Goal: Task Accomplishment & Management: Manage account settings

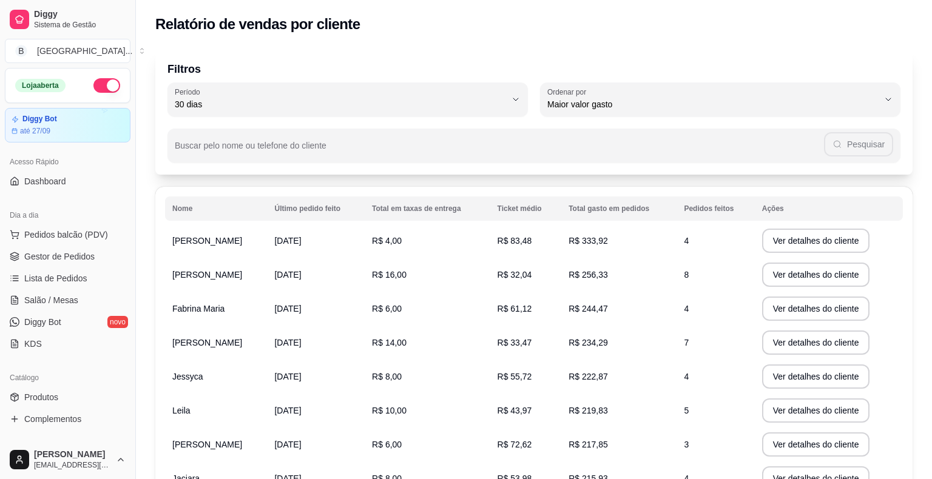
select select "30"
select select "HIGHEST_TOTAL_SPENT_WITH_ORDERS"
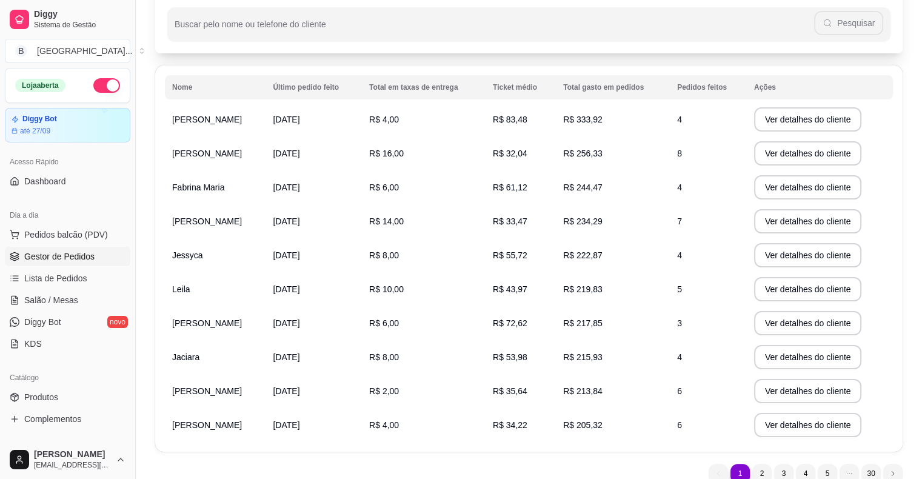
click at [31, 250] on span "Gestor de Pedidos" at bounding box center [59, 256] width 70 height 12
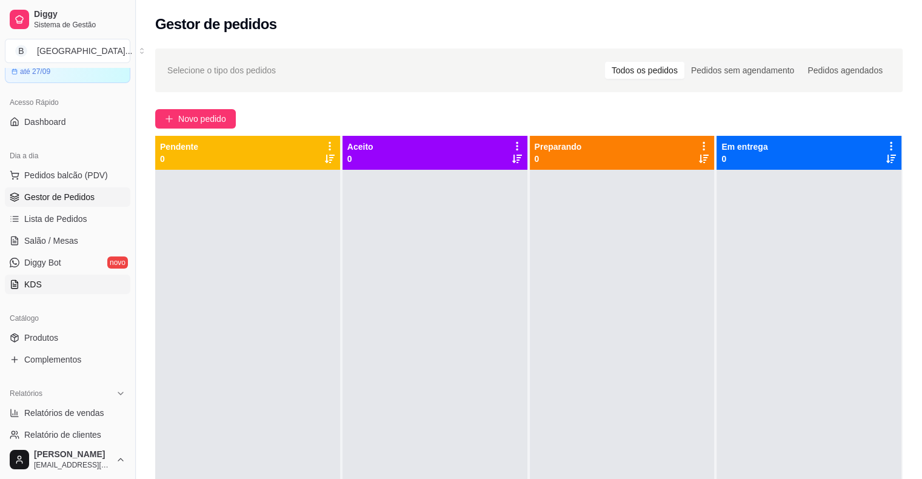
scroll to position [121, 0]
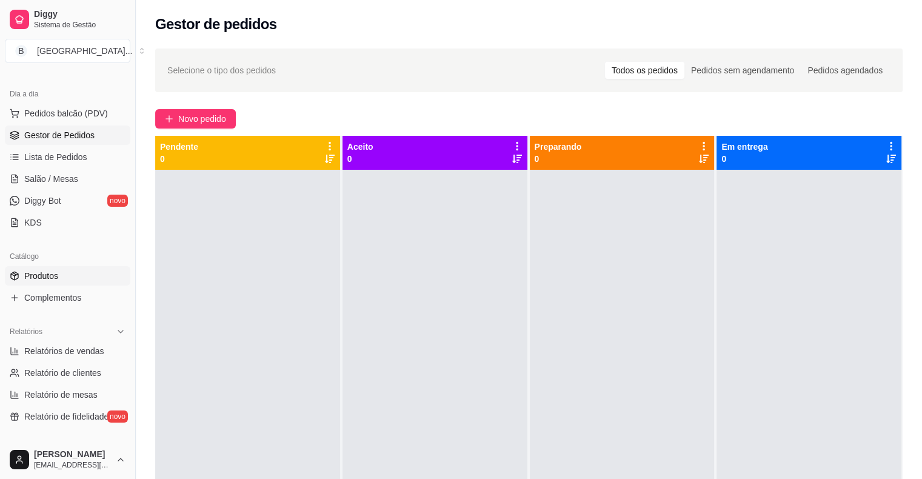
click at [66, 275] on link "Produtos" at bounding box center [68, 275] width 126 height 19
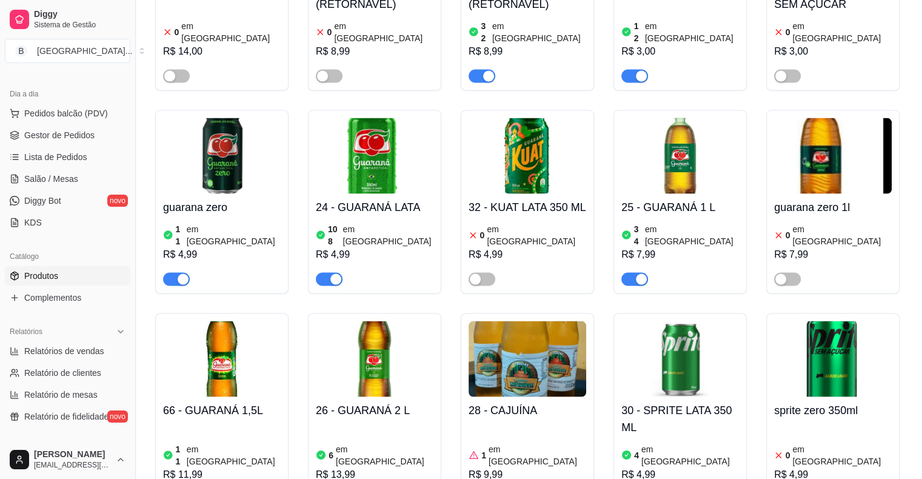
scroll to position [2426, 0]
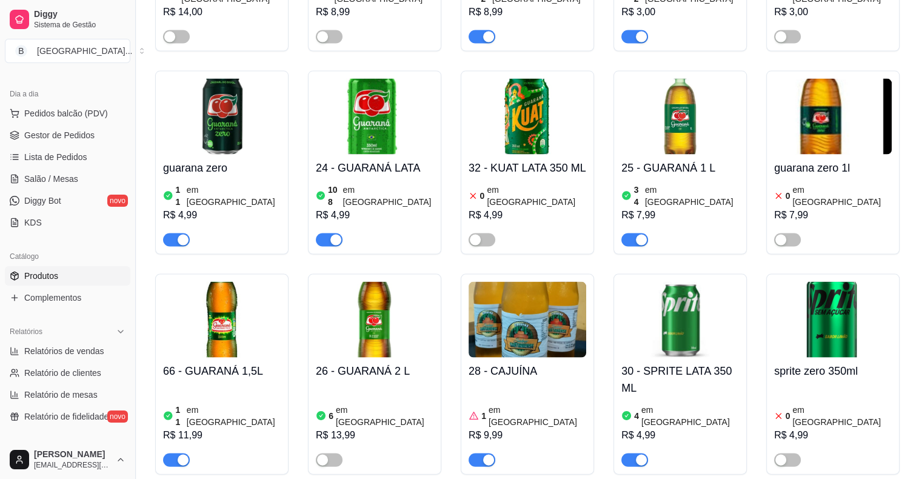
click at [536, 385] on div "1 em estoque R$ 9,99" at bounding box center [528, 426] width 118 height 82
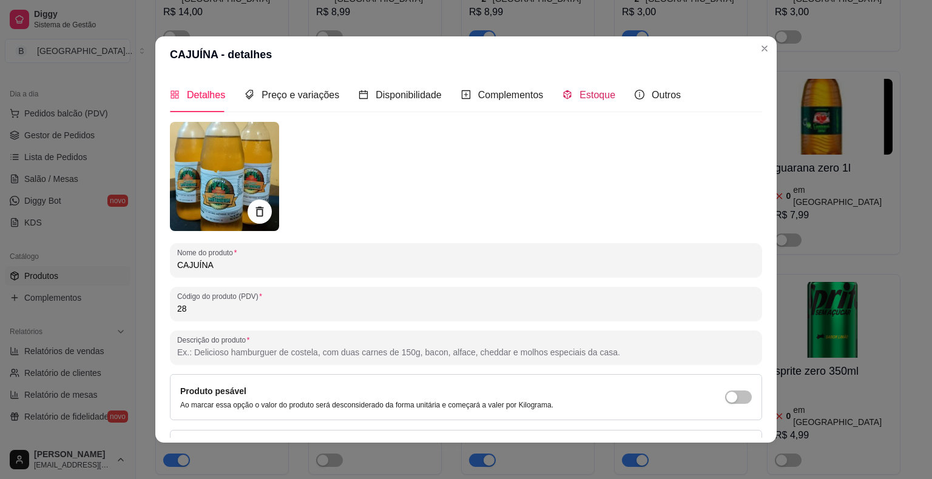
click at [562, 90] on span at bounding box center [567, 95] width 10 height 10
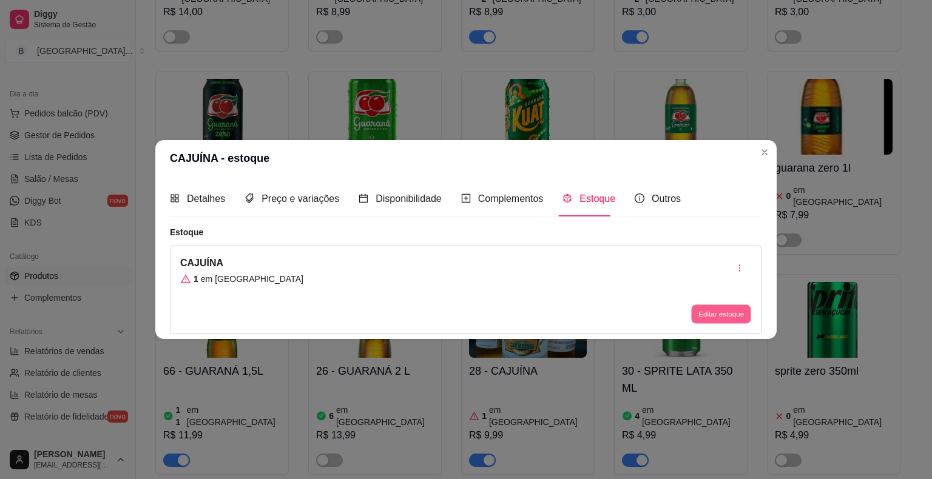
click at [738, 310] on button "Editar estoque" at bounding box center [720, 313] width 59 height 19
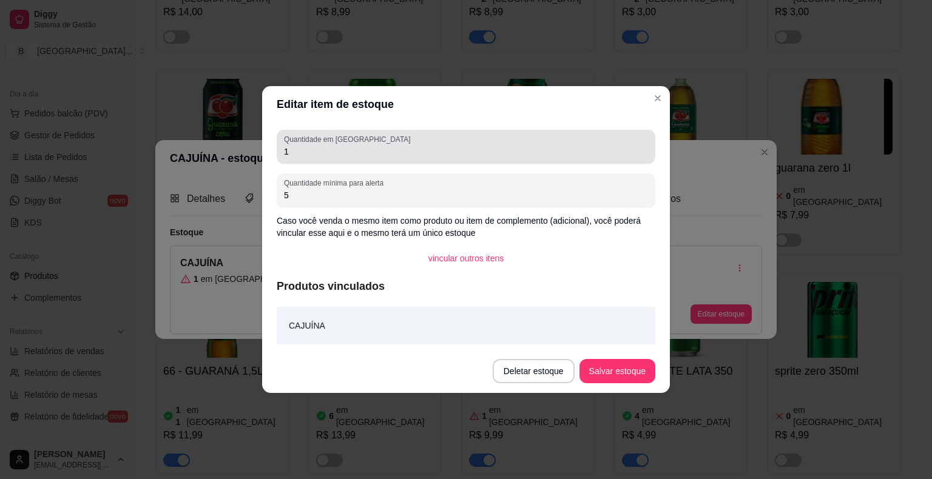
click at [557, 144] on div "1" at bounding box center [466, 147] width 364 height 24
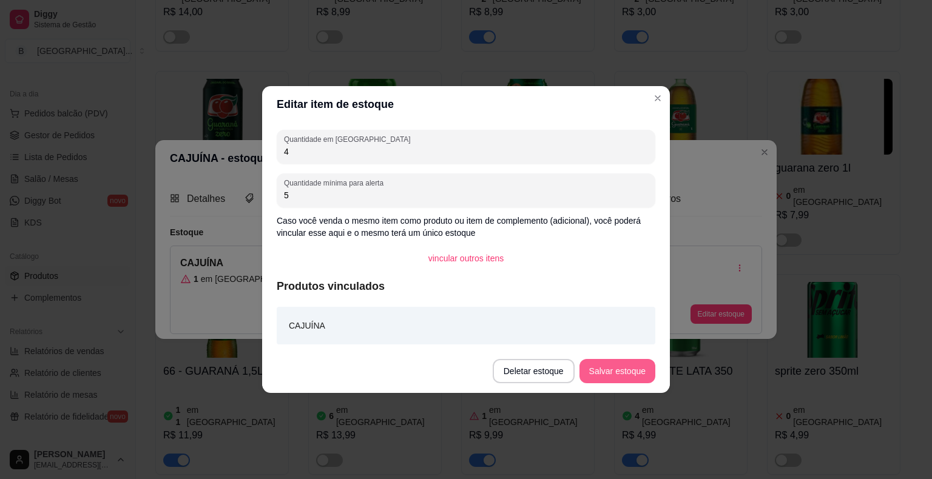
type input "4"
click at [627, 368] on button "Salvar estoque" at bounding box center [617, 372] width 74 height 24
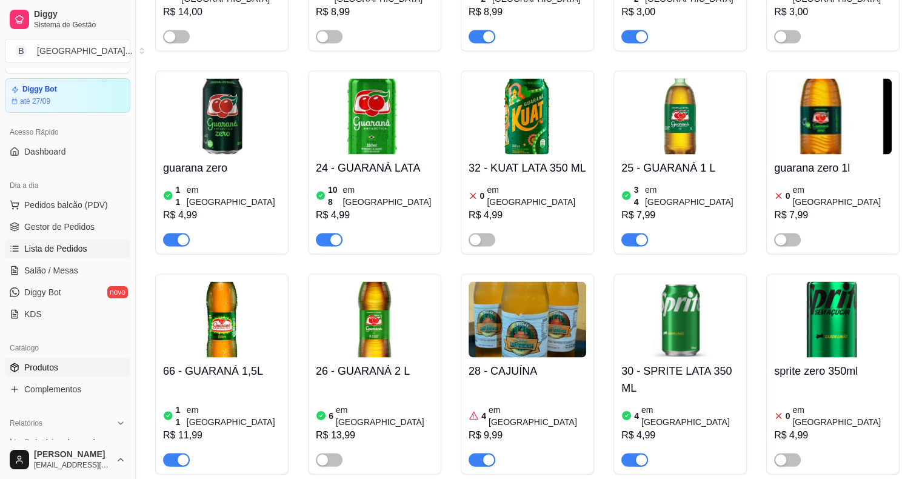
scroll to position [0, 0]
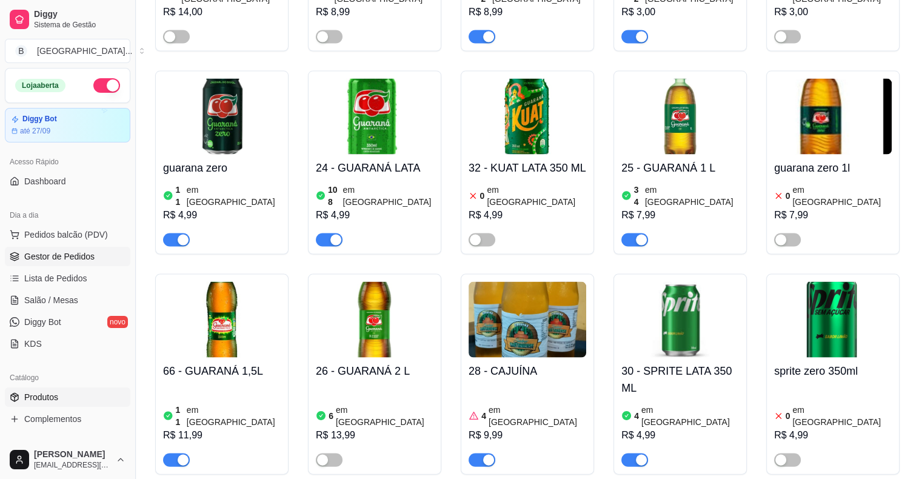
click at [16, 247] on link "Gestor de Pedidos" at bounding box center [68, 256] width 126 height 19
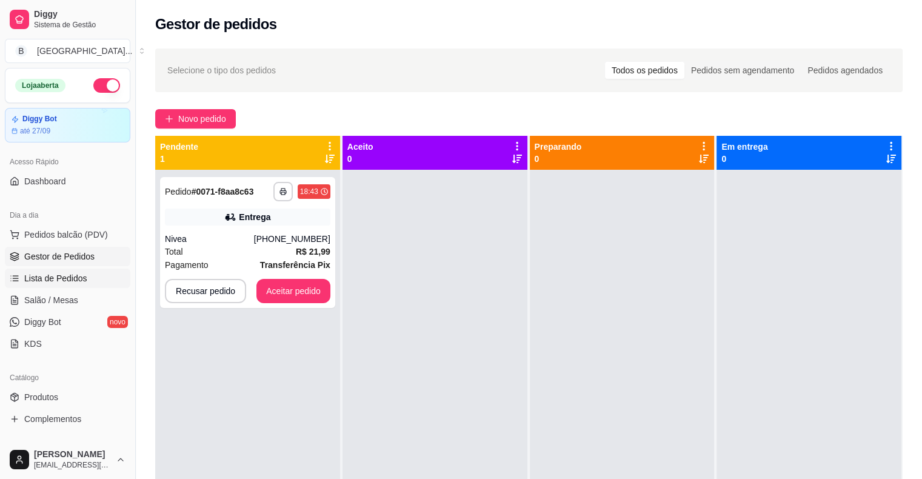
drag, startPoint x: 52, startPoint y: 283, endPoint x: 55, endPoint y: 275, distance: 7.9
click at [52, 283] on span "Lista de Pedidos" at bounding box center [55, 278] width 63 height 12
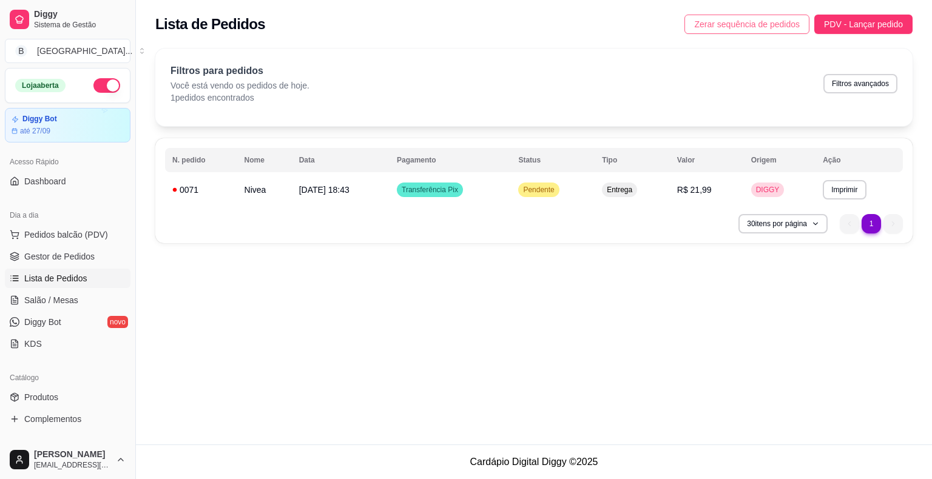
click at [729, 29] on span "Zerar sequência de pedidos" at bounding box center [747, 24] width 106 height 13
click at [42, 246] on ul "Pedidos balcão (PDV) Gestor de Pedidos Lista de Pedidos Salão / Mesas Diggy Bot…" at bounding box center [68, 289] width 126 height 129
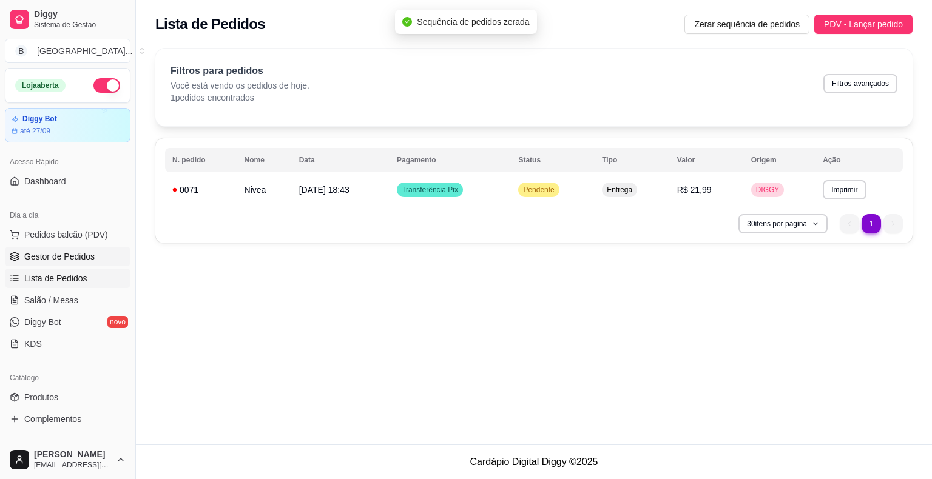
click at [42, 255] on span "Gestor de Pedidos" at bounding box center [59, 256] width 70 height 12
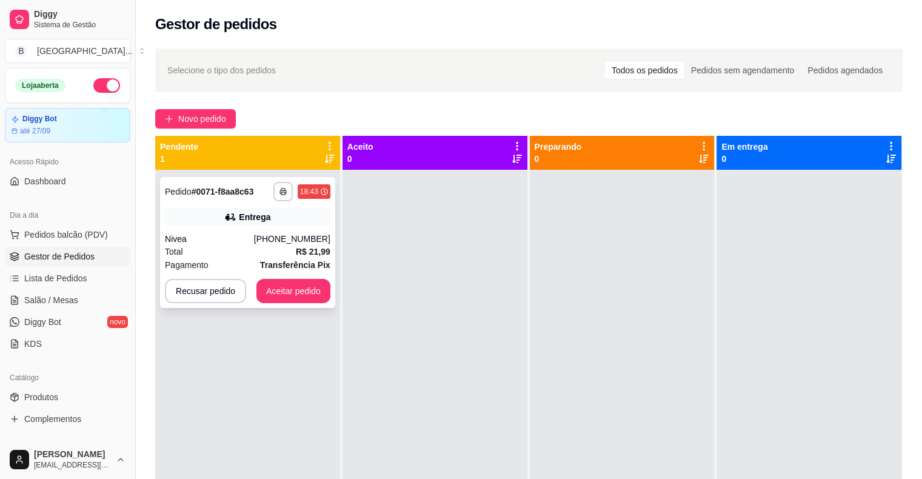
click at [323, 222] on div "Entrega" at bounding box center [248, 217] width 166 height 17
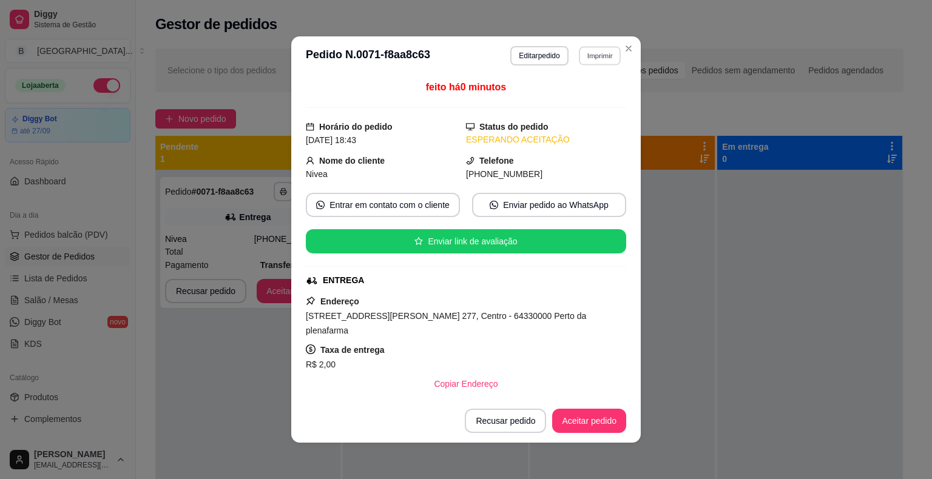
click at [584, 57] on button "Imprimir" at bounding box center [600, 55] width 42 height 19
click at [576, 101] on button "IMPRESSORA" at bounding box center [573, 98] width 88 height 19
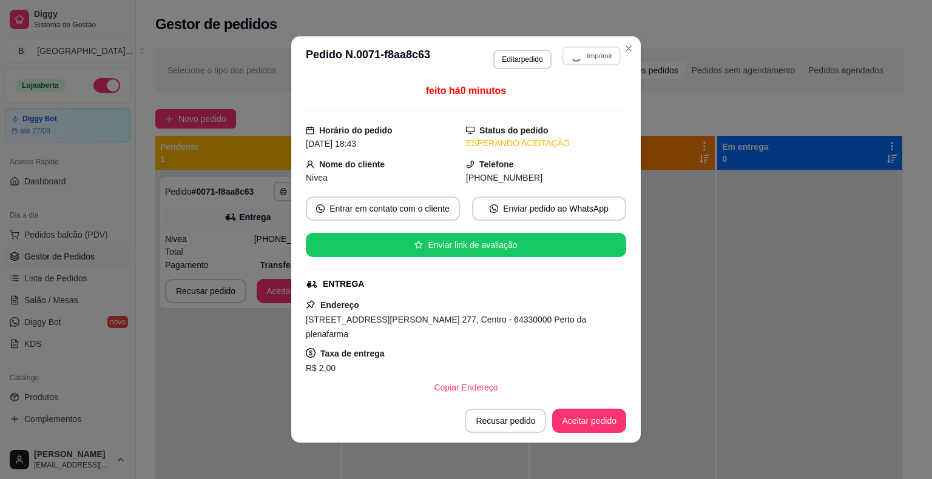
drag, startPoint x: 713, startPoint y: 183, endPoint x: 659, endPoint y: 209, distance: 60.2
click at [717, 184] on div at bounding box center [809, 409] width 185 height 479
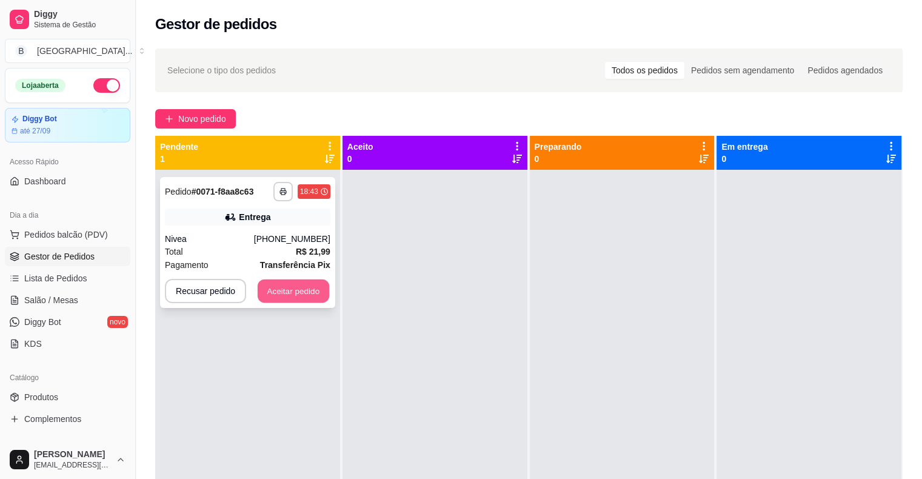
click at [314, 287] on button "Aceitar pedido" at bounding box center [294, 292] width 72 height 24
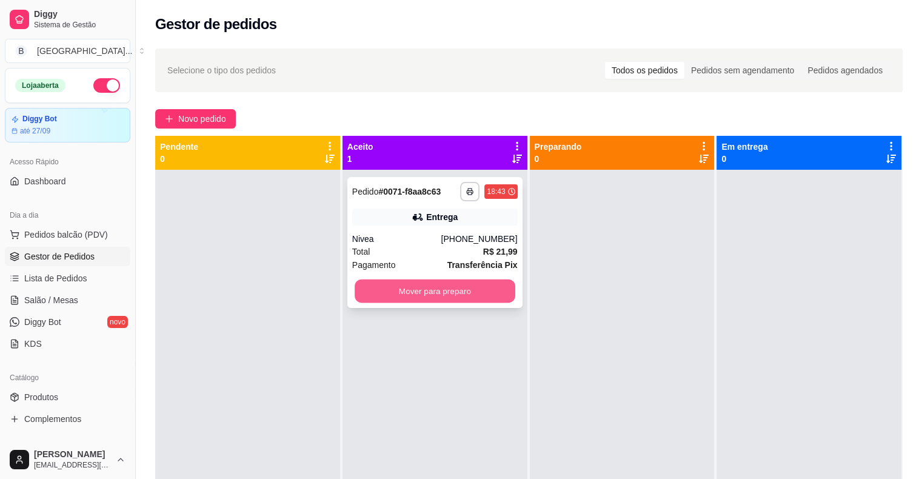
click at [398, 285] on button "Mover para preparo" at bounding box center [435, 292] width 161 height 24
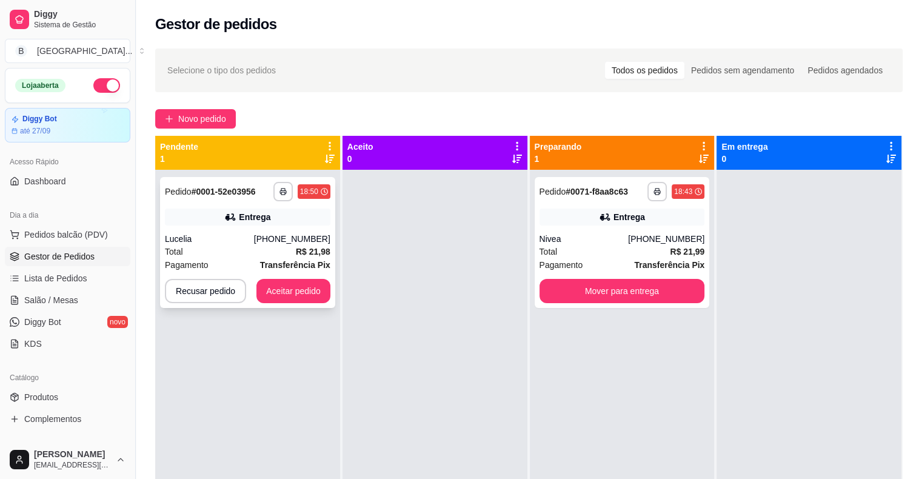
click at [262, 254] on div "Total R$ 21,98" at bounding box center [248, 251] width 166 height 13
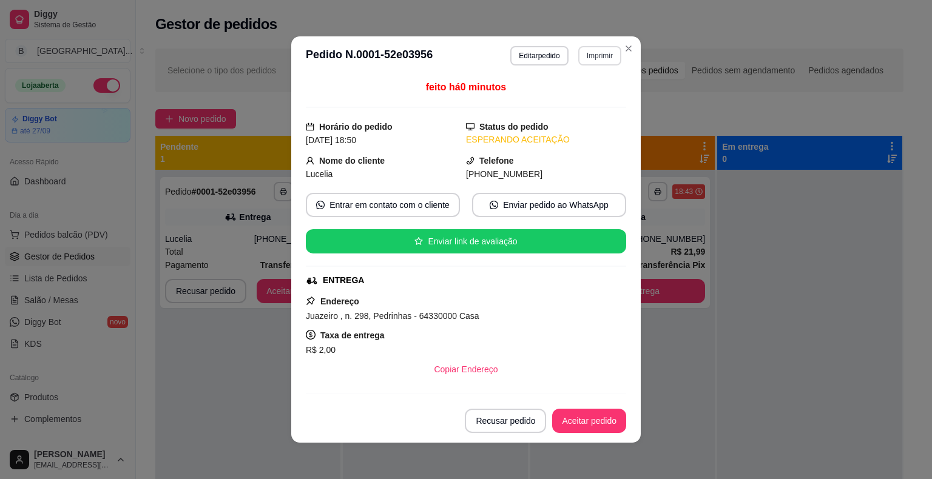
click at [591, 51] on button "Imprimir" at bounding box center [599, 55] width 43 height 19
click at [570, 90] on button "IMPRESSORA" at bounding box center [573, 98] width 85 height 19
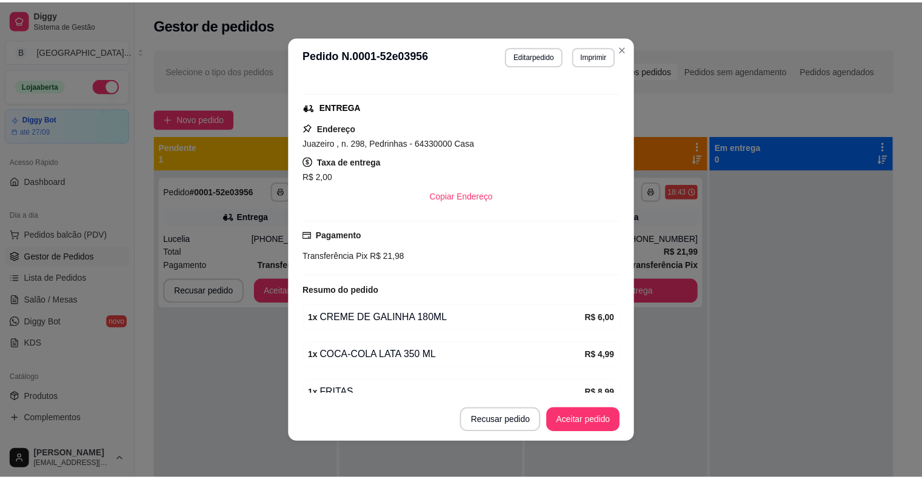
scroll to position [182, 0]
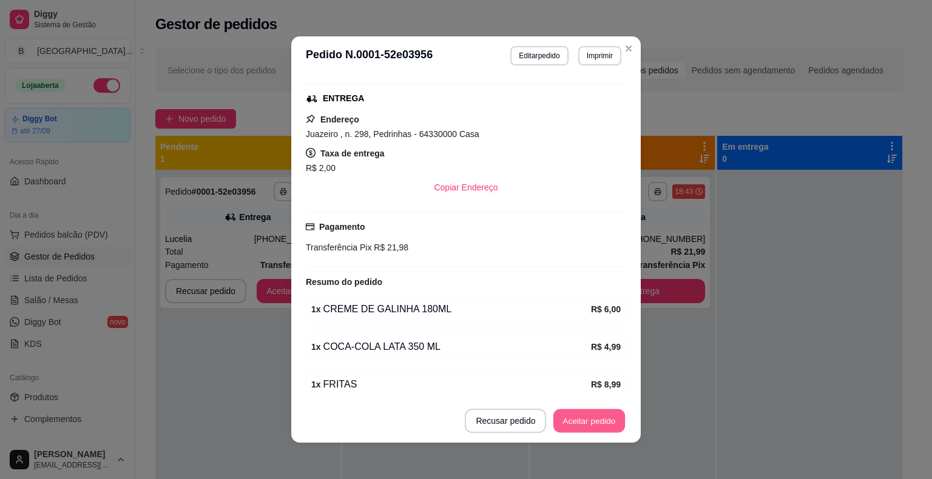
click at [583, 423] on button "Aceitar pedido" at bounding box center [589, 421] width 72 height 24
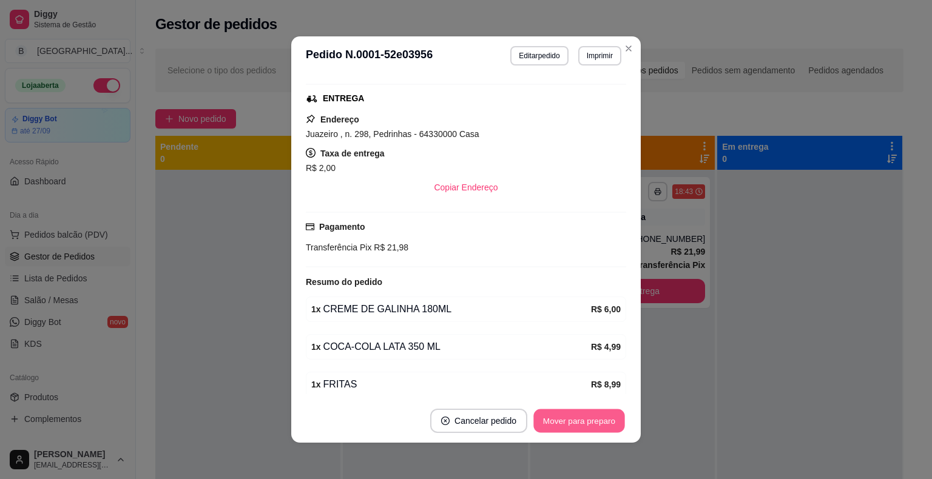
click at [583, 423] on button "Mover para preparo" at bounding box center [578, 421] width 91 height 24
click at [583, 423] on div "Mover para preparo" at bounding box center [579, 421] width 94 height 24
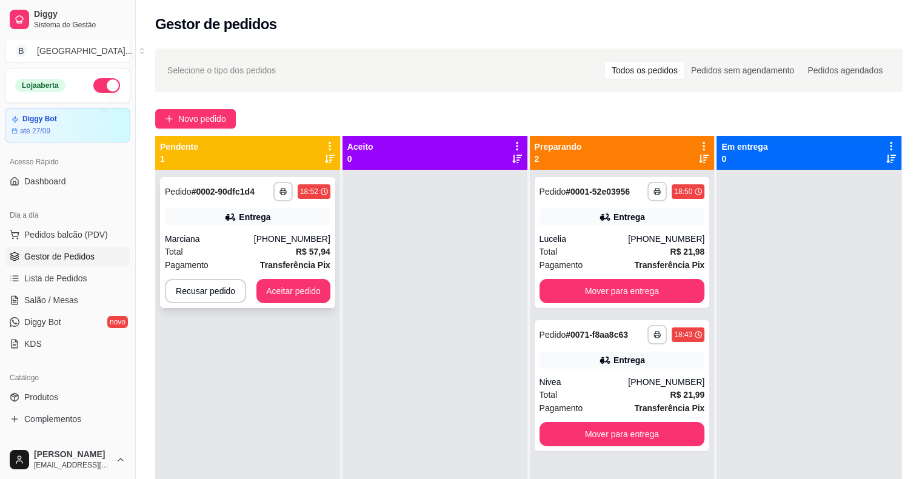
click at [254, 237] on div "Marciana" at bounding box center [209, 239] width 89 height 12
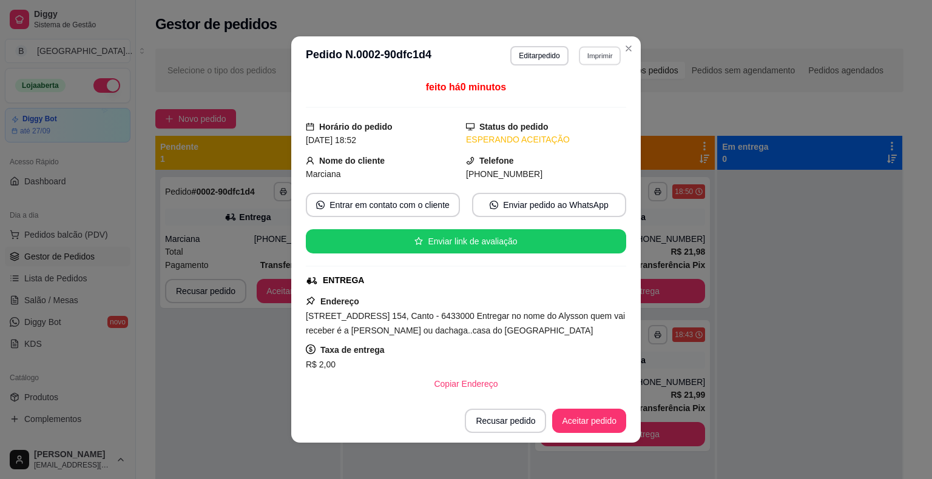
click at [591, 51] on button "Imprimir" at bounding box center [600, 55] width 42 height 19
click at [588, 101] on button "IMPRESSORA" at bounding box center [573, 98] width 85 height 19
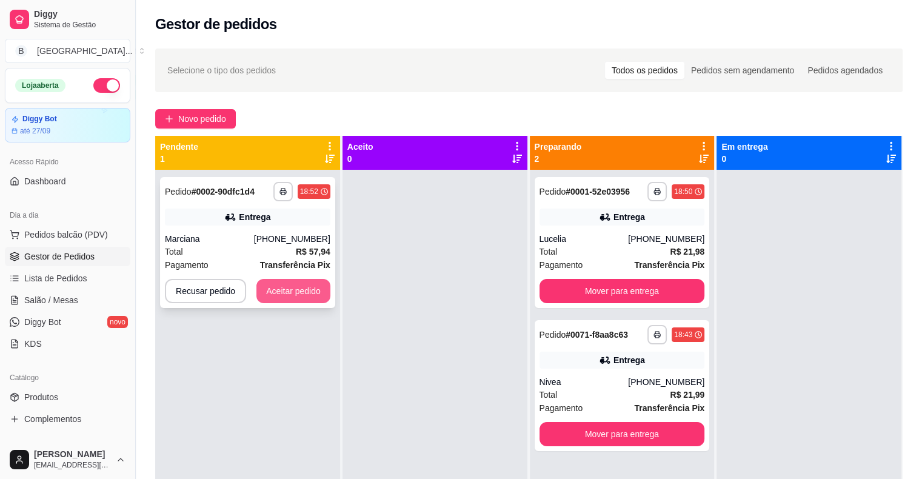
click at [318, 292] on button "Aceitar pedido" at bounding box center [294, 291] width 74 height 24
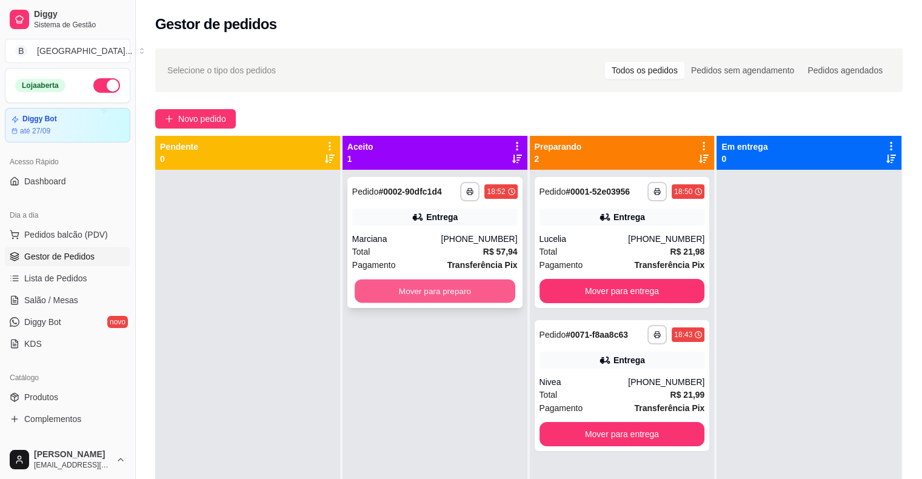
click at [395, 292] on button "Mover para preparo" at bounding box center [435, 292] width 161 height 24
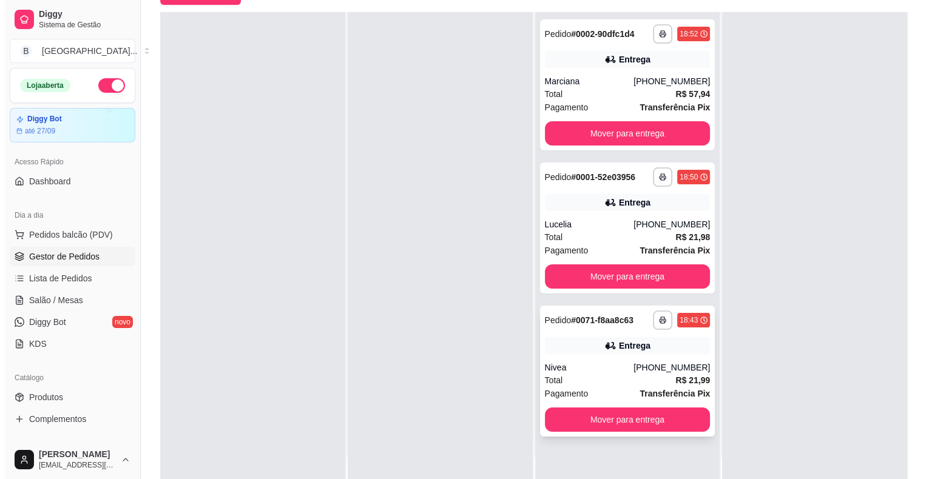
scroll to position [184, 0]
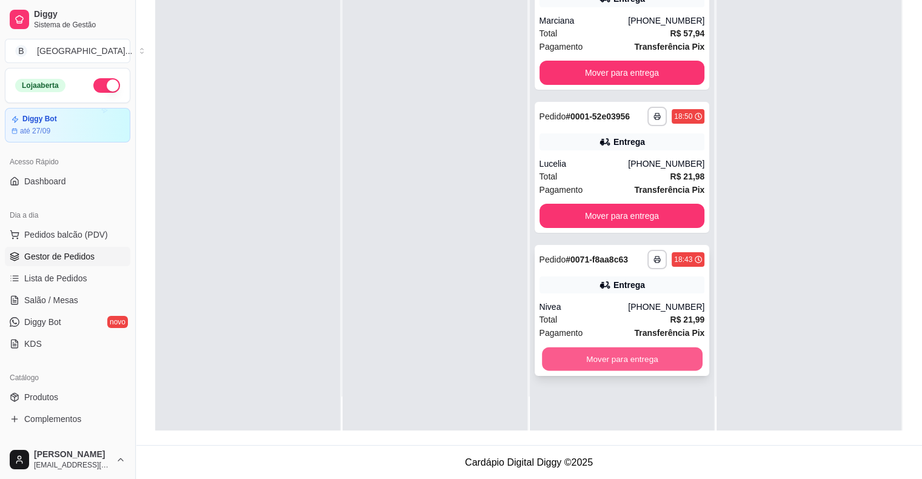
click at [601, 360] on button "Mover para entrega" at bounding box center [622, 360] width 161 height 24
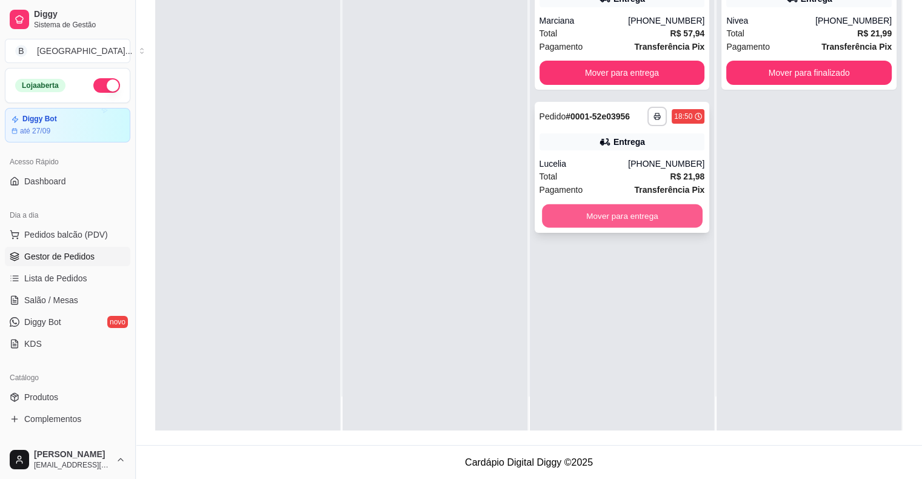
click at [657, 223] on button "Mover para entrega" at bounding box center [622, 216] width 161 height 24
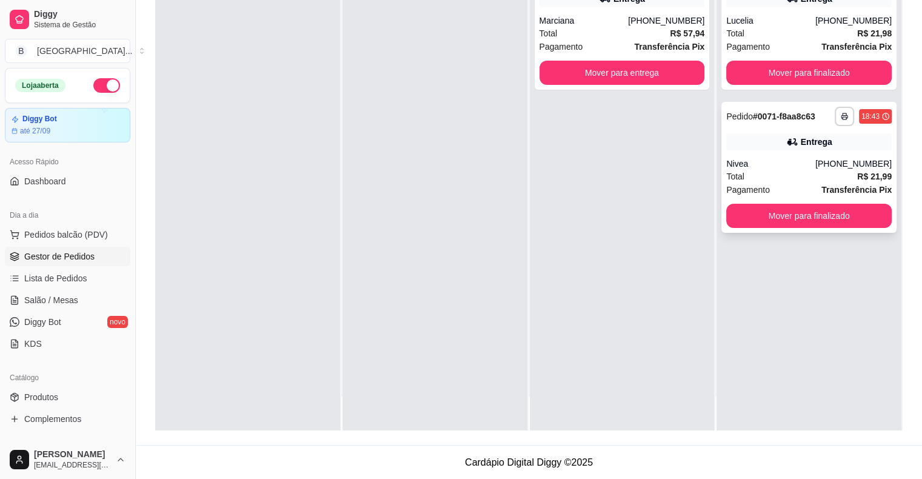
click at [827, 168] on div "[PHONE_NUMBER]" at bounding box center [854, 164] width 76 height 12
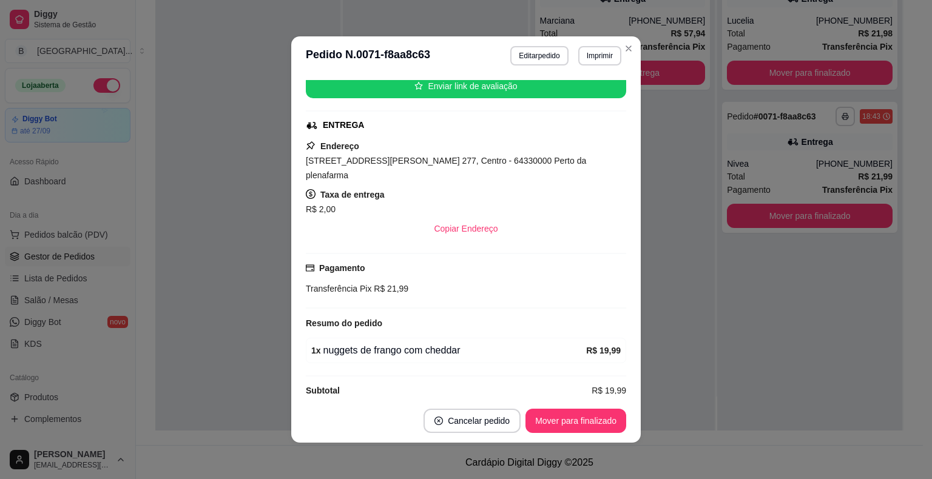
scroll to position [2, 0]
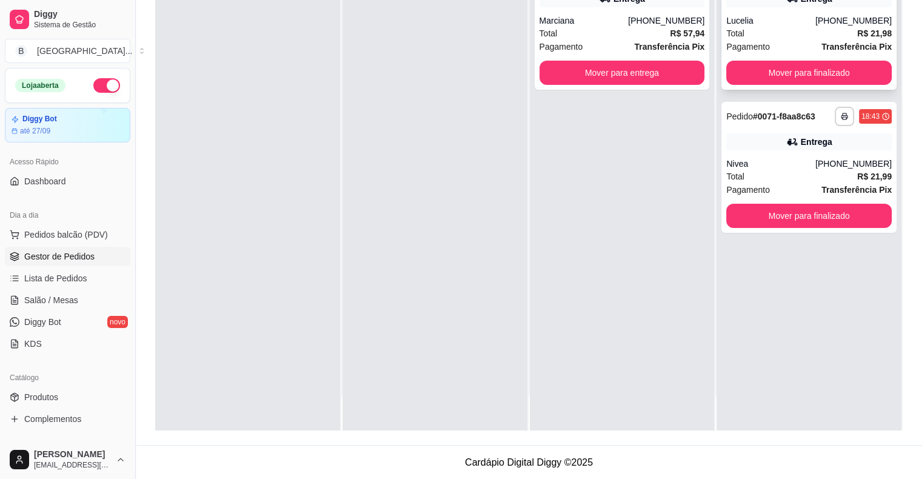
click at [745, 27] on div "Total R$ 21,98" at bounding box center [810, 33] width 166 height 13
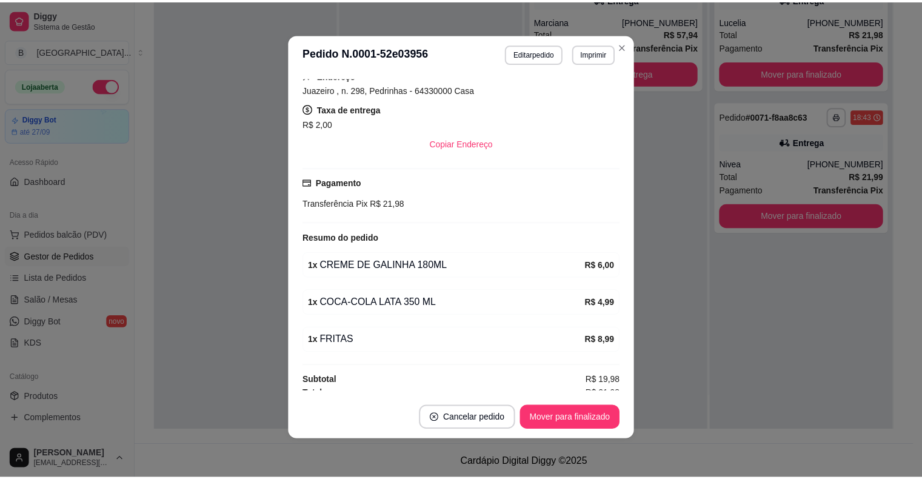
scroll to position [230, 0]
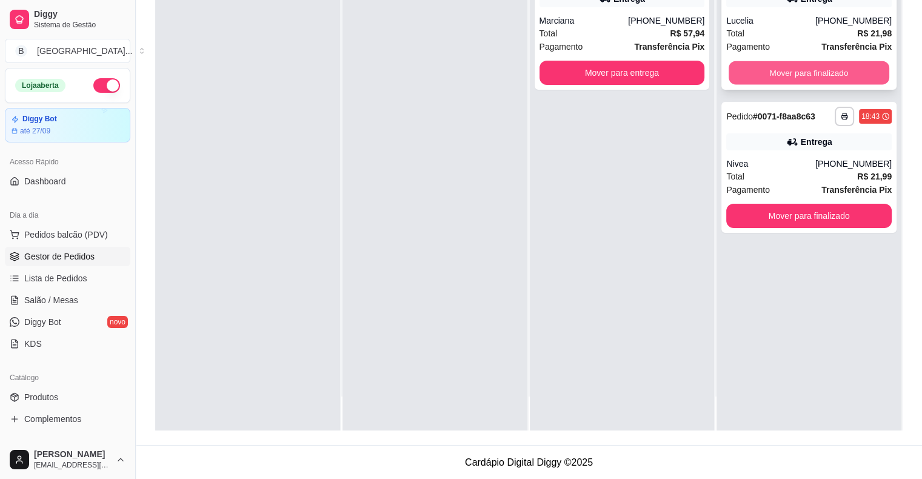
click at [791, 75] on button "Mover para finalizado" at bounding box center [809, 73] width 161 height 24
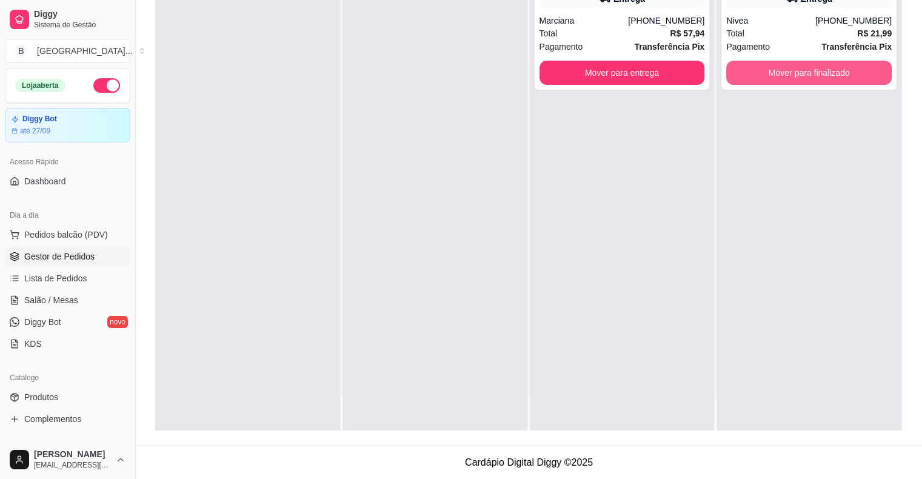
click at [791, 75] on button "Mover para finalizado" at bounding box center [810, 73] width 166 height 24
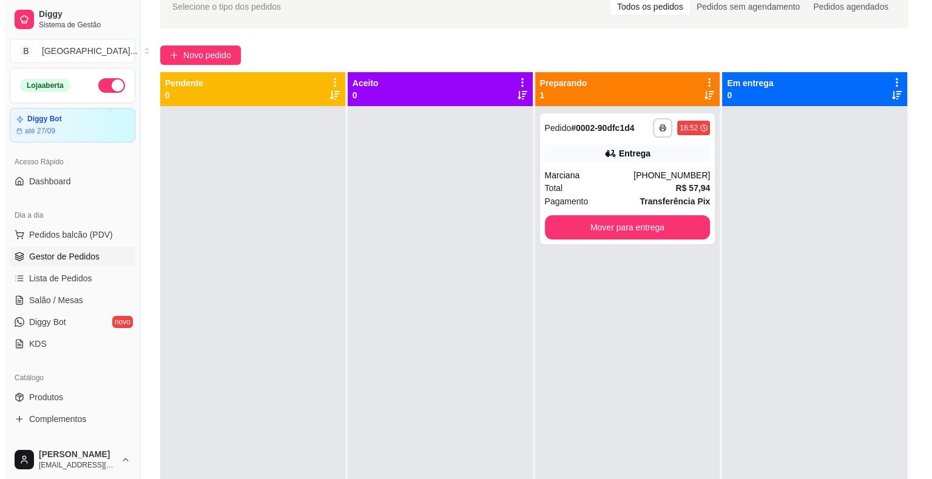
scroll to position [2, 0]
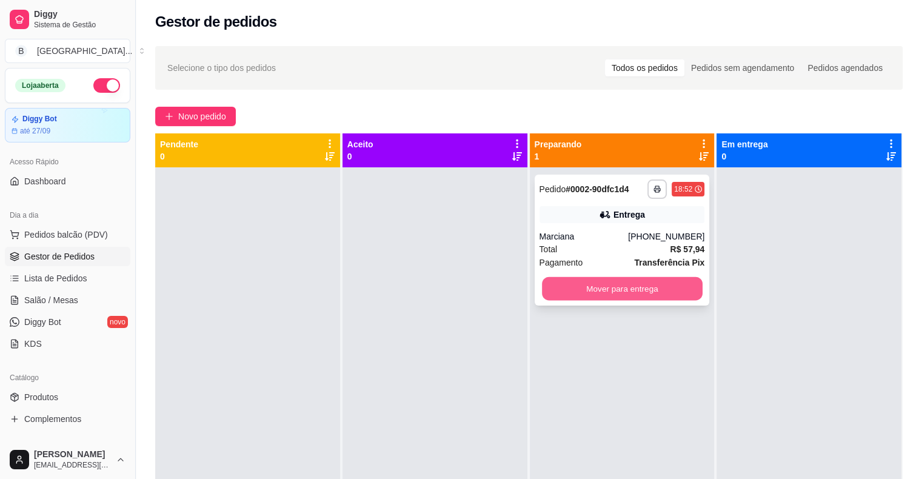
click at [676, 284] on button "Mover para entrega" at bounding box center [622, 289] width 161 height 24
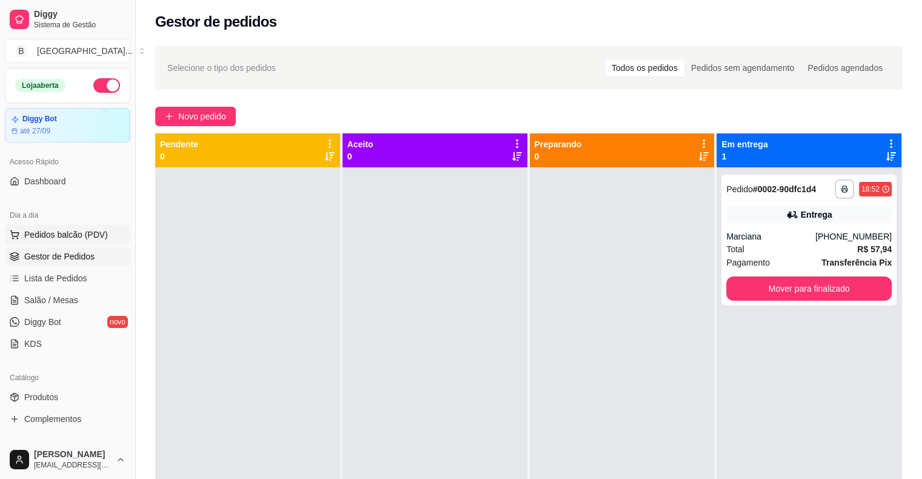
click at [38, 229] on span "Pedidos balcão (PDV)" at bounding box center [66, 235] width 84 height 12
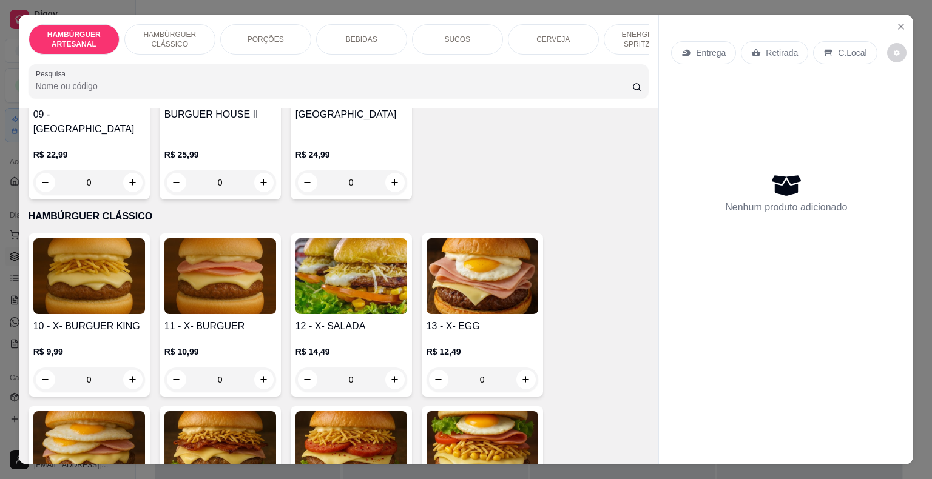
scroll to position [546, 0]
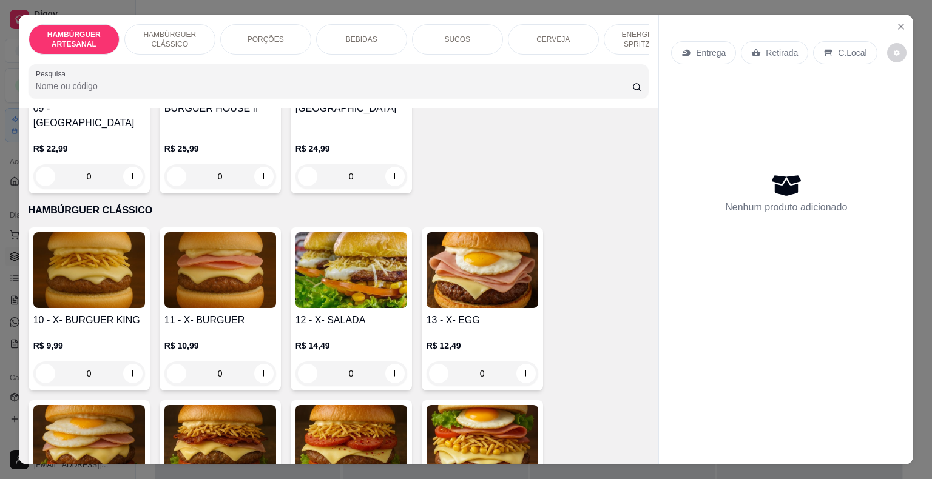
click at [121, 361] on div "0" at bounding box center [89, 373] width 112 height 24
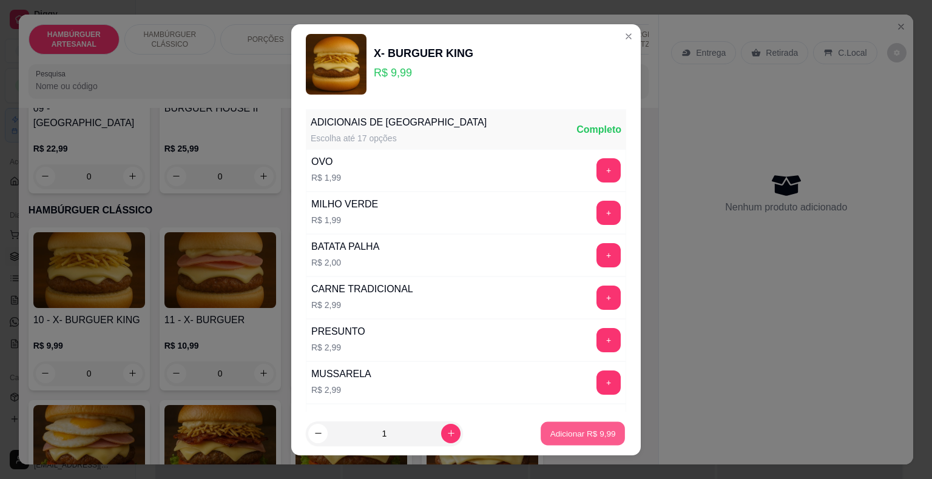
click at [546, 426] on button "Adicionar R$ 9,99" at bounding box center [582, 434] width 84 height 24
type input "1"
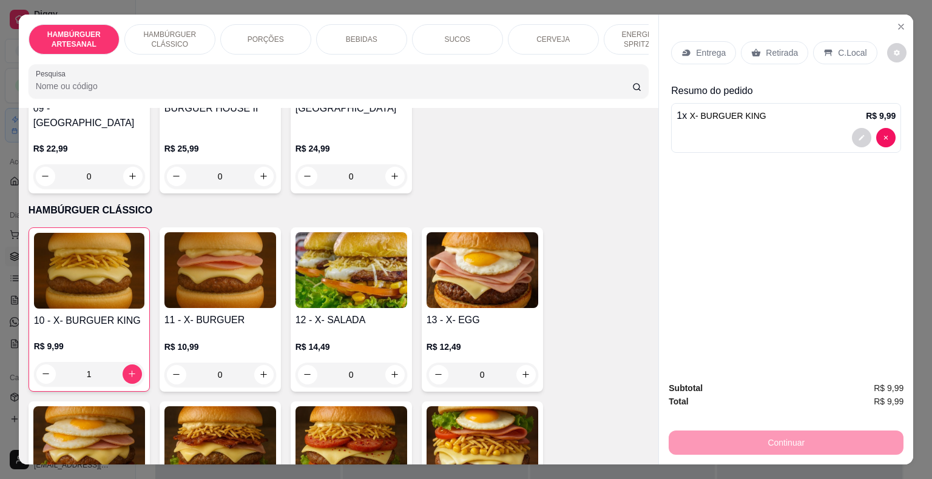
click at [699, 47] on p "Entrega" at bounding box center [711, 53] width 30 height 12
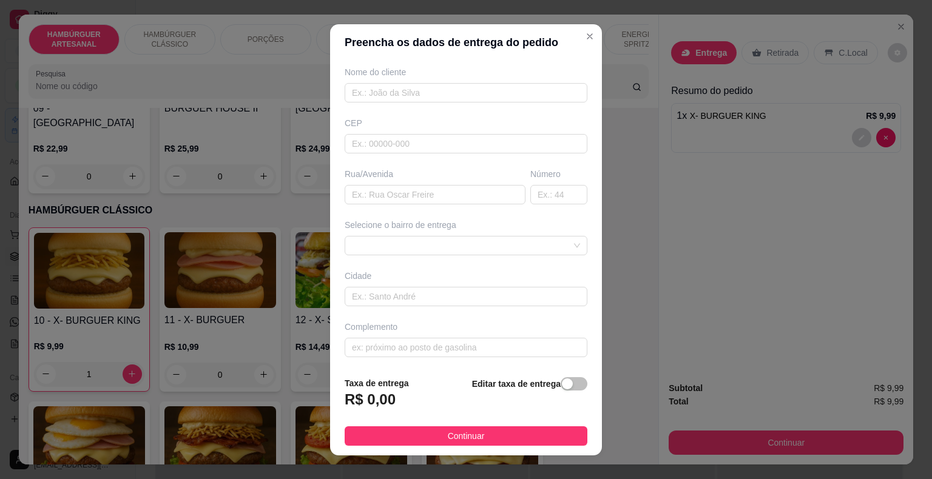
scroll to position [15, 0]
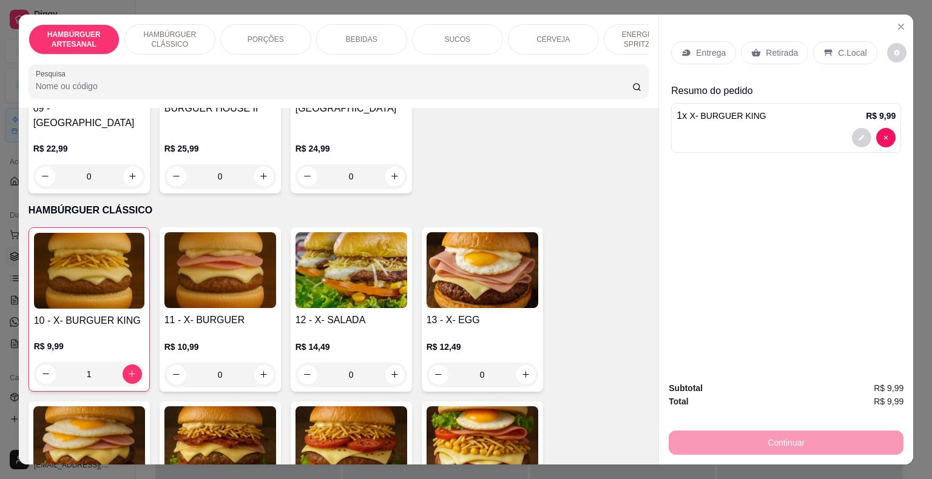
click at [282, 42] on div "PORÇÕES" at bounding box center [265, 39] width 91 height 30
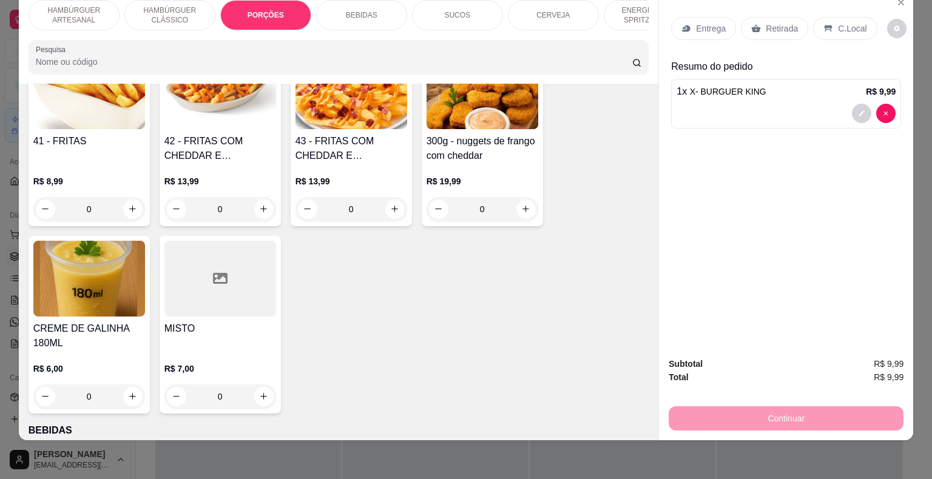
scroll to position [1150, 0]
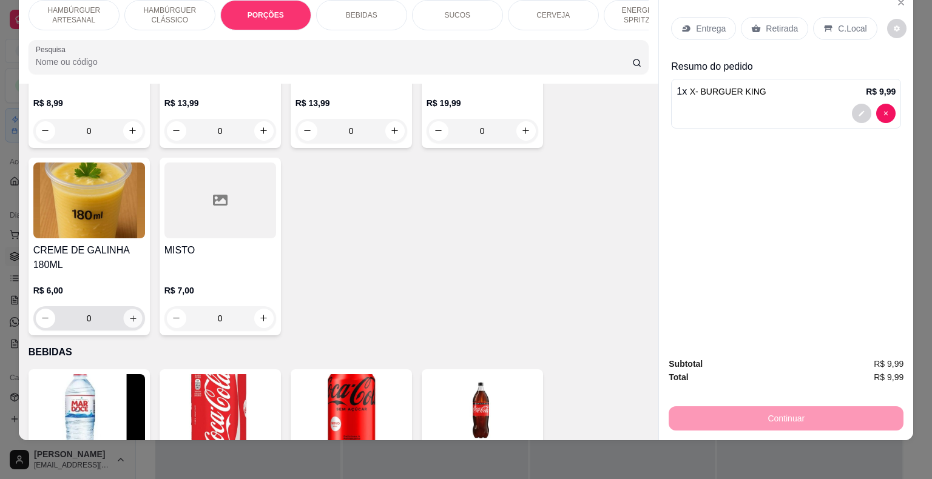
click at [128, 314] on icon "increase-product-quantity" at bounding box center [132, 318] width 9 height 9
type input "1"
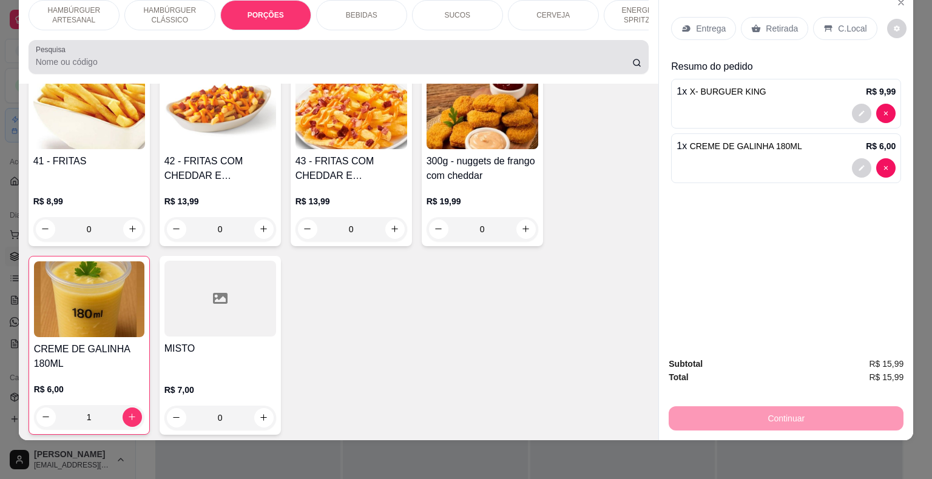
scroll to position [1029, 0]
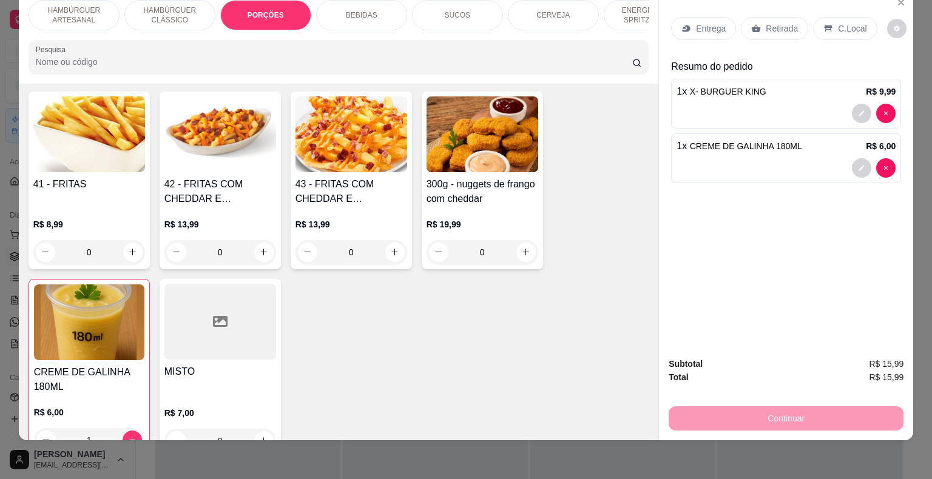
click at [357, 13] on div "BEBIDAS" at bounding box center [361, 15] width 91 height 30
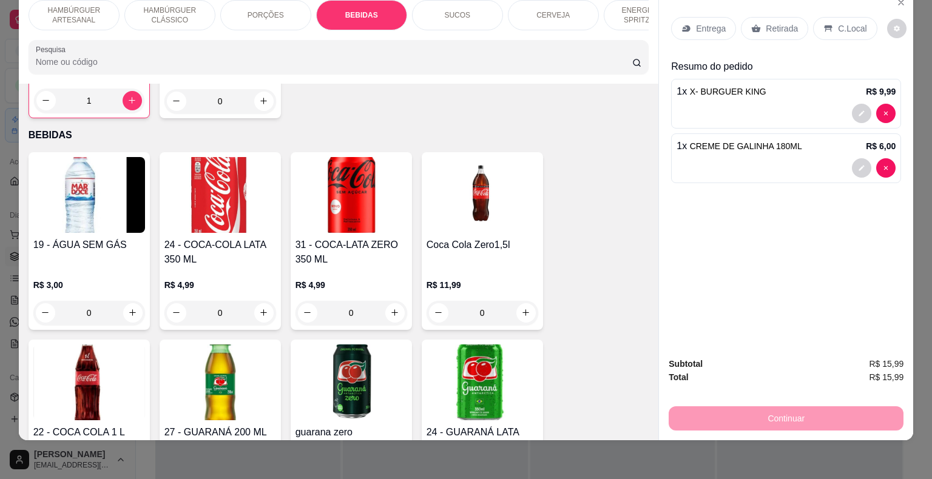
click at [449, 12] on div "SUCOS" at bounding box center [457, 15] width 91 height 30
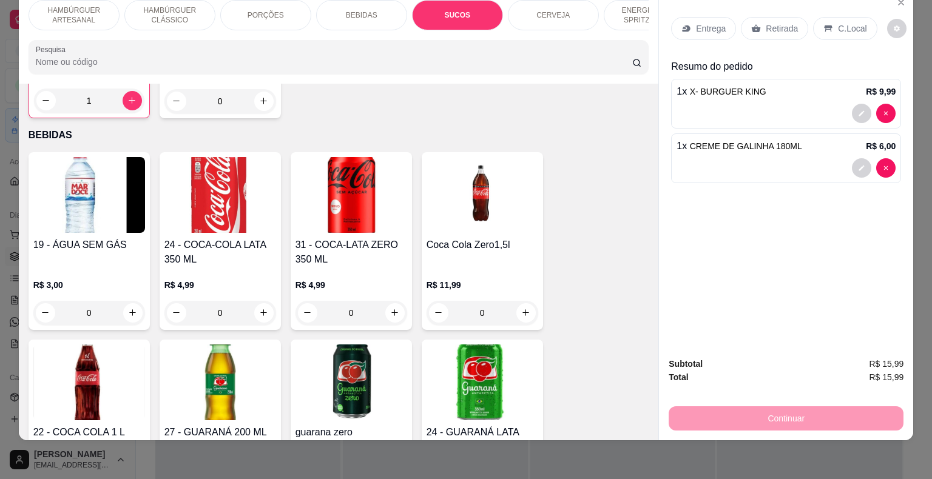
scroll to position [2128, 0]
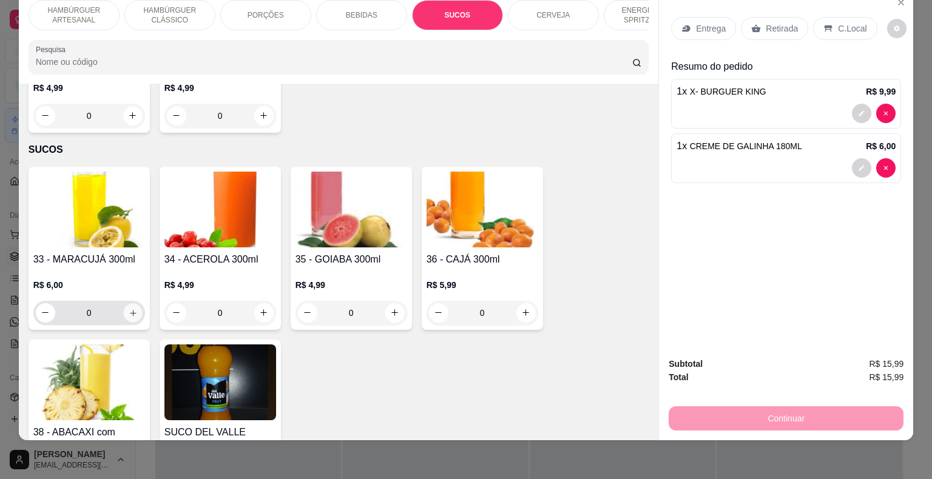
click at [135, 303] on button "increase-product-quantity" at bounding box center [132, 312] width 19 height 19
type input "1"
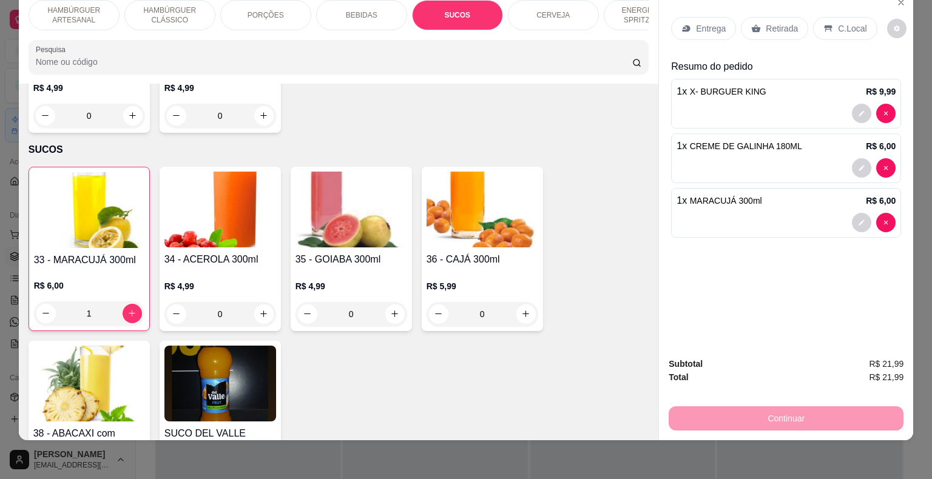
click at [681, 24] on icon at bounding box center [686, 29] width 10 height 10
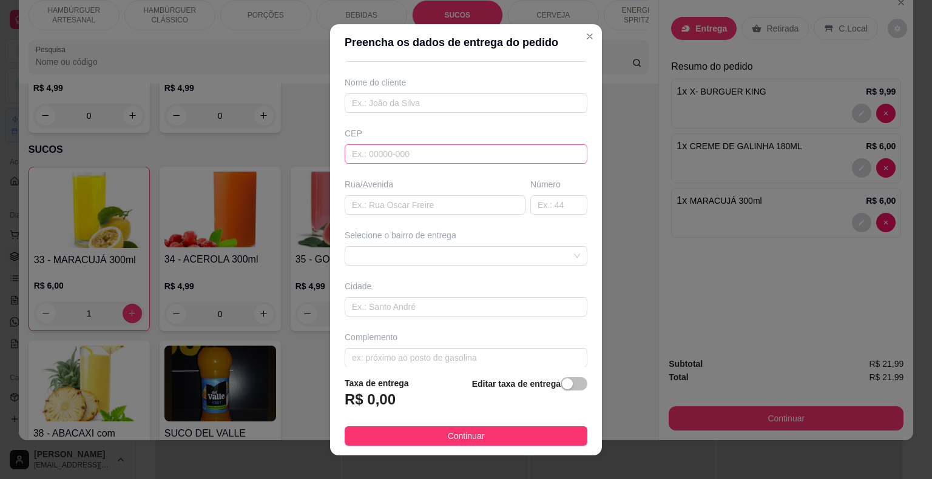
scroll to position [100, 0]
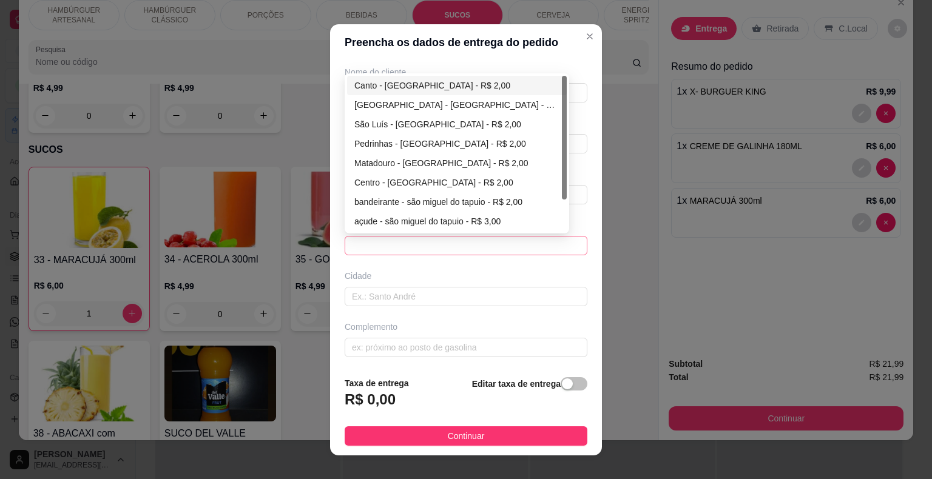
click at [514, 237] on span at bounding box center [466, 246] width 228 height 18
click at [512, 237] on span at bounding box center [466, 246] width 228 height 18
click at [440, 247] on span at bounding box center [466, 246] width 228 height 18
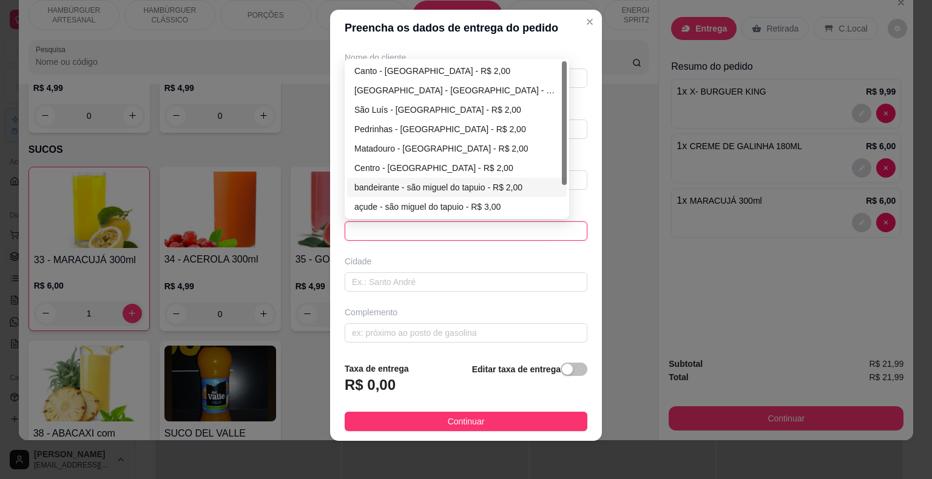
scroll to position [39, 0]
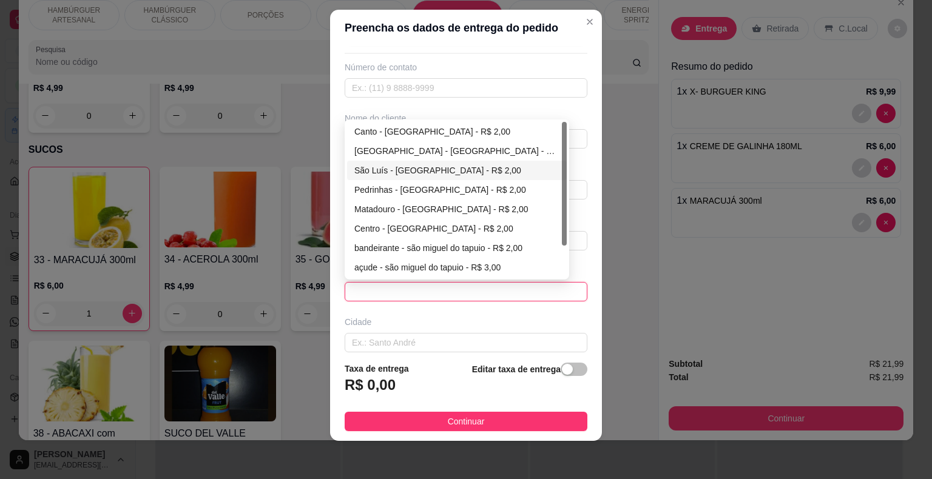
click at [424, 164] on div "São Luís - [GEOGRAPHIC_DATA] - R$ 2,00" at bounding box center [456, 170] width 205 height 13
type input "São Miguel do Tapuio"
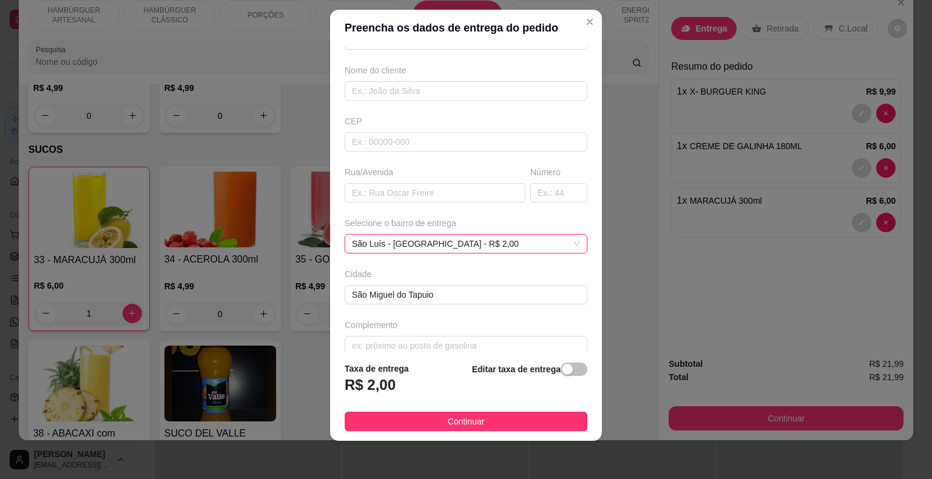
scroll to position [100, 0]
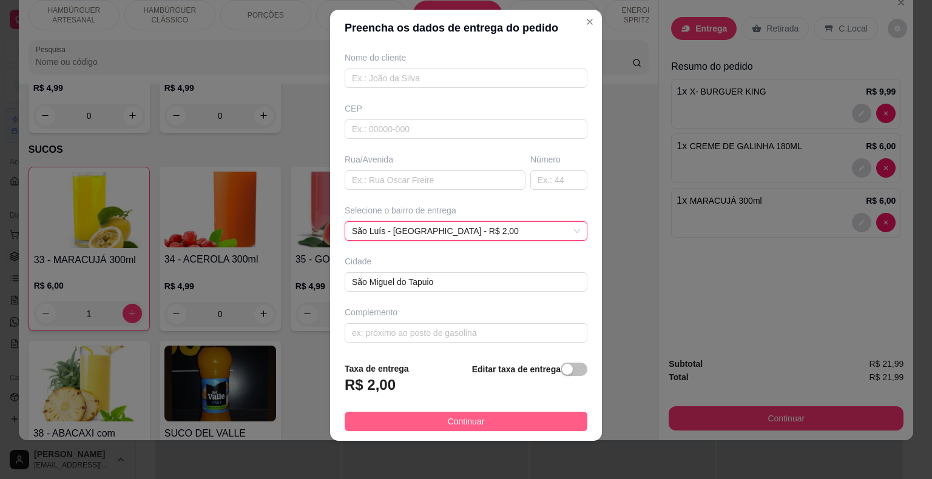
click at [427, 421] on button "Continuar" at bounding box center [465, 421] width 243 height 19
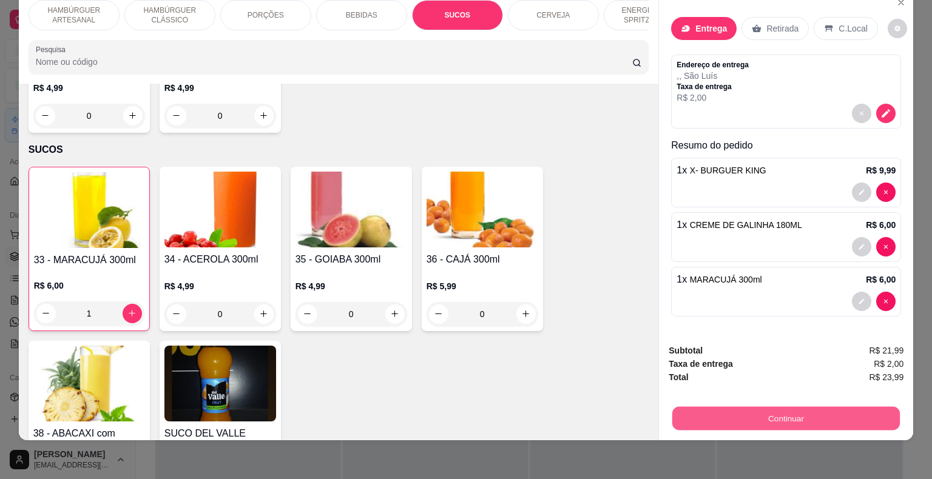
click at [818, 411] on button "Continuar" at bounding box center [785, 419] width 227 height 24
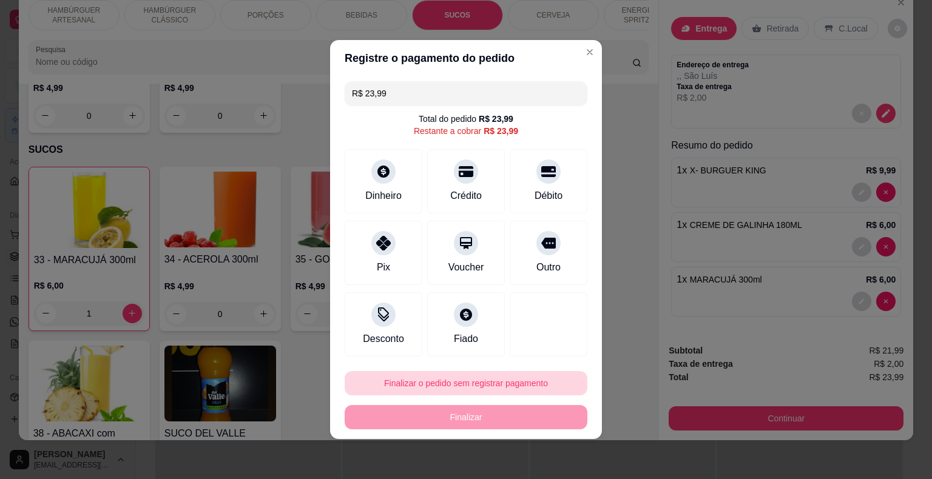
click at [534, 380] on button "Finalizar o pedido sem registrar pagamento" at bounding box center [465, 383] width 243 height 24
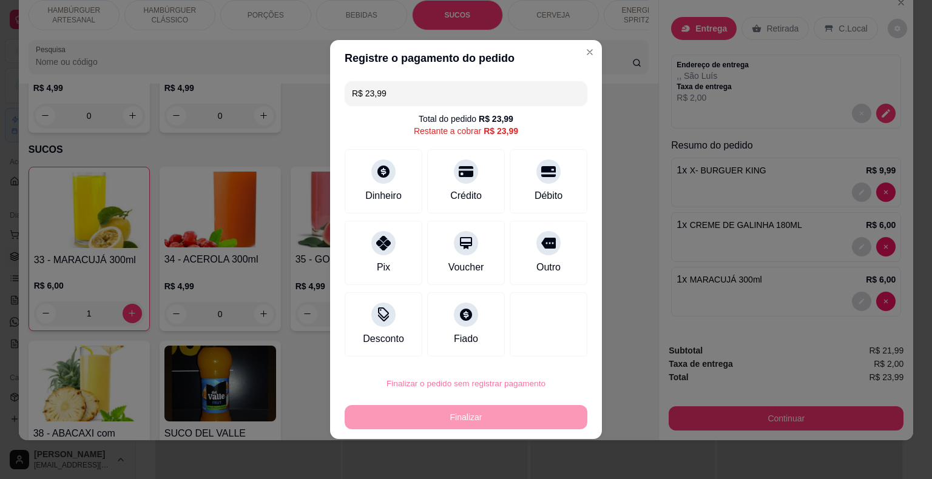
click at [552, 342] on button "Confirmar" at bounding box center [539, 349] width 43 height 18
type input "0"
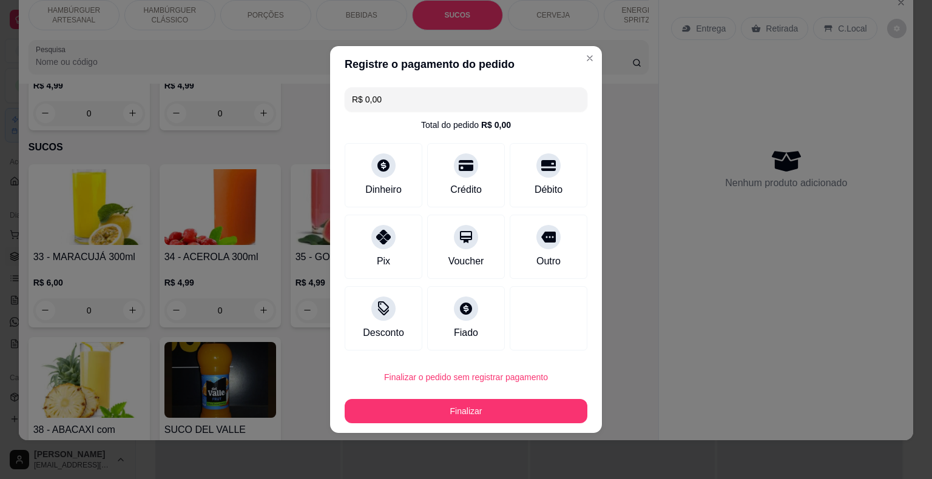
type input "R$ 0,00"
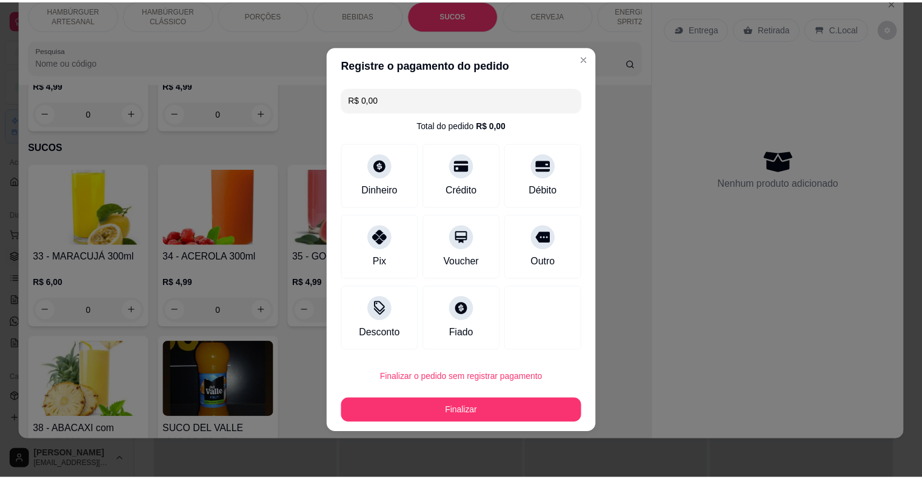
scroll to position [2125, 0]
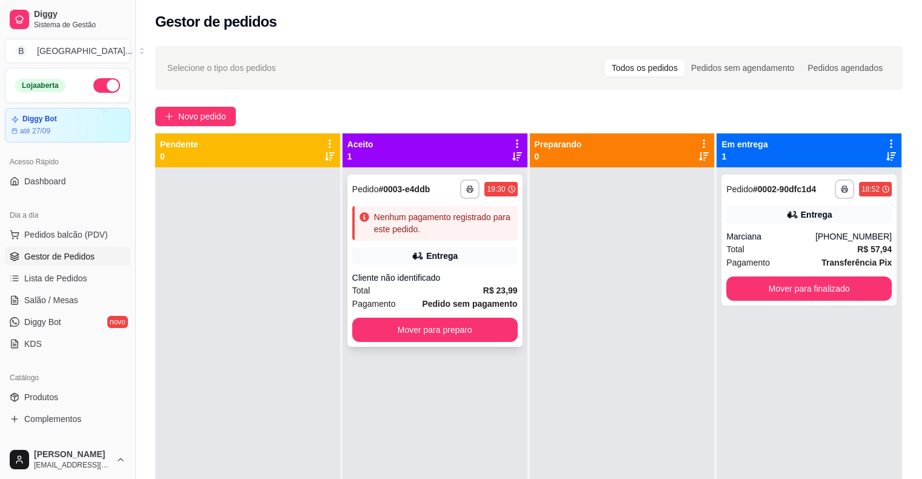
click at [460, 308] on strong "Pedido sem pagamento" at bounding box center [469, 304] width 95 height 10
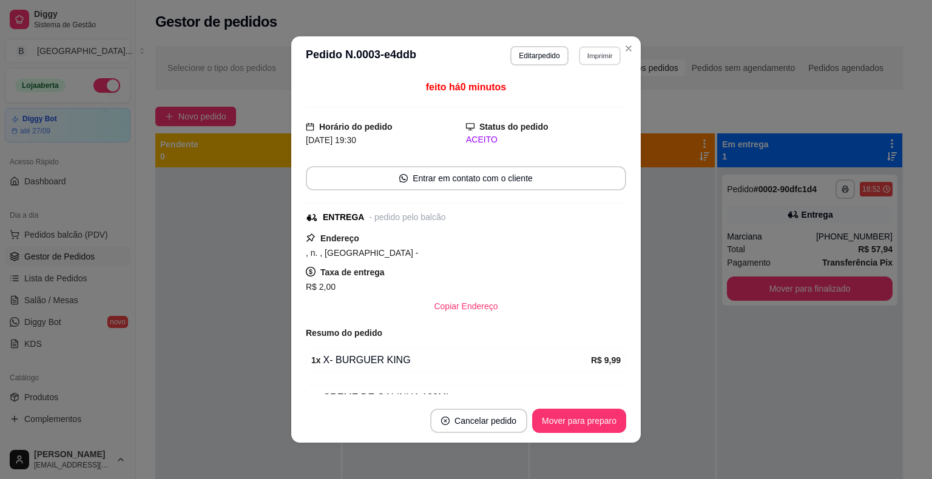
click at [594, 61] on button "Imprimir" at bounding box center [600, 55] width 42 height 19
click at [592, 101] on button "IMPRESSORA" at bounding box center [573, 98] width 88 height 19
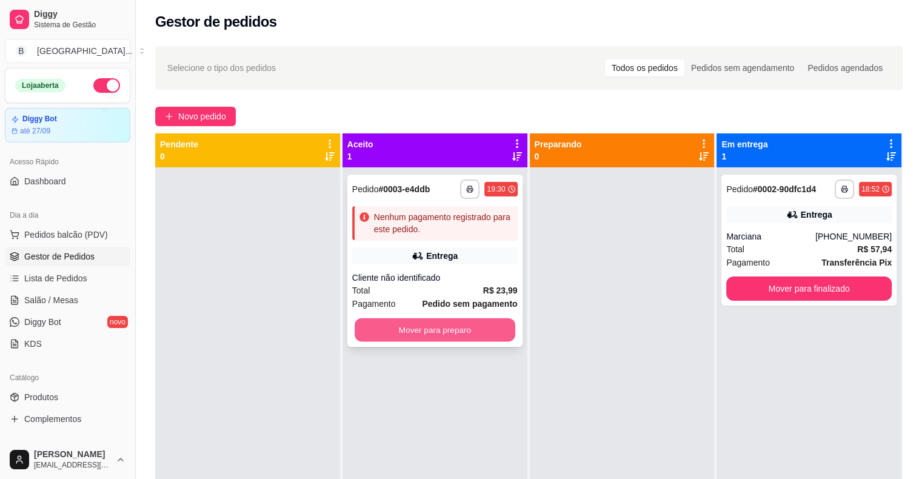
click at [478, 323] on button "Mover para preparo" at bounding box center [435, 330] width 161 height 24
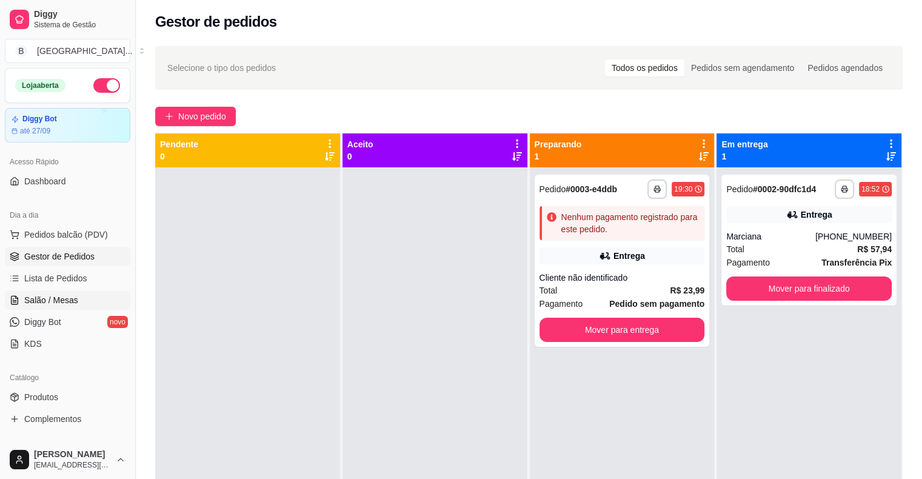
click at [67, 292] on link "Salão / Mesas" at bounding box center [68, 300] width 126 height 19
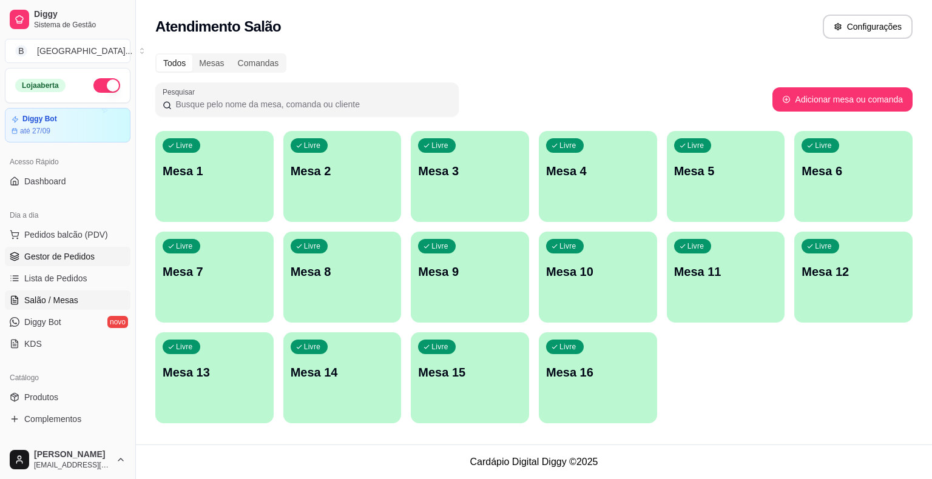
click at [92, 266] on ul "Pedidos balcão (PDV) Gestor de Pedidos Lista de Pedidos Salão / Mesas Diggy Bot…" at bounding box center [68, 289] width 126 height 129
click at [95, 260] on link "Gestor de Pedidos" at bounding box center [68, 256] width 126 height 19
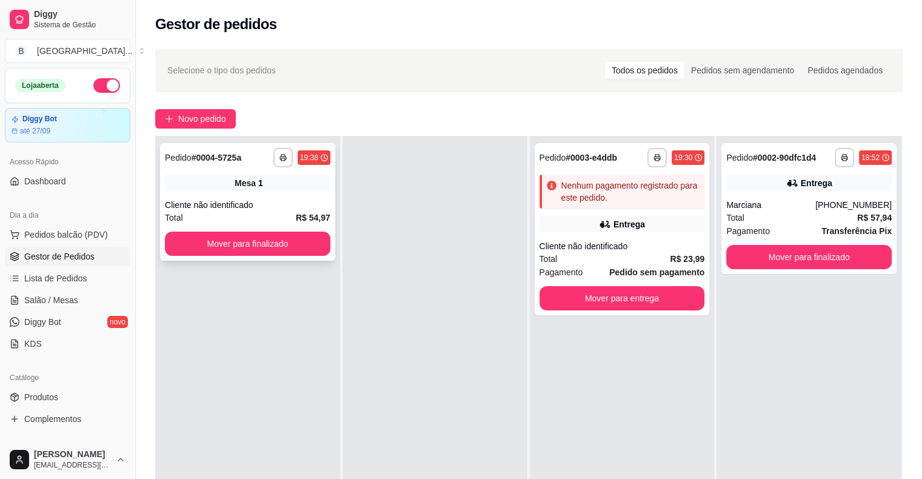
click at [248, 193] on div "**********" at bounding box center [247, 202] width 175 height 118
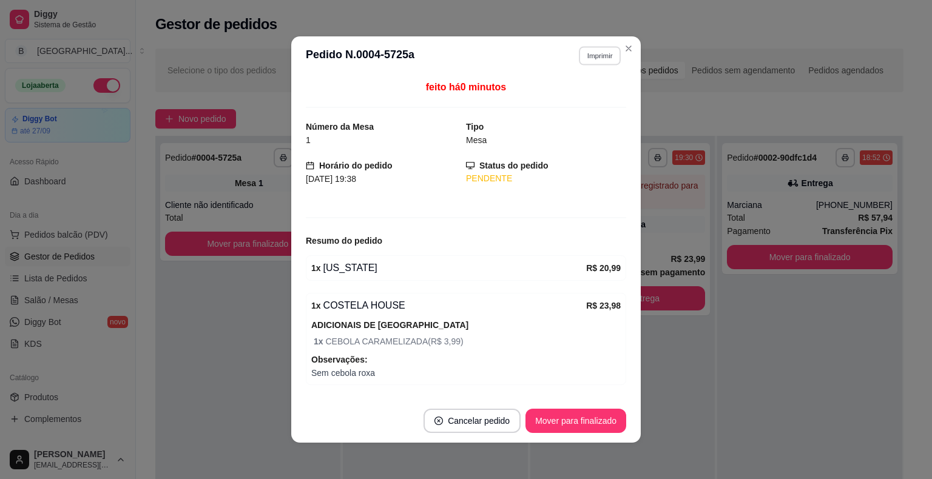
click at [596, 51] on button "Imprimir" at bounding box center [600, 55] width 42 height 19
click at [596, 98] on button "IMPRESSORA" at bounding box center [573, 98] width 85 height 19
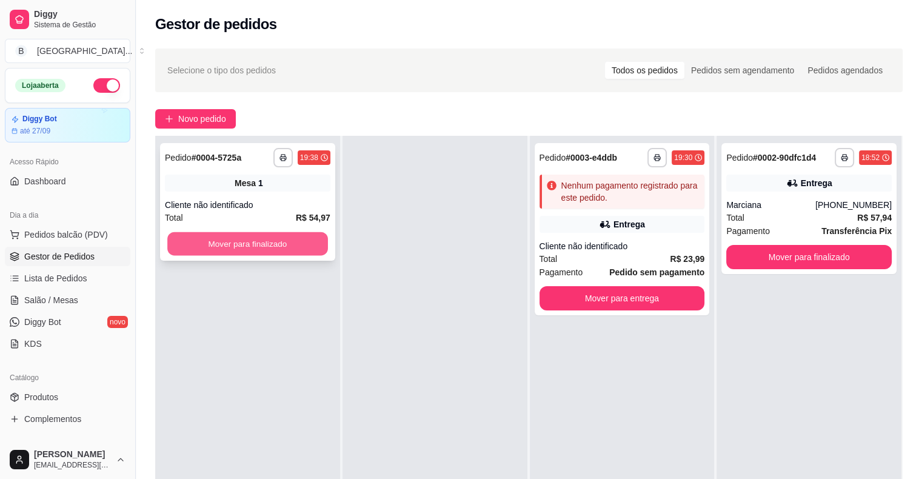
click at [240, 239] on button "Mover para finalizado" at bounding box center [247, 244] width 161 height 24
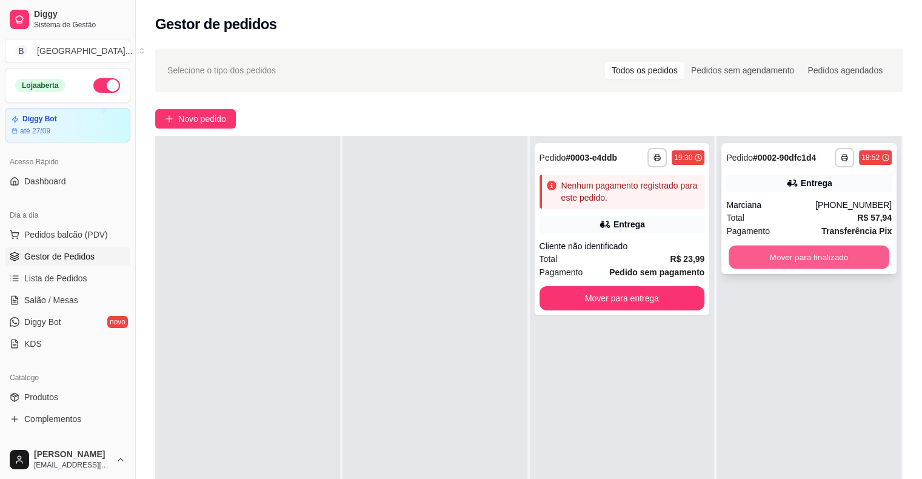
click at [779, 257] on button "Mover para finalizado" at bounding box center [809, 258] width 161 height 24
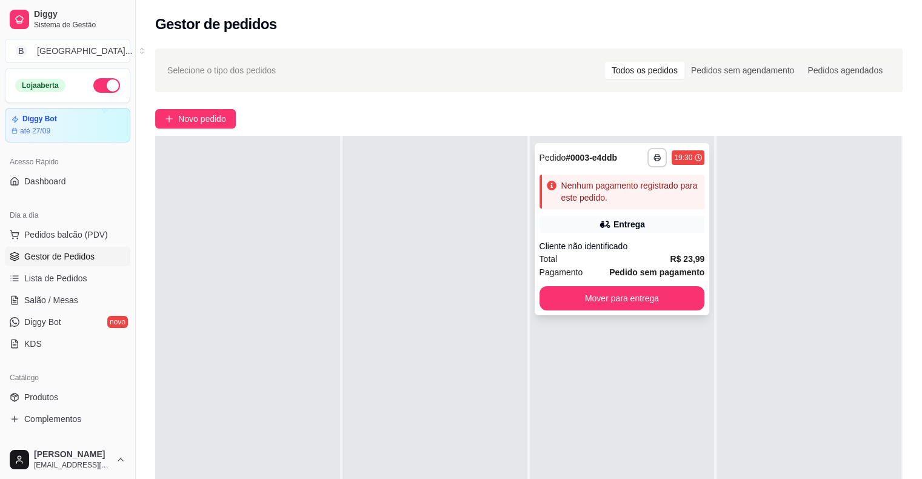
click at [693, 210] on div "**********" at bounding box center [622, 229] width 175 height 172
click at [643, 241] on div "Cliente não identificado" at bounding box center [623, 246] width 166 height 12
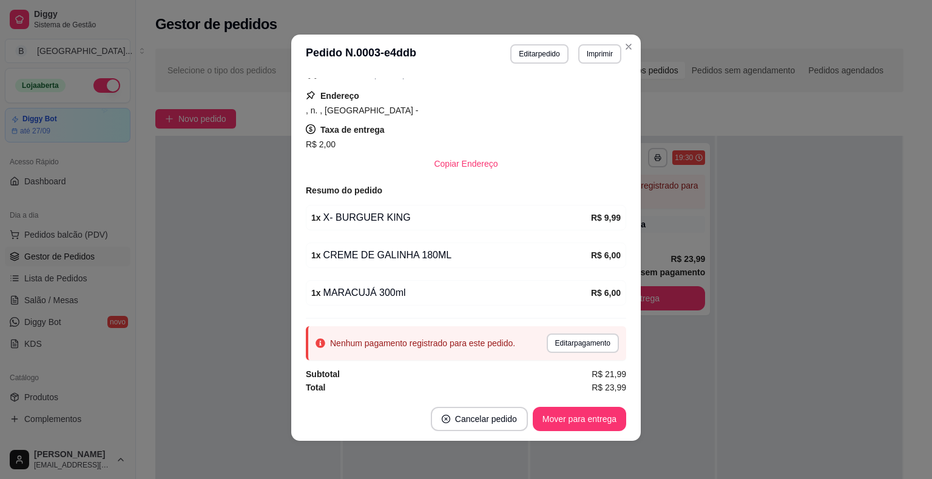
scroll to position [2, 0]
click at [560, 341] on button "Editar pagamento" at bounding box center [582, 342] width 70 height 19
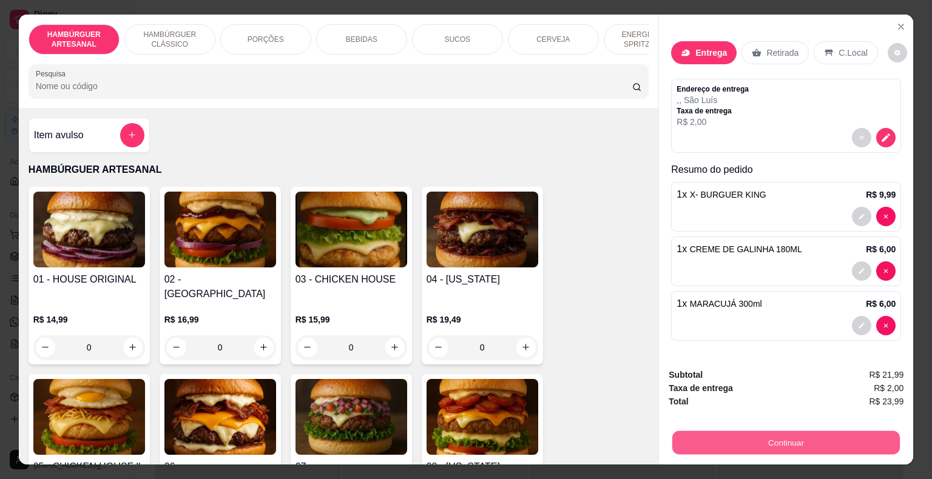
click at [755, 447] on button "Continuar" at bounding box center [785, 443] width 227 height 24
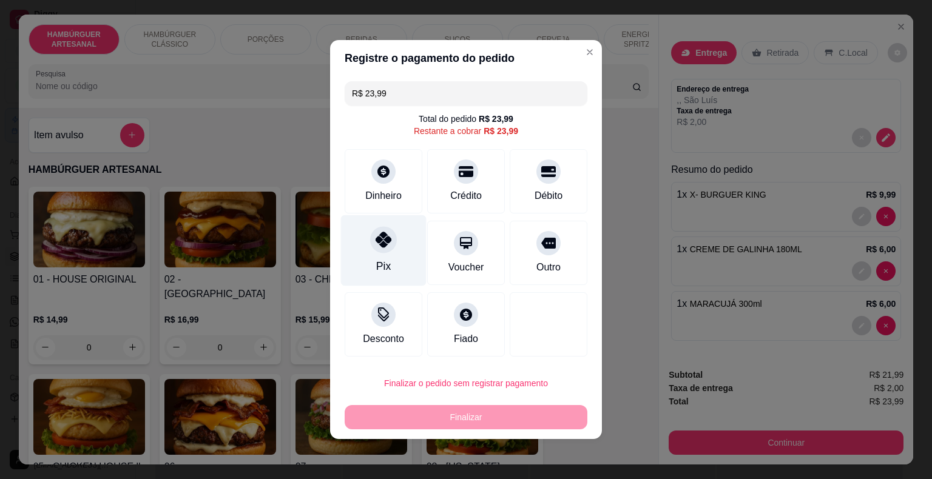
click at [404, 258] on div "Pix" at bounding box center [384, 250] width 86 height 71
type input "R$ 0,00"
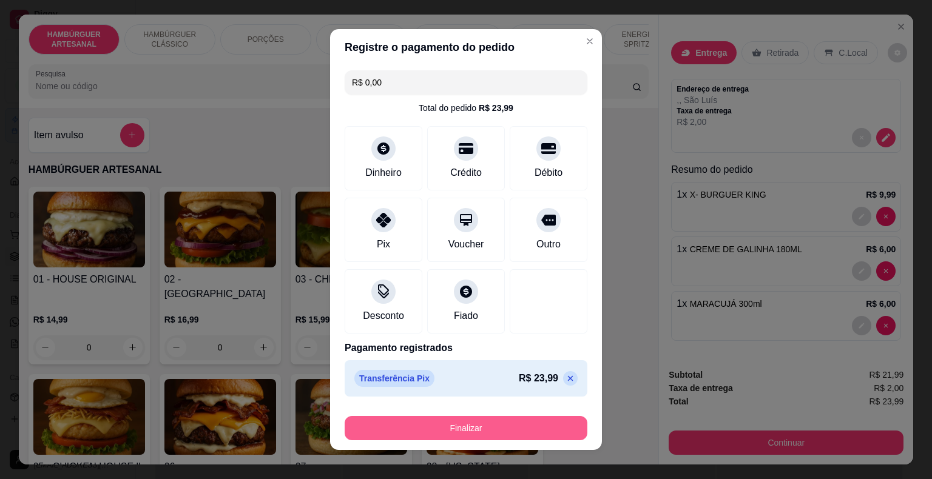
scroll to position [9, 0]
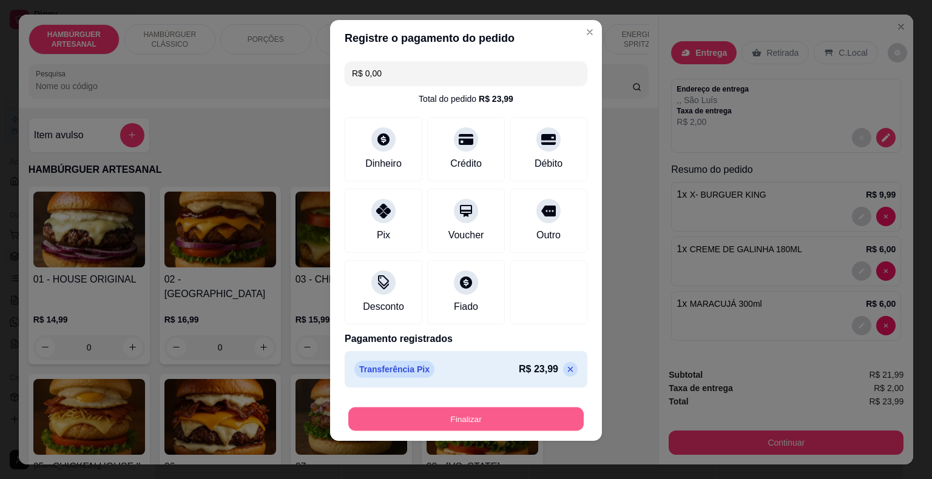
click at [398, 414] on button "Finalizar" at bounding box center [465, 420] width 235 height 24
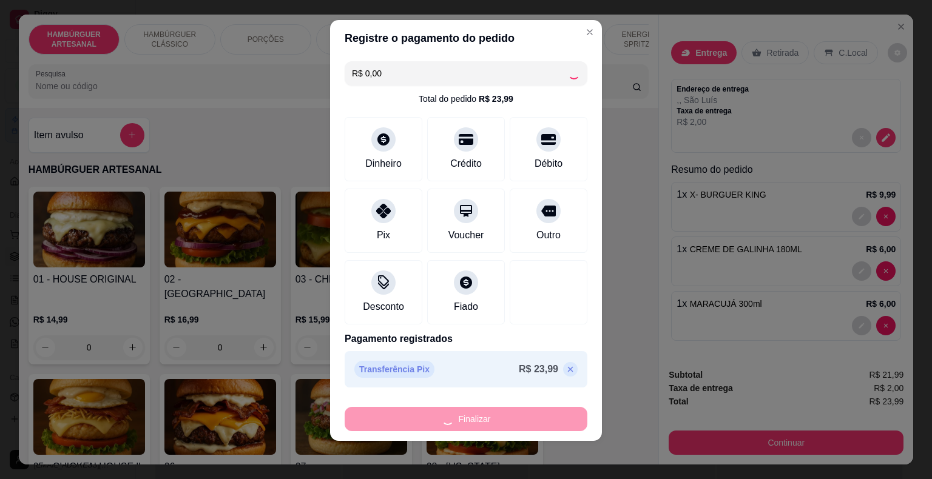
type input "0"
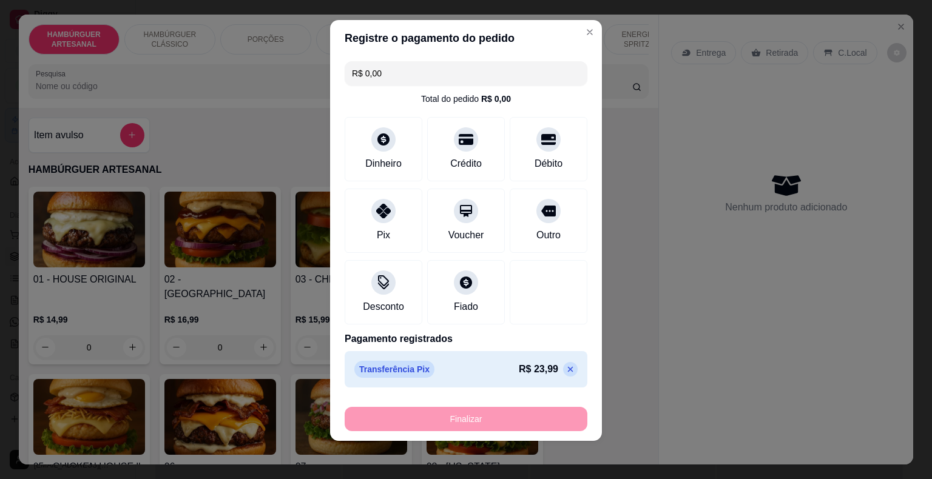
type input "-R$ 23,99"
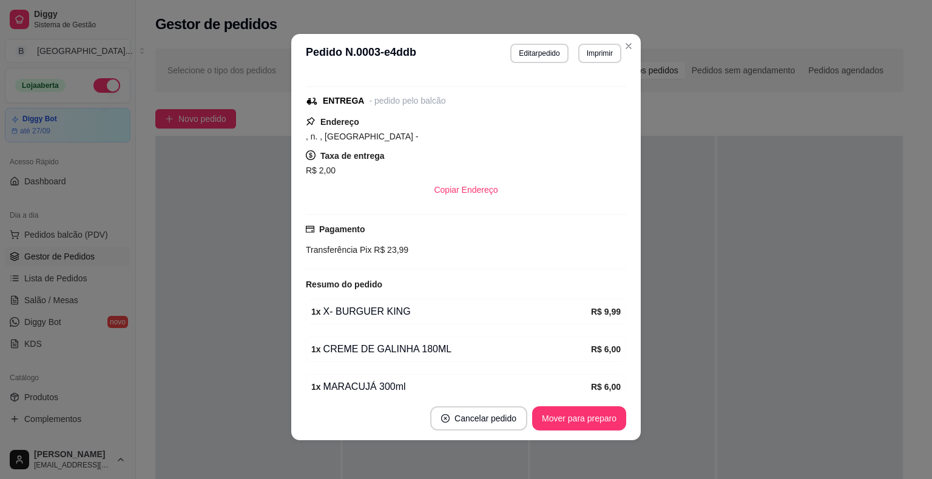
scroll to position [167, 0]
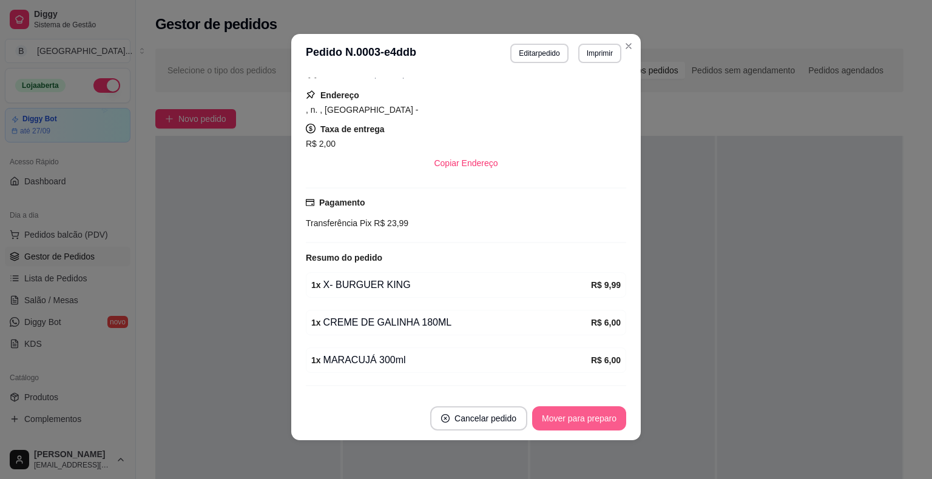
click at [594, 412] on button "Mover para preparo" at bounding box center [579, 418] width 94 height 24
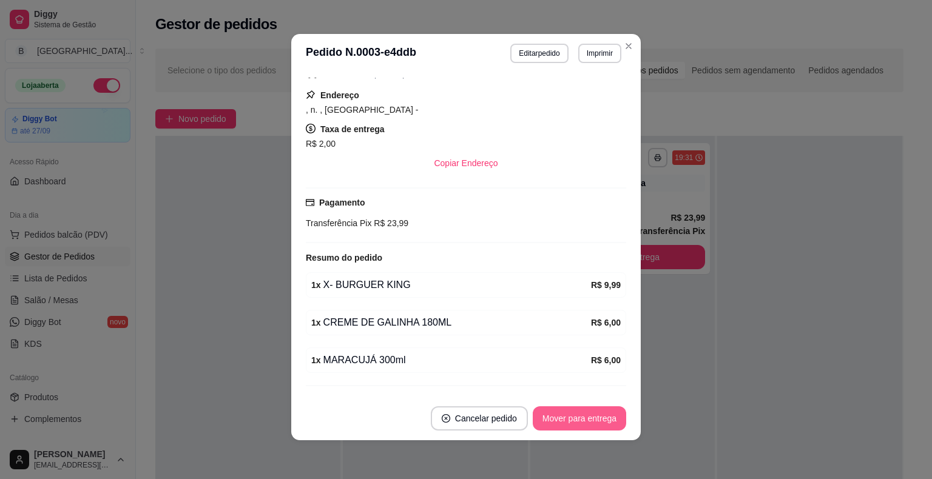
click at [594, 412] on button "Mover para entrega" at bounding box center [579, 418] width 93 height 24
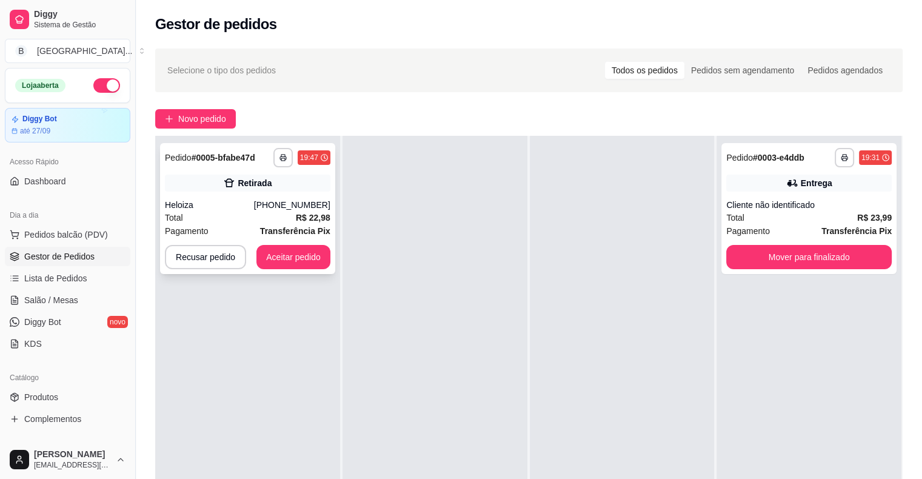
click at [325, 213] on strong "R$ 22,98" at bounding box center [313, 218] width 35 height 10
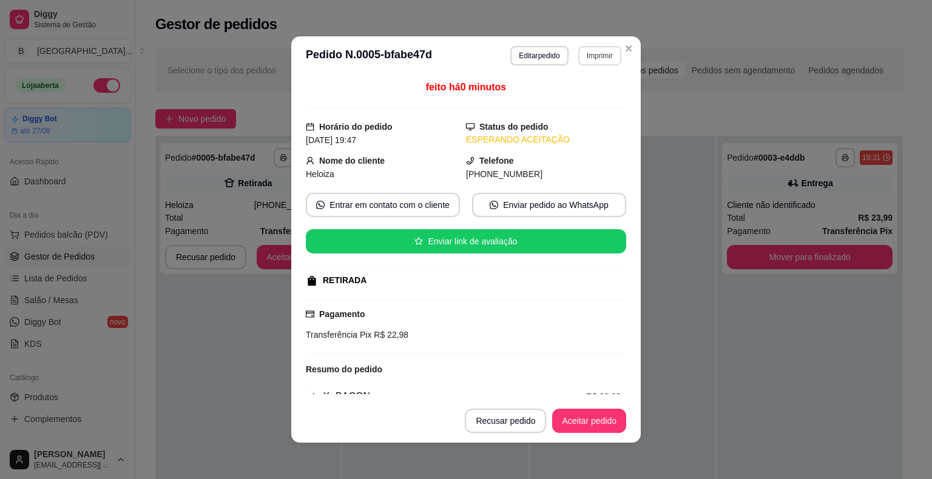
click at [590, 53] on button "Imprimir" at bounding box center [599, 55] width 43 height 19
click at [579, 98] on button "IMPRESSORA" at bounding box center [573, 98] width 85 height 19
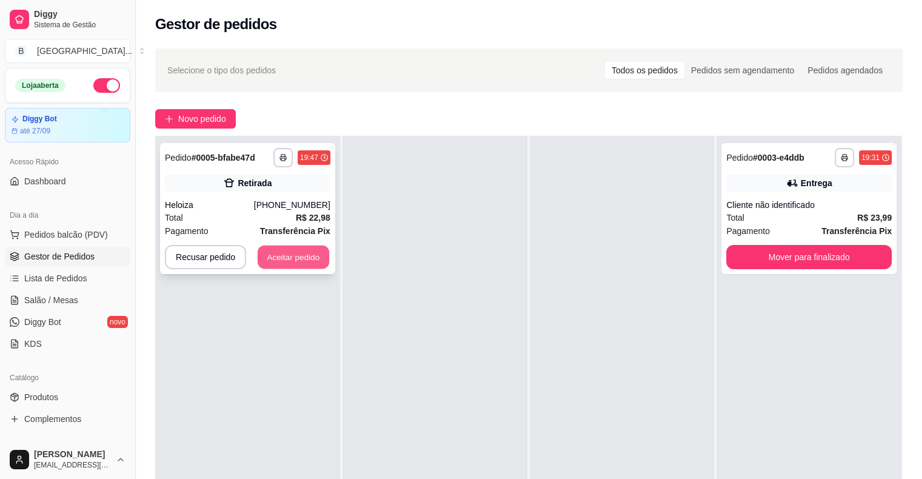
click at [295, 263] on button "Aceitar pedido" at bounding box center [294, 258] width 72 height 24
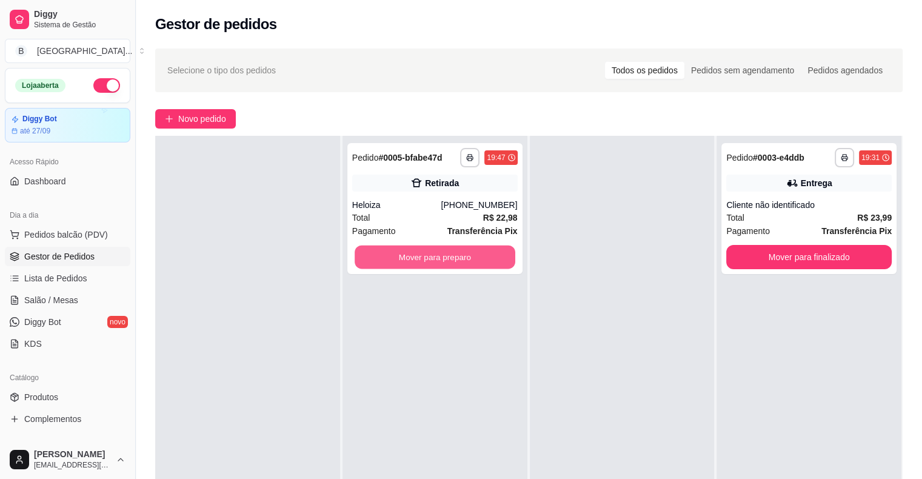
click at [389, 263] on button "Mover para preparo" at bounding box center [435, 258] width 161 height 24
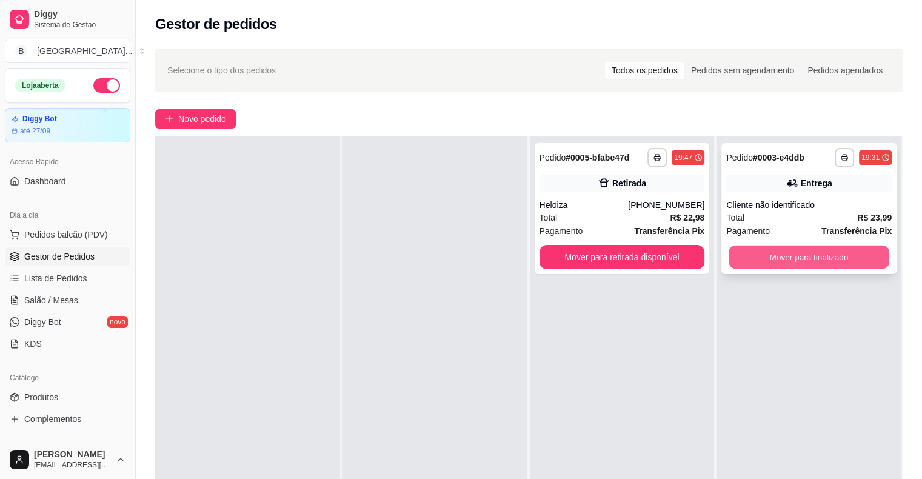
click at [740, 263] on button "Mover para finalizado" at bounding box center [809, 258] width 161 height 24
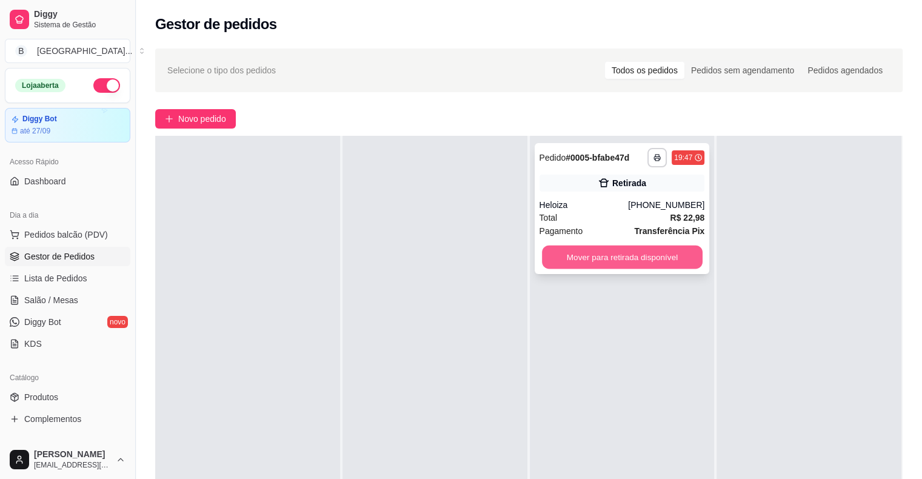
click at [580, 263] on button "Mover para retirada disponível" at bounding box center [622, 258] width 161 height 24
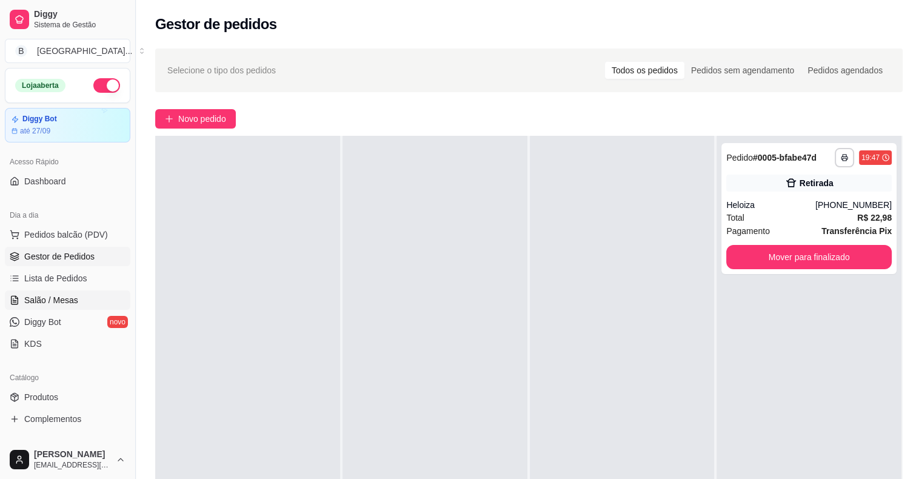
click at [35, 300] on span "Salão / Mesas" at bounding box center [51, 300] width 54 height 12
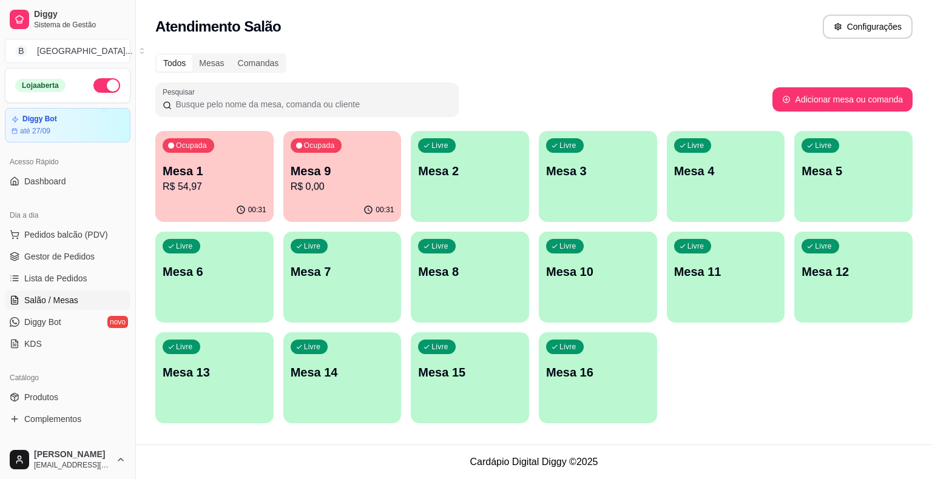
click at [230, 178] on p "Mesa 1" at bounding box center [215, 171] width 104 height 17
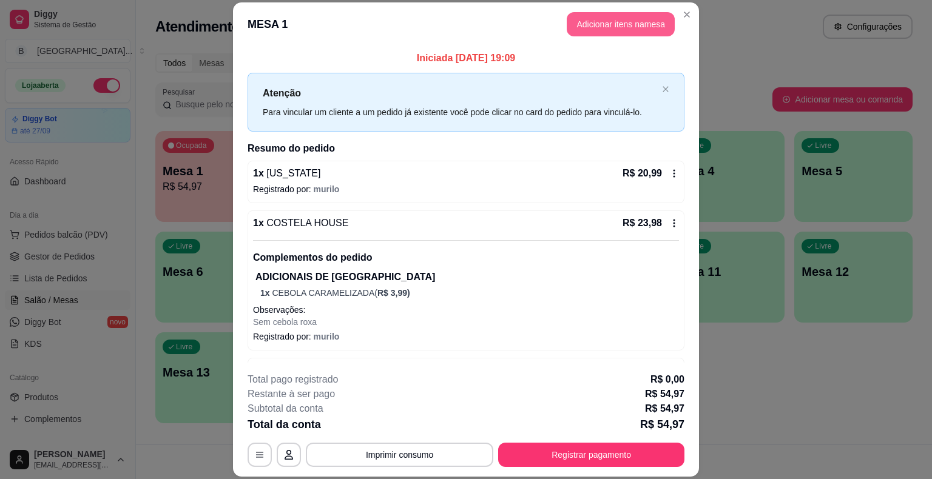
click at [596, 18] on button "Adicionar itens na mesa" at bounding box center [620, 24] width 108 height 24
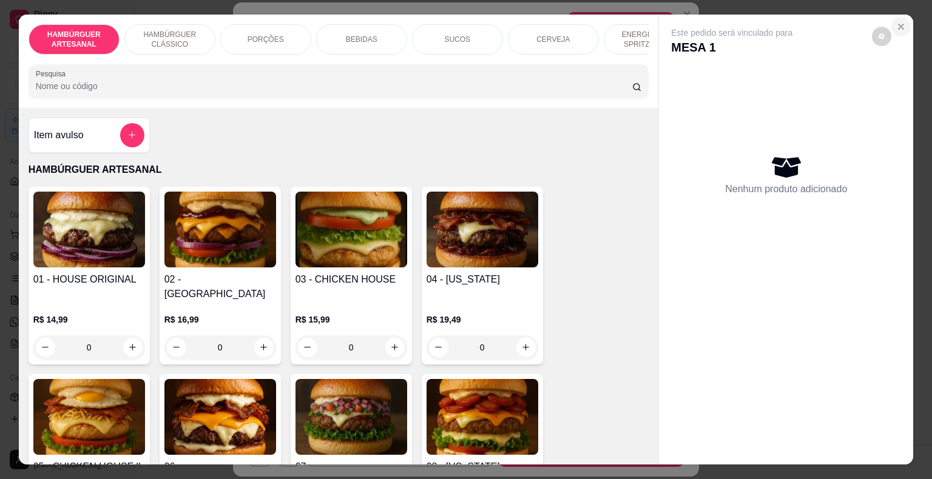
click at [902, 24] on button "Close" at bounding box center [900, 26] width 19 height 19
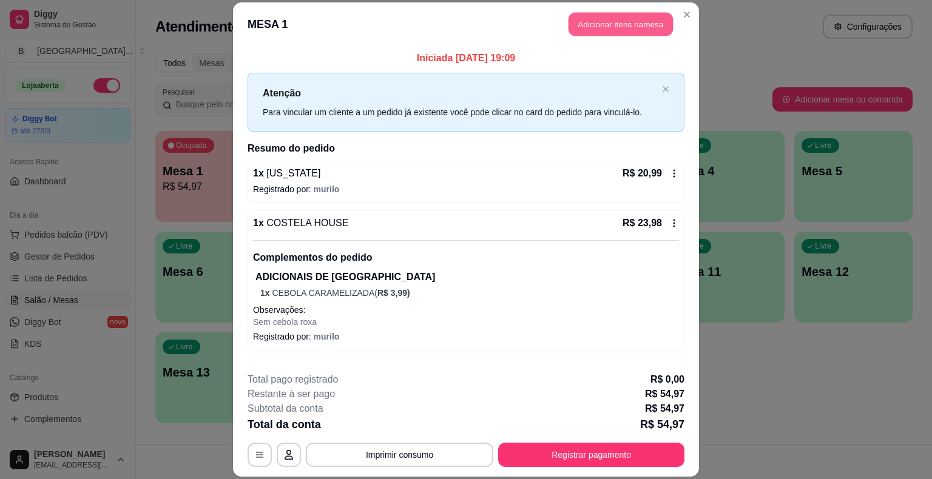
click at [609, 18] on button "Adicionar itens na mesa" at bounding box center [620, 25] width 104 height 24
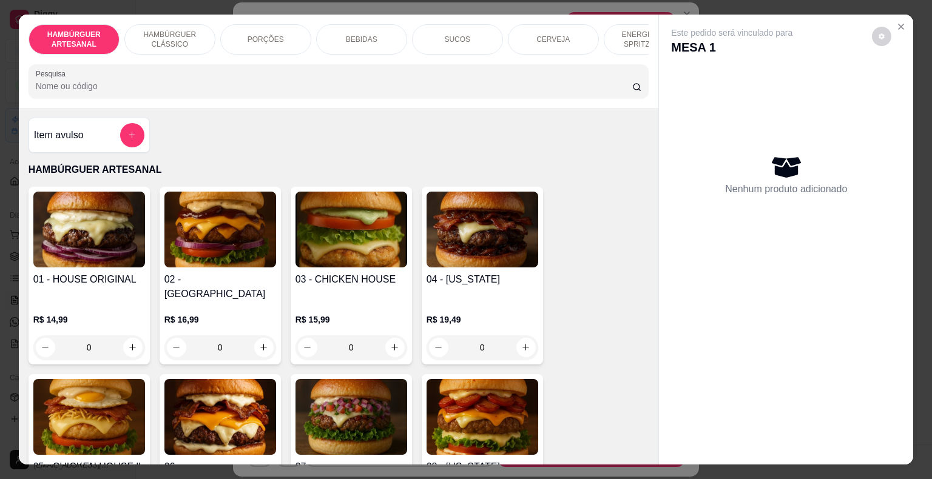
click at [351, 39] on p "BEBIDAS" at bounding box center [362, 40] width 32 height 10
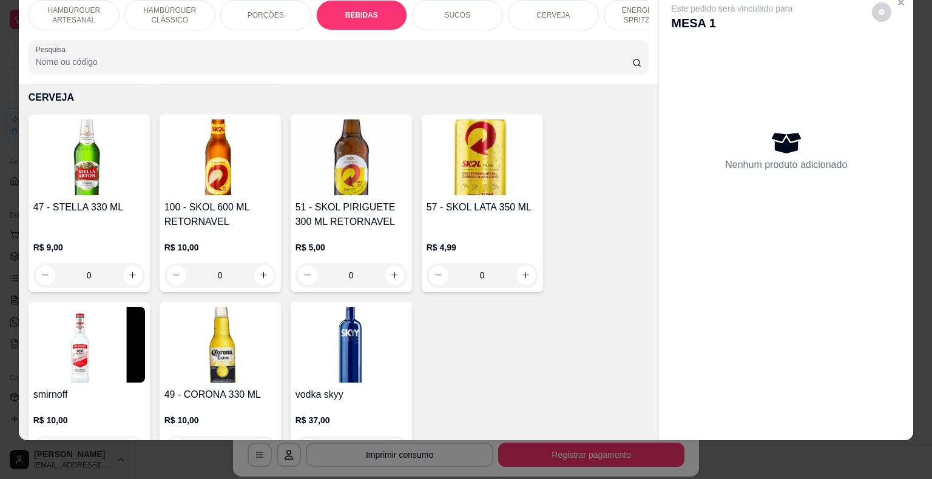
scroll to position [2458, 0]
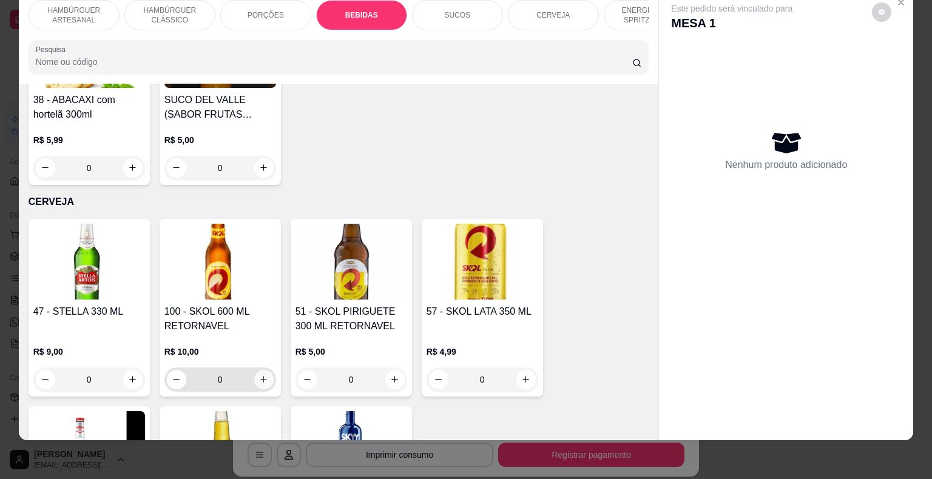
click at [259, 375] on icon "increase-product-quantity" at bounding box center [263, 379] width 9 height 9
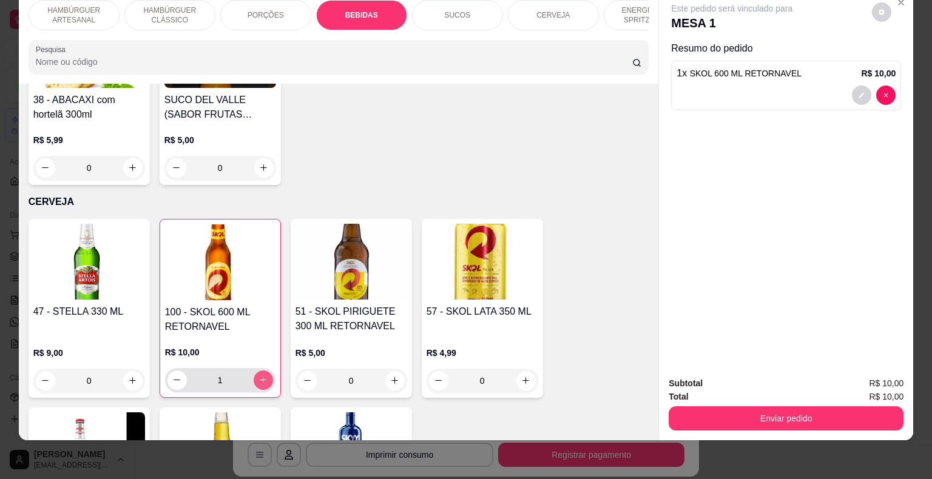
type input "1"
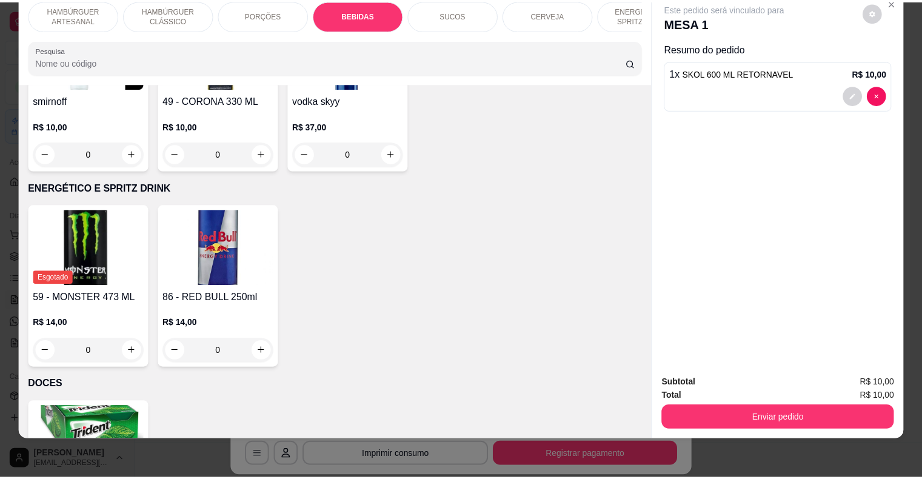
scroll to position [2882, 0]
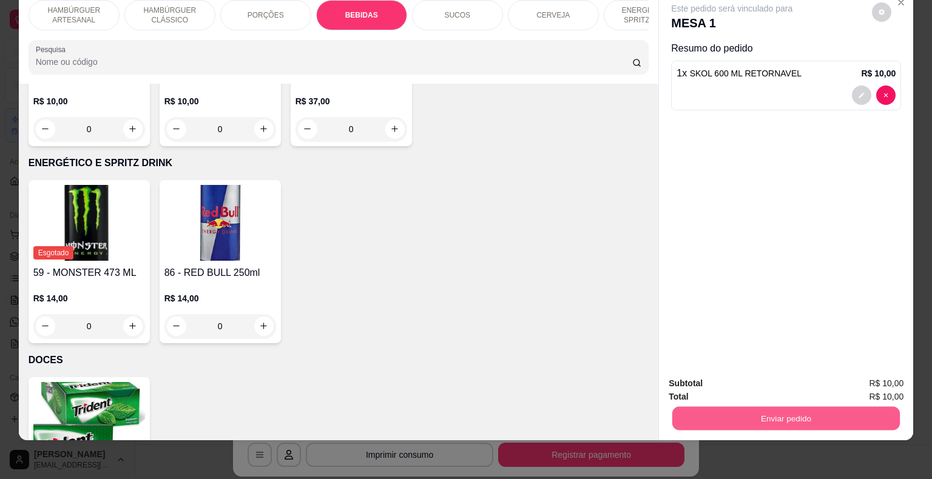
click at [756, 407] on button "Enviar pedido" at bounding box center [785, 419] width 227 height 24
click at [753, 380] on button "Não registrar e enviar pedido" at bounding box center [745, 379] width 126 height 23
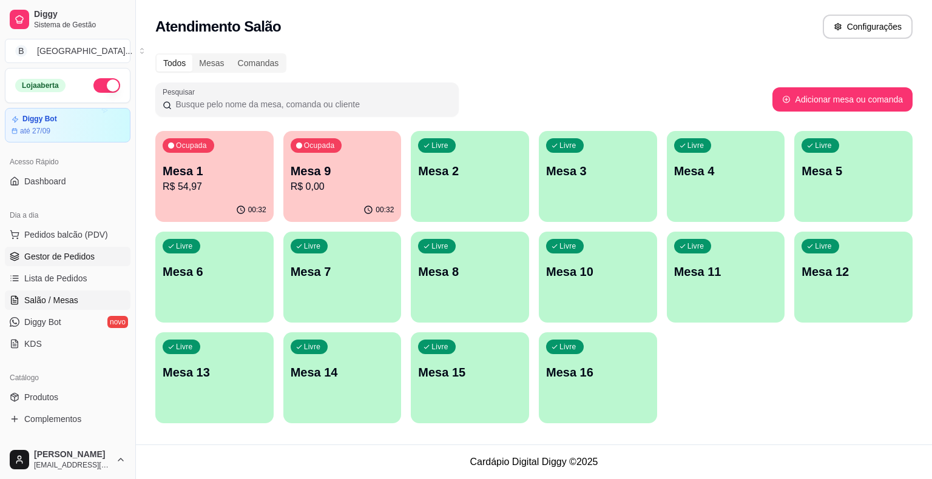
click at [21, 254] on link "Gestor de Pedidos" at bounding box center [68, 256] width 126 height 19
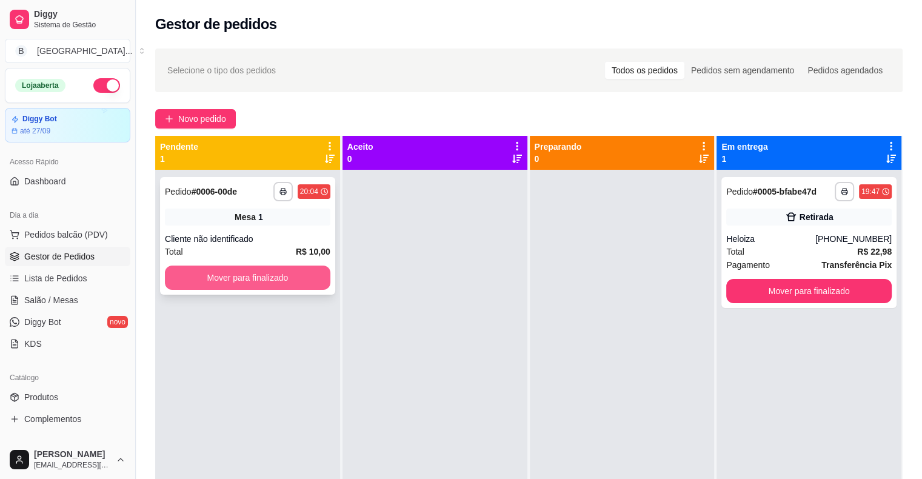
click at [285, 283] on button "Mover para finalizado" at bounding box center [248, 278] width 166 height 24
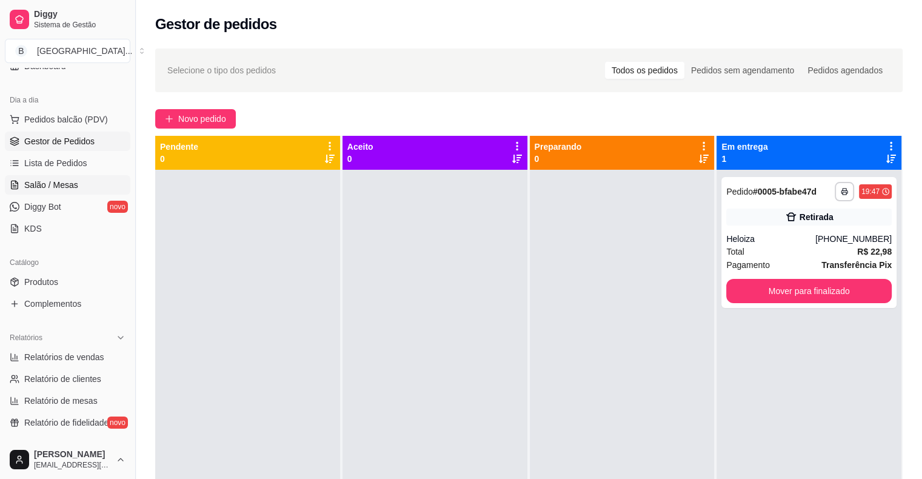
scroll to position [121, 0]
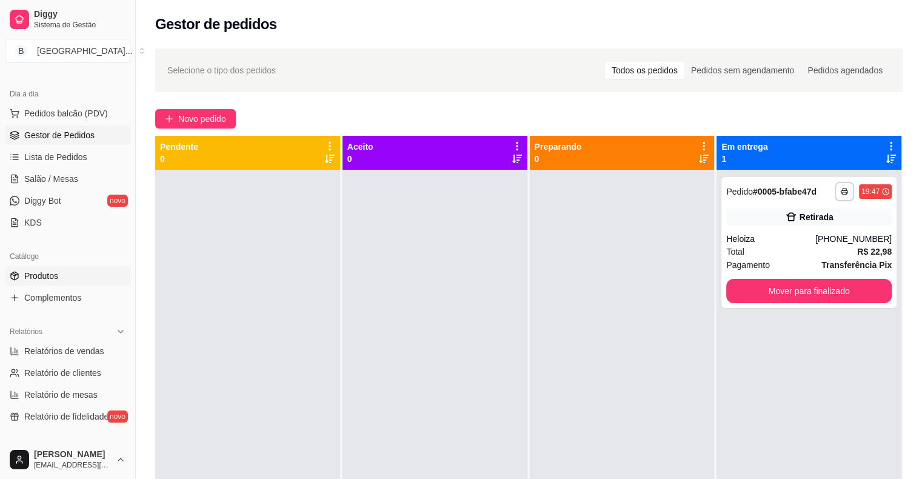
click at [64, 278] on link "Produtos" at bounding box center [68, 275] width 126 height 19
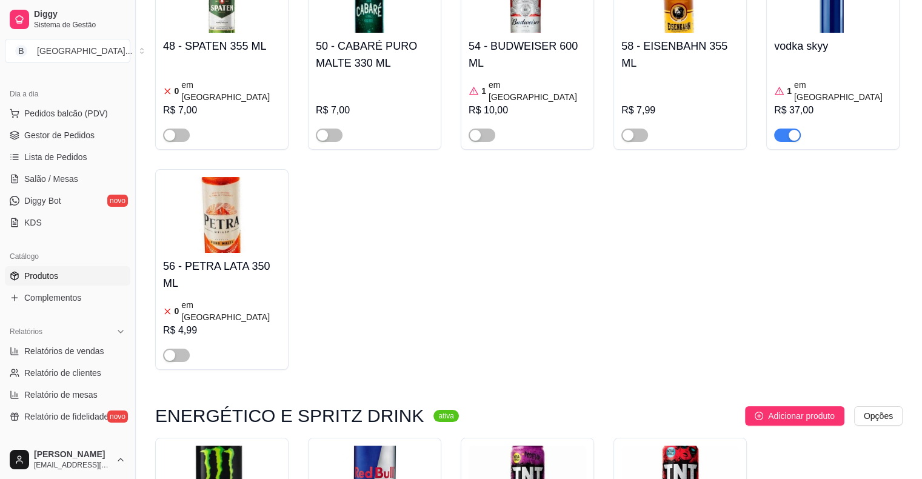
scroll to position [4670, 0]
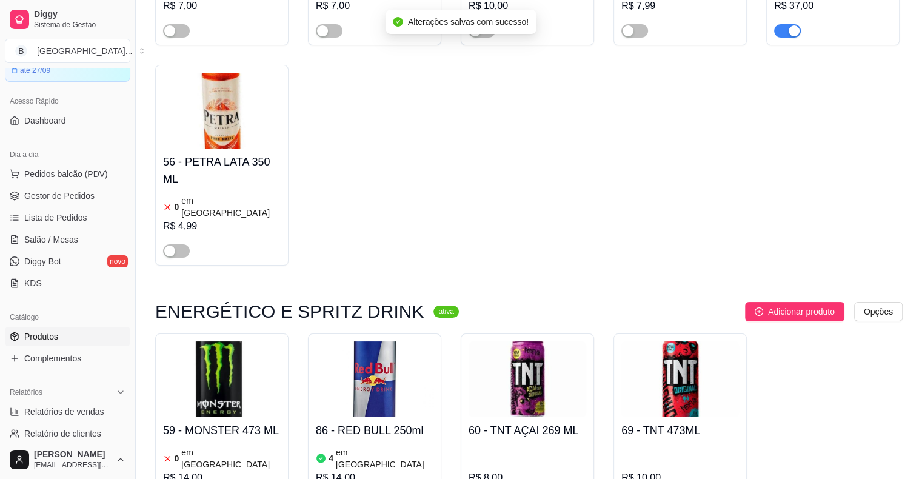
scroll to position [0, 0]
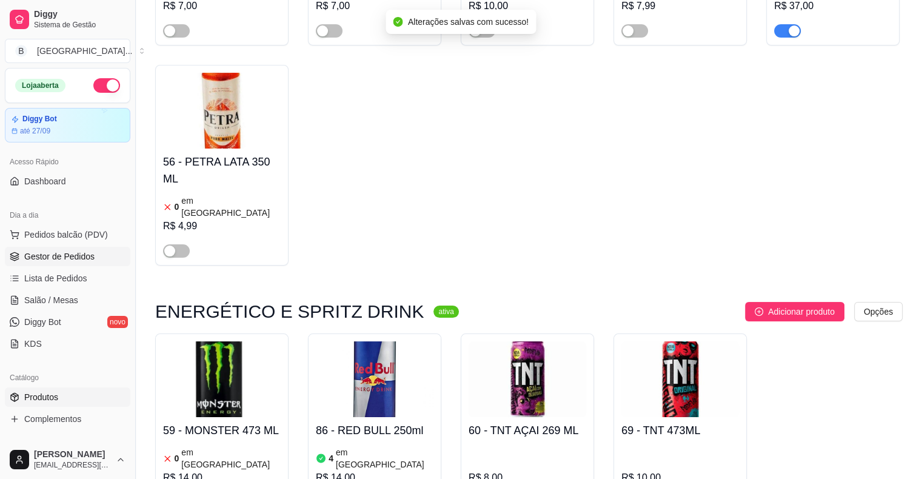
click at [79, 254] on span "Gestor de Pedidos" at bounding box center [59, 256] width 70 height 12
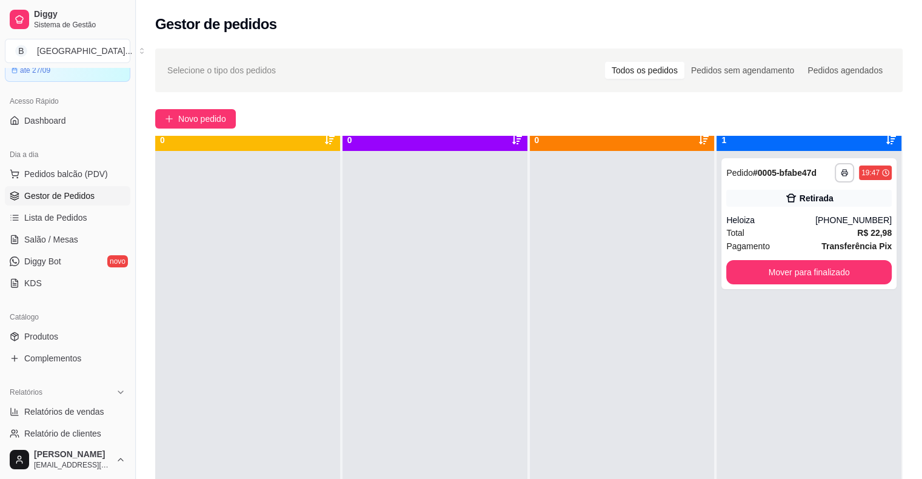
scroll to position [34, 0]
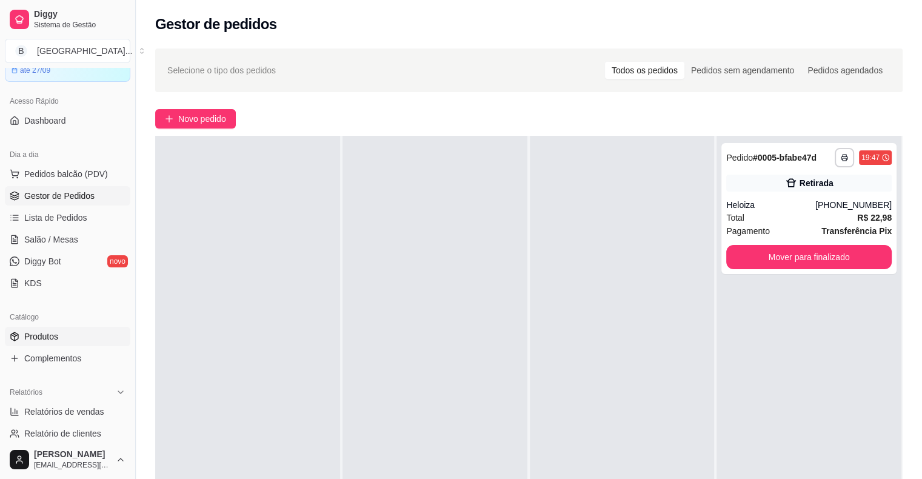
click at [55, 328] on link "Produtos" at bounding box center [68, 336] width 126 height 19
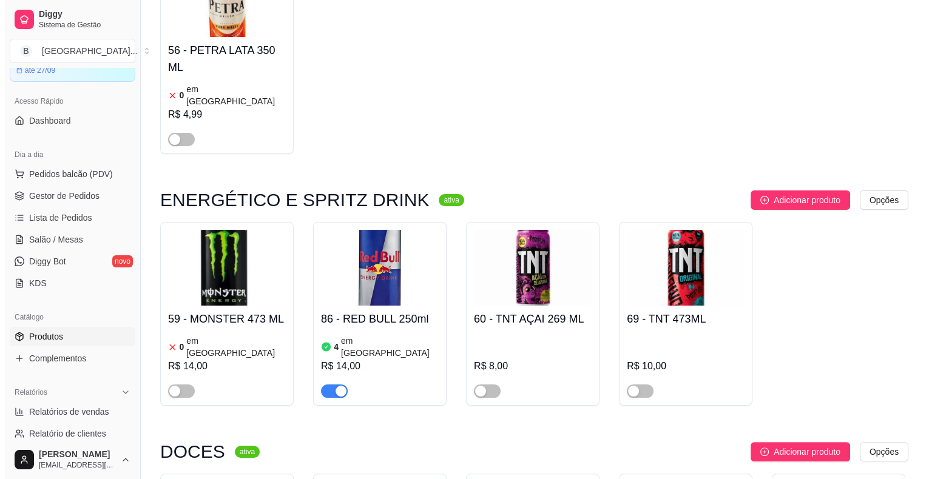
scroll to position [4853, 0]
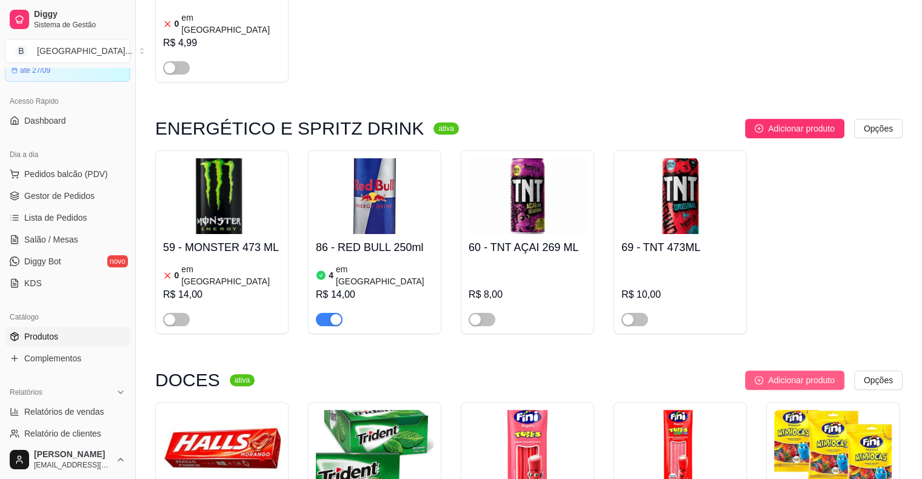
click at [791, 374] on span "Adicionar produto" at bounding box center [801, 380] width 67 height 13
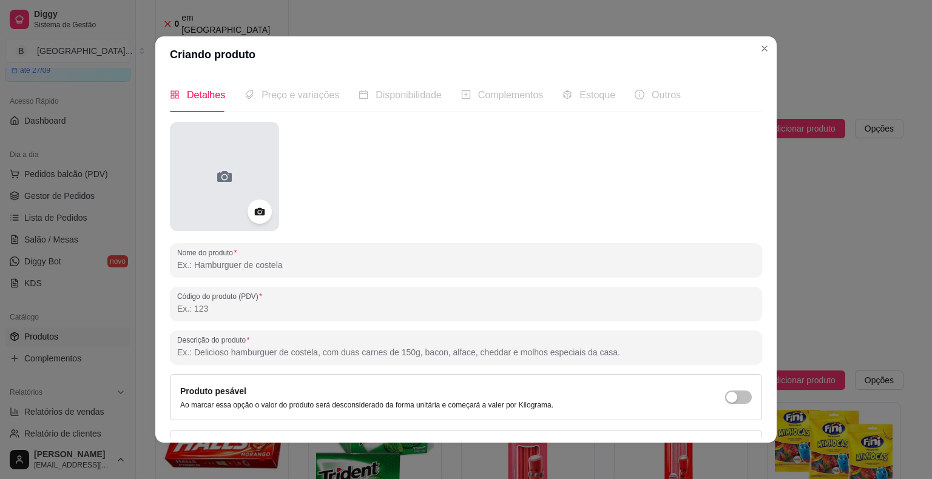
click at [222, 176] on circle at bounding box center [224, 177] width 4 height 4
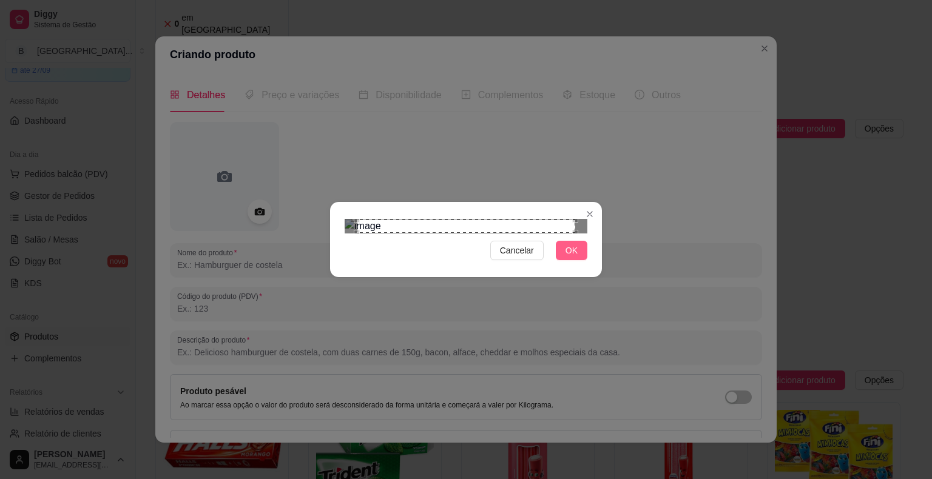
click at [566, 257] on span "OK" at bounding box center [571, 250] width 12 height 13
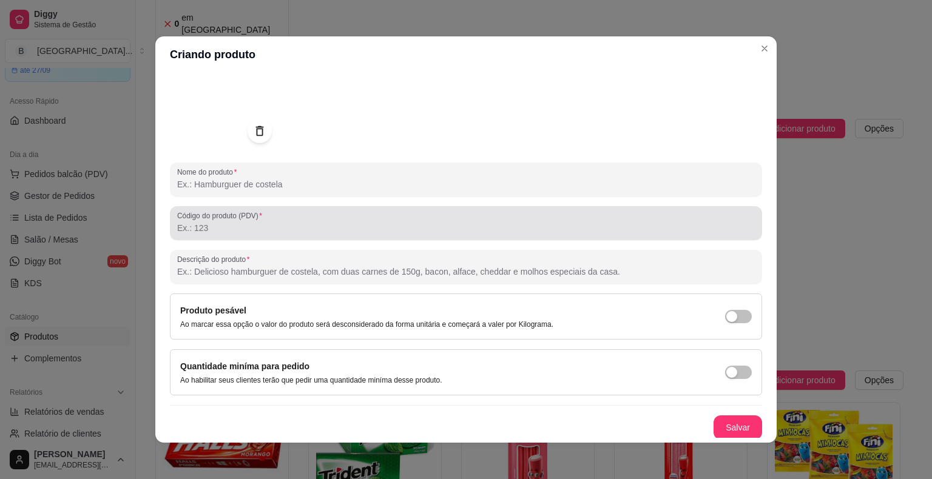
scroll to position [81, 0]
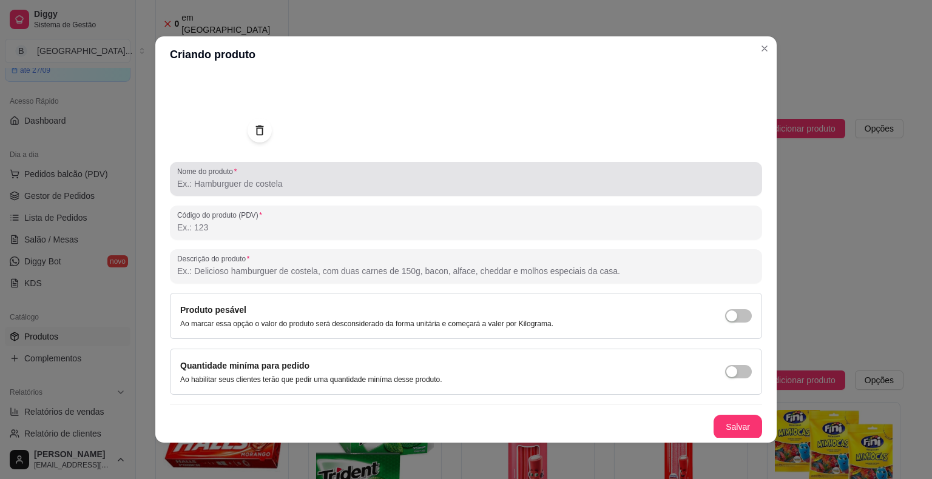
click at [298, 181] on input "Nome do produto" at bounding box center [465, 184] width 577 height 12
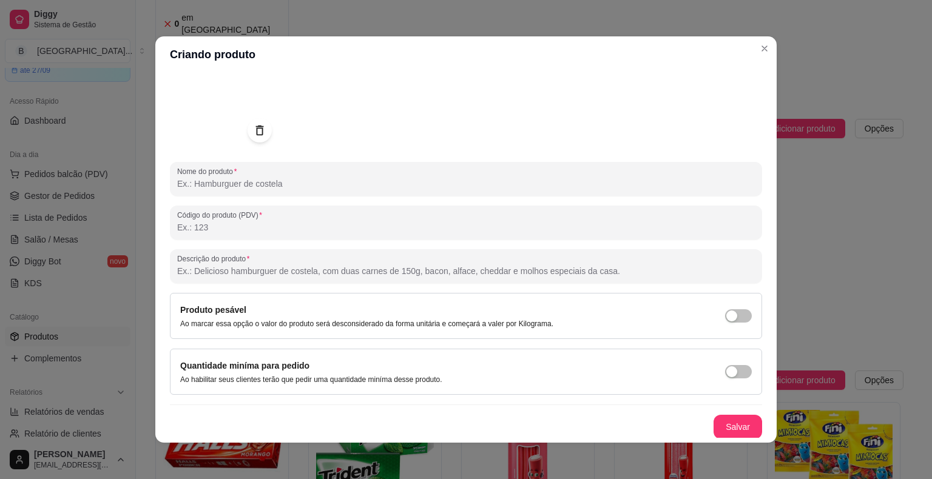
type input "b"
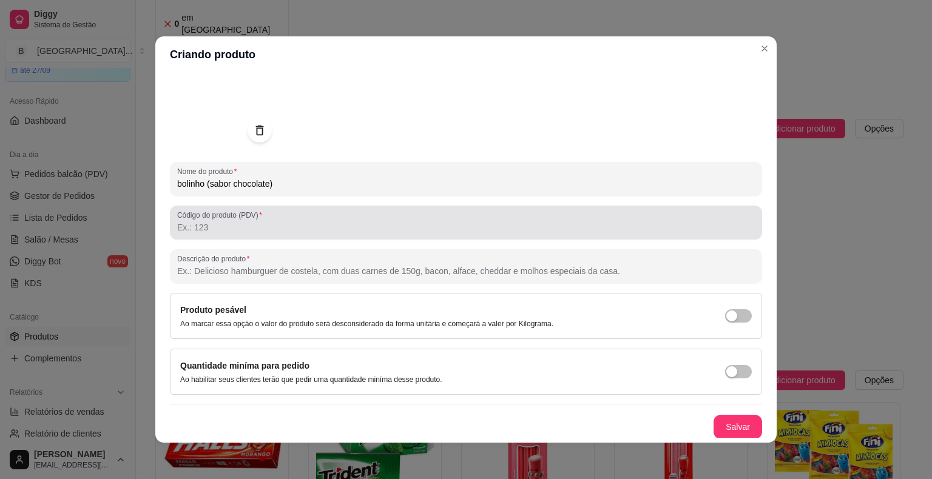
scroll to position [2, 0]
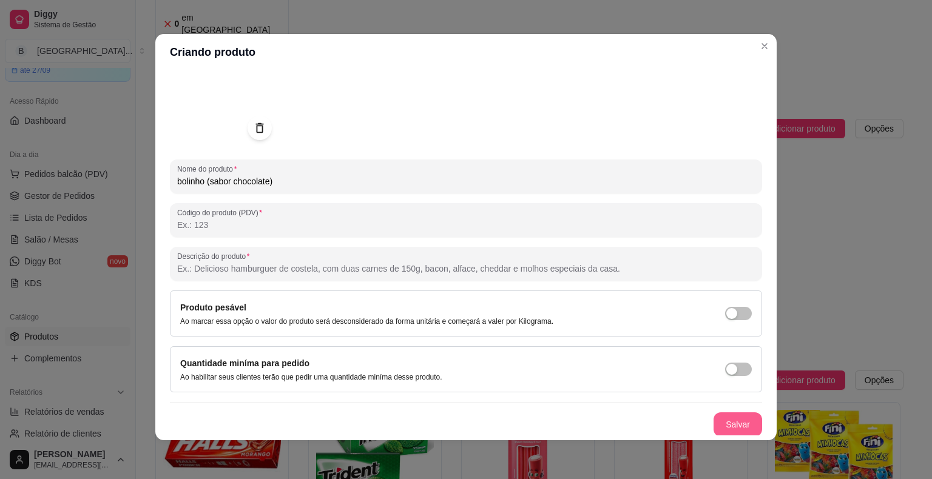
type input "bolinho (sabor chocolate)"
click at [727, 414] on button "Salvar" at bounding box center [737, 424] width 49 height 24
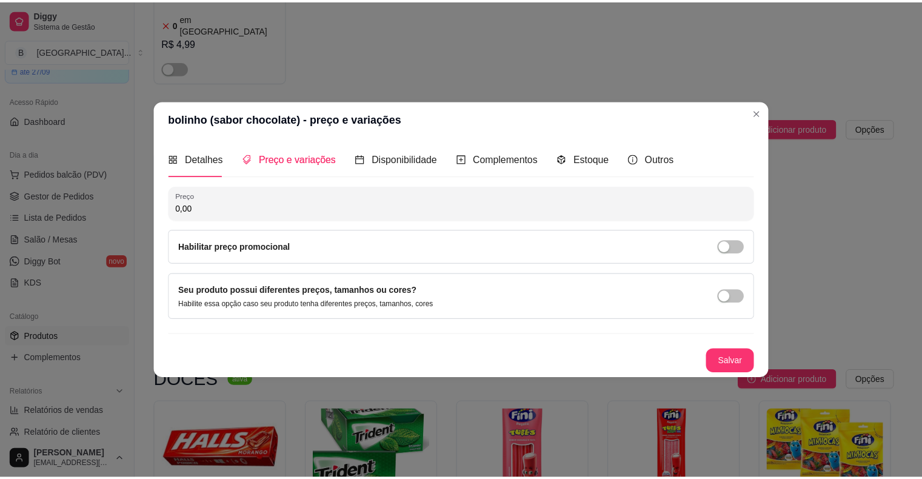
scroll to position [0, 0]
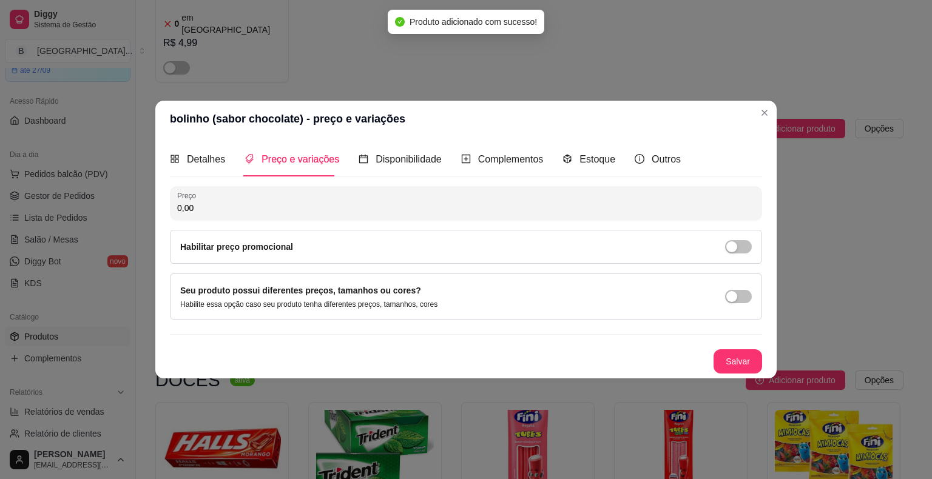
click at [439, 212] on input "0,00" at bounding box center [465, 208] width 577 height 12
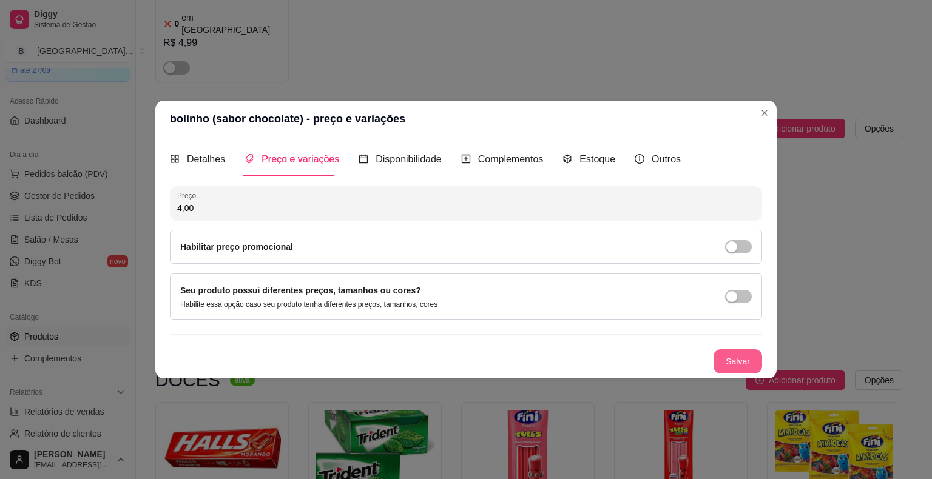
type input "4,00"
click at [730, 363] on button "Salvar" at bounding box center [737, 361] width 49 height 24
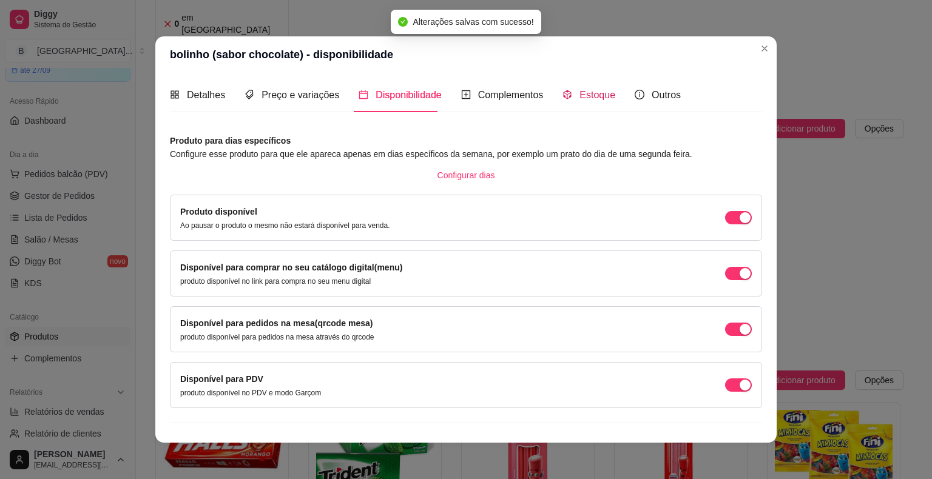
click at [568, 88] on div "Estoque" at bounding box center [588, 94] width 53 height 15
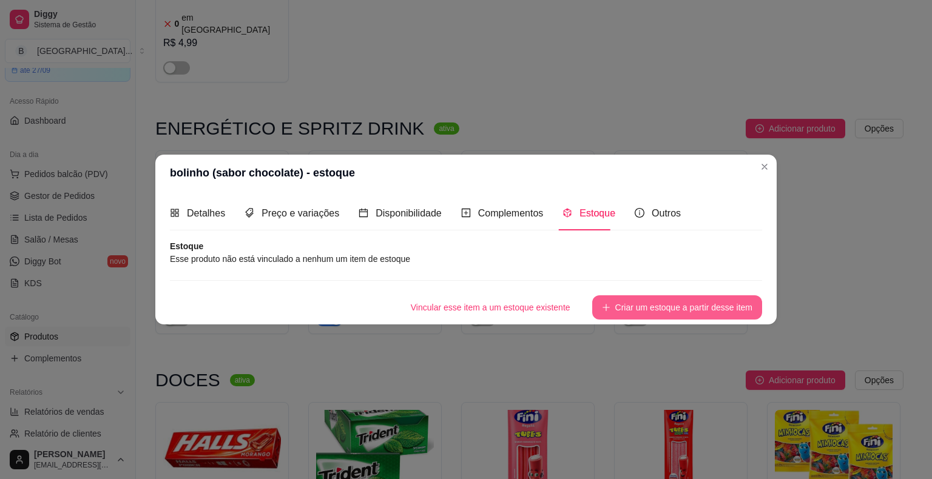
click at [664, 301] on button "Criar um estoque a partir desse item" at bounding box center [677, 307] width 170 height 24
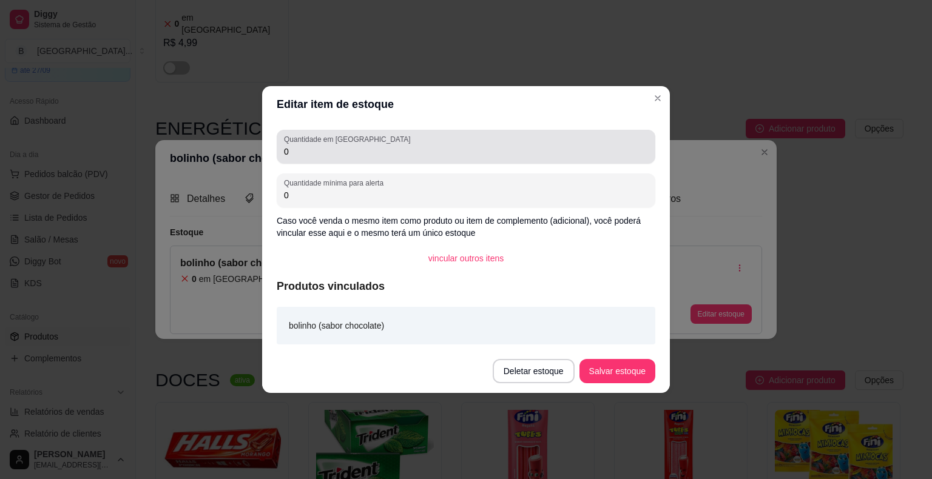
click at [515, 135] on div "0" at bounding box center [466, 147] width 364 height 24
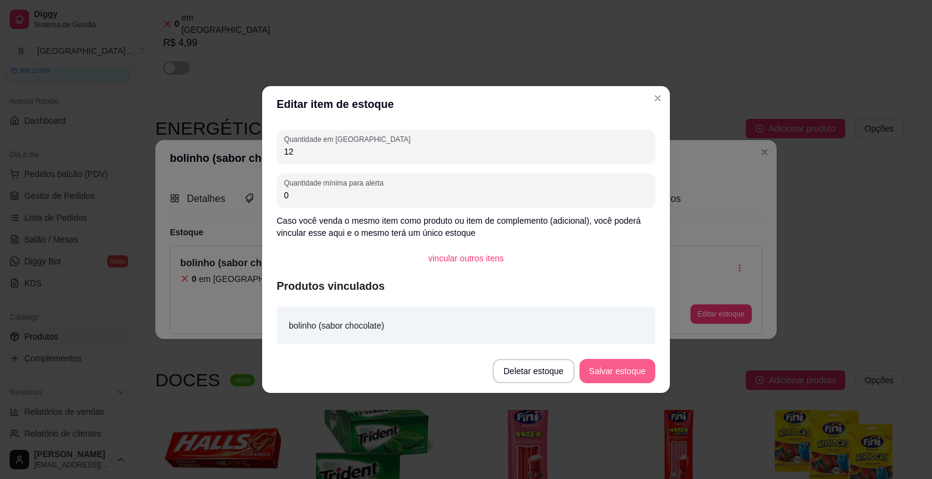
type input "12"
click at [608, 366] on button "Salvar estoque" at bounding box center [617, 371] width 76 height 24
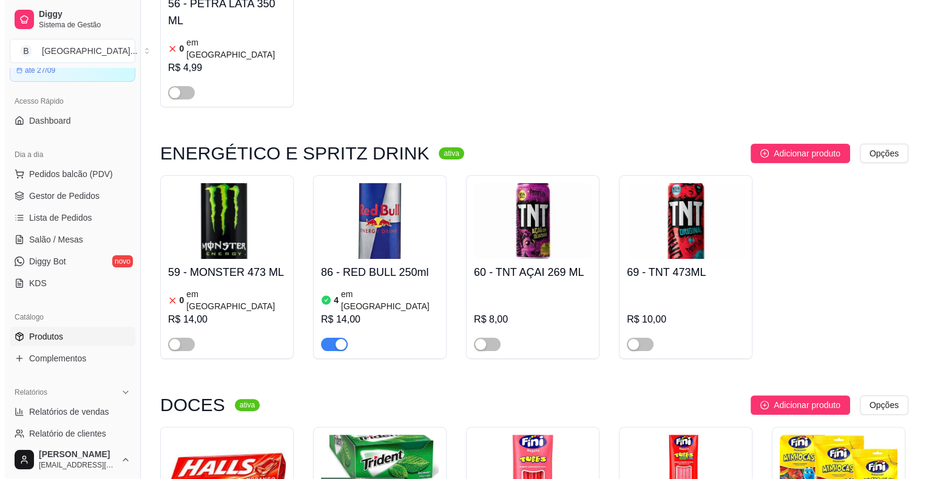
scroll to position [4793, 0]
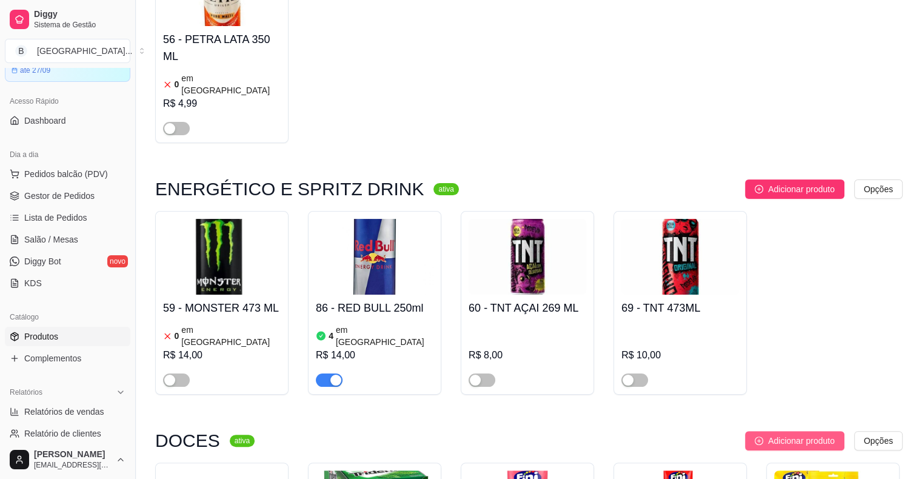
click at [771, 434] on span "Adicionar produto" at bounding box center [801, 440] width 67 height 13
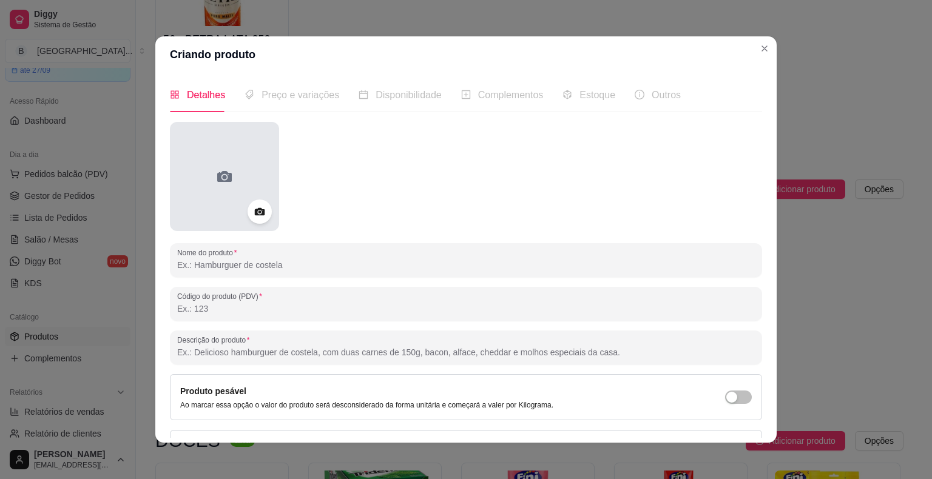
click at [244, 173] on div at bounding box center [224, 176] width 109 height 109
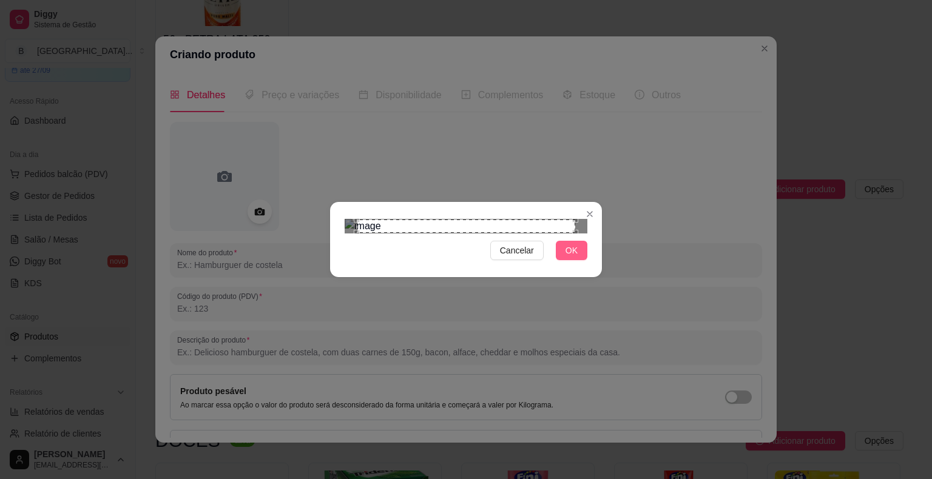
click at [573, 260] on button "OK" at bounding box center [572, 250] width 32 height 19
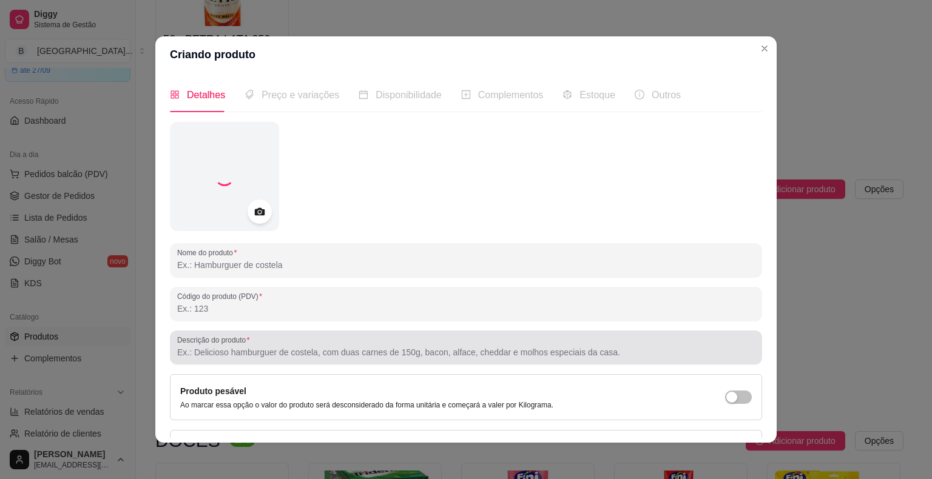
click at [573, 361] on div "Descrição do produto" at bounding box center [466, 348] width 592 height 34
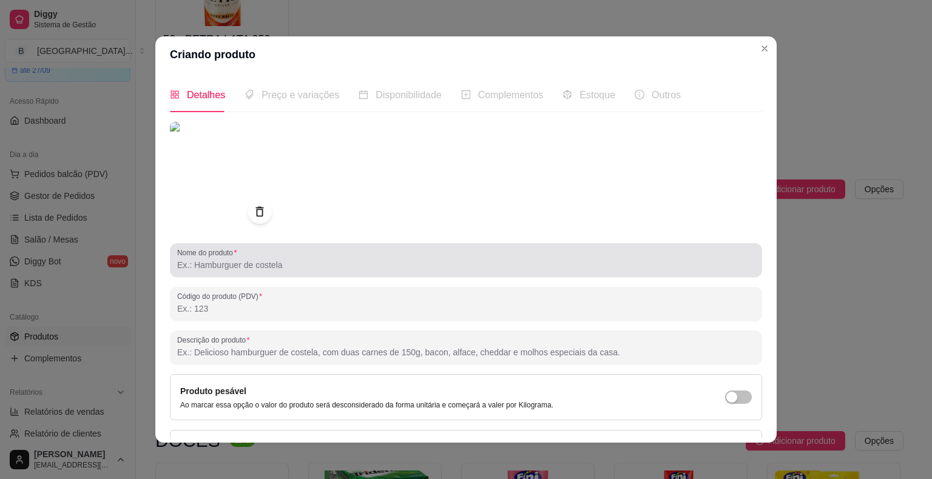
click at [437, 257] on div at bounding box center [465, 260] width 577 height 24
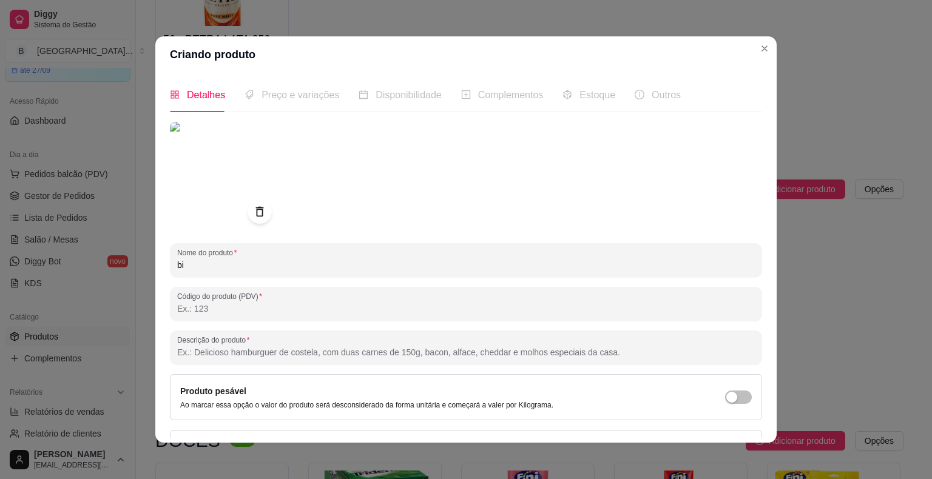
type input "b"
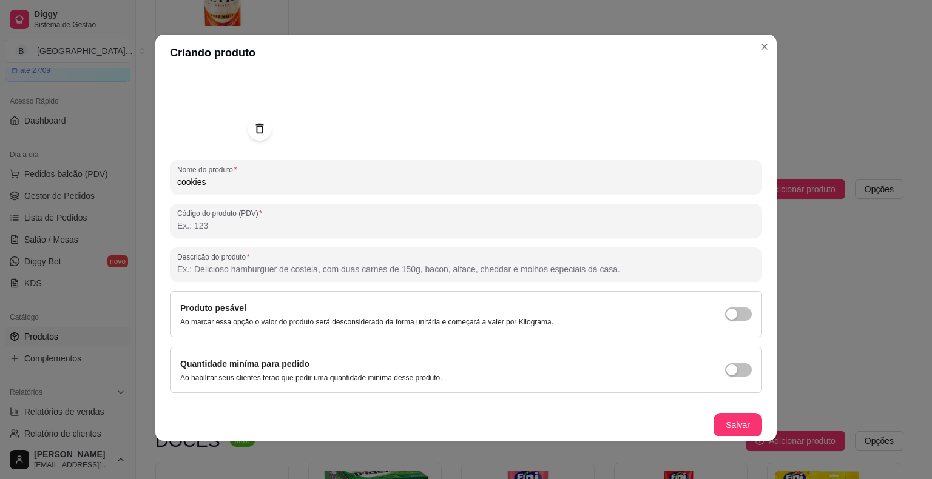
scroll to position [2, 0]
type input "cookies"
click at [721, 421] on button "Salvar" at bounding box center [737, 425] width 47 height 24
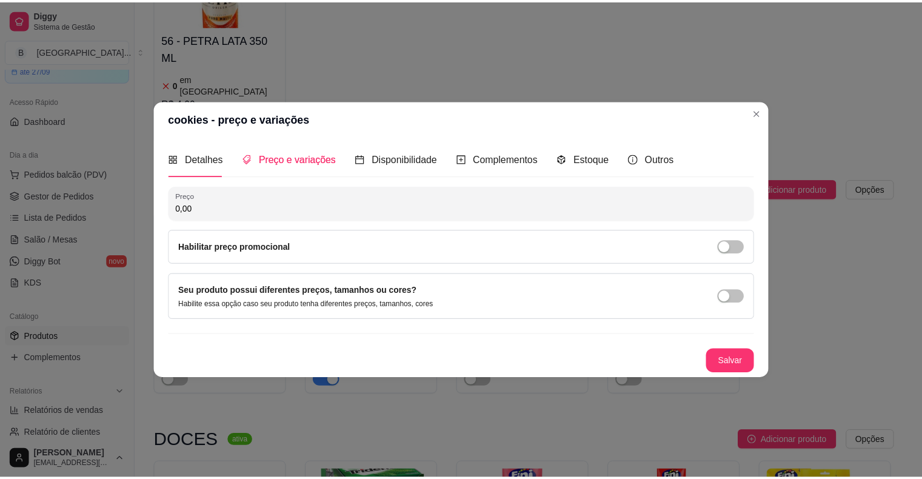
scroll to position [0, 0]
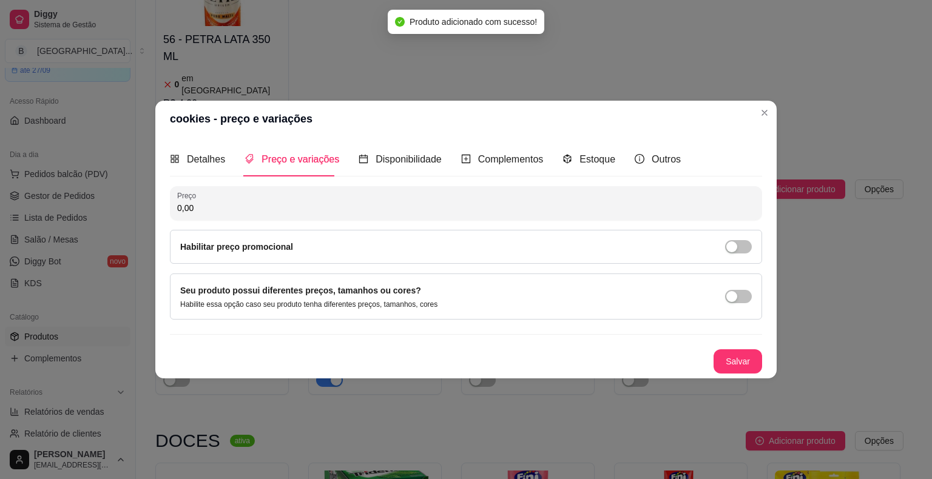
click at [320, 204] on input "0,00" at bounding box center [465, 208] width 577 height 12
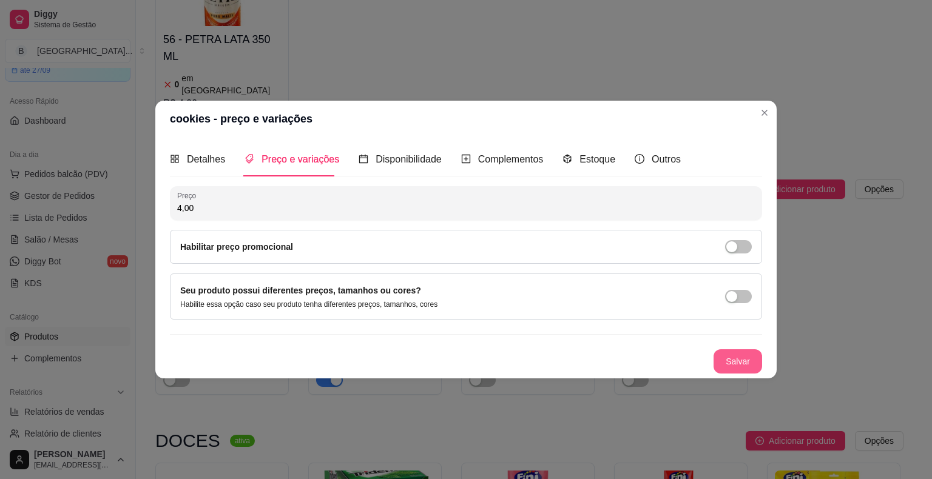
type input "4,00"
click at [740, 365] on button "Salvar" at bounding box center [737, 361] width 49 height 24
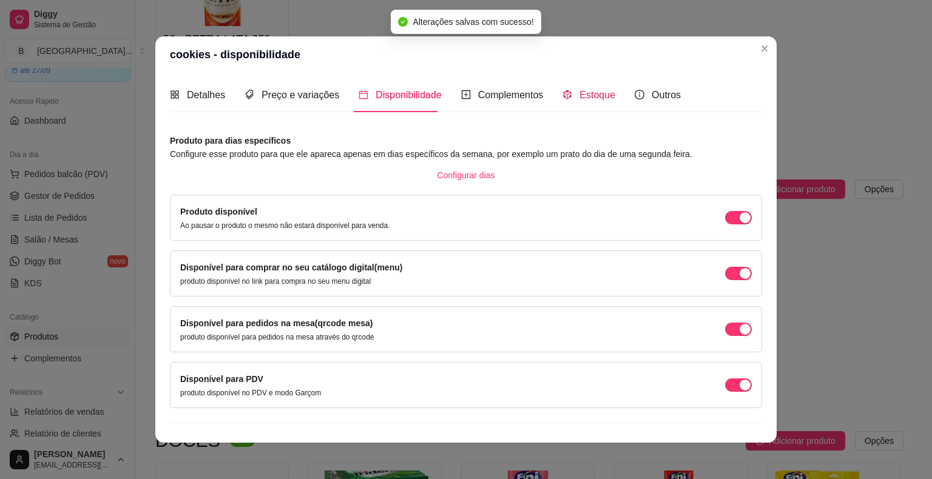
click at [594, 90] on span "Estoque" at bounding box center [597, 95] width 36 height 10
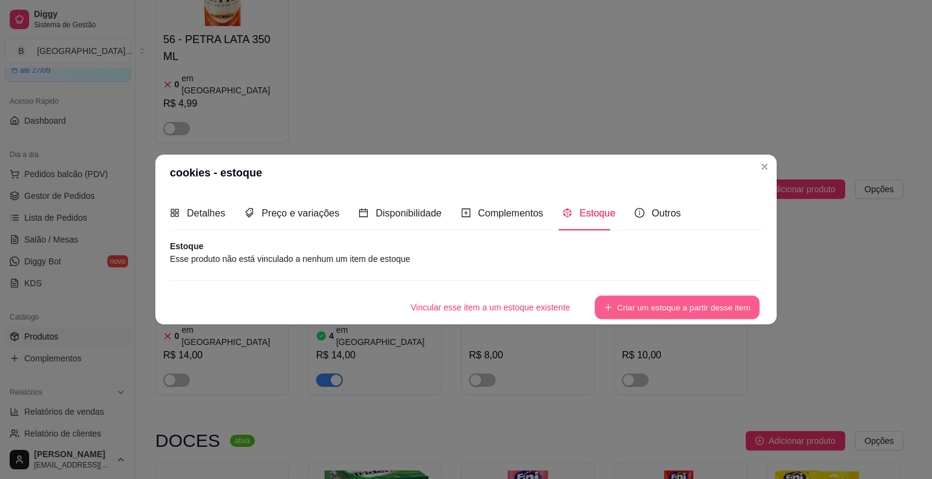
click at [671, 302] on button "Criar um estoque a partir desse item" at bounding box center [676, 308] width 165 height 24
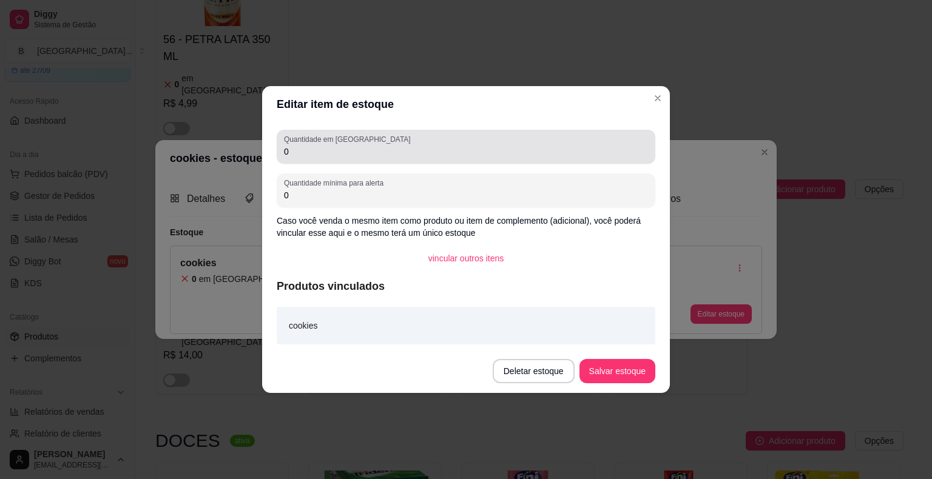
click at [529, 135] on div "0" at bounding box center [466, 147] width 364 height 24
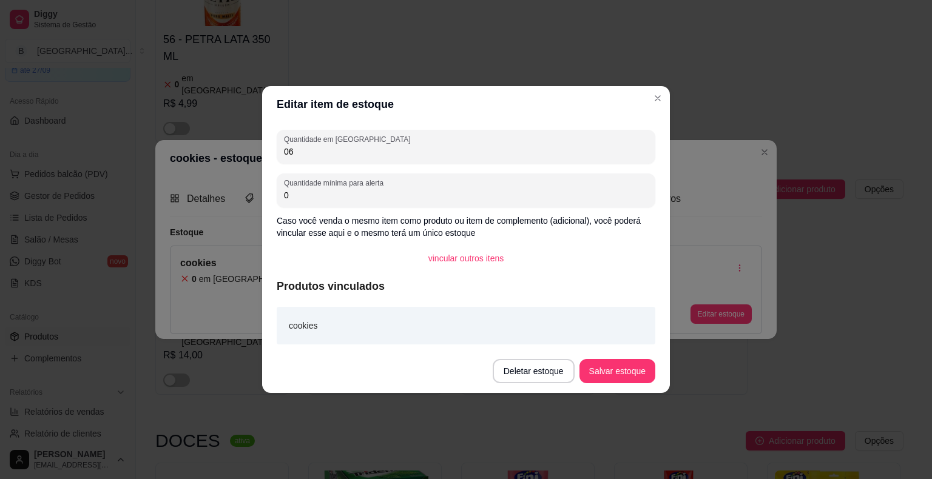
type input "0"
type input "6"
click at [637, 361] on button "Salvar estoque" at bounding box center [617, 372] width 74 height 24
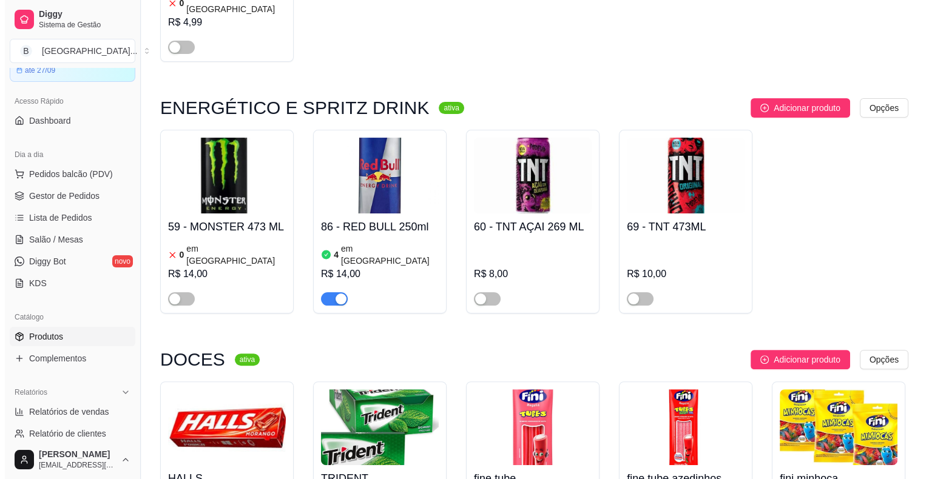
scroll to position [4793, 0]
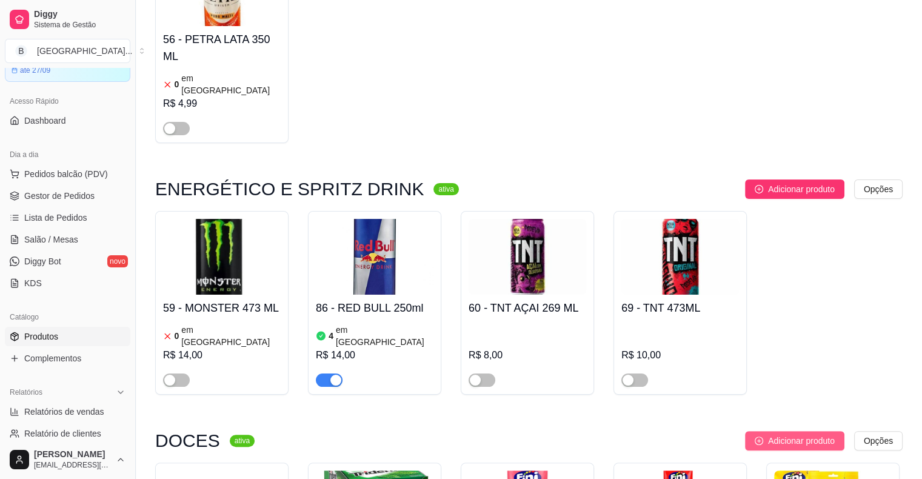
click at [787, 434] on span "Adicionar produto" at bounding box center [801, 440] width 67 height 13
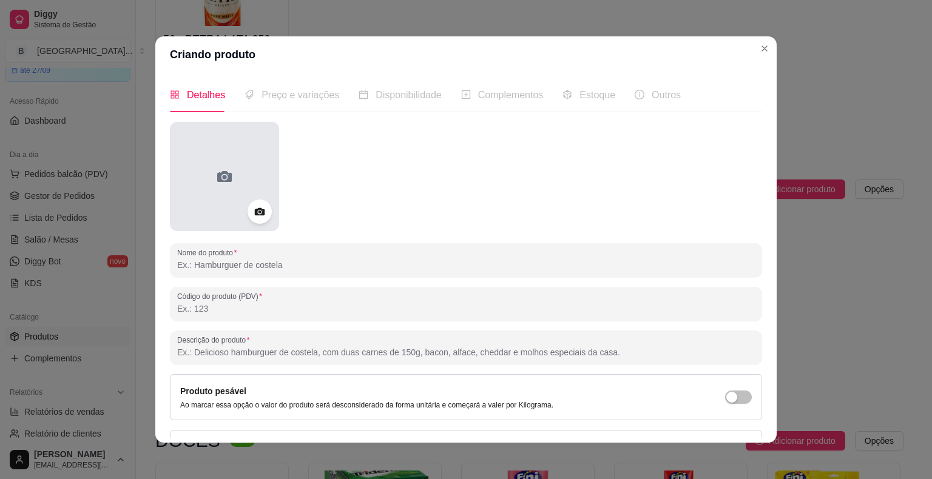
click at [215, 170] on icon at bounding box center [224, 176] width 19 height 19
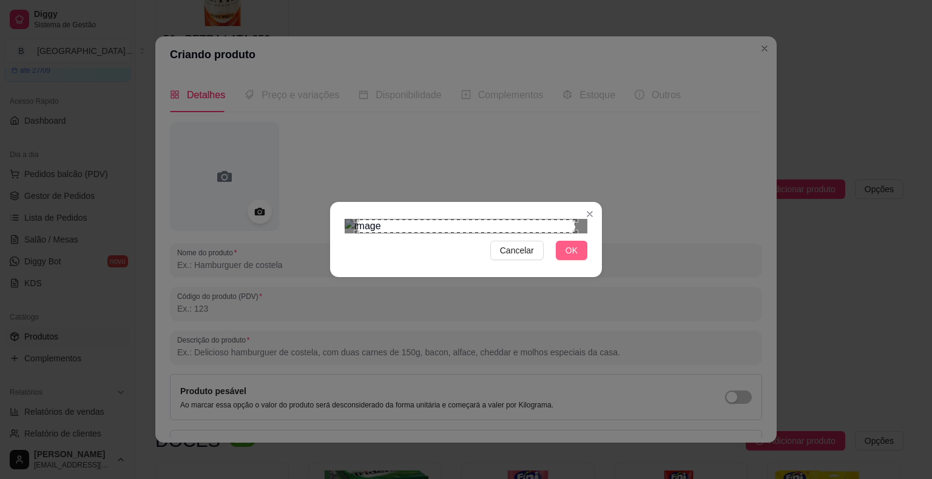
click at [564, 260] on button "OK" at bounding box center [572, 250] width 32 height 19
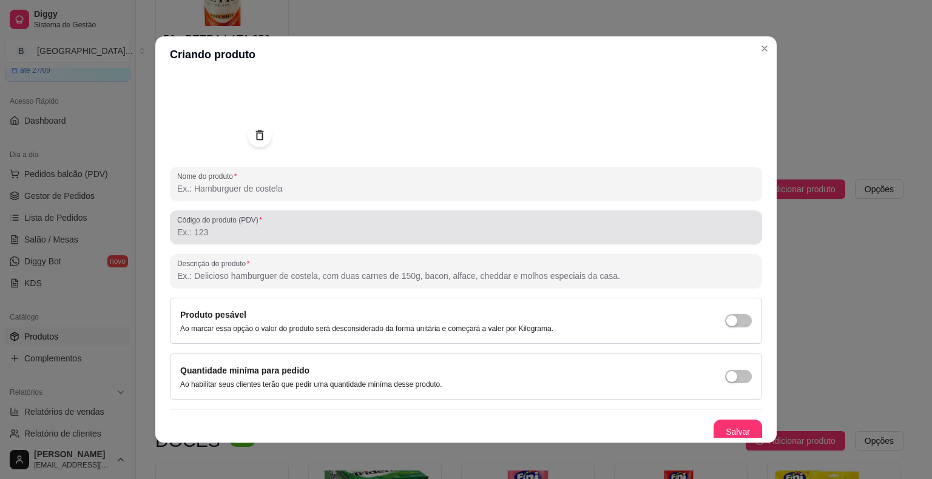
scroll to position [81, 0]
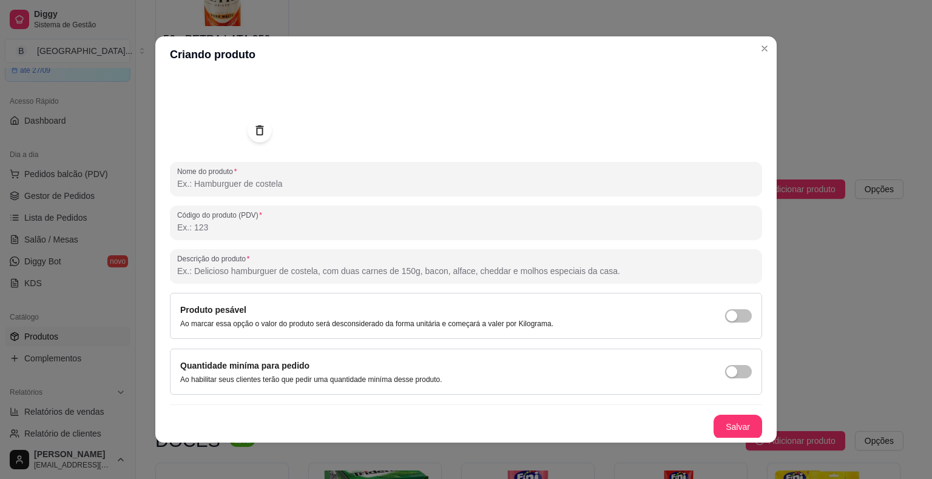
click at [292, 189] on input "Nome do produto" at bounding box center [465, 184] width 577 height 12
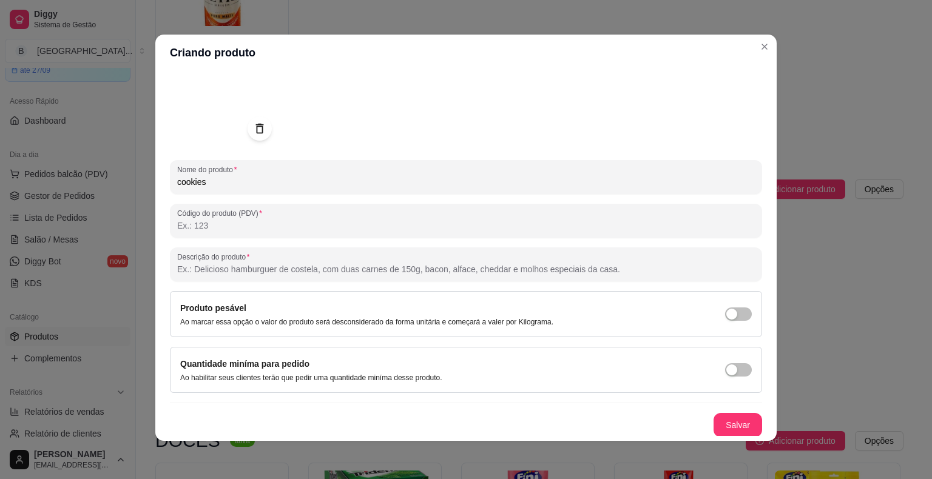
scroll to position [2, 0]
type input "cookies"
click at [725, 426] on button "Salvar" at bounding box center [737, 425] width 47 height 24
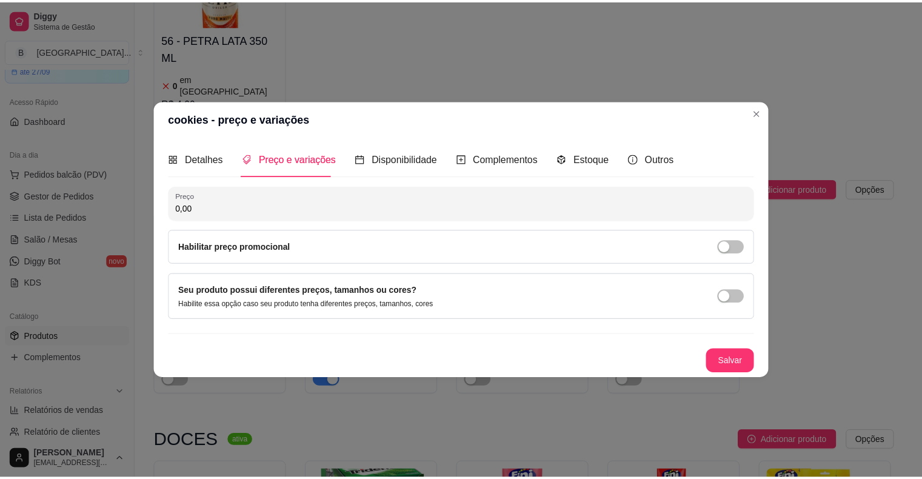
scroll to position [0, 0]
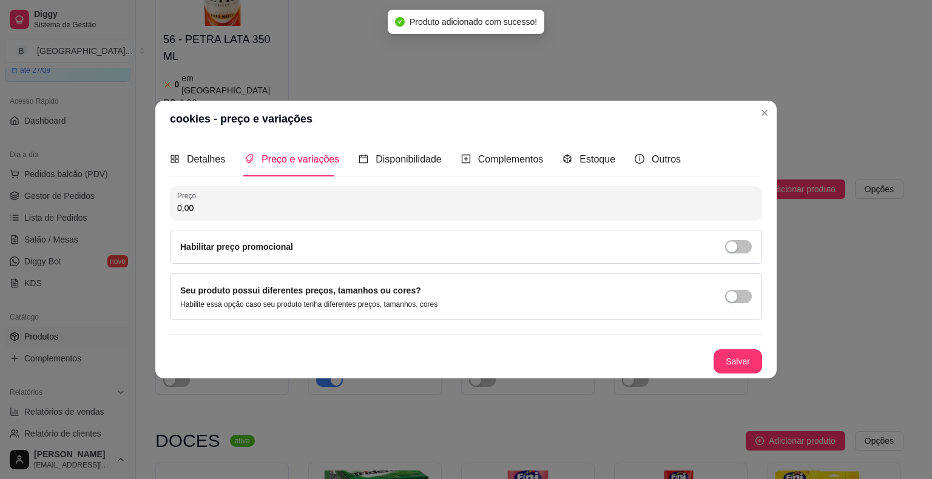
click at [266, 212] on input "0,00" at bounding box center [465, 208] width 577 height 12
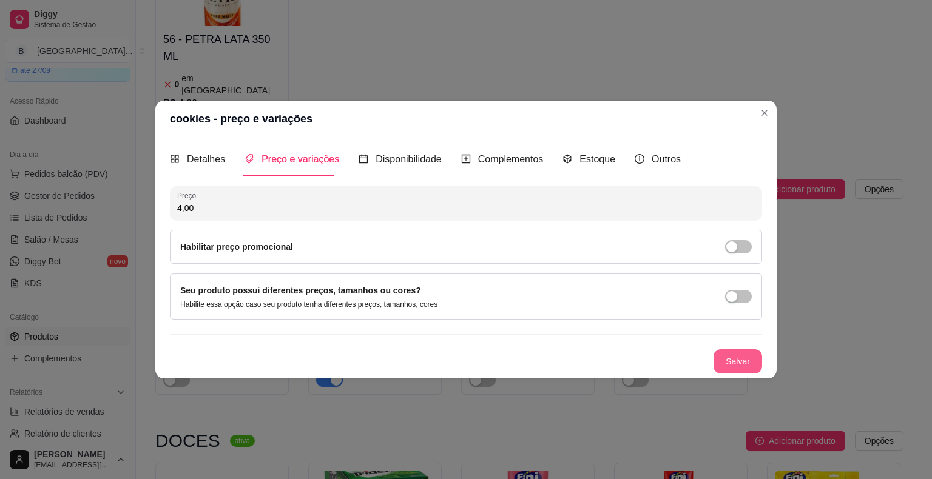
type input "4,00"
click at [735, 368] on button "Salvar" at bounding box center [737, 361] width 49 height 24
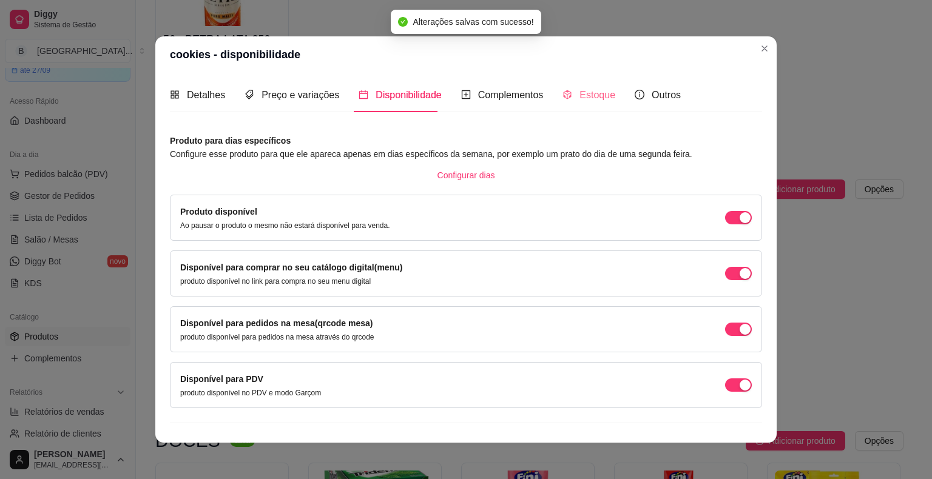
click at [585, 158] on article "Configure esse produto para que ele apareca apenas em dias específicos da seman…" at bounding box center [466, 153] width 592 height 13
click at [587, 95] on span "Estoque" at bounding box center [597, 95] width 36 height 10
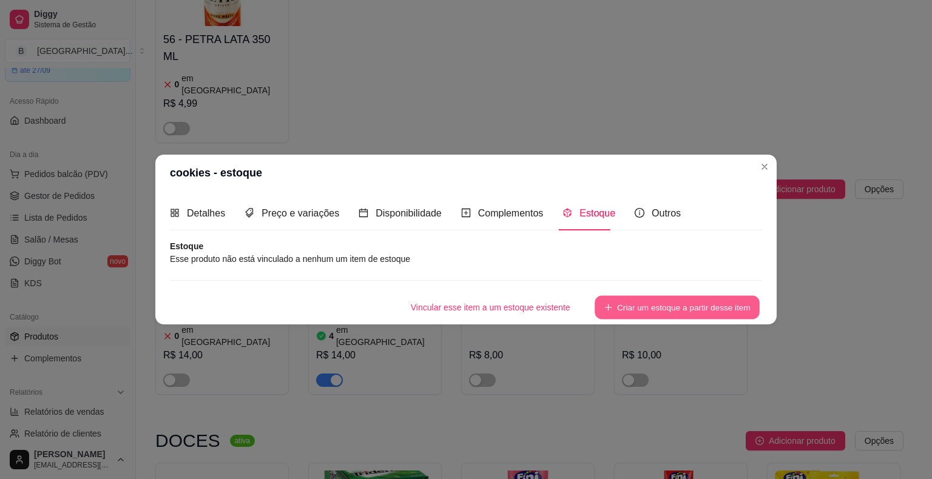
click at [722, 314] on button "Criar um estoque a partir desse item" at bounding box center [676, 308] width 165 height 24
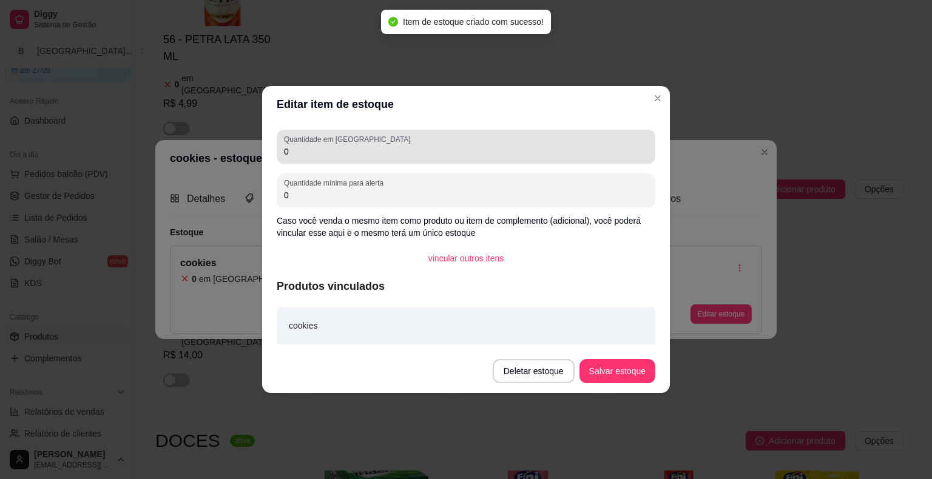
click at [357, 152] on input "0" at bounding box center [466, 152] width 364 height 12
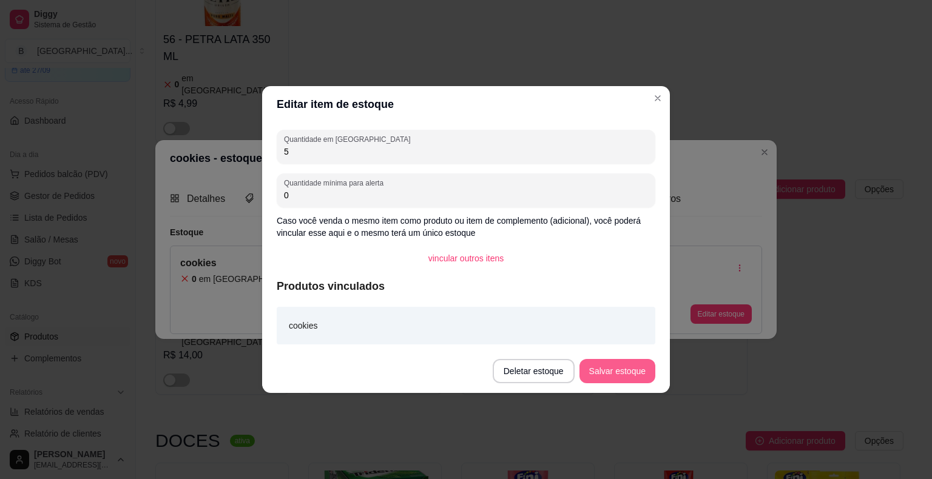
type input "5"
click at [641, 372] on button "Salvar estoque" at bounding box center [617, 372] width 74 height 24
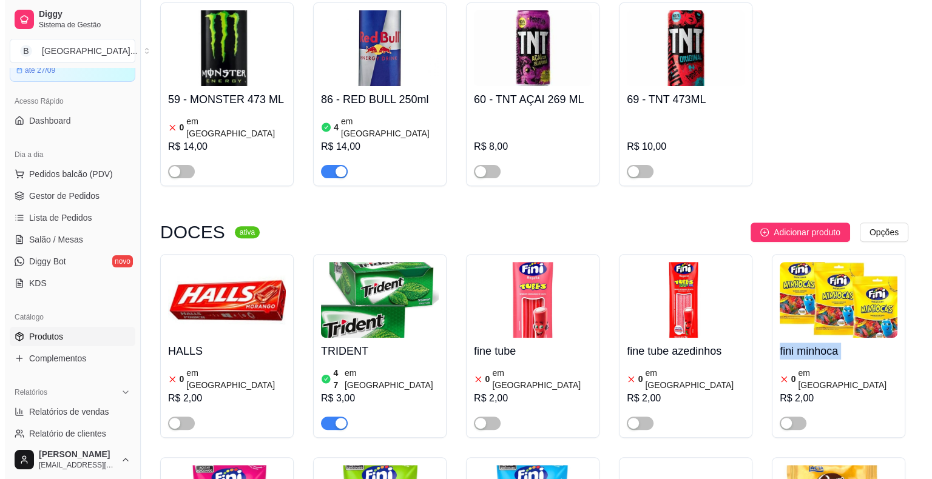
scroll to position [4880, 0]
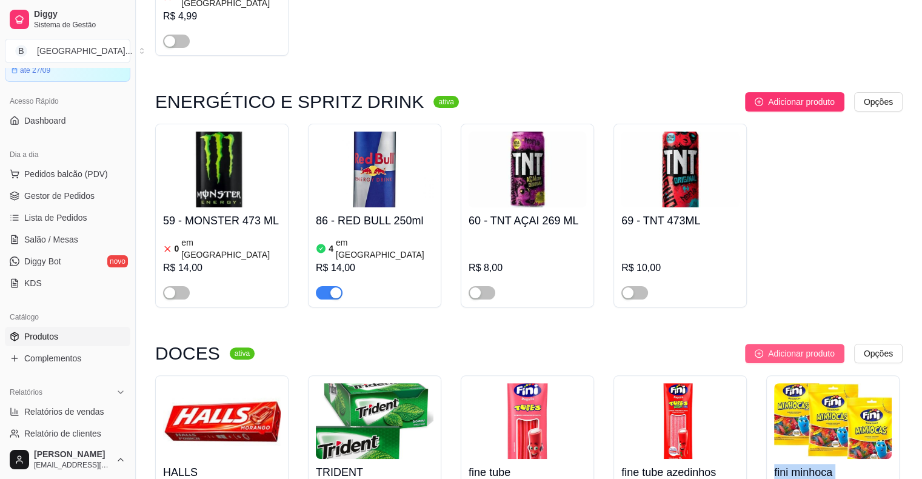
click at [746, 344] on button "Adicionar produto" at bounding box center [794, 353] width 99 height 19
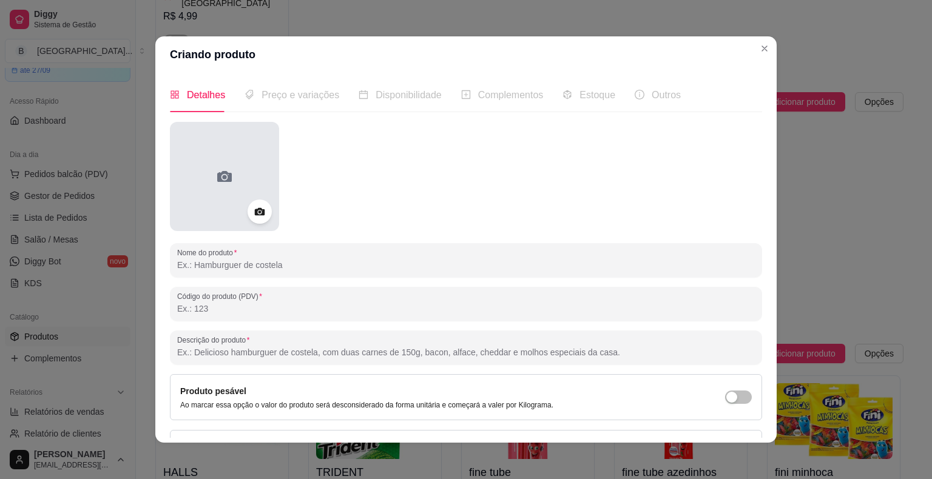
click at [227, 215] on div at bounding box center [224, 176] width 109 height 109
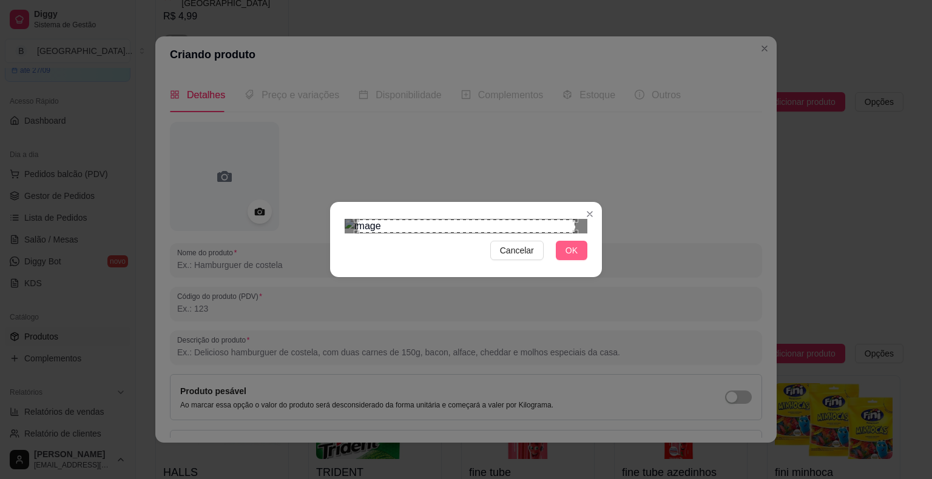
click at [565, 260] on button "OK" at bounding box center [572, 250] width 32 height 19
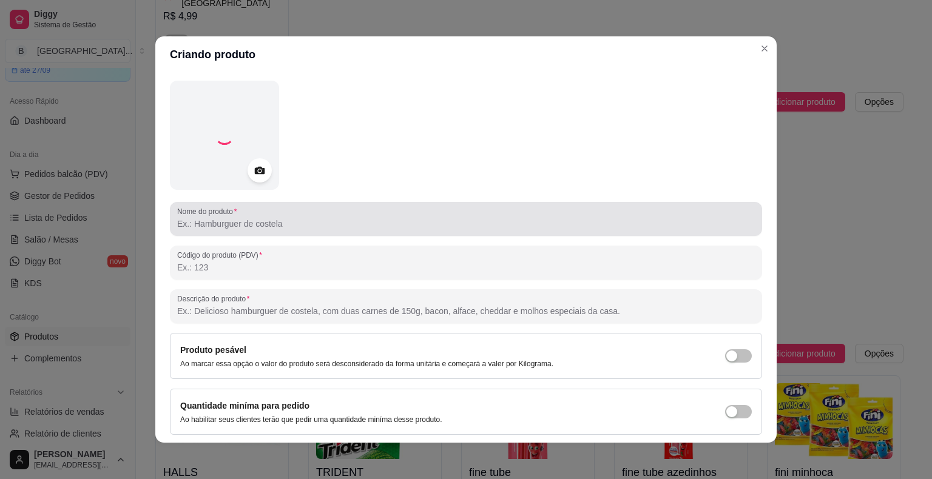
scroll to position [61, 0]
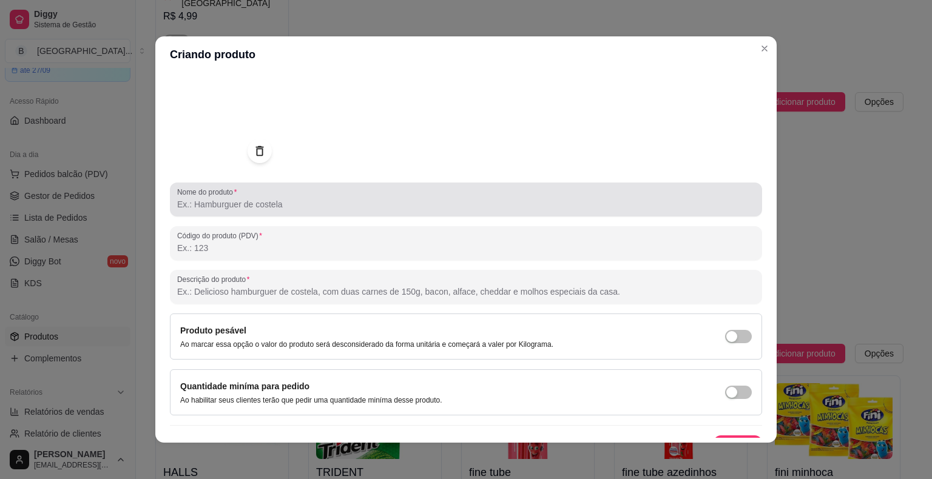
click at [292, 209] on input "Nome do produto" at bounding box center [465, 204] width 577 height 12
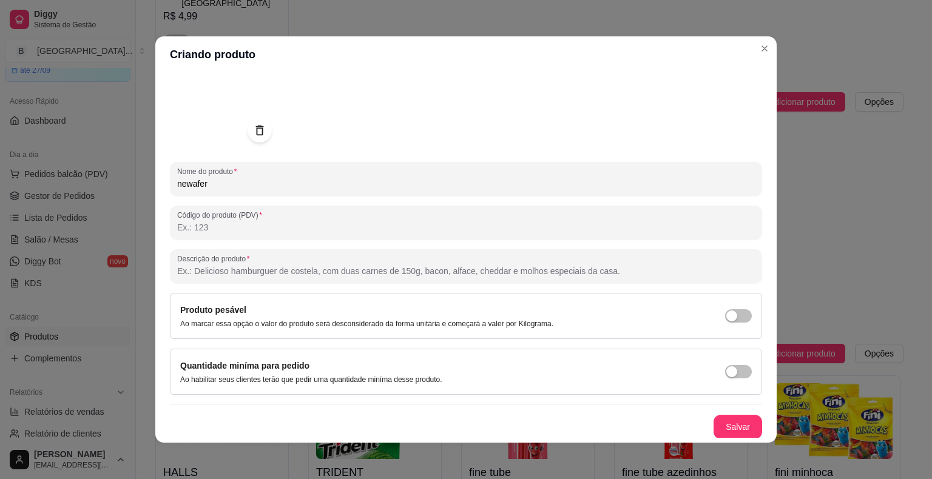
scroll to position [2, 0]
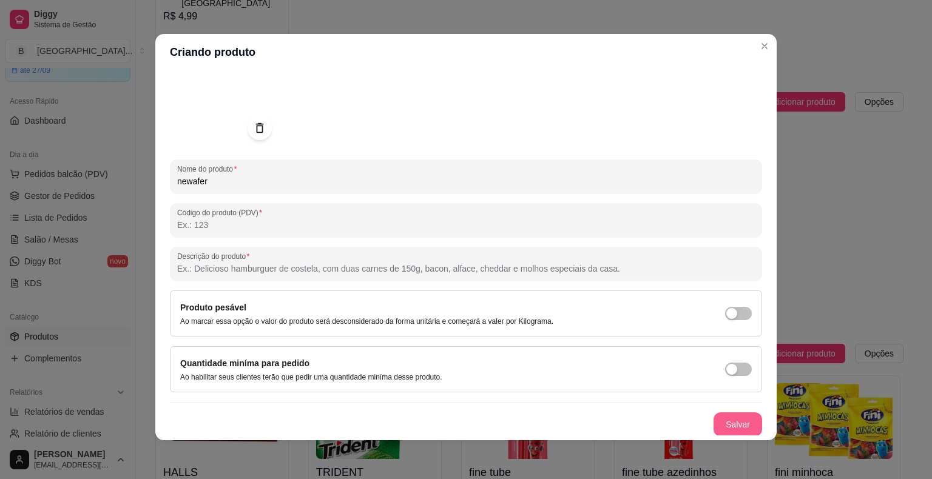
type input "newafer"
click at [714, 422] on button "Salvar" at bounding box center [737, 425] width 47 height 24
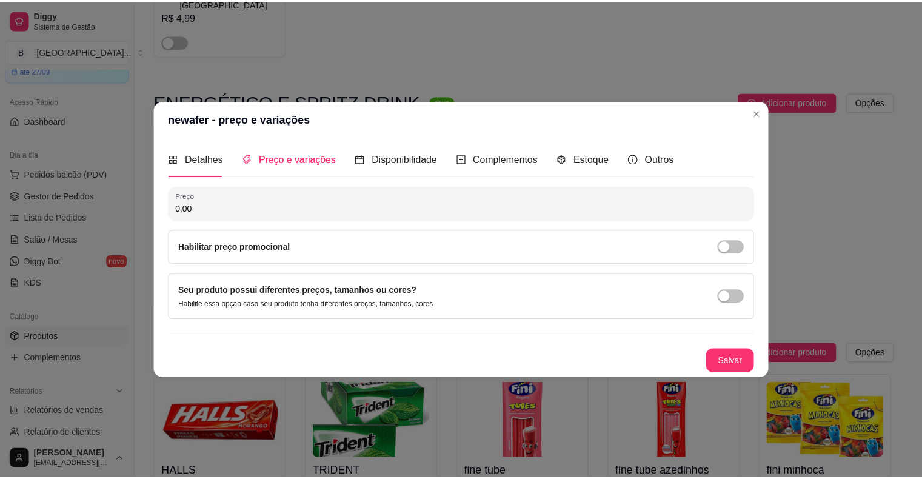
scroll to position [0, 0]
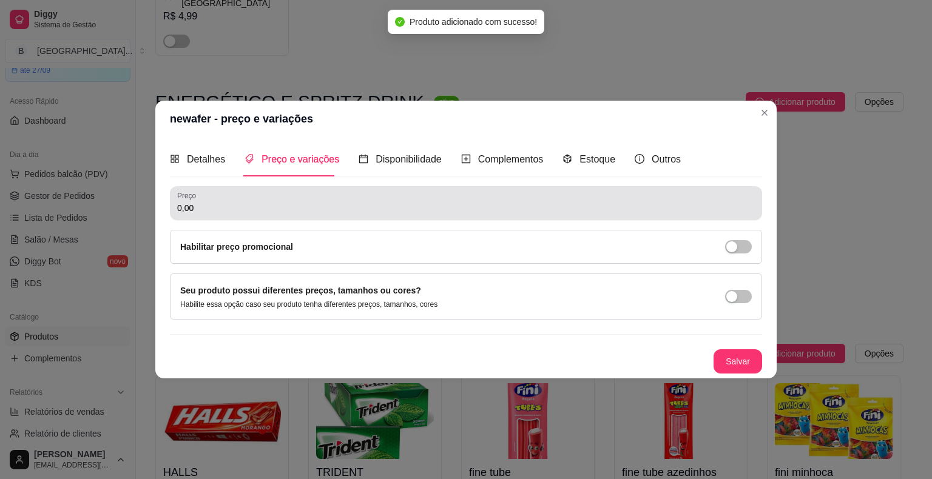
click at [459, 207] on input "0,00" at bounding box center [465, 208] width 577 height 12
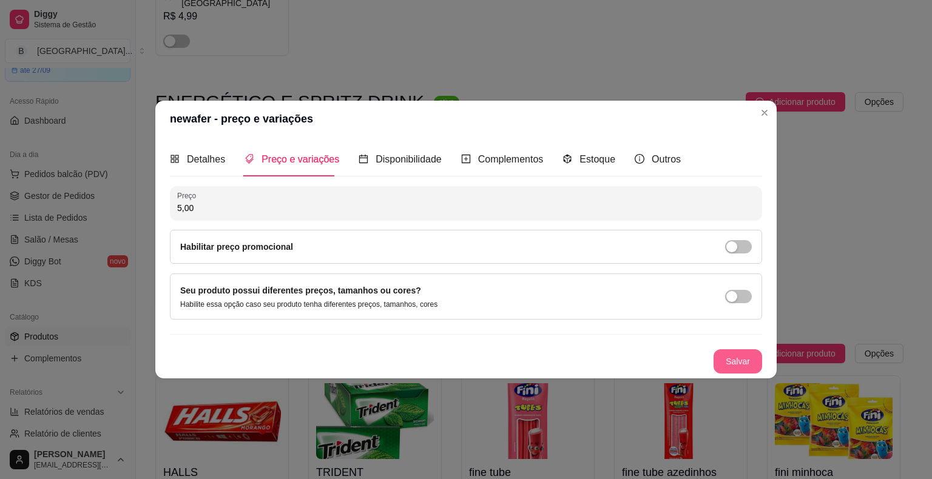
type input "5,00"
click at [723, 365] on button "Salvar" at bounding box center [737, 362] width 47 height 24
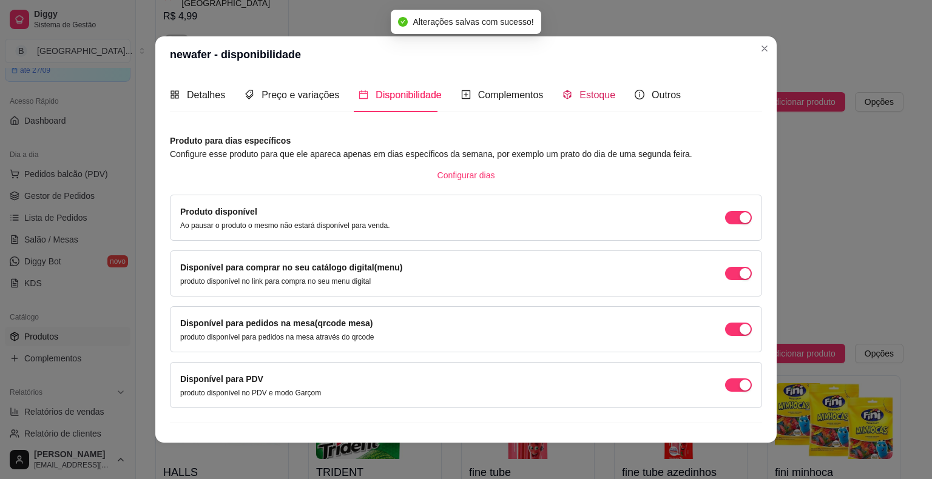
click at [566, 96] on div "Estoque" at bounding box center [588, 94] width 53 height 15
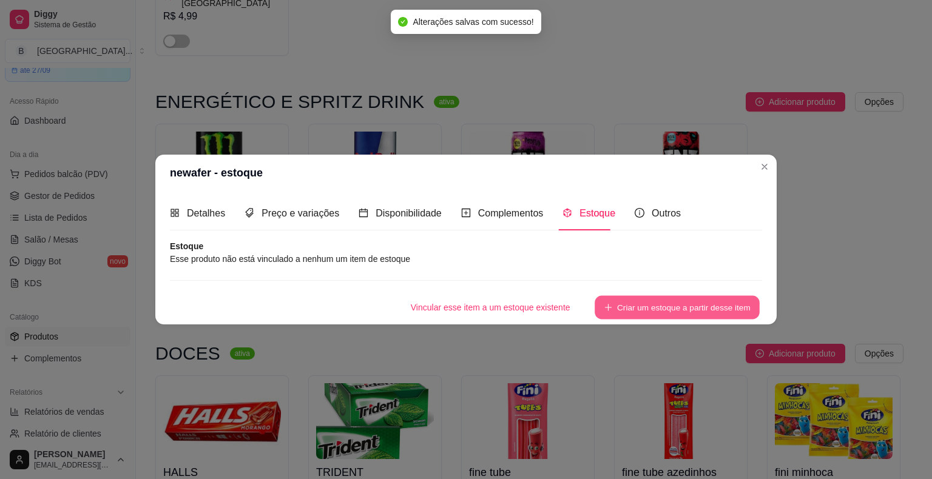
click at [621, 306] on button "Criar um estoque a partir desse item" at bounding box center [676, 308] width 165 height 24
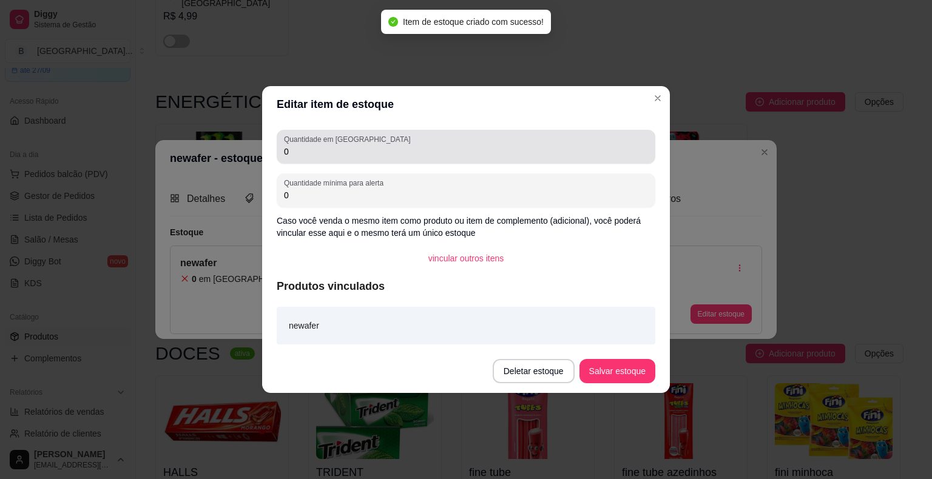
drag, startPoint x: 494, startPoint y: 161, endPoint x: 495, endPoint y: 151, distance: 10.3
click at [494, 161] on div "Quantidade em estoque 0" at bounding box center [466, 147] width 378 height 34
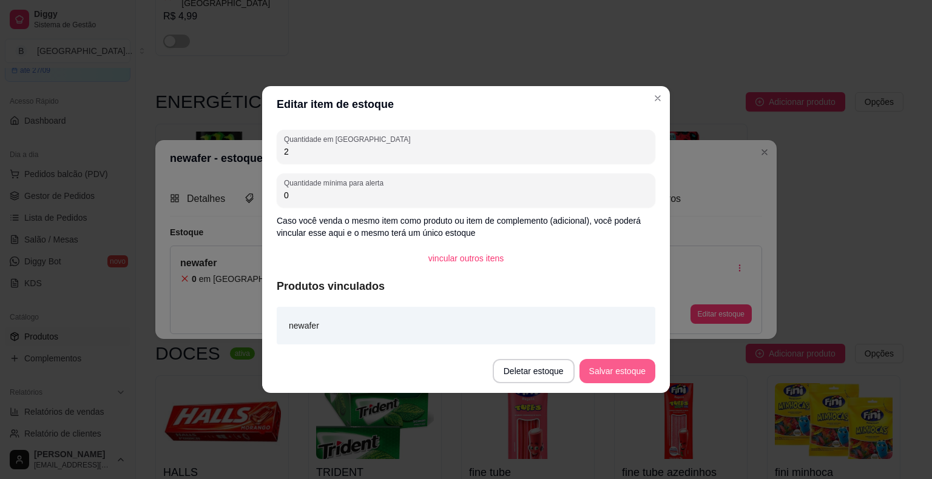
type input "2"
click at [596, 364] on button "Salvar estoque" at bounding box center [617, 372] width 74 height 24
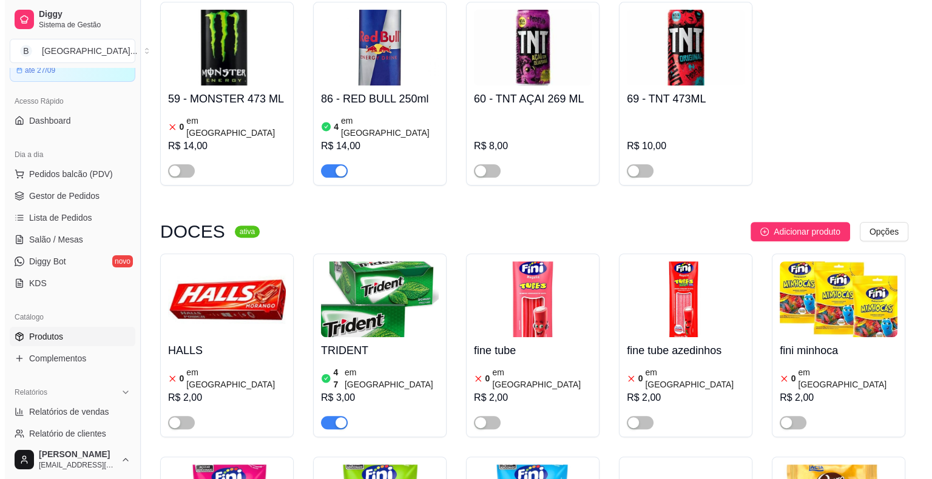
scroll to position [5001, 0]
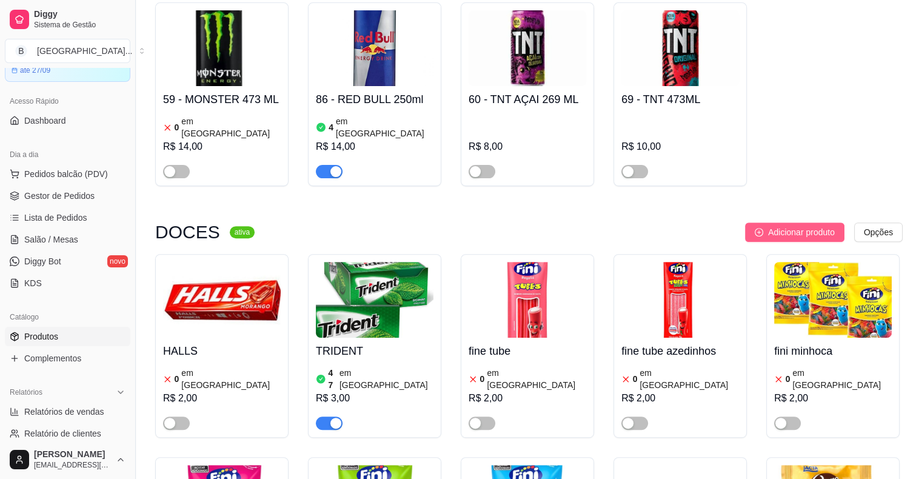
click at [798, 223] on button "Adicionar produto" at bounding box center [794, 232] width 99 height 19
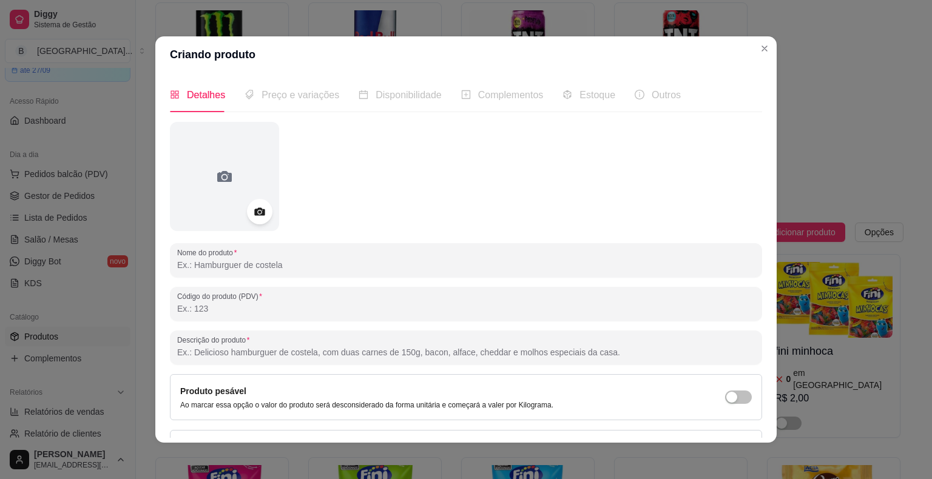
click at [262, 210] on icon at bounding box center [259, 212] width 14 height 14
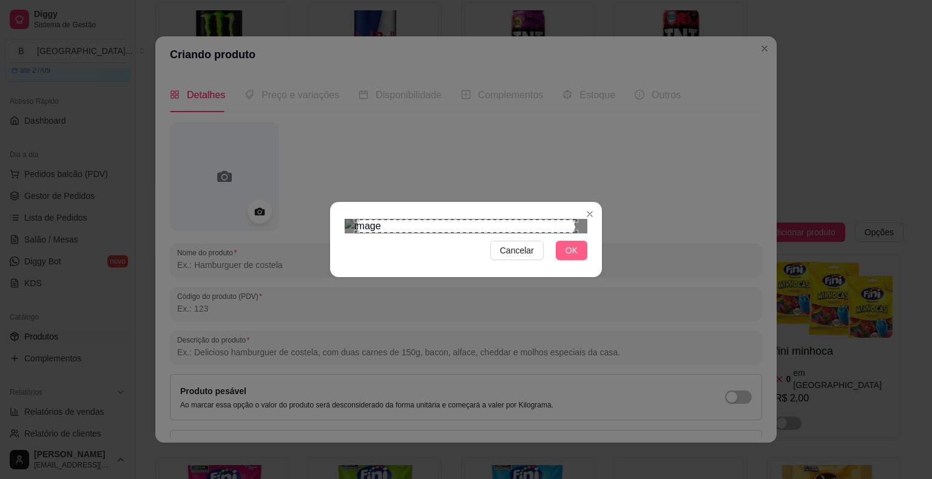
click at [576, 257] on span "OK" at bounding box center [571, 250] width 12 height 13
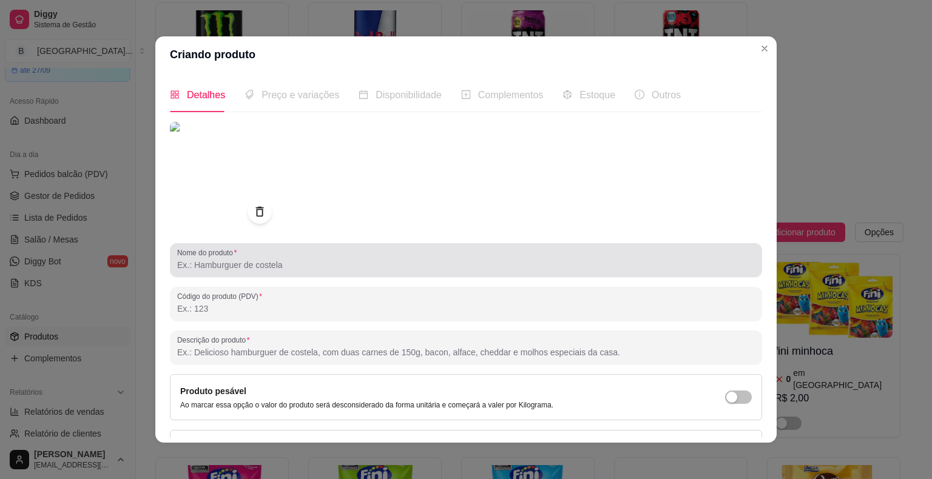
click at [365, 257] on div at bounding box center [465, 260] width 577 height 24
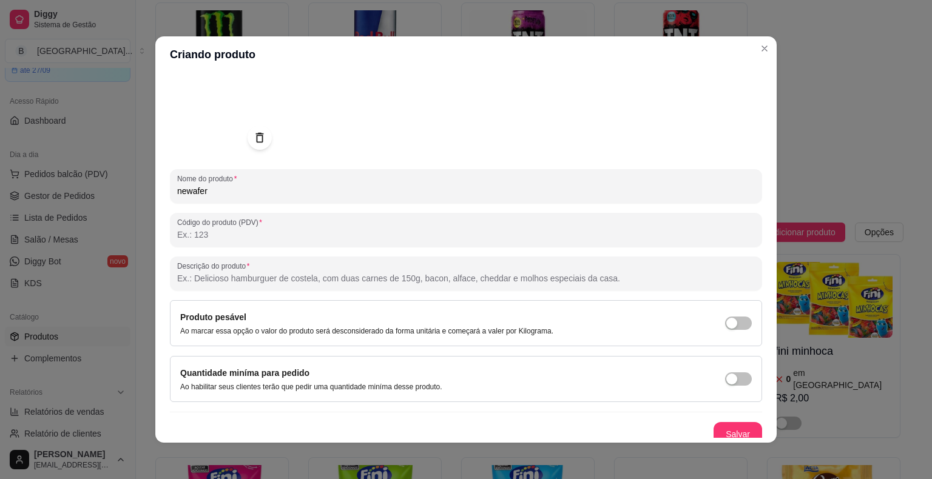
scroll to position [81, 0]
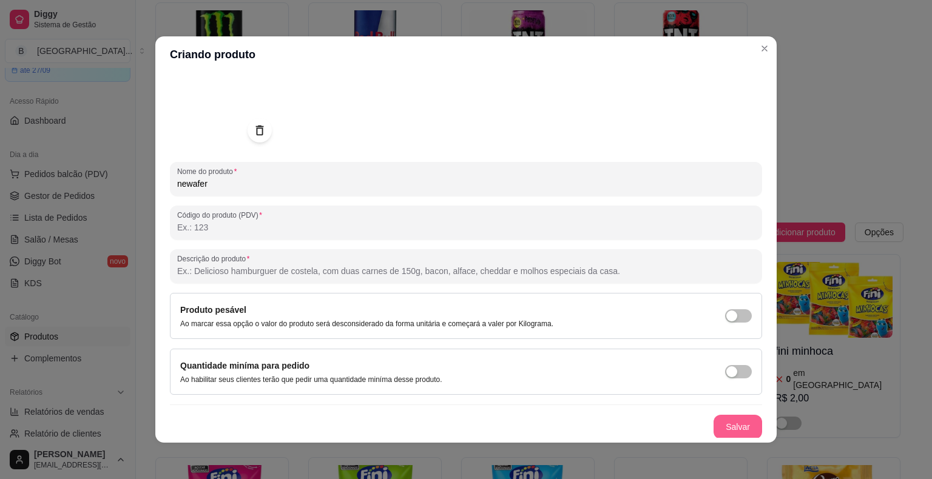
type input "newafer"
click at [734, 431] on button "Salvar" at bounding box center [737, 427] width 47 height 24
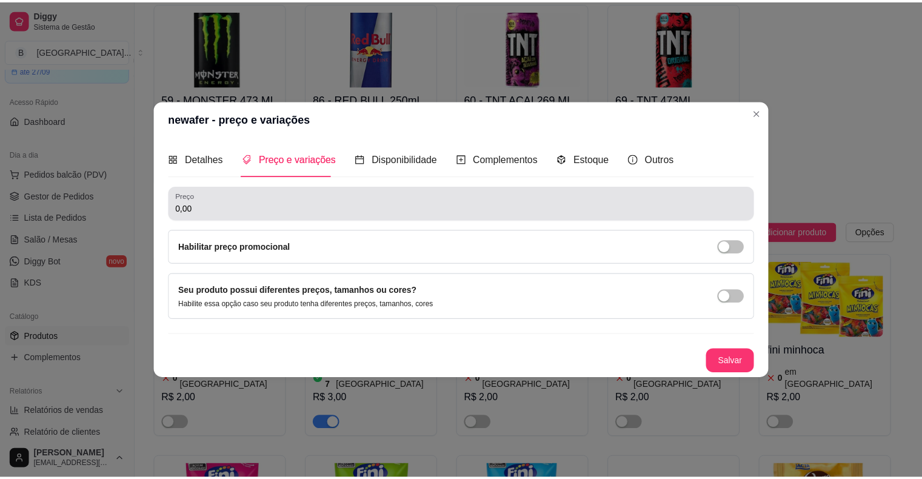
scroll to position [0, 0]
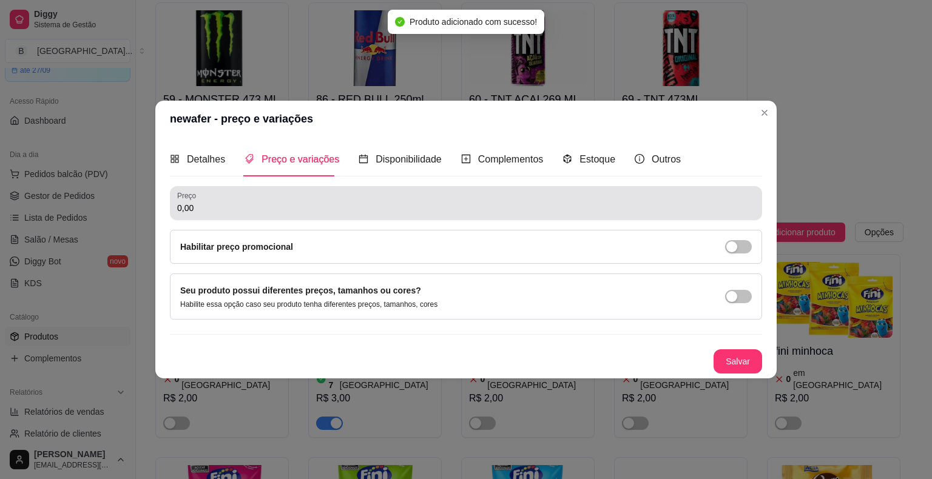
click at [331, 194] on div "0,00" at bounding box center [465, 203] width 577 height 24
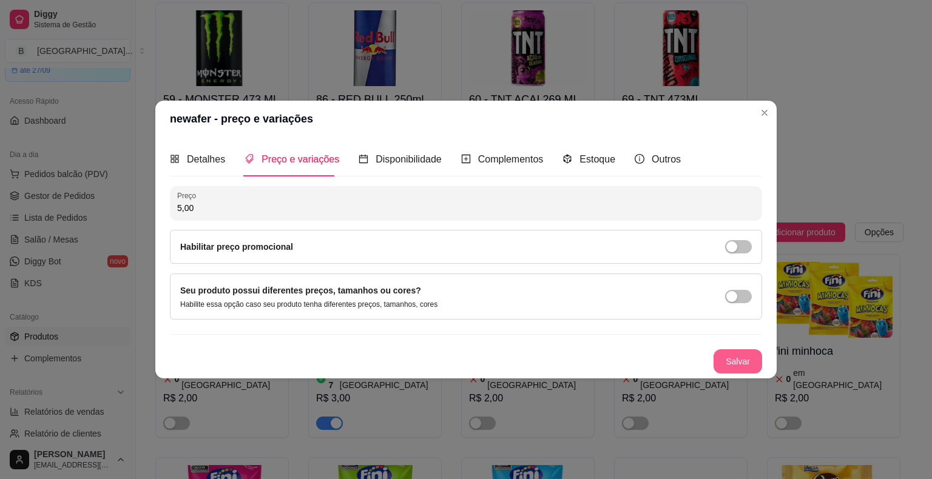
type input "5,00"
click at [734, 368] on button "Salvar" at bounding box center [737, 362] width 47 height 24
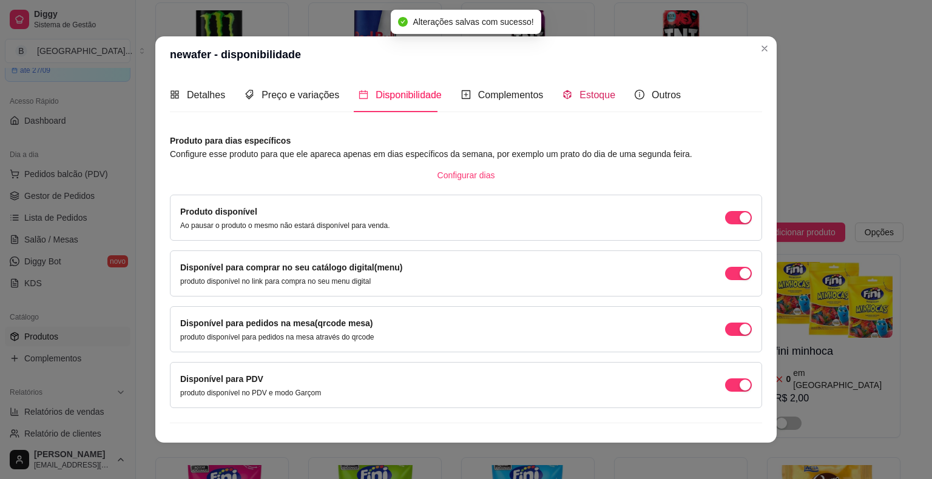
click at [579, 93] on span "Estoque" at bounding box center [597, 95] width 36 height 10
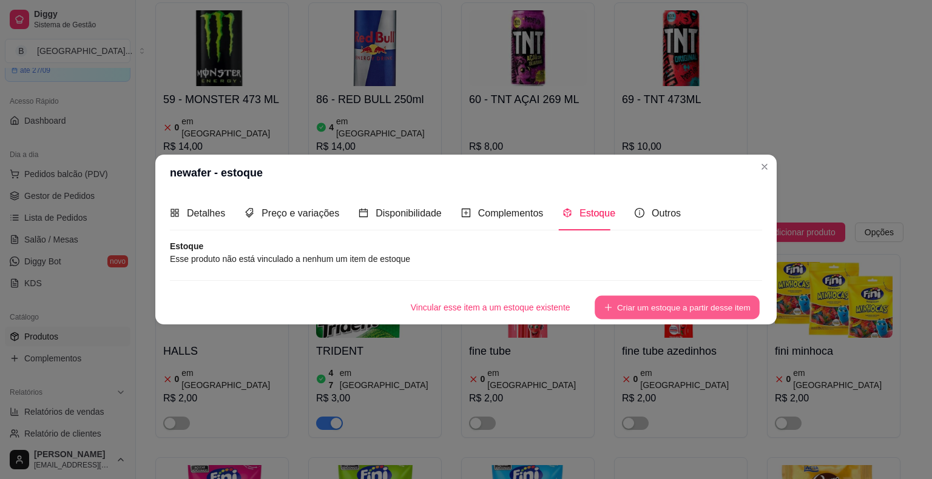
click at [636, 314] on button "Criar um estoque a partir desse item" at bounding box center [676, 308] width 165 height 24
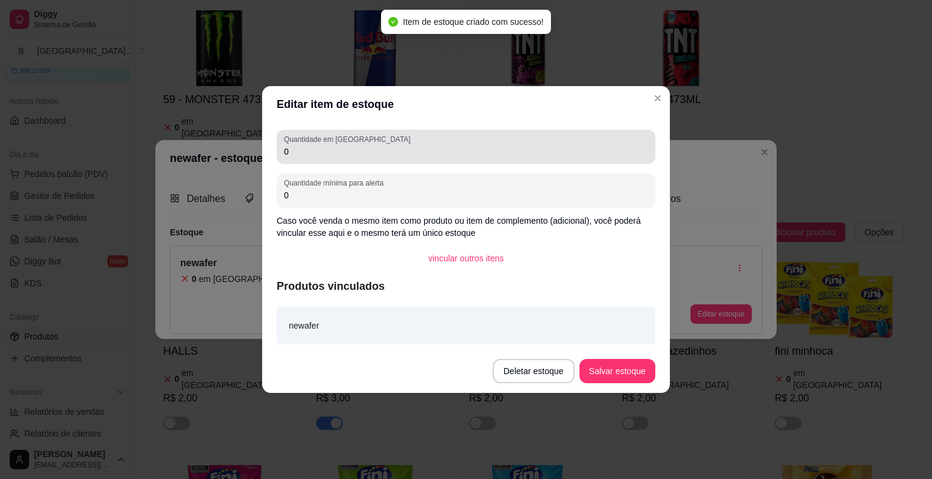
click at [506, 154] on input "0" at bounding box center [466, 152] width 364 height 12
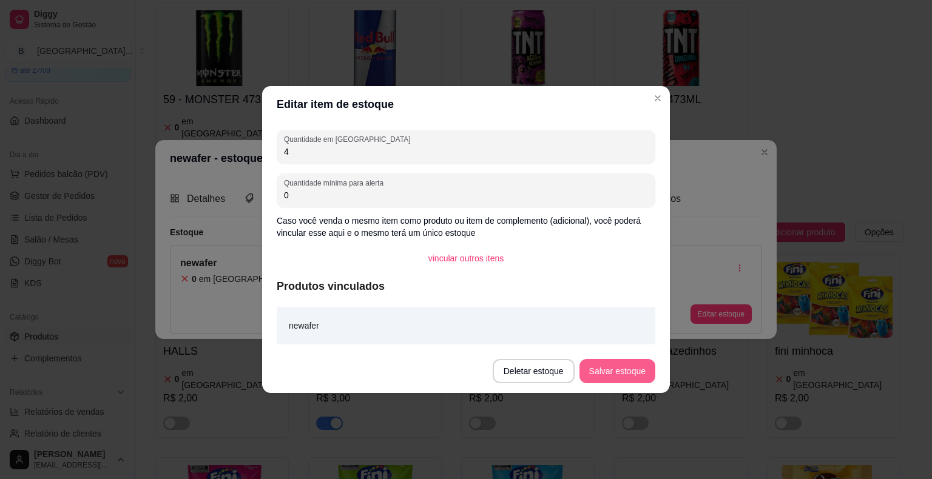
type input "4"
click at [610, 366] on button "Salvar estoque" at bounding box center [617, 372] width 74 height 24
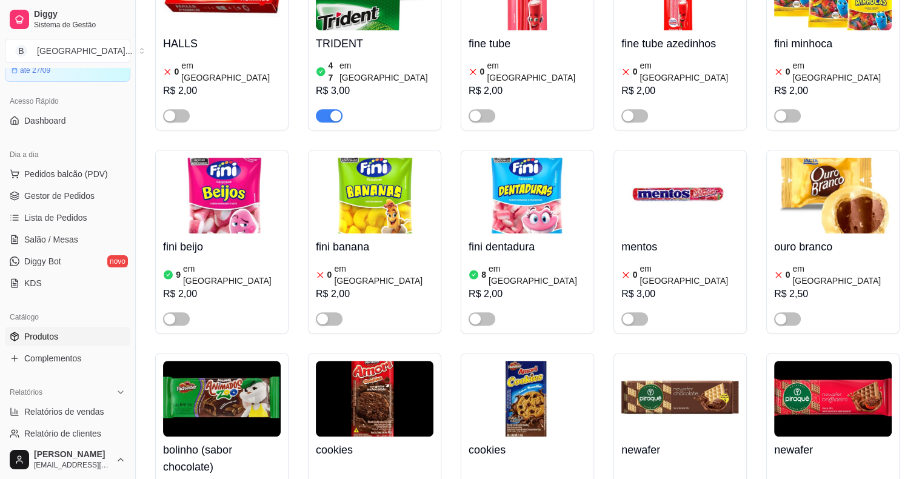
scroll to position [5305, 0]
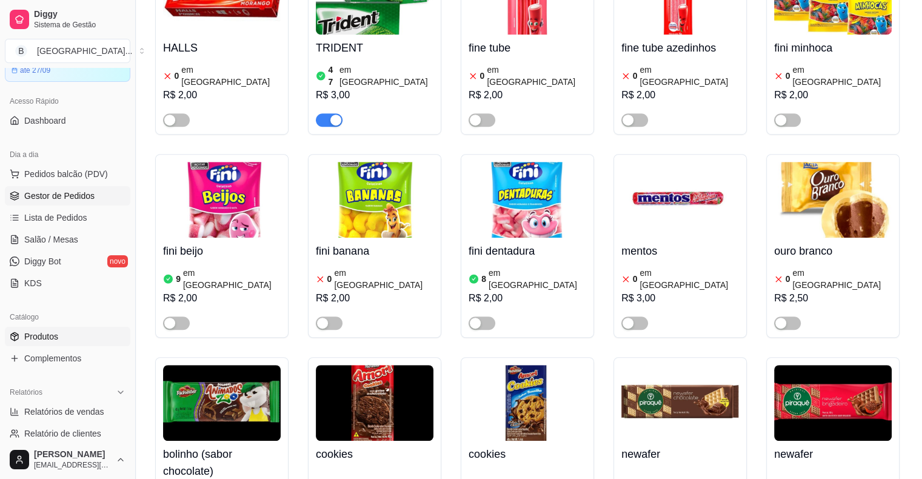
click at [58, 191] on span "Gestor de Pedidos" at bounding box center [59, 196] width 70 height 12
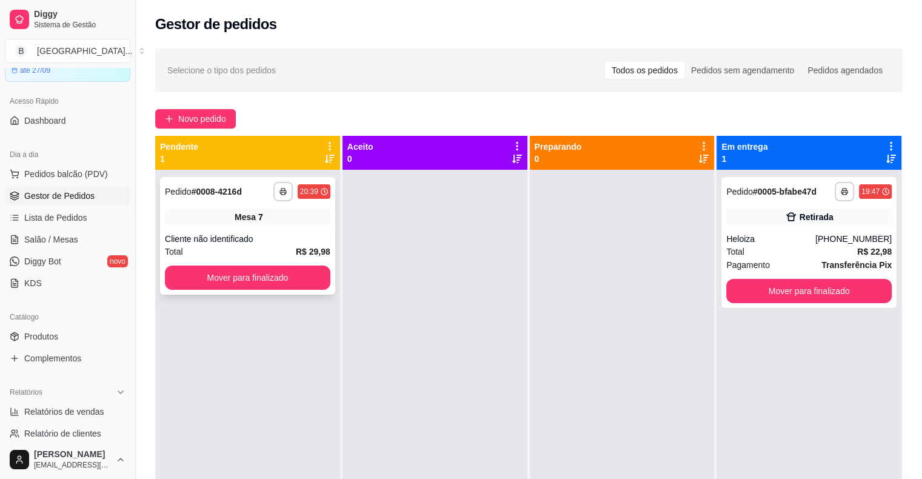
click at [267, 226] on div "**********" at bounding box center [247, 236] width 175 height 118
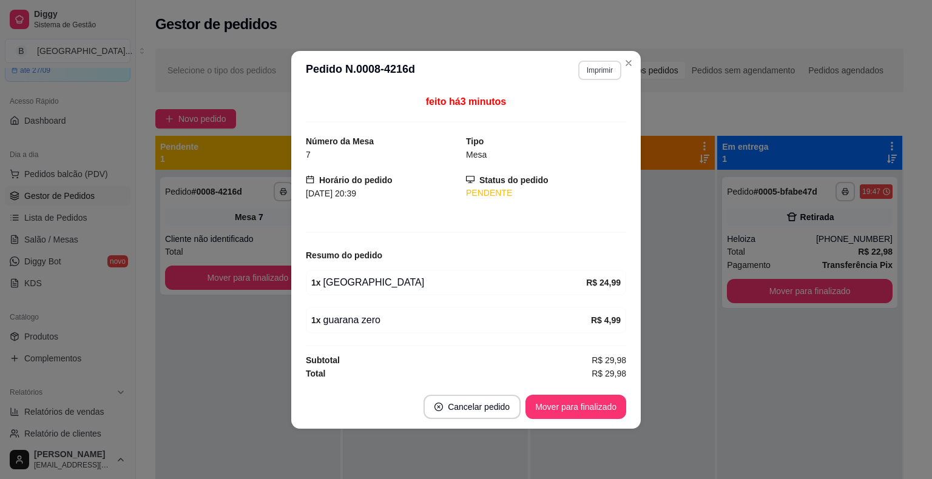
click at [599, 72] on button "Imprimir" at bounding box center [599, 70] width 43 height 19
click at [582, 118] on button "IMPRESSORA" at bounding box center [578, 113] width 88 height 19
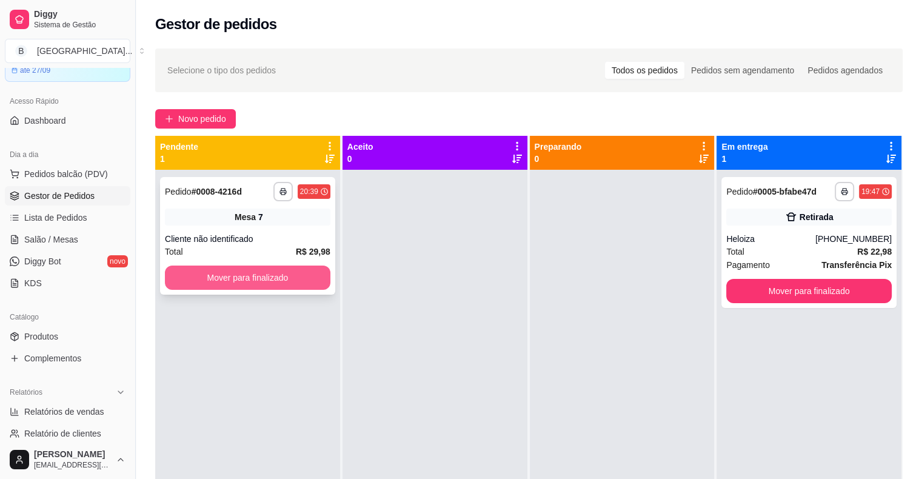
click at [306, 277] on button "Mover para finalizado" at bounding box center [248, 278] width 166 height 24
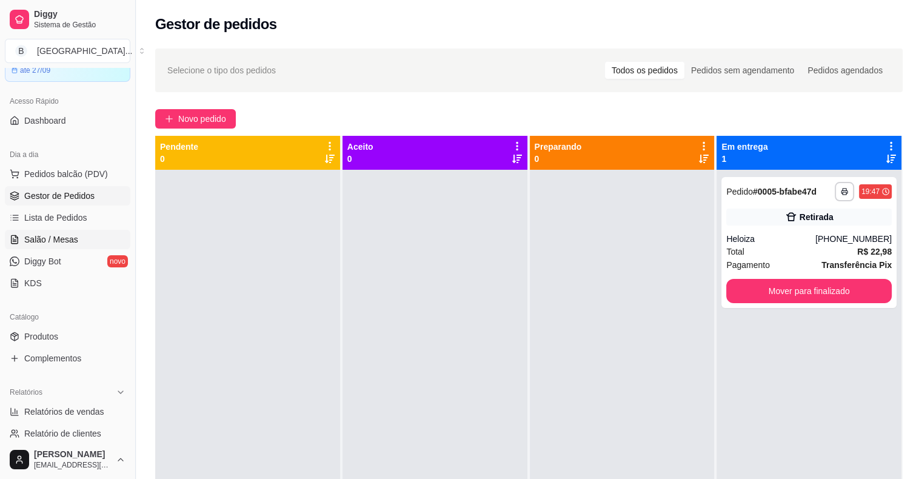
click at [64, 237] on span "Salão / Mesas" at bounding box center [51, 240] width 54 height 12
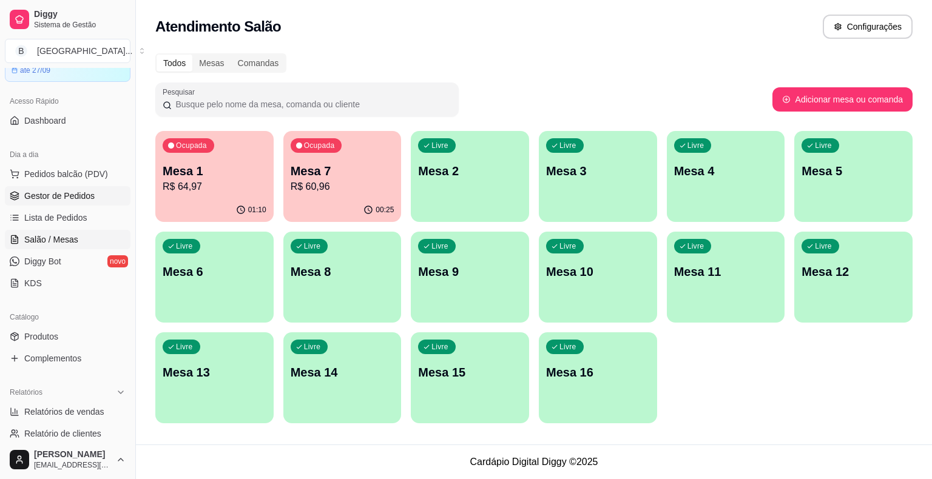
click at [68, 192] on span "Gestor de Pedidos" at bounding box center [59, 196] width 70 height 12
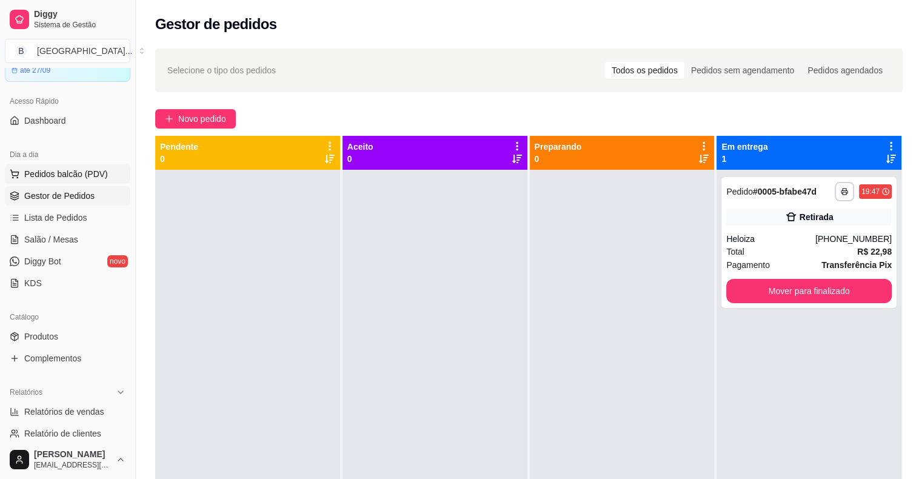
click at [86, 180] on button "Pedidos balcão (PDV)" at bounding box center [68, 173] width 126 height 19
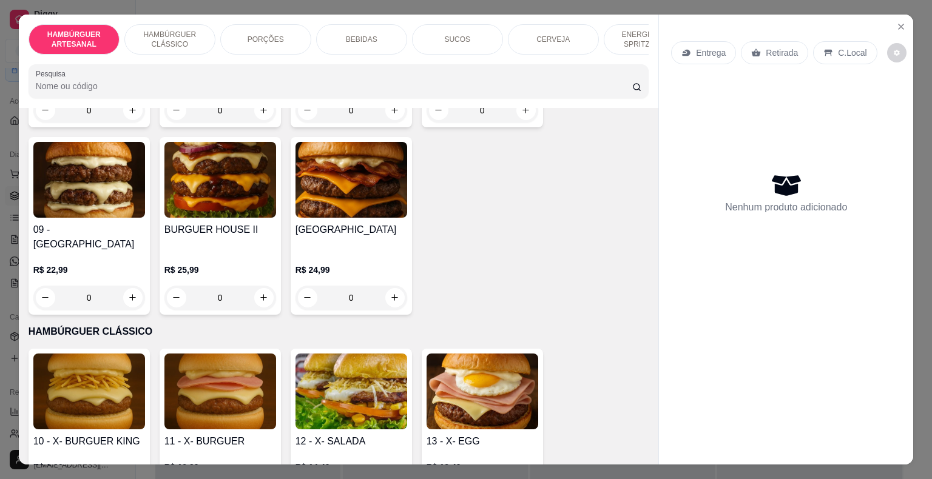
scroll to position [667, 0]
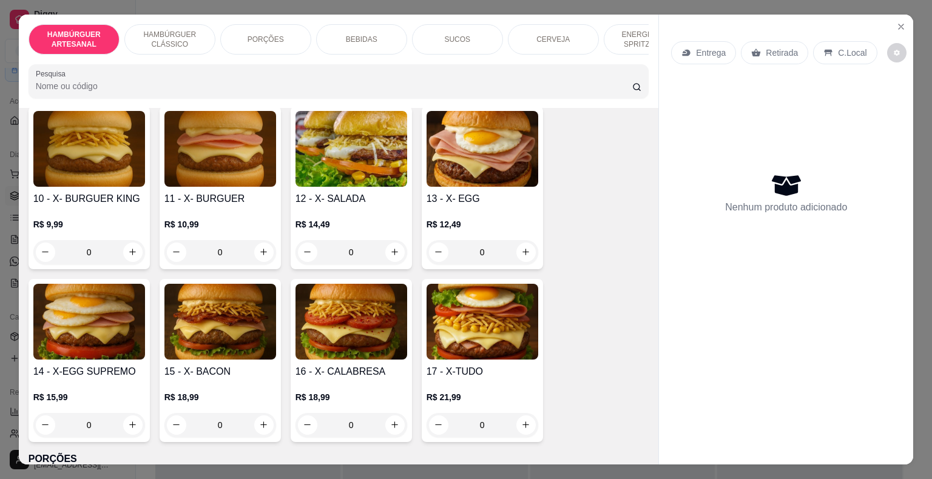
click at [388, 240] on div "0" at bounding box center [351, 252] width 112 height 24
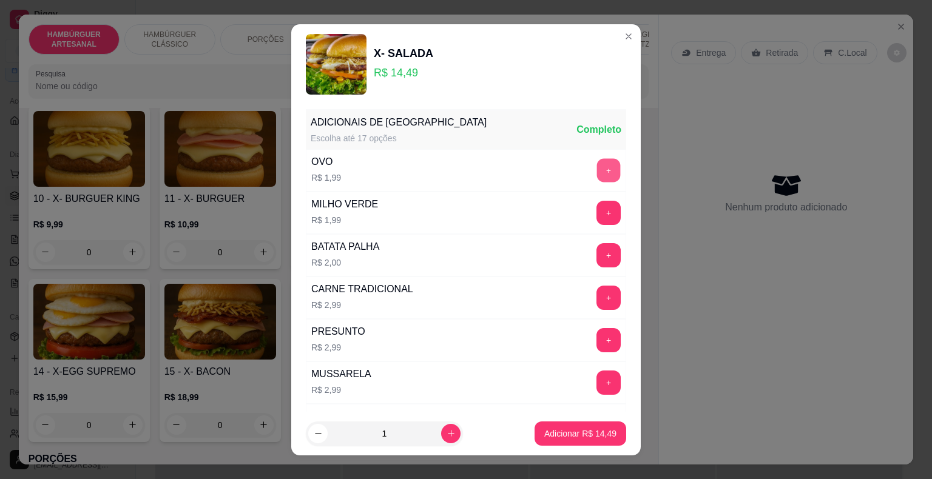
click at [597, 167] on button "+" at bounding box center [609, 170] width 24 height 24
click at [556, 435] on p "Adicionar R$ 16,48" at bounding box center [580, 434] width 72 height 12
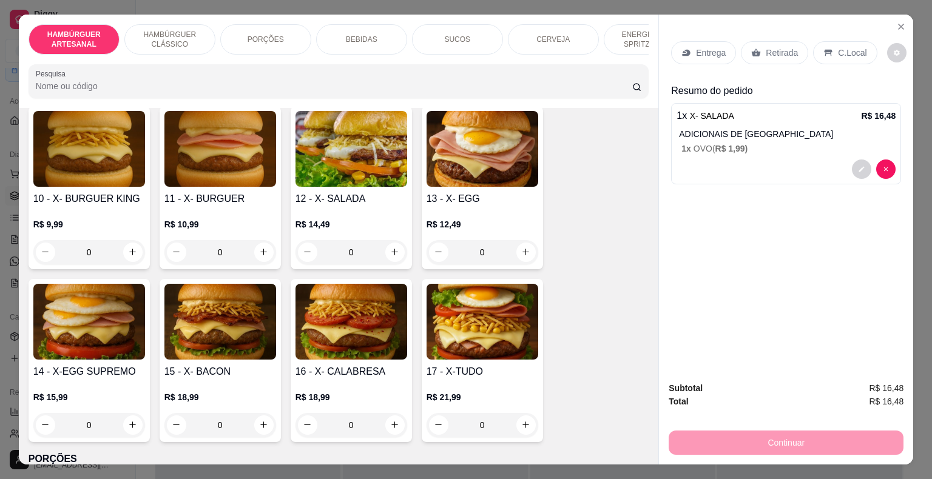
drag, startPoint x: 400, startPoint y: 45, endPoint x: 374, endPoint y: 34, distance: 28.3
click at [396, 45] on div "HAMBÚRGUER ARTESANAL HAMBÚRGUER CLÁSSICO PORÇÕES BEBIDAS SUCOS CERVEJA ENERGÉTI…" at bounding box center [339, 39] width 620 height 30
click at [374, 34] on div "BEBIDAS" at bounding box center [361, 39] width 91 height 30
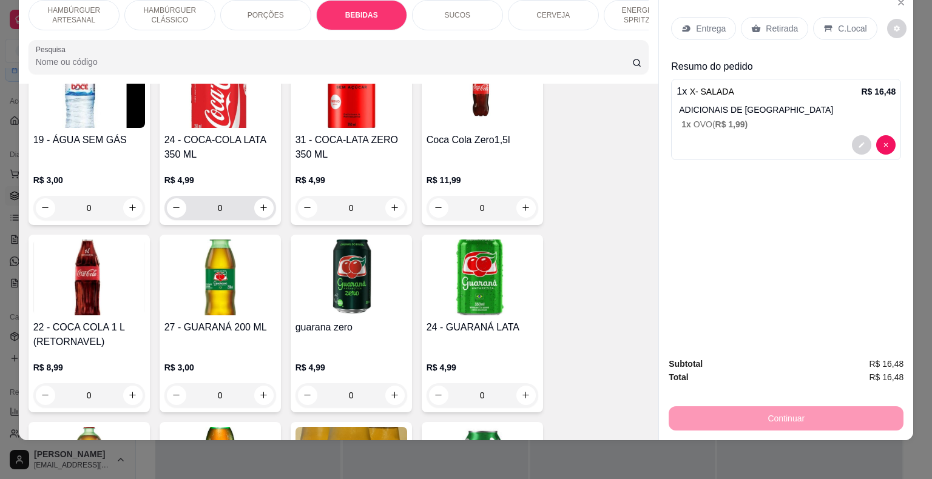
scroll to position [1487, 0]
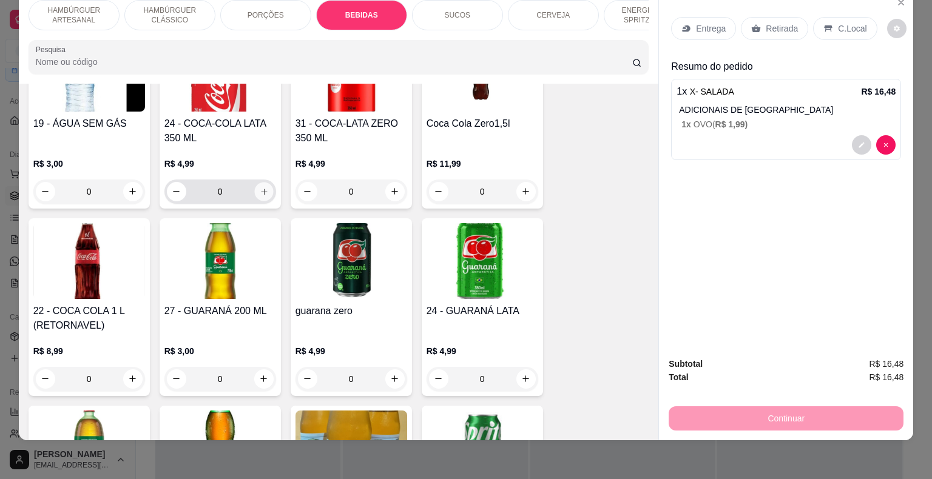
click at [260, 187] on icon "increase-product-quantity" at bounding box center [263, 191] width 9 height 9
type input "1"
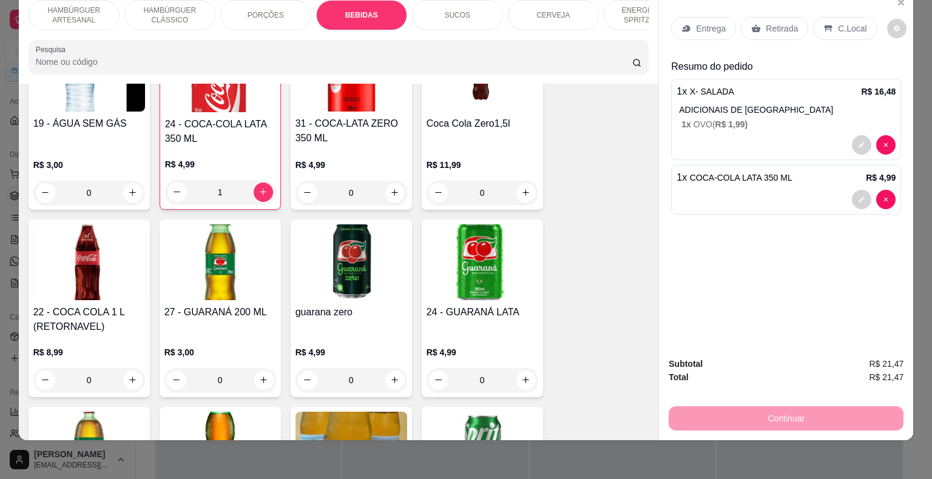
click at [714, 22] on p "Entrega" at bounding box center [711, 28] width 30 height 12
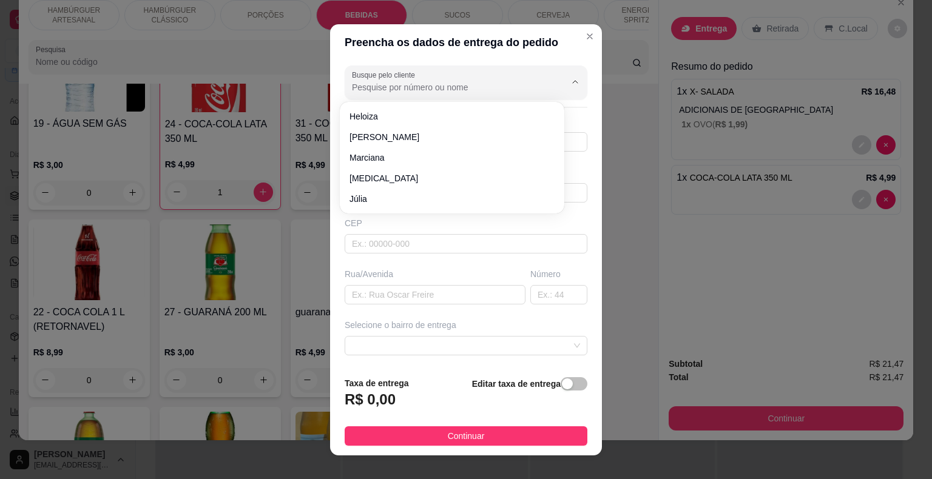
click at [501, 89] on input "Busque pelo cliente" at bounding box center [449, 87] width 194 height 12
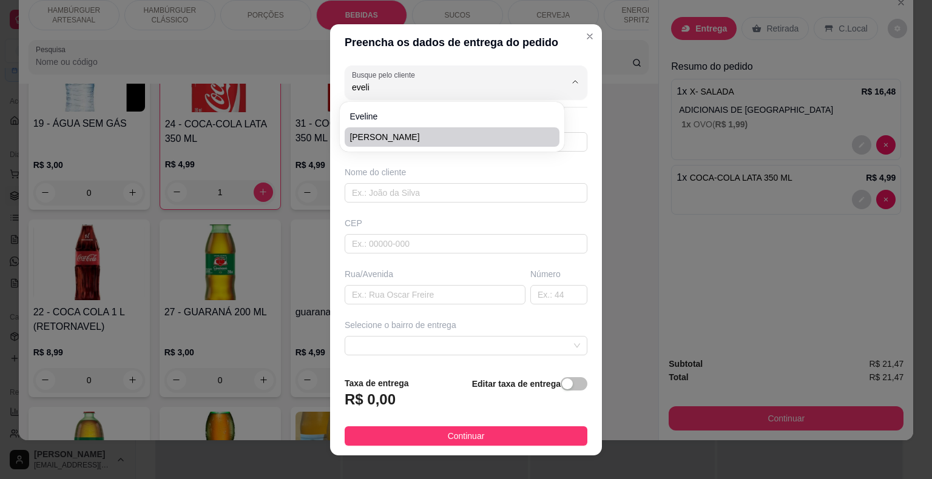
click at [471, 149] on div "[PERSON_NAME]" at bounding box center [452, 127] width 224 height 50
click at [502, 144] on li "[PERSON_NAME]" at bounding box center [451, 136] width 215 height 19
type input "[PERSON_NAME]"
type input "6199863421"
type input "[PERSON_NAME]"
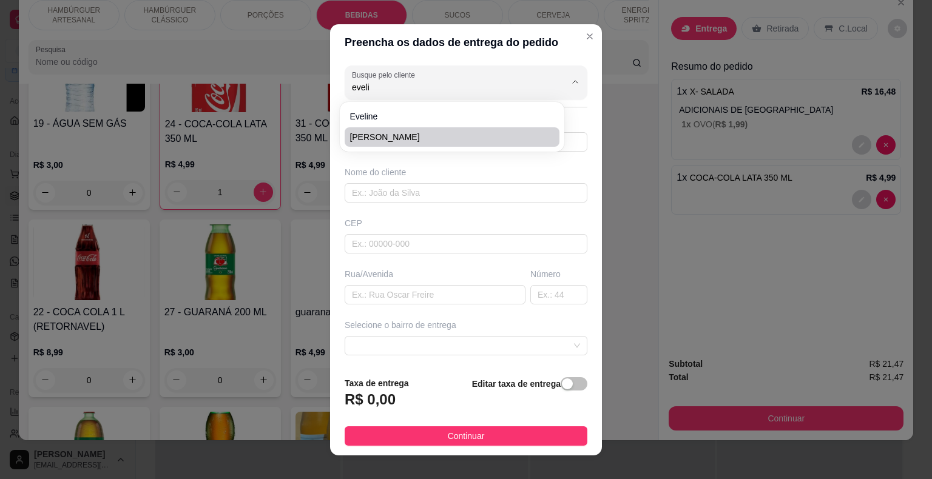
type input "64330000"
type input "São Miguel do Tapuio"
type input "posto sao luis"
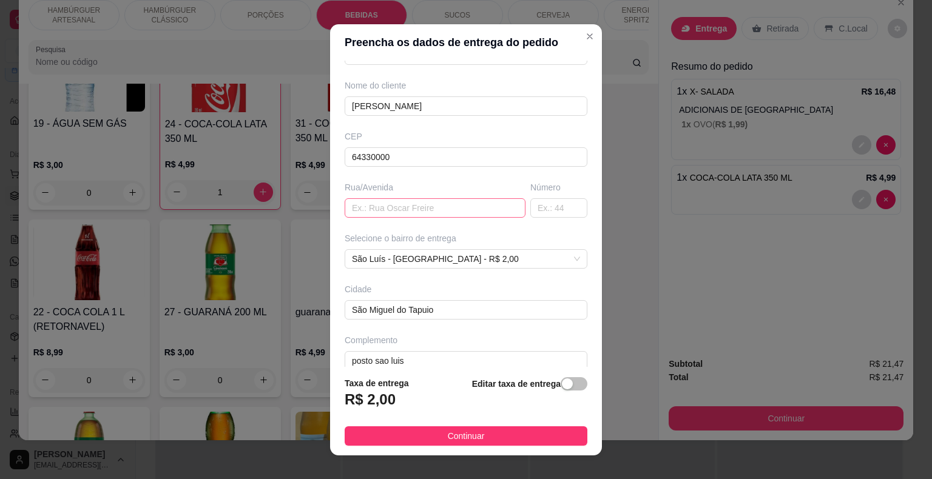
scroll to position [100, 0]
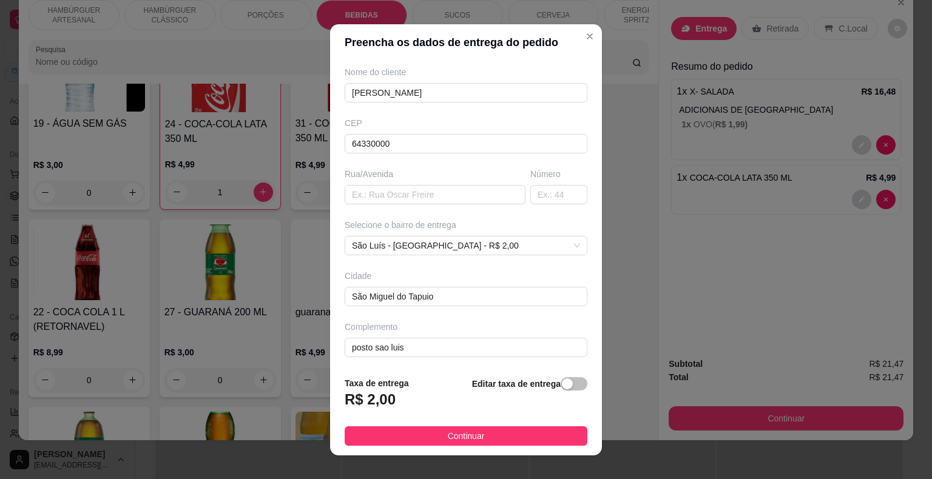
click at [525, 230] on div "Selecione o bairro de entrega [GEOGRAPHIC_DATA] - [GEOGRAPHIC_DATA] - R$ 2,00" at bounding box center [465, 237] width 247 height 36
click at [524, 242] on span "São Luís - [GEOGRAPHIC_DATA] - R$ 2,00" at bounding box center [466, 246] width 228 height 18
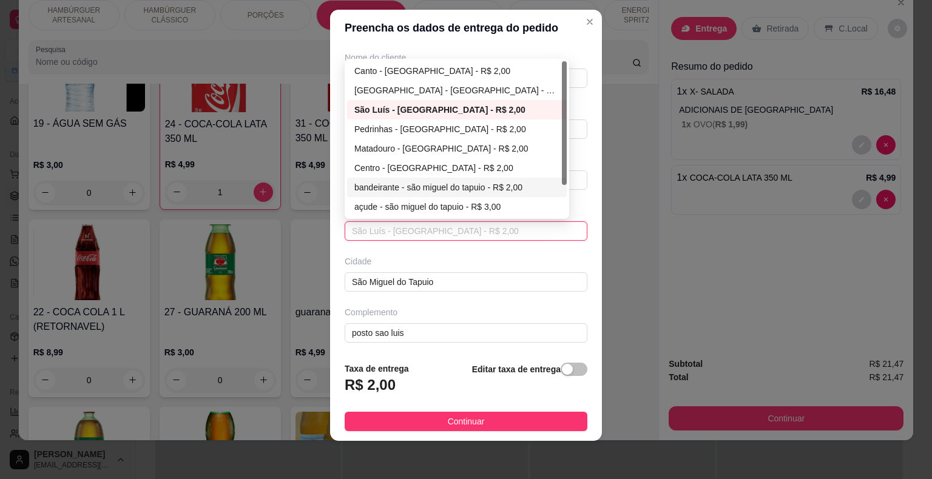
scroll to position [39, 0]
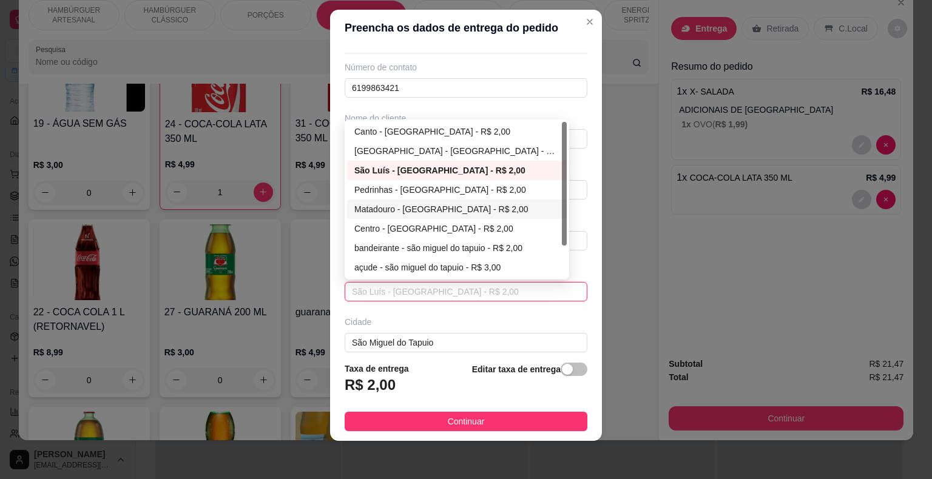
click at [446, 206] on div "Matadouro - [GEOGRAPHIC_DATA] - R$ 2,00" at bounding box center [456, 209] width 205 height 13
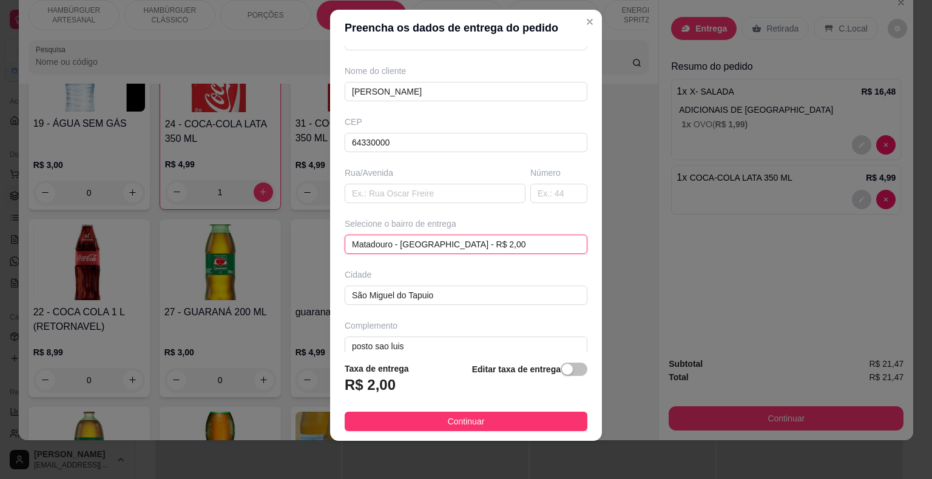
scroll to position [100, 0]
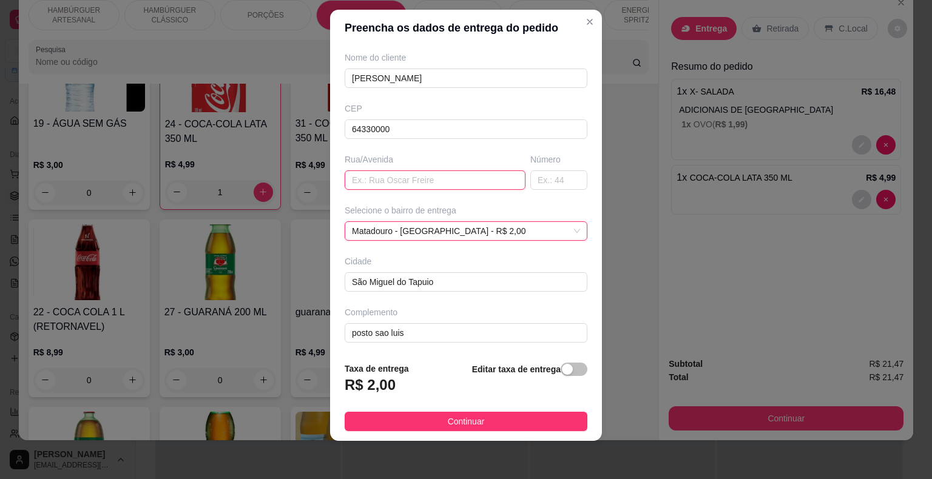
click at [402, 175] on input "text" at bounding box center [434, 179] width 181 height 19
type input "[DATE]"
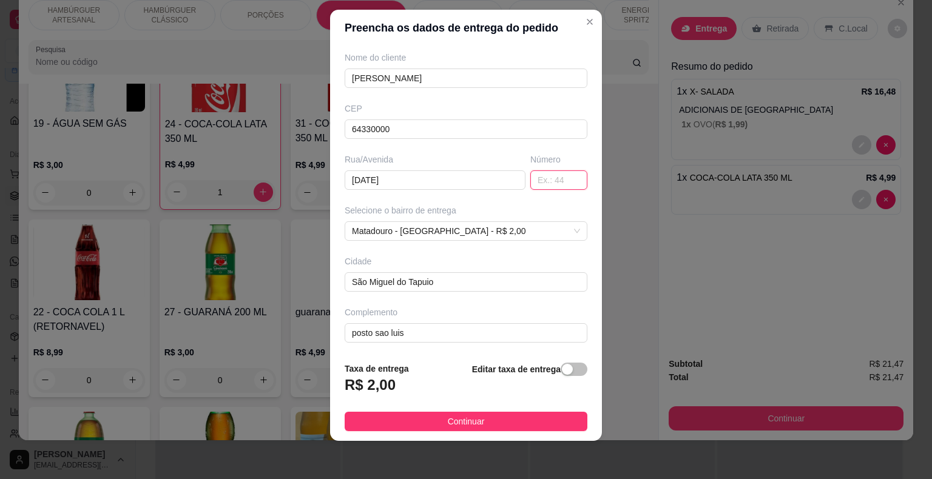
click at [541, 174] on input "text" at bounding box center [558, 179] width 57 height 19
type input "437"
click at [441, 334] on input "posto sao luis" at bounding box center [465, 332] width 243 height 19
type input "p"
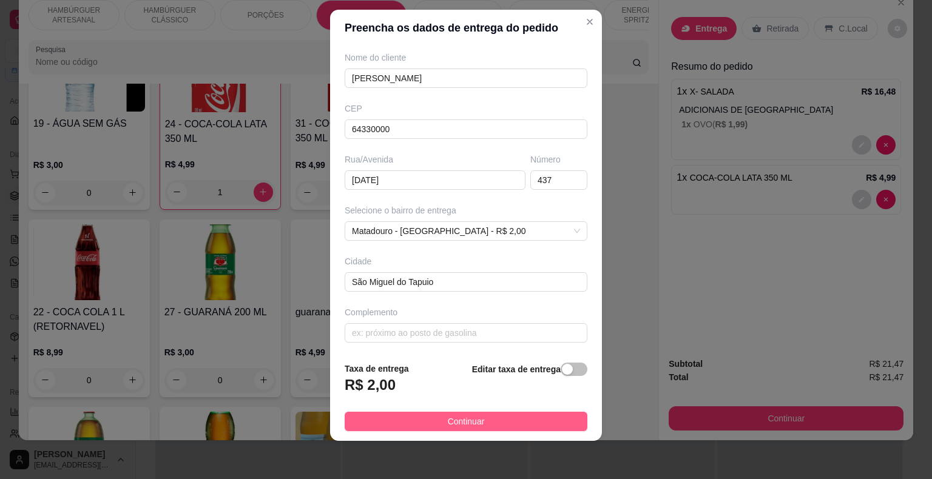
click at [347, 420] on button "Continuar" at bounding box center [465, 421] width 243 height 19
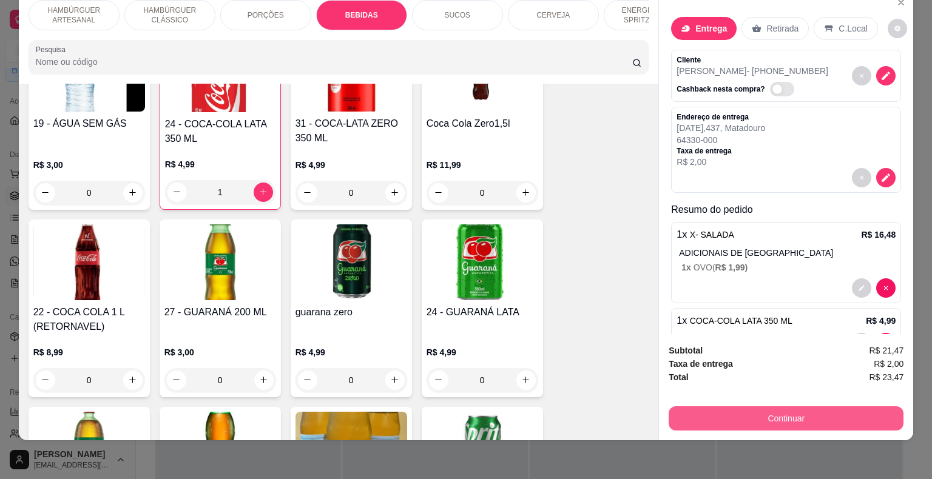
click at [739, 407] on button "Continuar" at bounding box center [785, 418] width 235 height 24
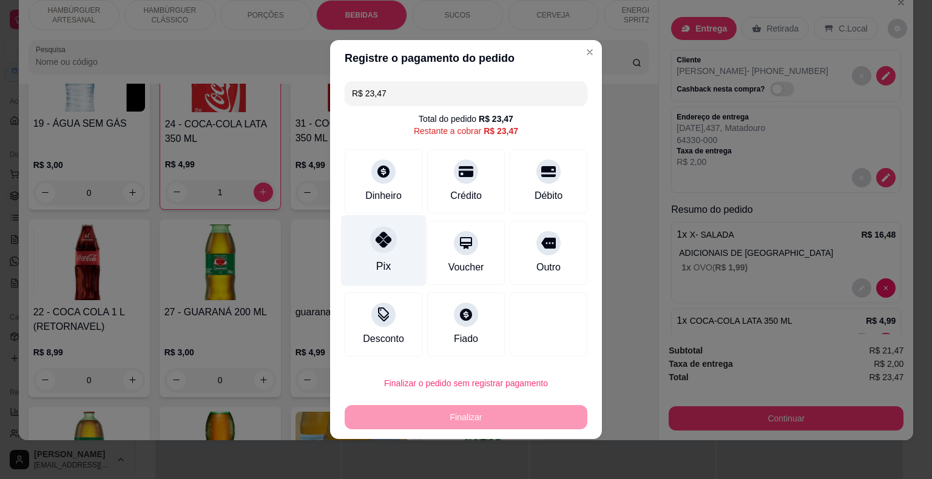
click at [360, 234] on div "Pix" at bounding box center [384, 250] width 86 height 71
type input "R$ 0,00"
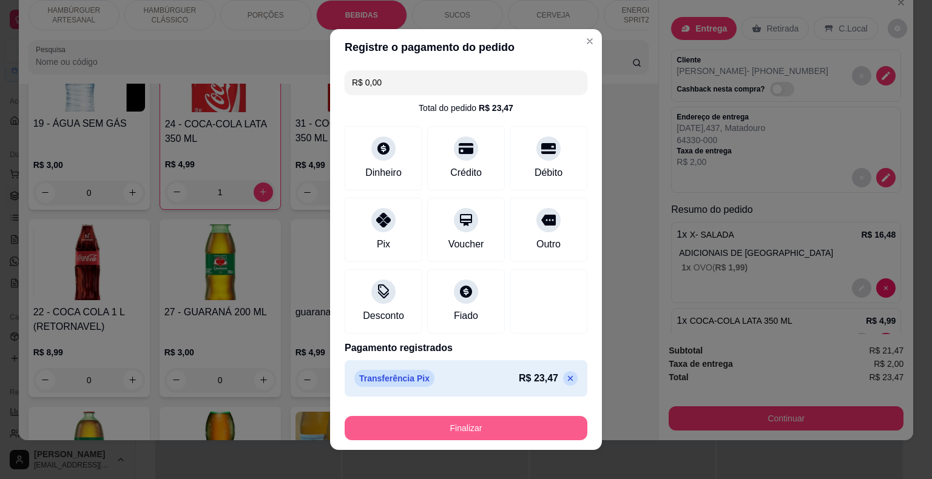
click at [428, 429] on button "Finalizar" at bounding box center [465, 428] width 243 height 24
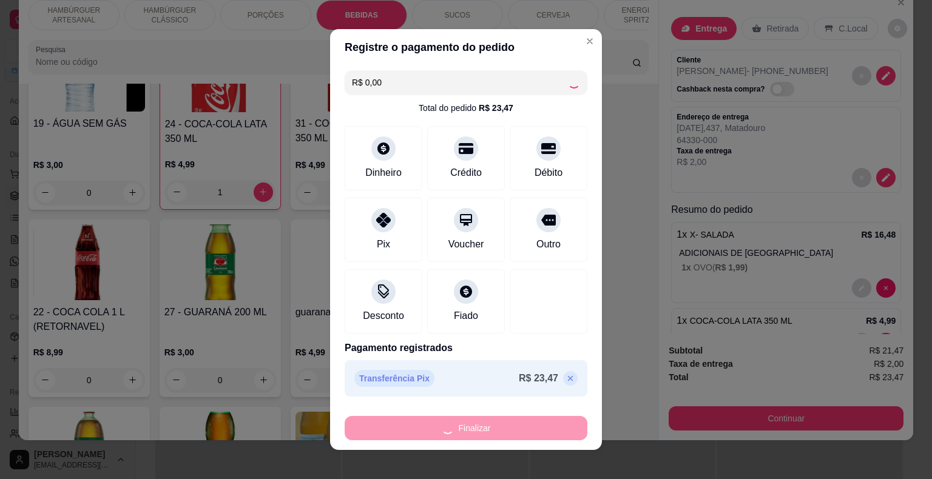
type input "0"
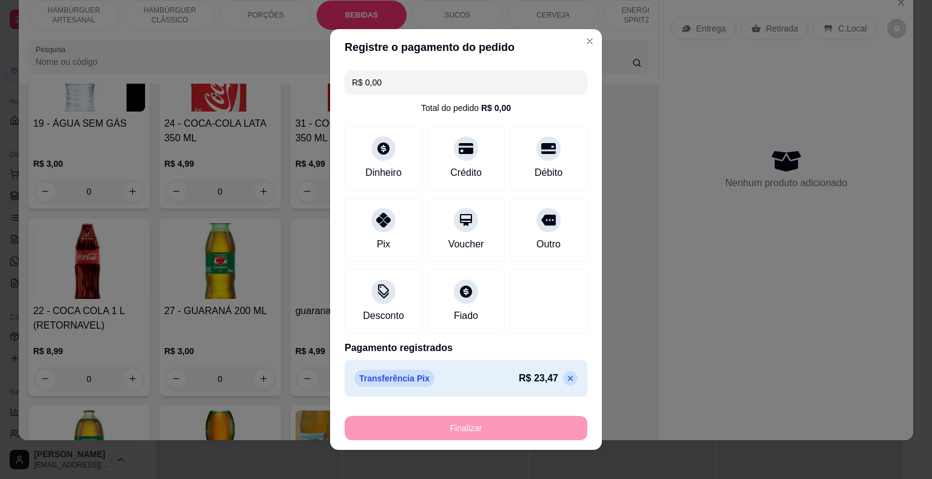
type input "-R$ 23,47"
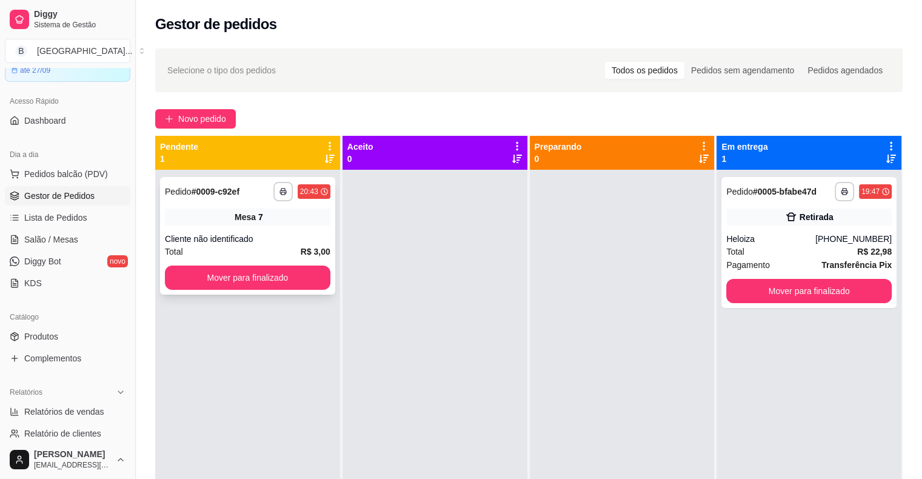
click at [227, 240] on div "Cliente não identificado" at bounding box center [248, 239] width 166 height 12
click at [255, 253] on div "Total R$ 3,00" at bounding box center [248, 251] width 166 height 13
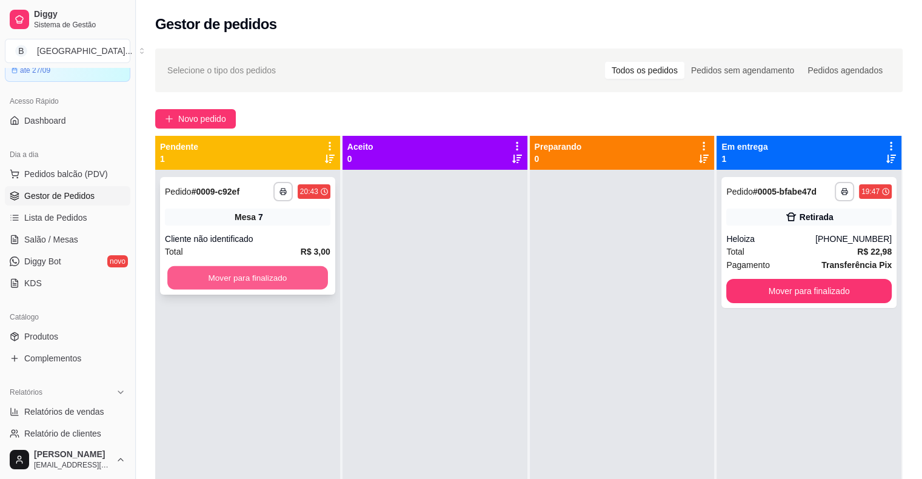
click at [235, 269] on button "Mover para finalizado" at bounding box center [247, 278] width 161 height 24
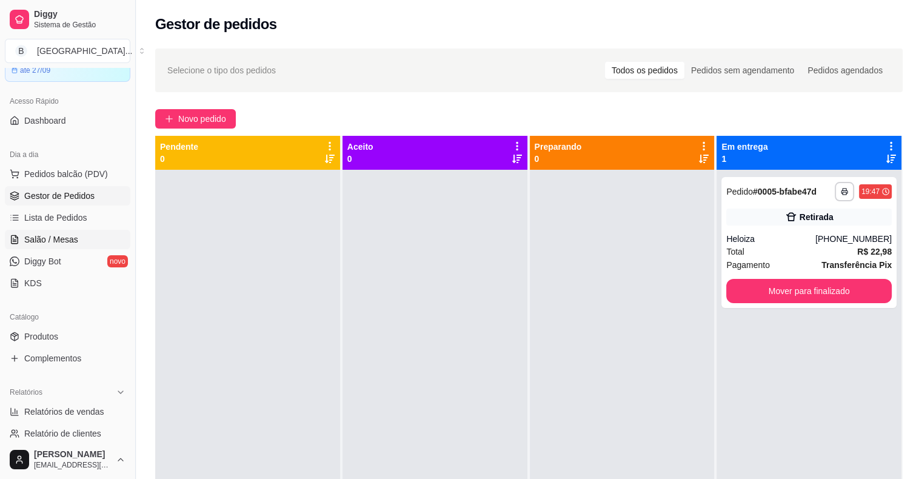
click at [53, 234] on span "Salão / Mesas" at bounding box center [51, 240] width 54 height 12
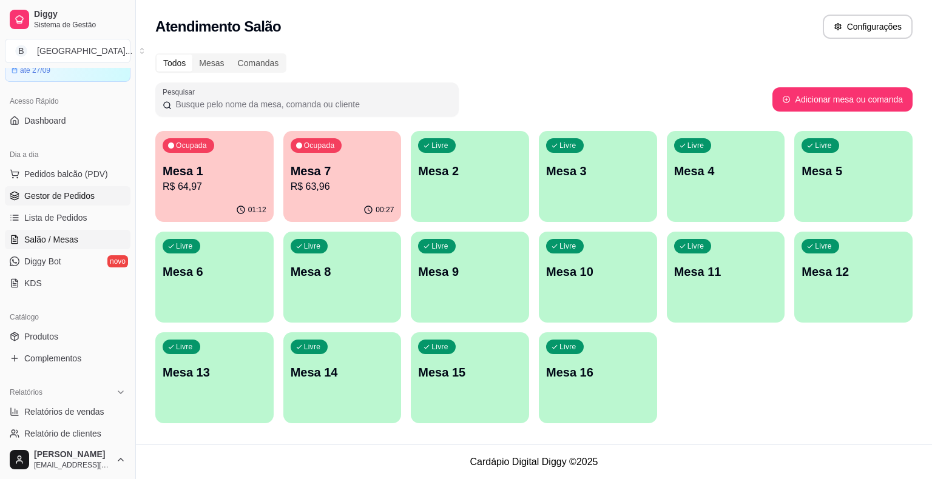
click at [61, 197] on span "Gestor de Pedidos" at bounding box center [59, 196] width 70 height 12
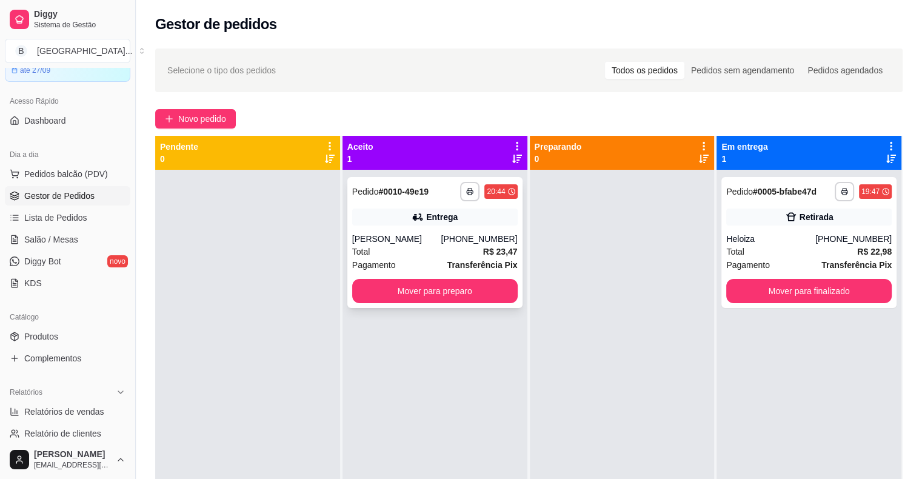
click at [453, 247] on div "Total R$ 23,47" at bounding box center [435, 251] width 166 height 13
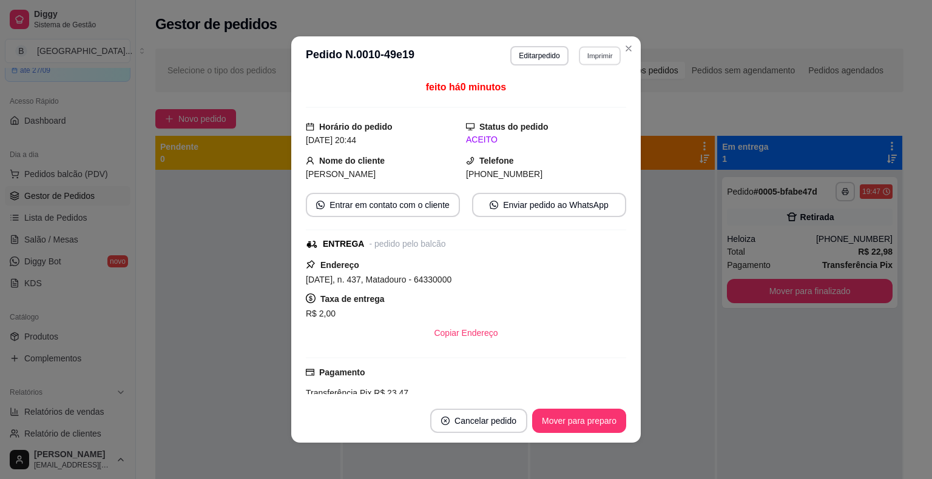
click at [599, 55] on button "Imprimir" at bounding box center [600, 55] width 42 height 19
click at [573, 96] on button "IMPRESSORA" at bounding box center [573, 98] width 88 height 19
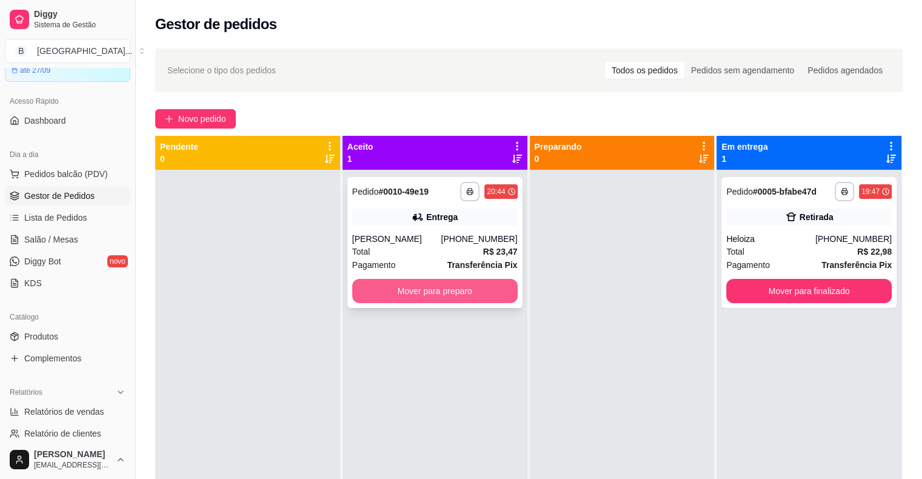
click at [456, 286] on button "Mover para preparo" at bounding box center [435, 291] width 166 height 24
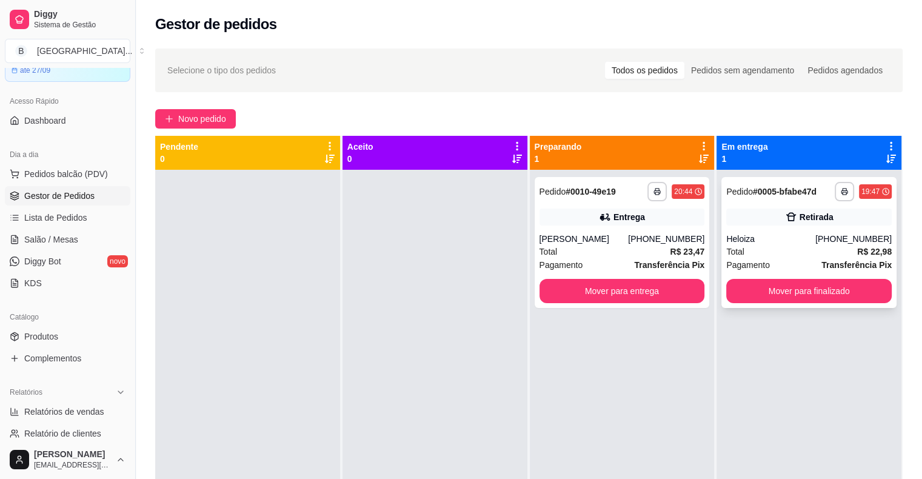
click at [810, 241] on div "Heloiza" at bounding box center [771, 239] width 89 height 12
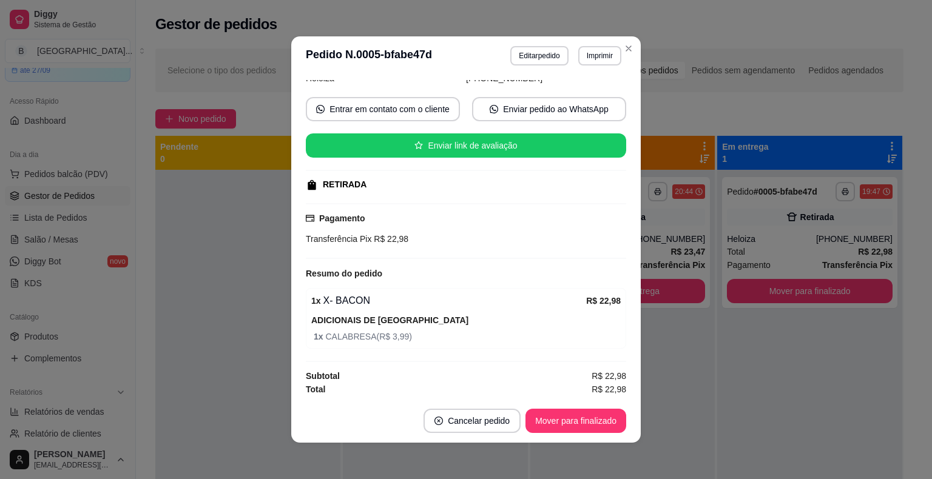
scroll to position [2, 0]
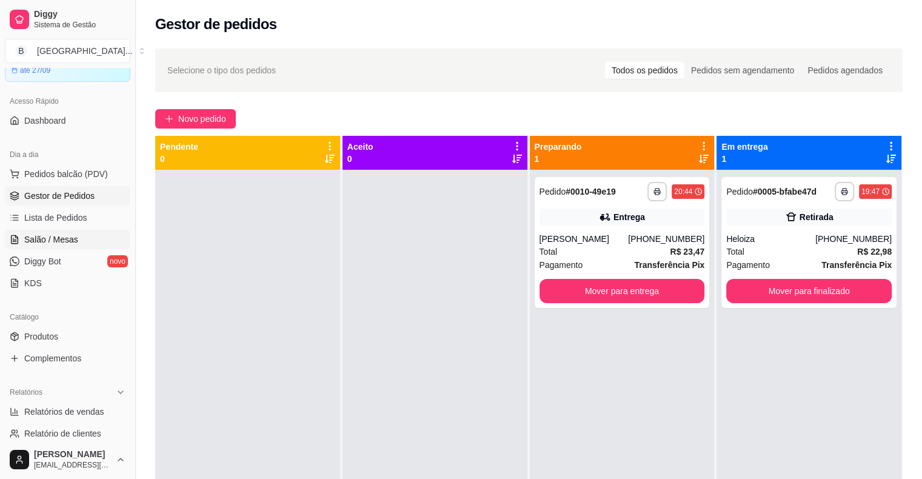
click at [36, 230] on link "Salão / Mesas" at bounding box center [68, 239] width 126 height 19
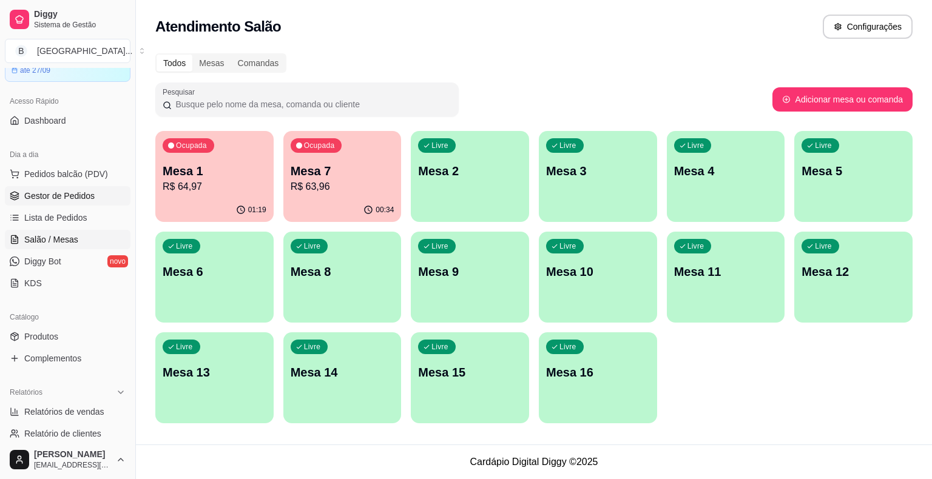
click at [47, 194] on span "Gestor de Pedidos" at bounding box center [59, 196] width 70 height 12
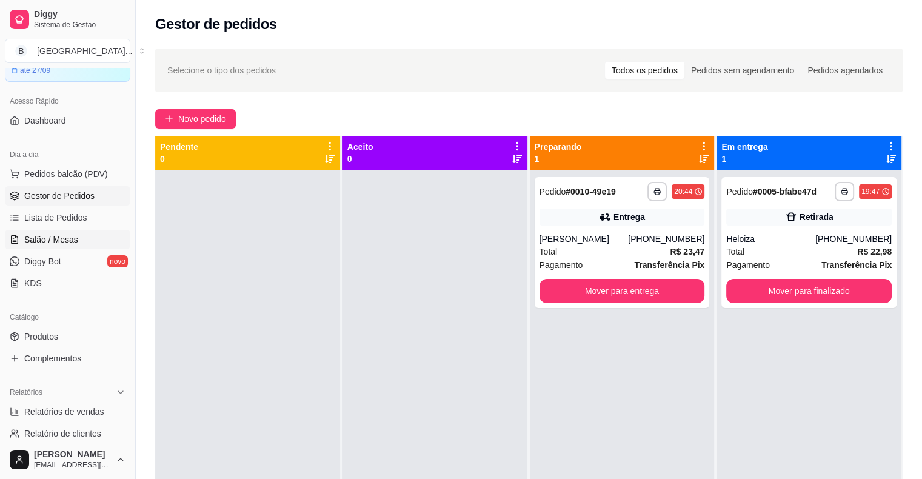
click at [66, 238] on span "Salão / Mesas" at bounding box center [51, 240] width 54 height 12
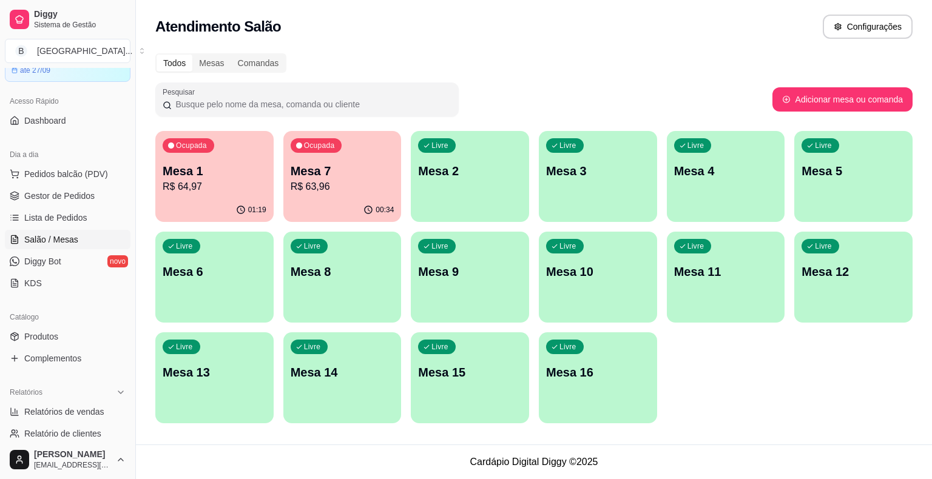
click at [206, 205] on div "01:19" at bounding box center [214, 210] width 118 height 24
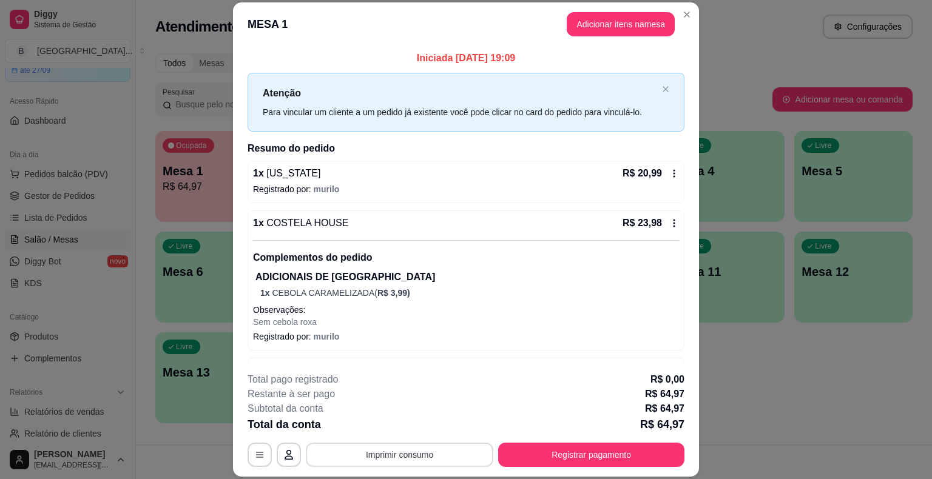
click at [443, 451] on button "Imprimir consumo" at bounding box center [399, 455] width 187 height 24
click at [417, 397] on button "IMPRESSORA" at bounding box center [398, 402] width 85 height 19
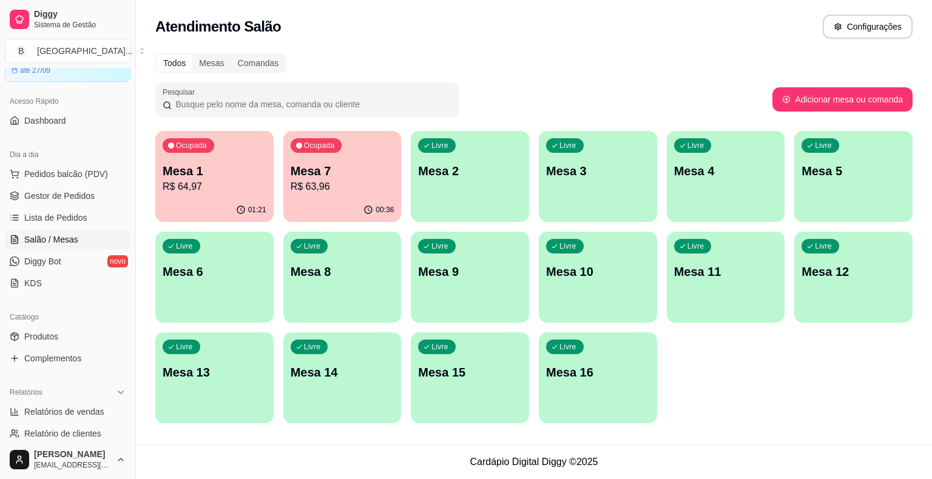
click at [78, 185] on ul "Pedidos balcão (PDV) Gestor de Pedidos Lista de Pedidos Salão / Mesas Diggy Bot…" at bounding box center [68, 228] width 126 height 129
click at [77, 188] on link "Gestor de Pedidos" at bounding box center [68, 195] width 126 height 19
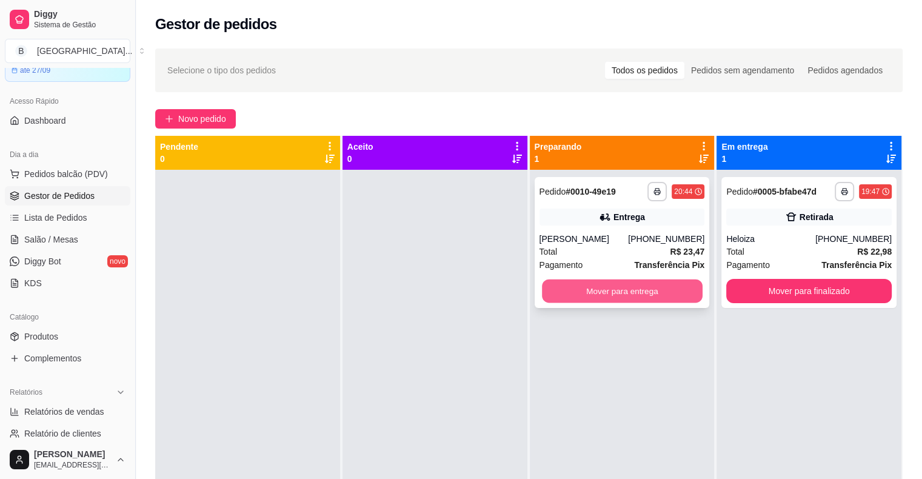
click at [586, 287] on button "Mover para entrega" at bounding box center [622, 292] width 161 height 24
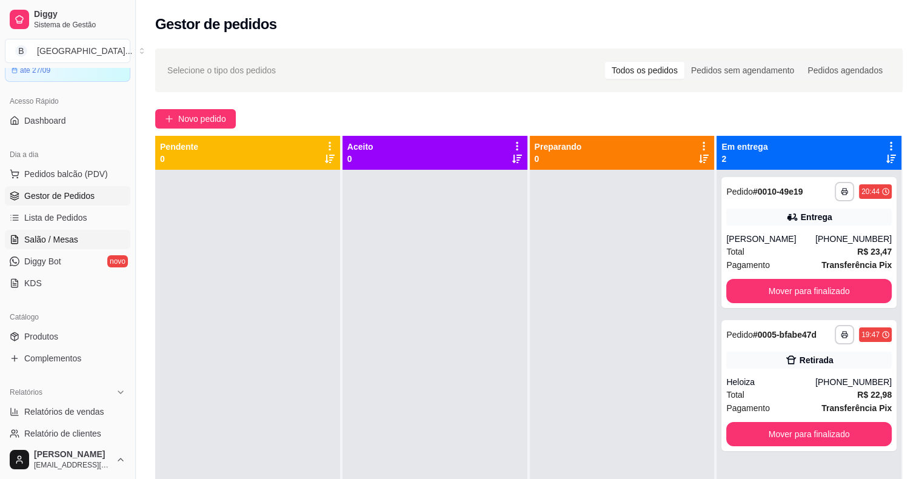
click at [36, 241] on span "Salão / Mesas" at bounding box center [51, 240] width 54 height 12
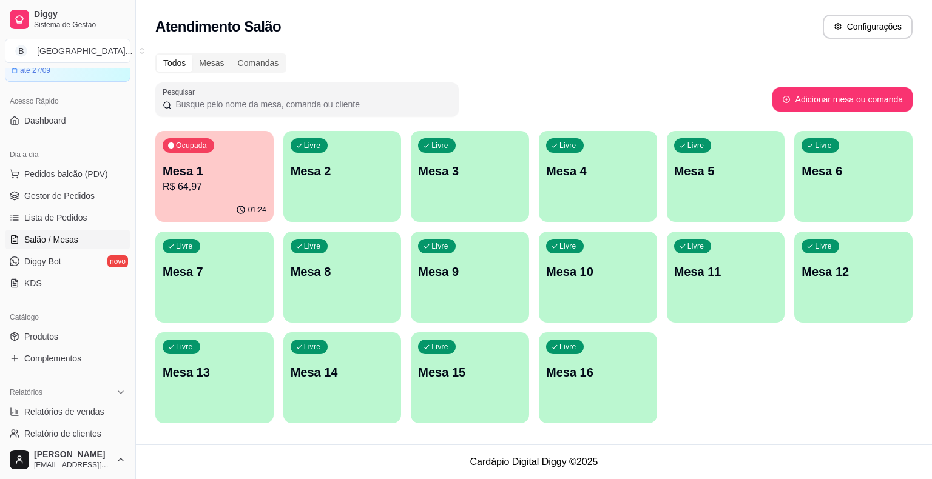
click at [187, 193] on p "R$ 64,97" at bounding box center [215, 187] width 104 height 15
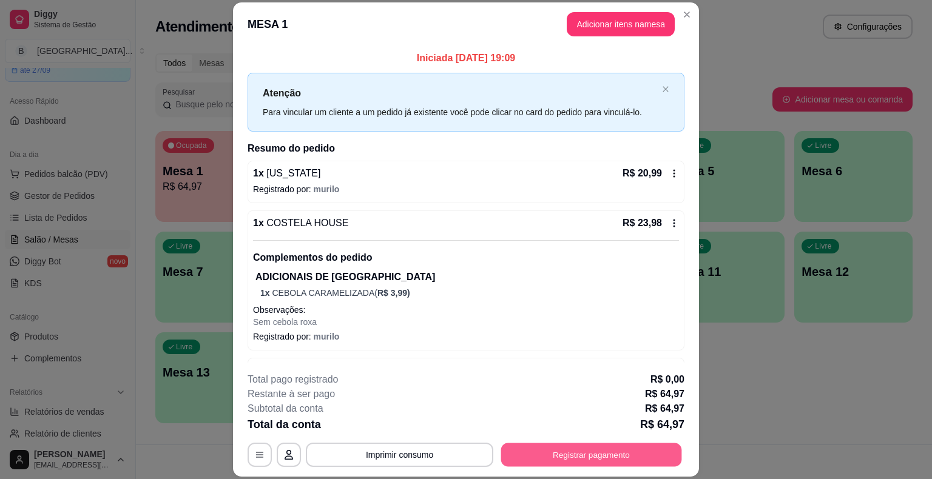
click at [528, 443] on button "Registrar pagamento" at bounding box center [591, 455] width 181 height 24
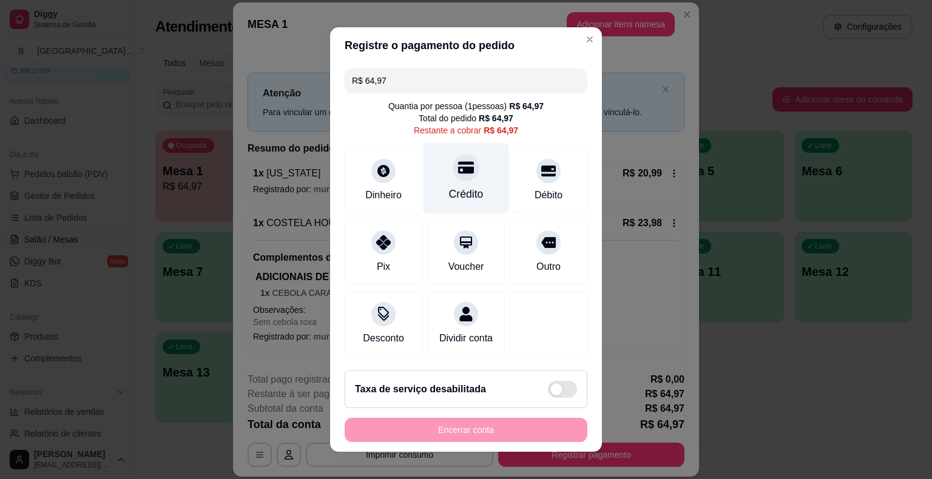
click at [449, 200] on div "Crédito" at bounding box center [466, 194] width 35 height 16
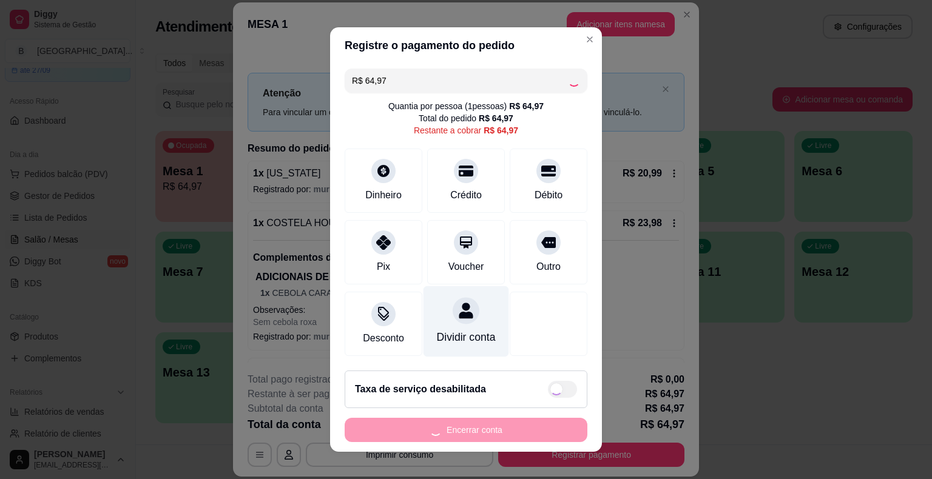
type input "R$ 0,00"
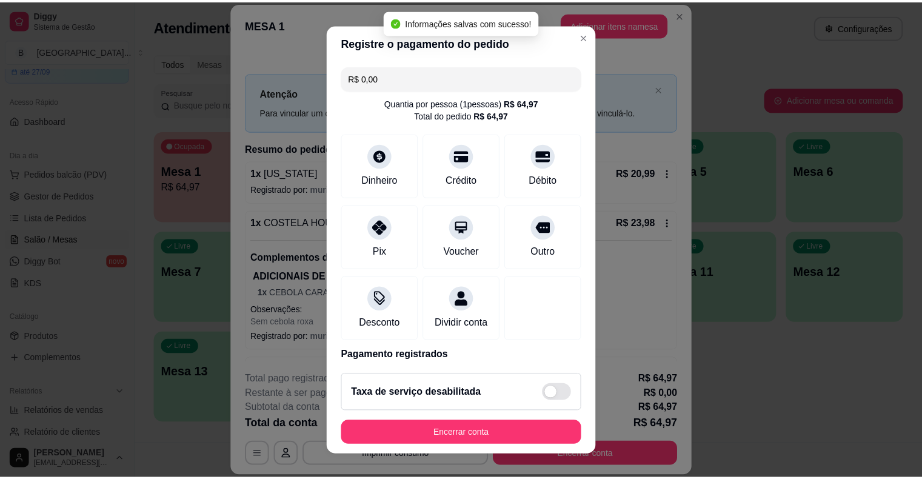
scroll to position [57, 0]
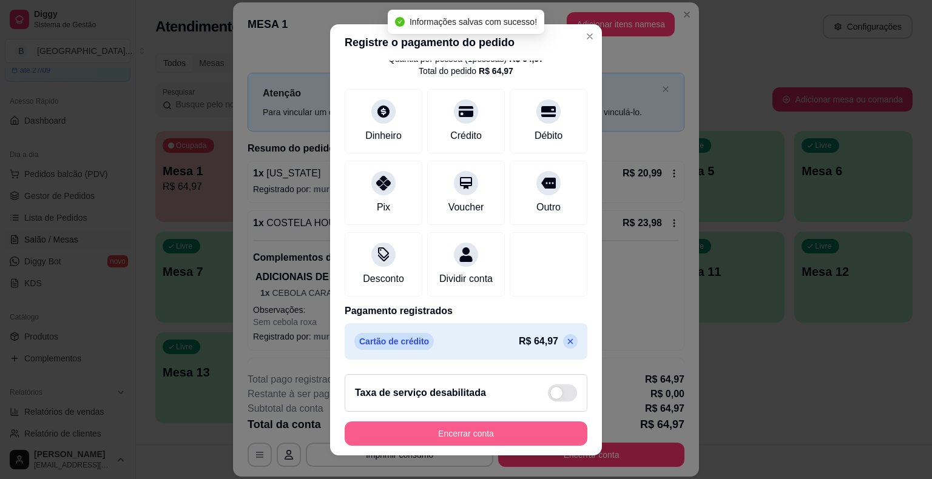
click at [471, 423] on button "Encerrar conta" at bounding box center [465, 434] width 243 height 24
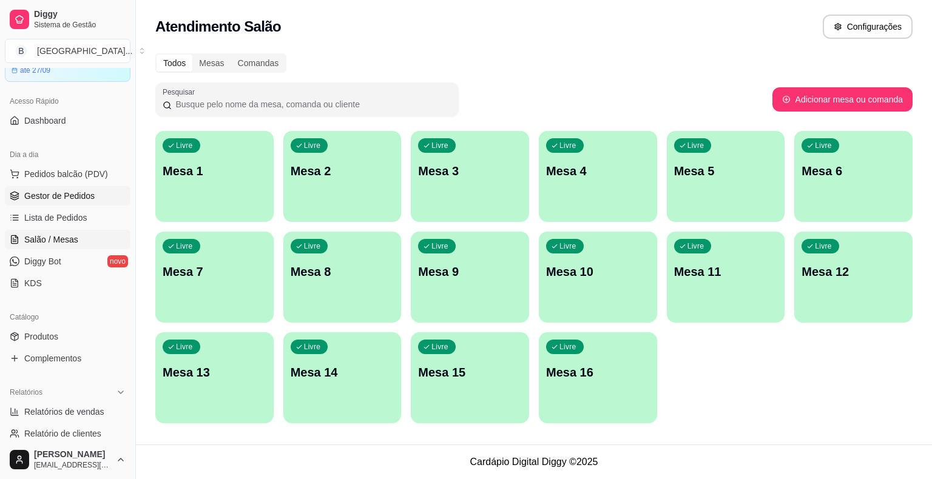
click at [71, 190] on span "Gestor de Pedidos" at bounding box center [59, 196] width 70 height 12
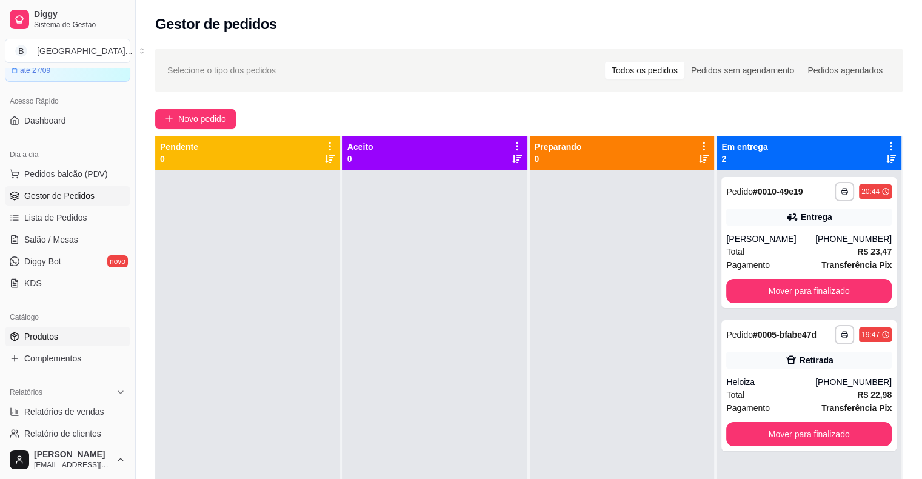
click at [30, 344] on link "Produtos" at bounding box center [68, 336] width 126 height 19
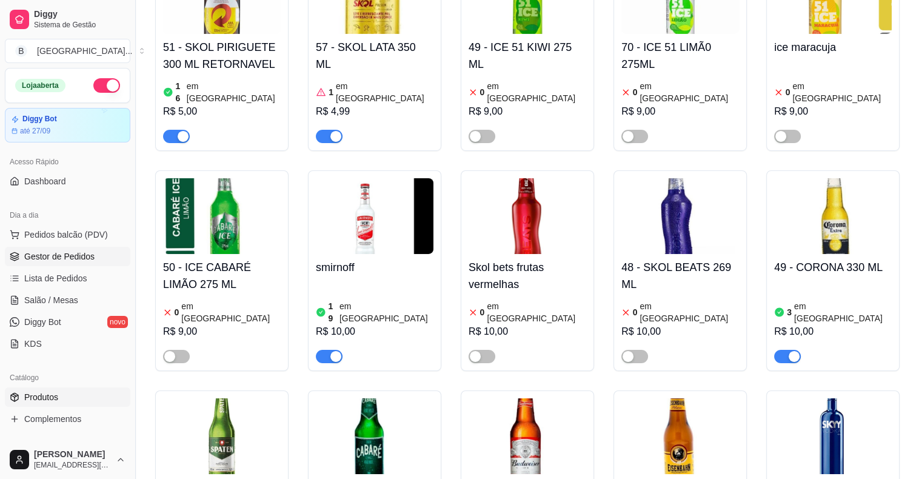
click at [79, 259] on span "Gestor de Pedidos" at bounding box center [59, 256] width 70 height 12
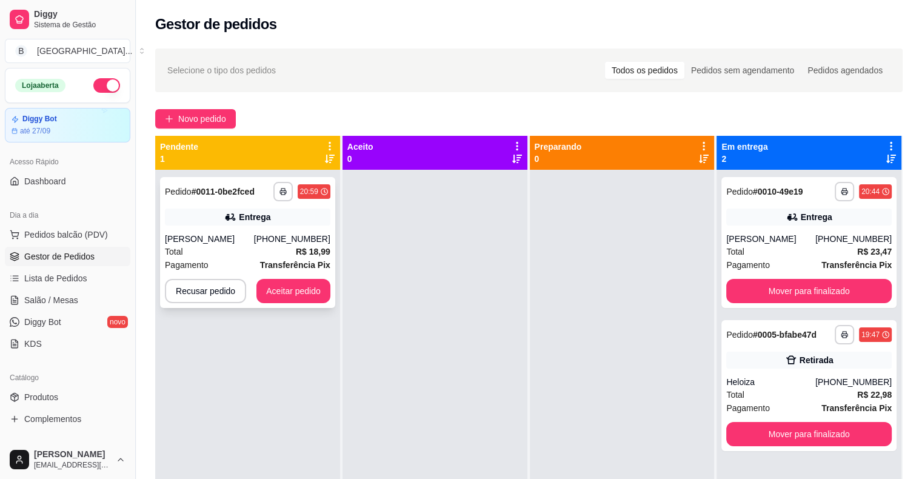
click at [263, 247] on div "Total R$ 18,99" at bounding box center [248, 251] width 166 height 13
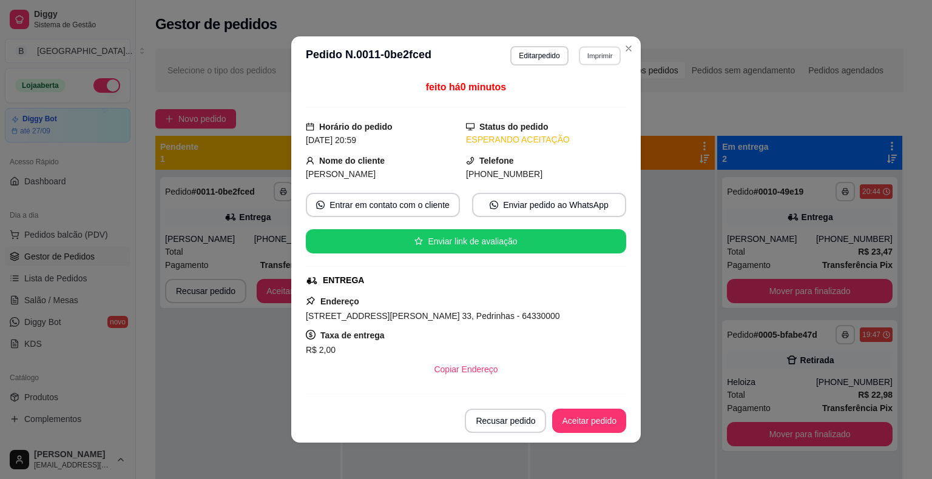
click at [573, 55] on div "**********" at bounding box center [565, 55] width 111 height 19
click at [582, 59] on button "Imprimir" at bounding box center [600, 55] width 42 height 19
click at [568, 96] on button "IMPRESSORA" at bounding box center [573, 98] width 88 height 19
click at [607, 414] on button "Aceitar pedido" at bounding box center [589, 421] width 72 height 24
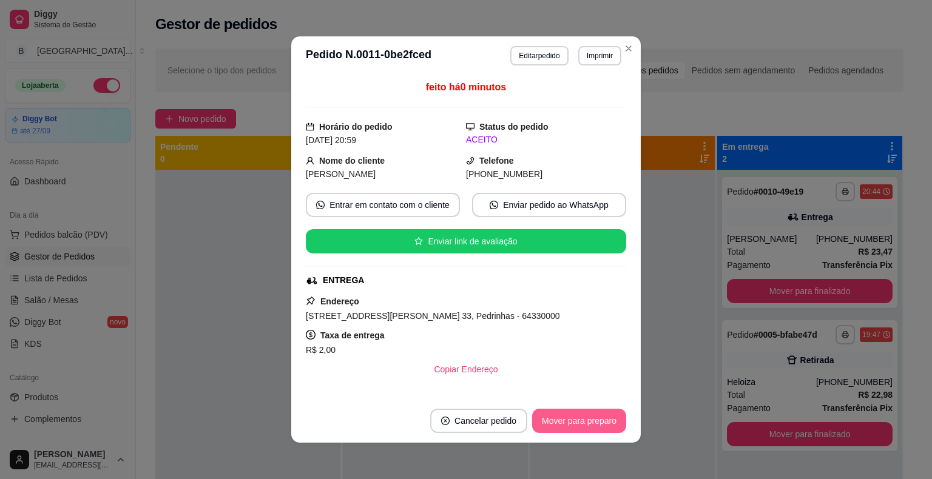
click at [605, 418] on button "Mover para preparo" at bounding box center [579, 421] width 94 height 24
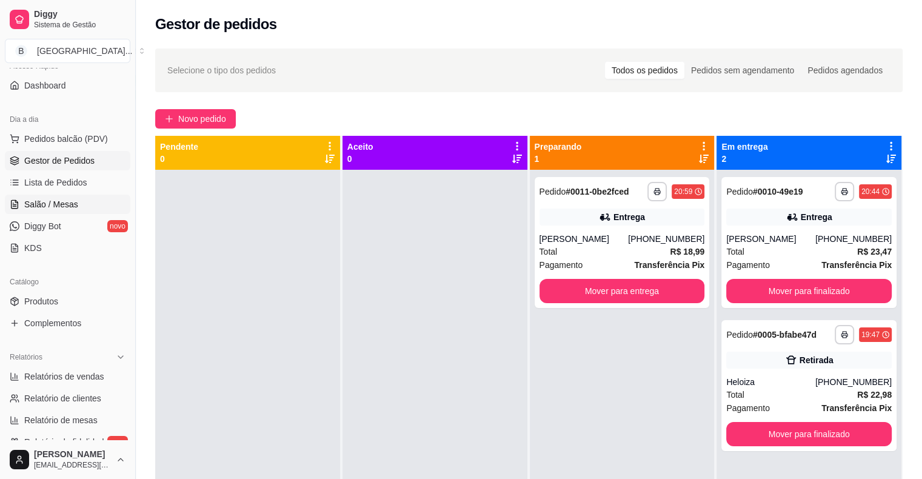
scroll to position [243, 0]
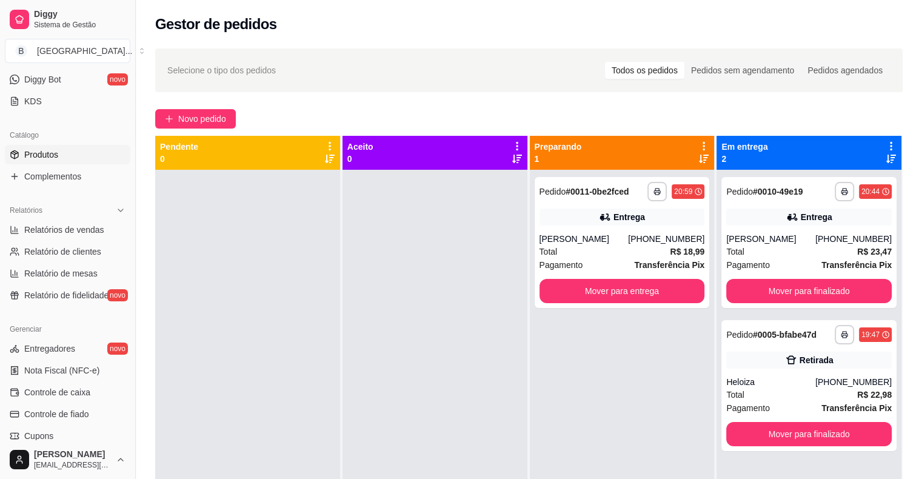
click at [62, 155] on link "Produtos" at bounding box center [68, 154] width 126 height 19
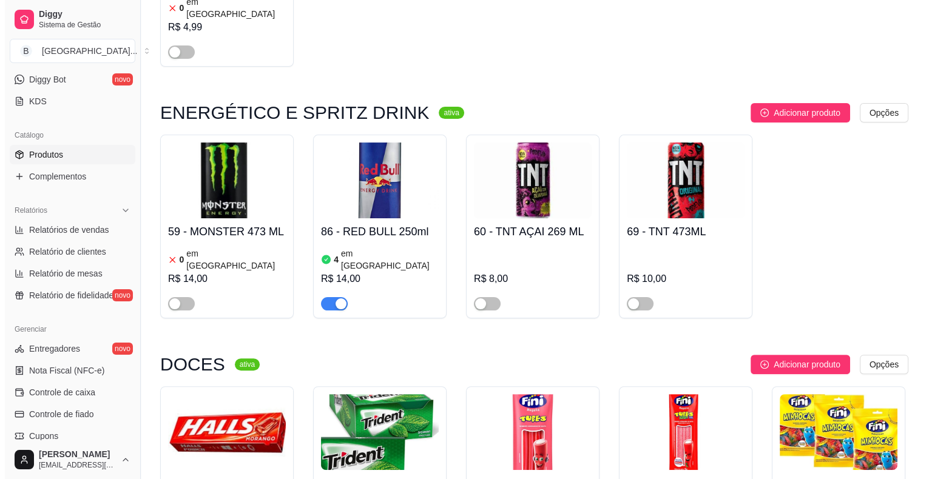
scroll to position [4852, 0]
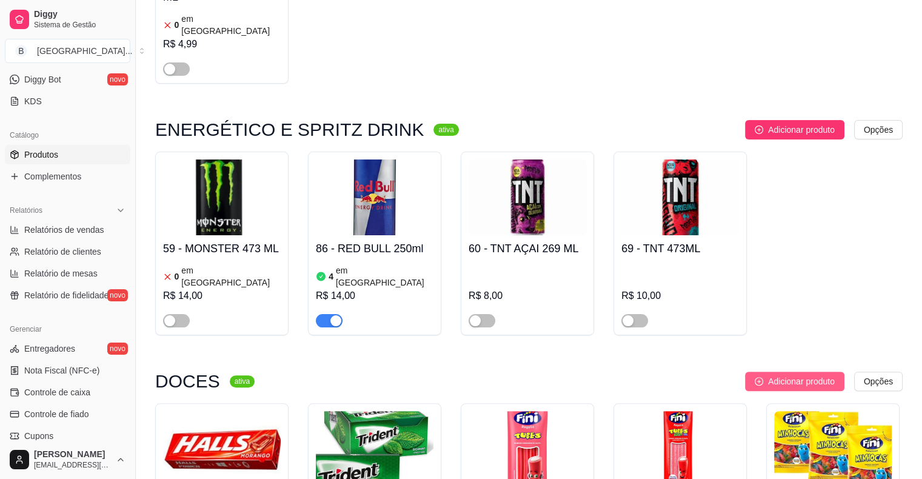
click at [747, 372] on button "Adicionar produto" at bounding box center [794, 381] width 99 height 19
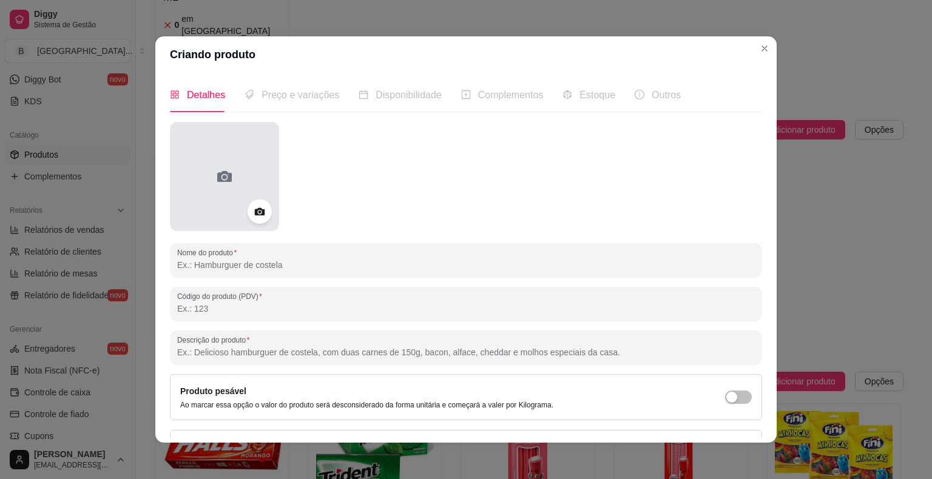
click at [233, 181] on div at bounding box center [224, 176] width 109 height 109
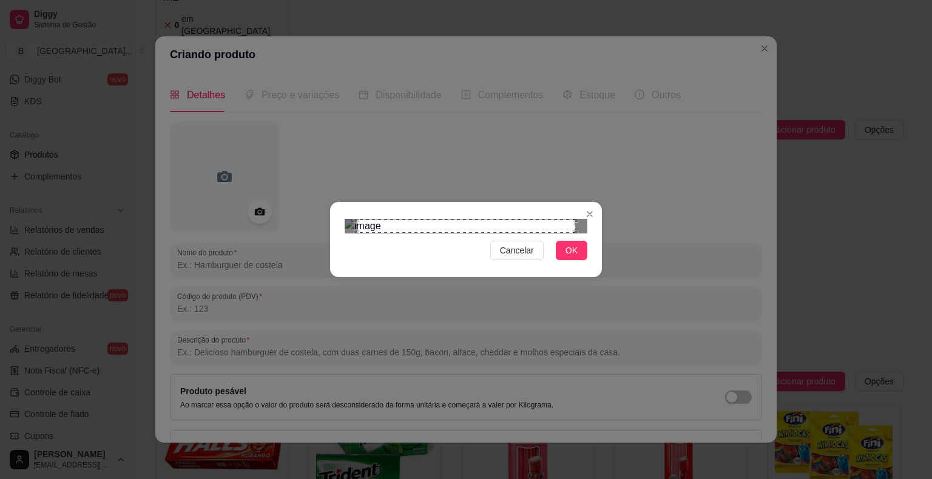
click at [576, 265] on div "Cancelar OK" at bounding box center [466, 239] width 272 height 51
click at [566, 257] on span "OK" at bounding box center [571, 250] width 12 height 13
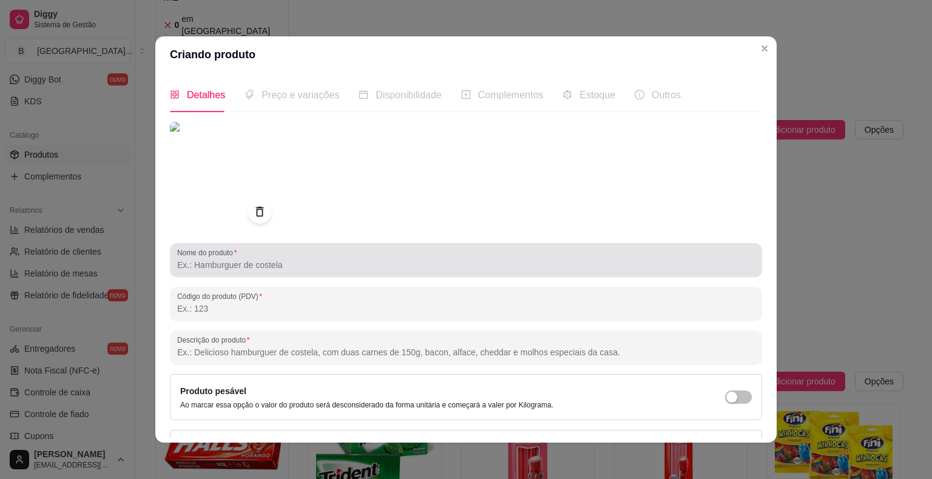
click at [417, 255] on div at bounding box center [465, 260] width 577 height 24
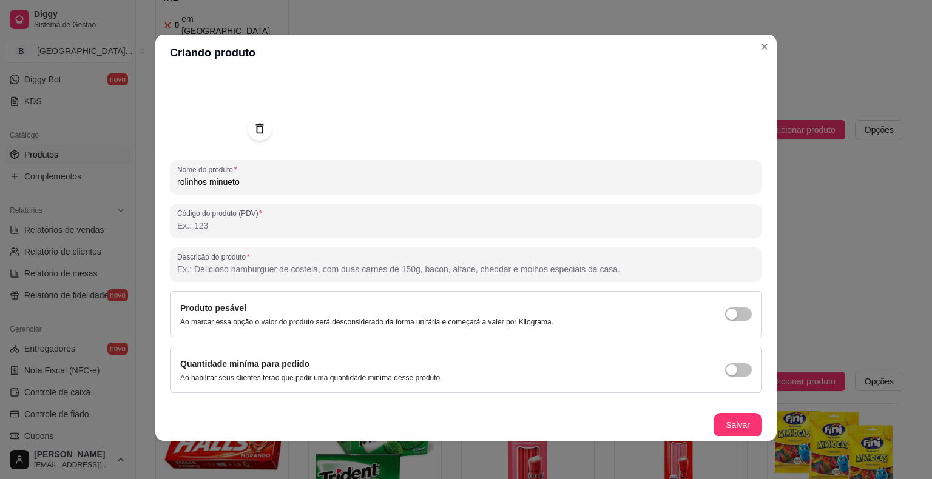
scroll to position [2, 0]
type input "rolinhos minueto"
click at [716, 424] on button "Salvar" at bounding box center [737, 425] width 47 height 24
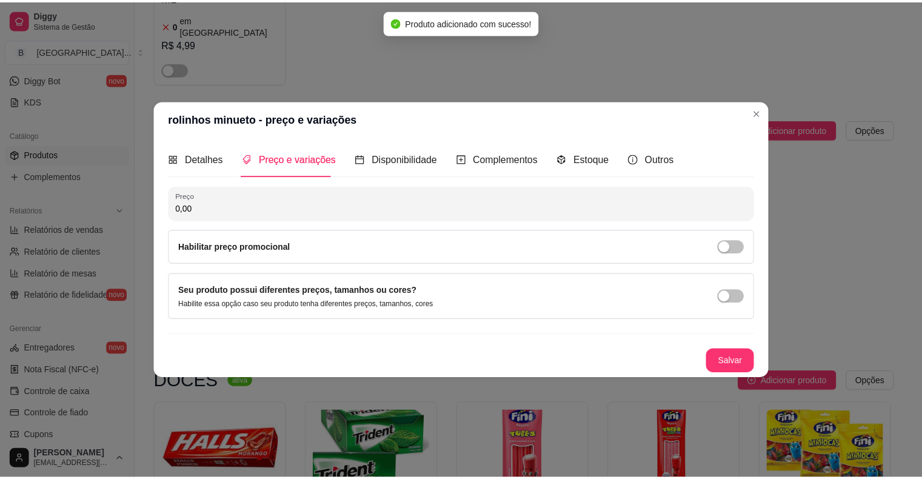
scroll to position [0, 0]
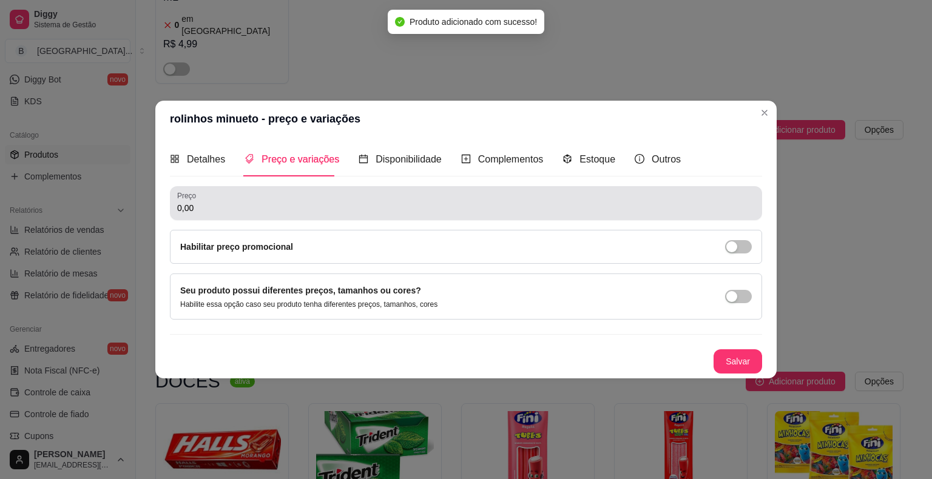
click at [394, 197] on div "0,00" at bounding box center [465, 203] width 577 height 24
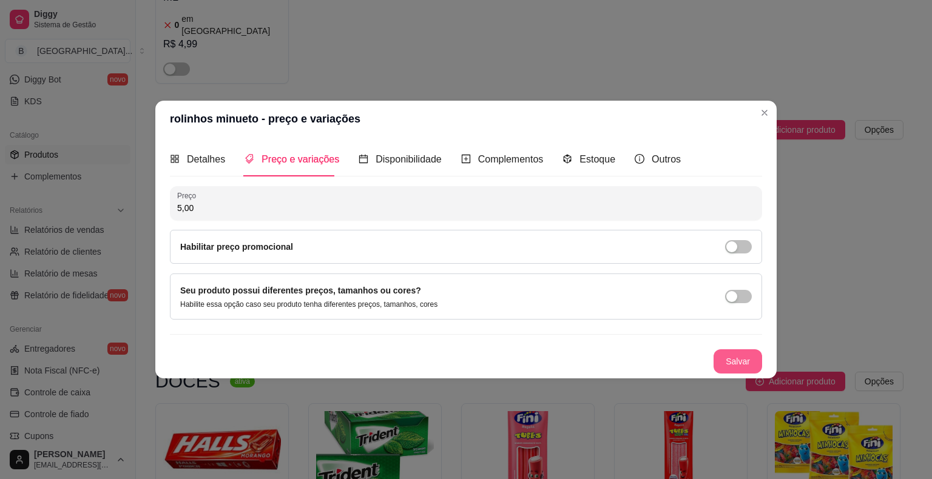
type input "5,00"
click at [721, 362] on button "Salvar" at bounding box center [737, 361] width 49 height 24
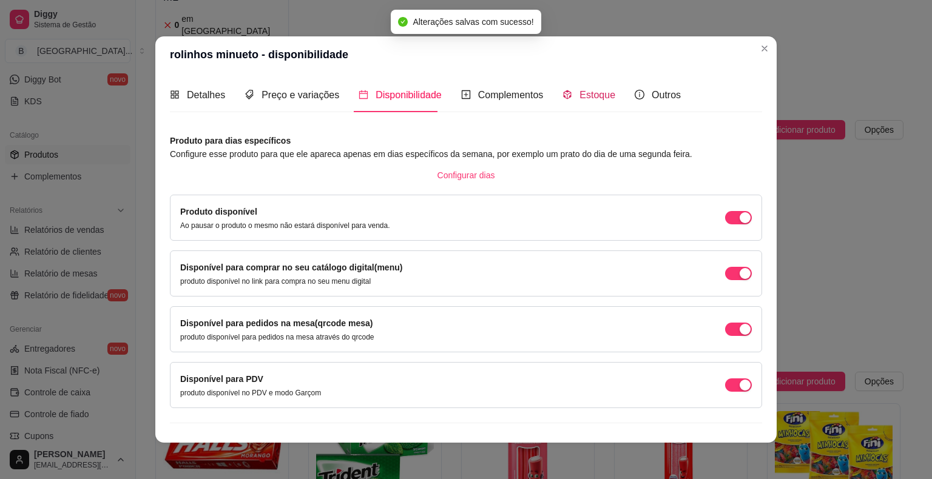
click at [582, 90] on span "Estoque" at bounding box center [597, 95] width 36 height 10
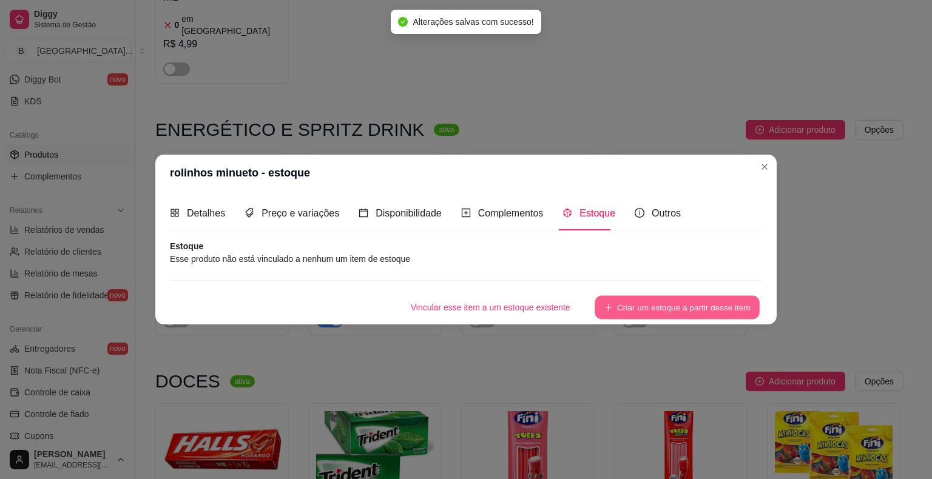
click at [638, 309] on button "Criar um estoque a partir desse item" at bounding box center [676, 308] width 165 height 24
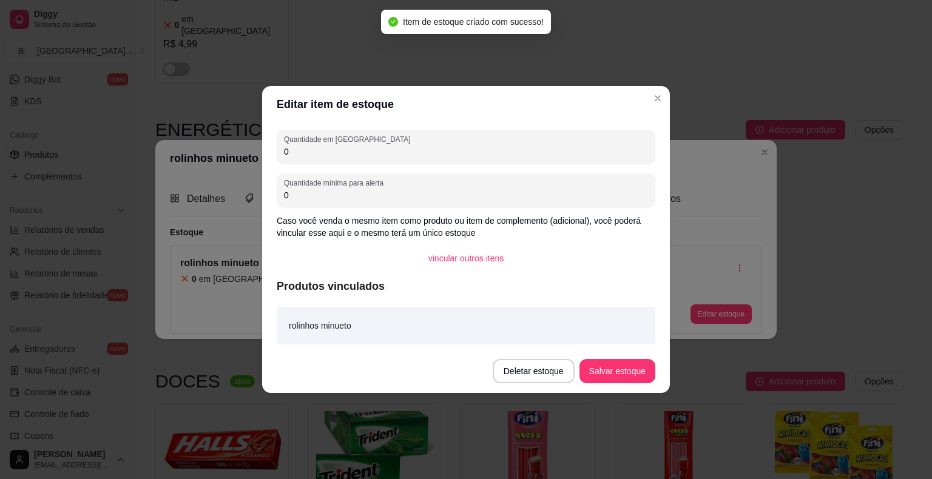
click at [503, 147] on input "0" at bounding box center [466, 152] width 364 height 12
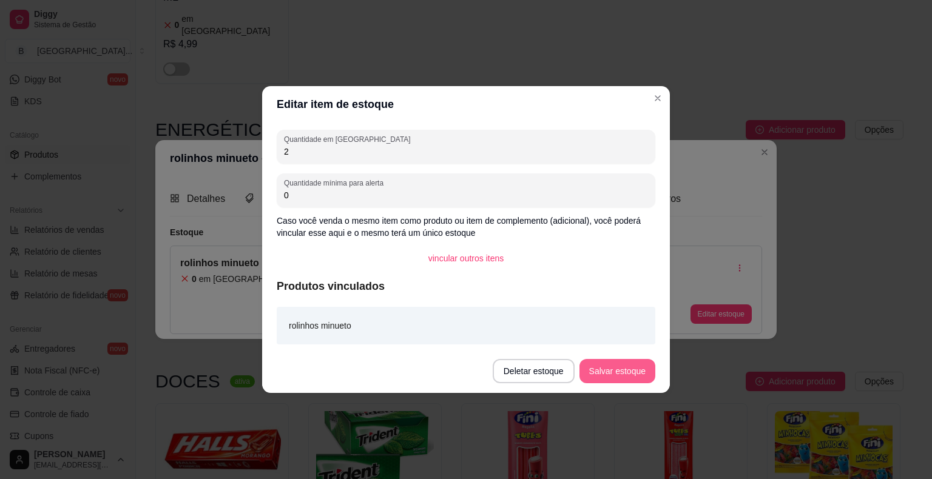
type input "2"
click at [603, 371] on button "Salvar estoque" at bounding box center [617, 371] width 76 height 24
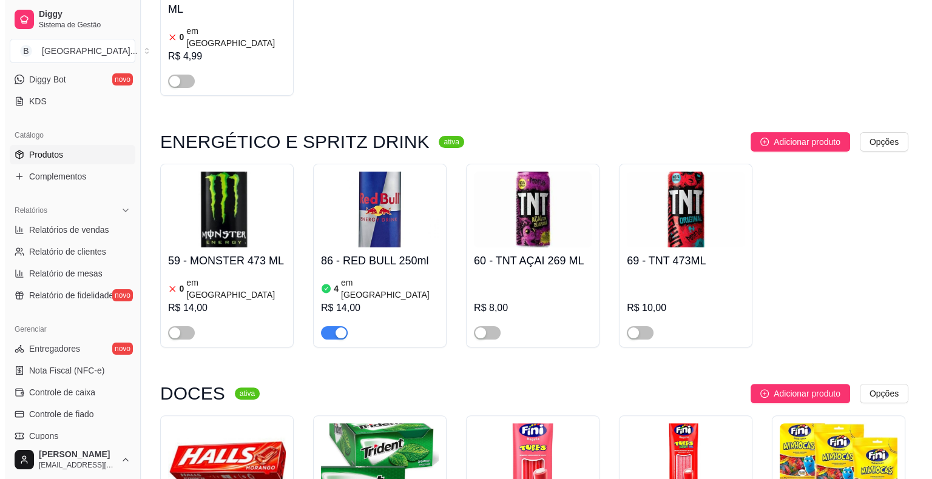
scroll to position [4791, 0]
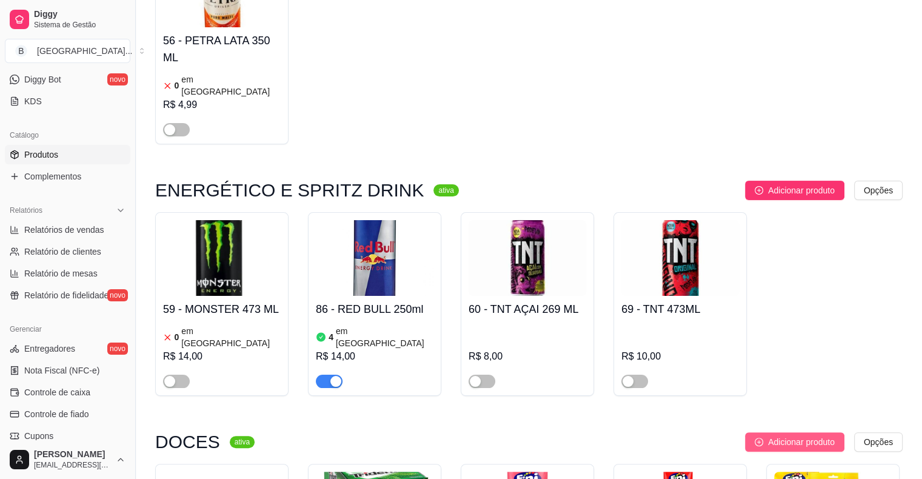
click at [788, 432] on button "Adicionar produto" at bounding box center [794, 441] width 99 height 19
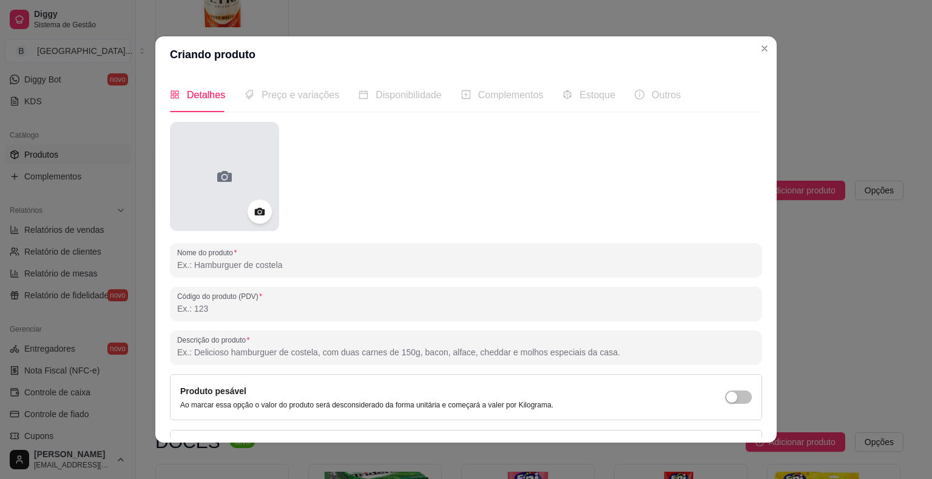
click at [215, 169] on icon at bounding box center [224, 176] width 19 height 19
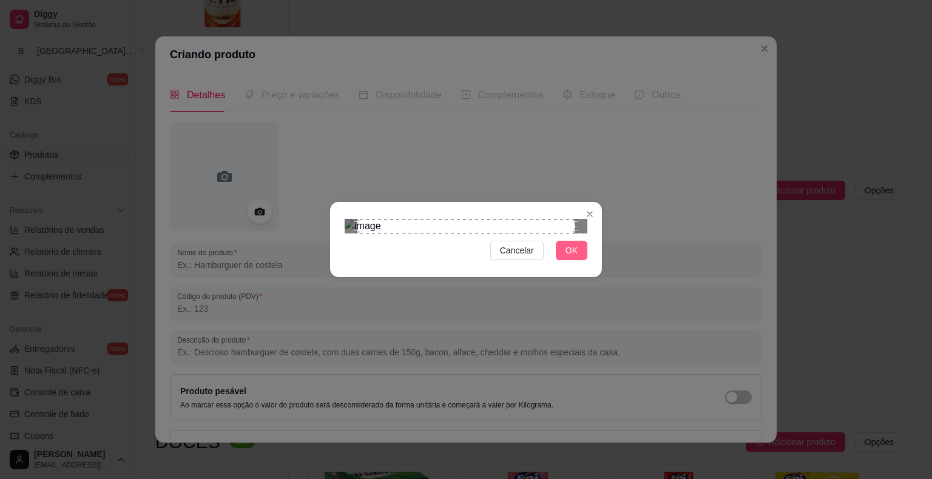
click at [570, 257] on span "OK" at bounding box center [571, 250] width 12 height 13
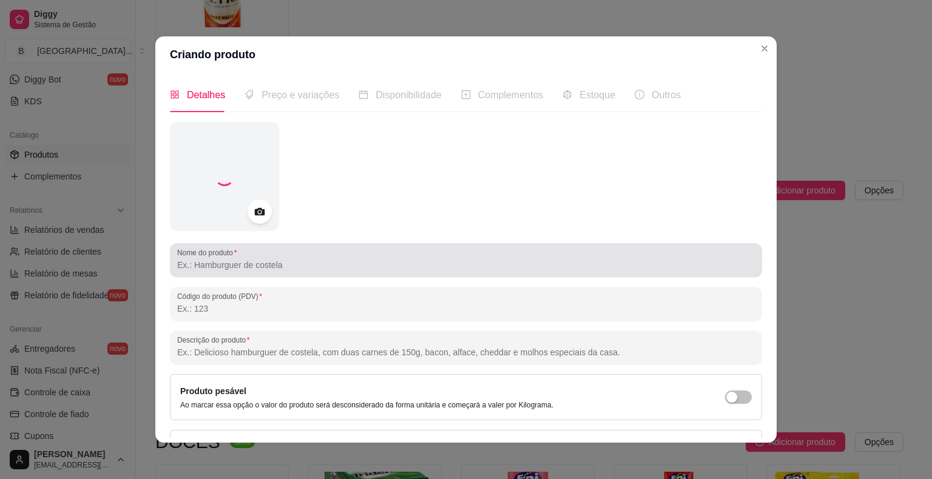
click at [267, 259] on input "Nome do produto" at bounding box center [465, 265] width 577 height 12
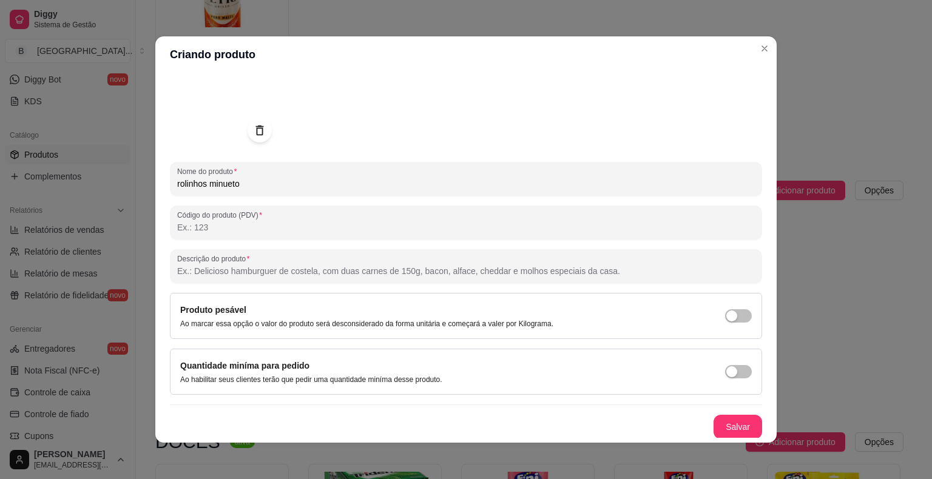
scroll to position [2, 0]
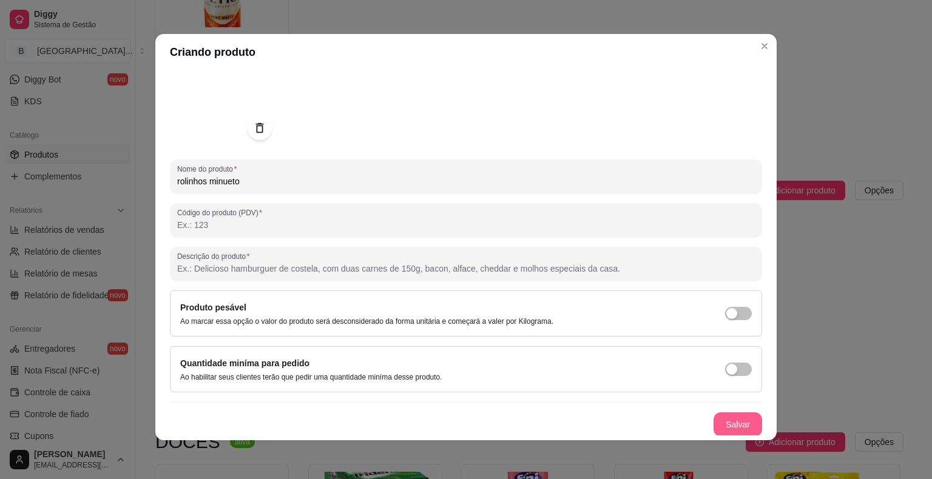
type input "rolinhos minueto"
click at [714, 422] on button "Salvar" at bounding box center [737, 425] width 47 height 24
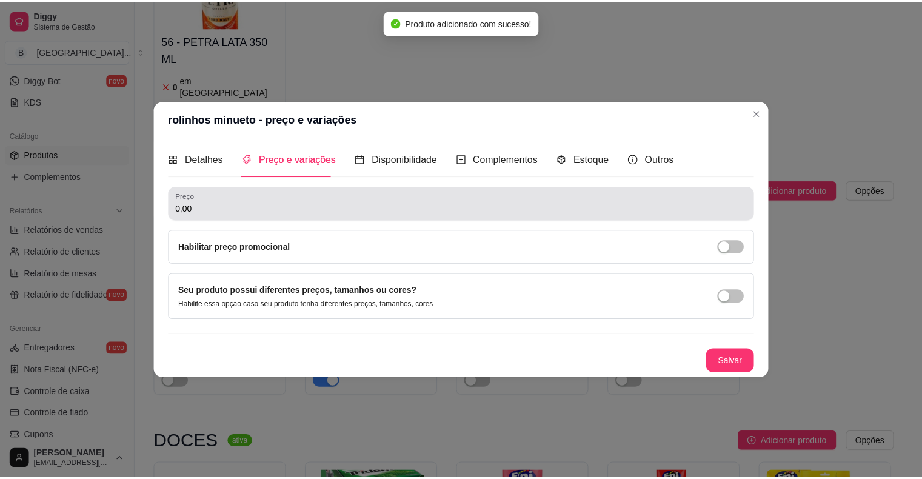
scroll to position [0, 0]
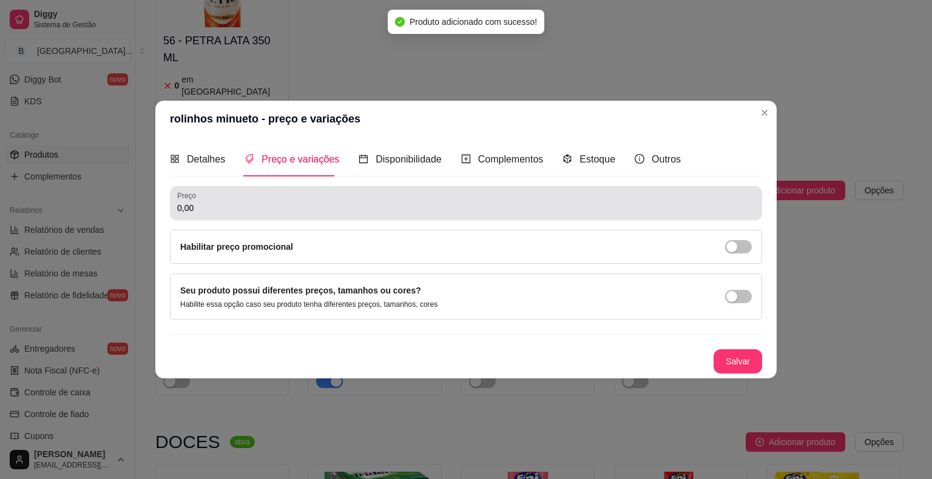
click at [290, 203] on input "0,00" at bounding box center [465, 208] width 577 height 12
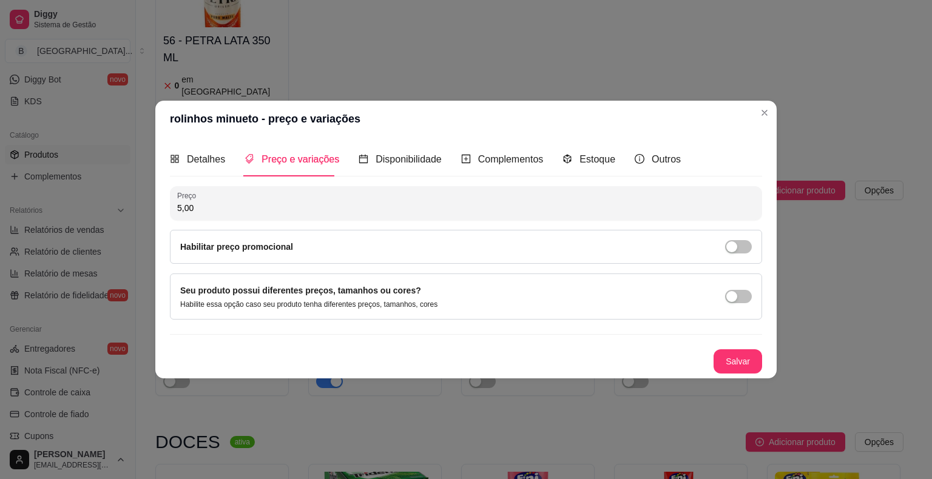
type input "5,00"
click at [717, 365] on button "Salvar" at bounding box center [737, 362] width 47 height 24
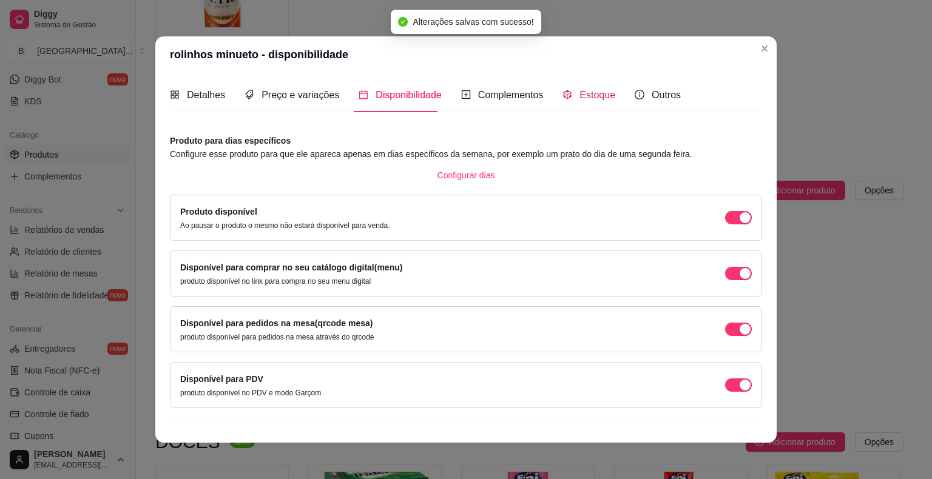
click at [580, 98] on span "Estoque" at bounding box center [597, 95] width 36 height 10
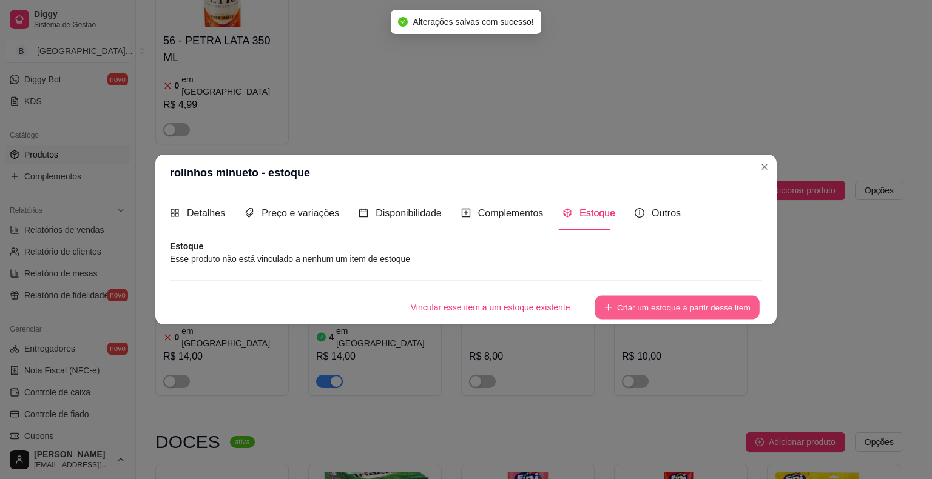
click at [623, 316] on button "Criar um estoque a partir desse item" at bounding box center [676, 308] width 165 height 24
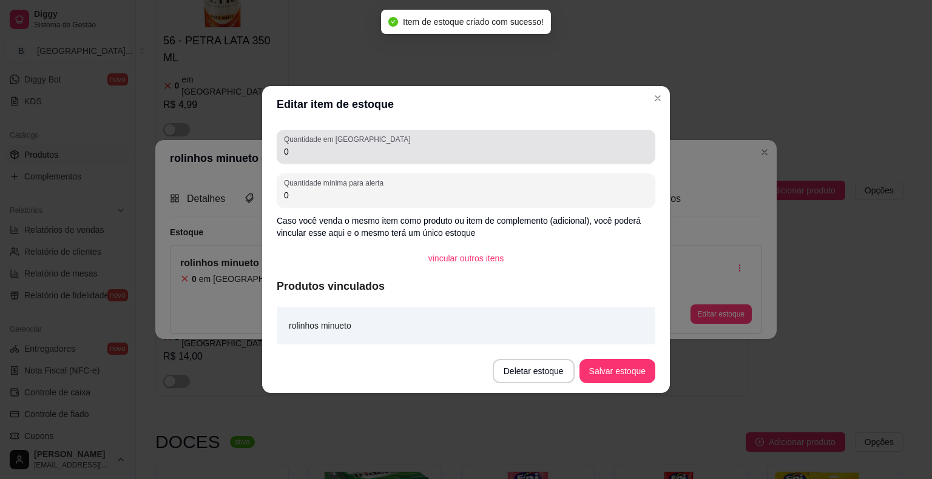
click at [488, 161] on div "Quantidade em estoque 0" at bounding box center [466, 147] width 378 height 34
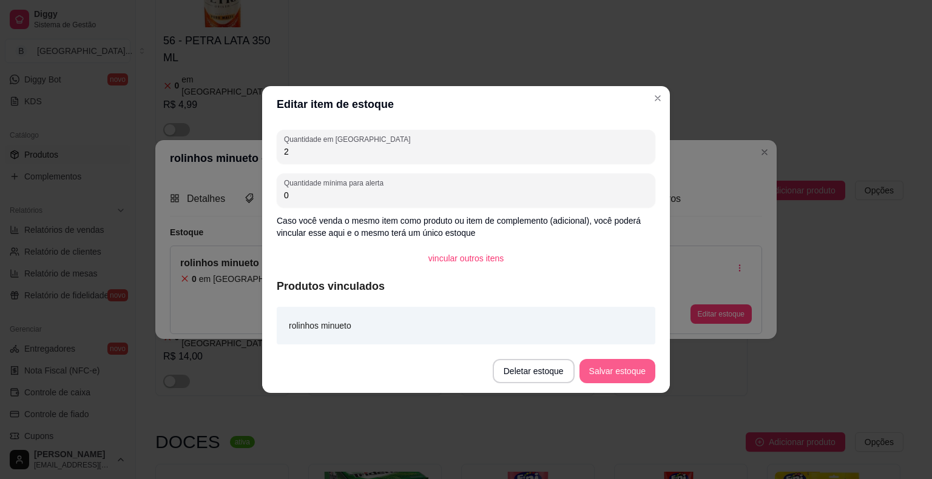
type input "2"
click at [613, 377] on button "Salvar estoque" at bounding box center [617, 371] width 76 height 24
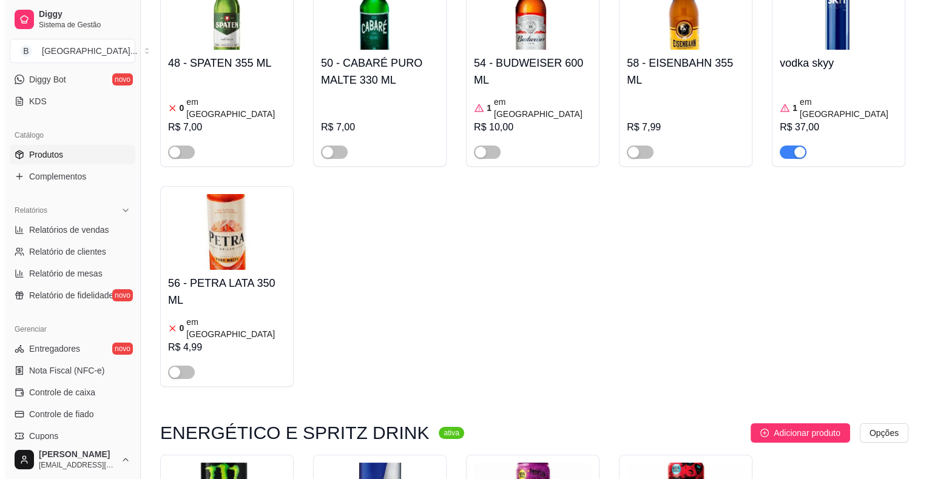
scroll to position [4731, 0]
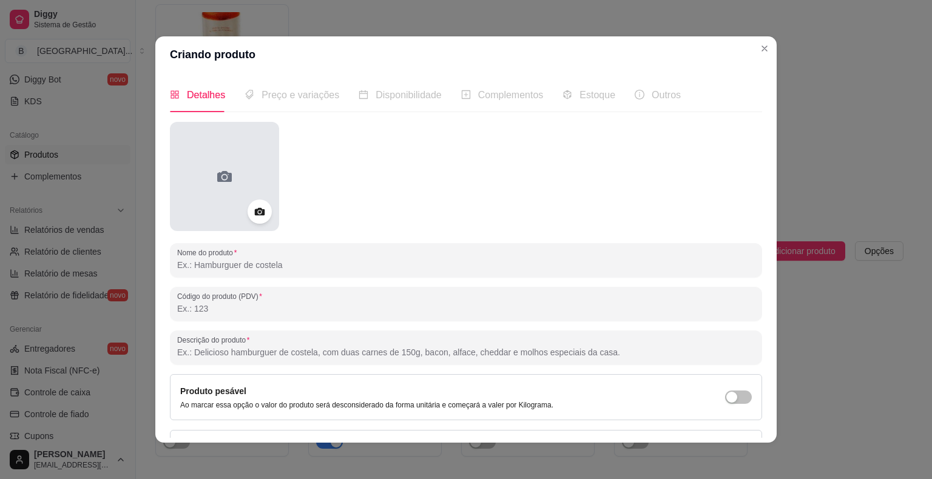
click at [235, 202] on div at bounding box center [224, 176] width 109 height 109
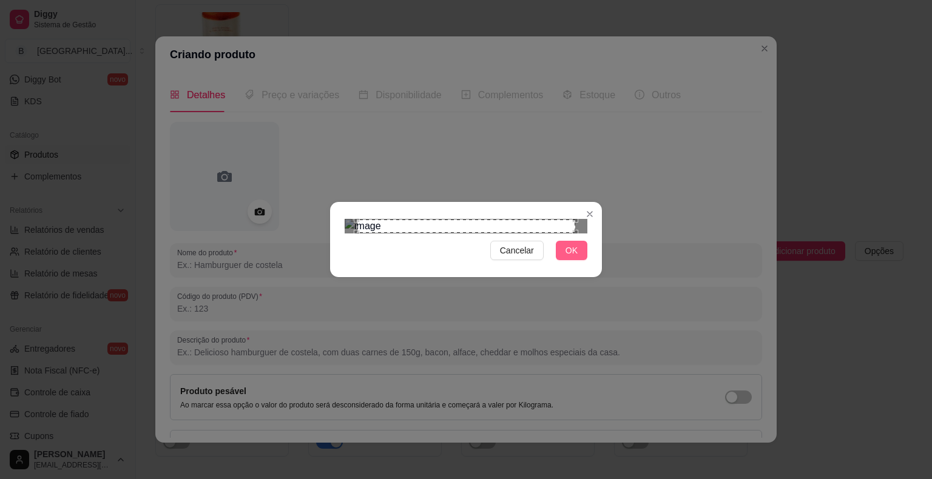
click at [574, 257] on span "OK" at bounding box center [571, 250] width 12 height 13
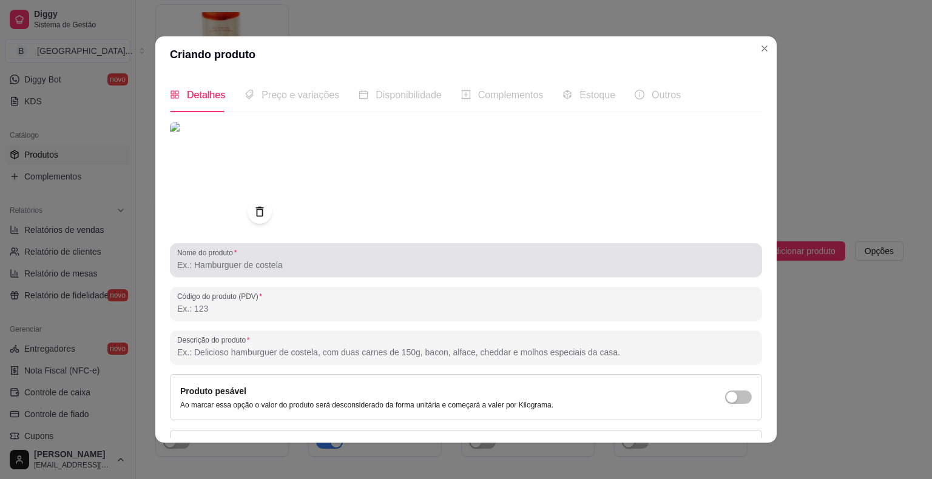
click at [487, 249] on div at bounding box center [465, 260] width 577 height 24
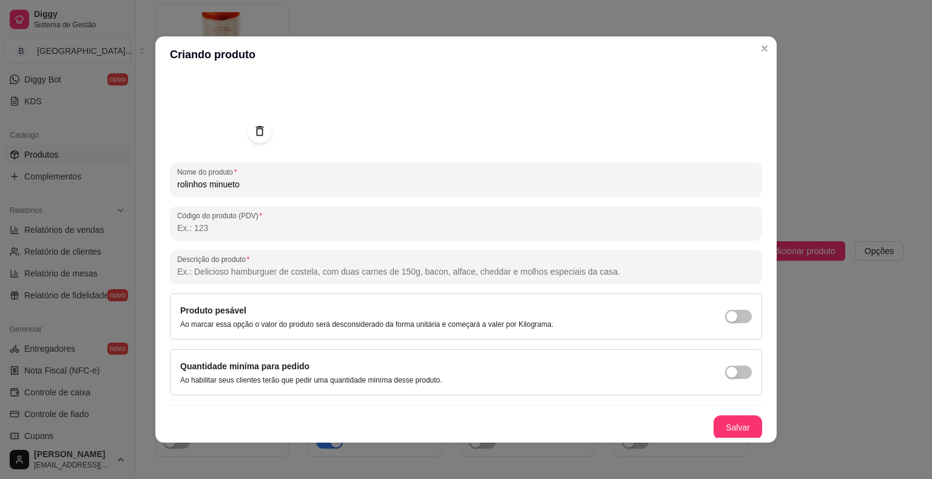
scroll to position [81, 0]
type input "rolinhos minueto"
click at [724, 430] on button "Salvar" at bounding box center [737, 427] width 47 height 24
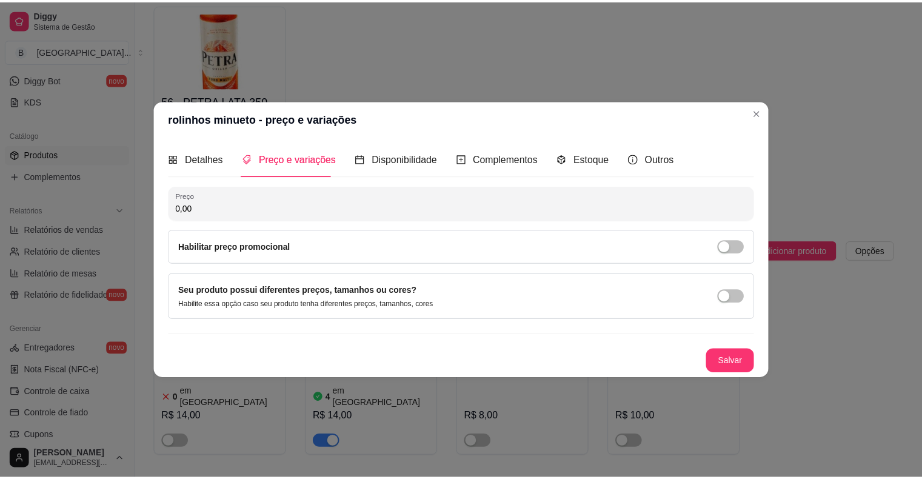
scroll to position [0, 0]
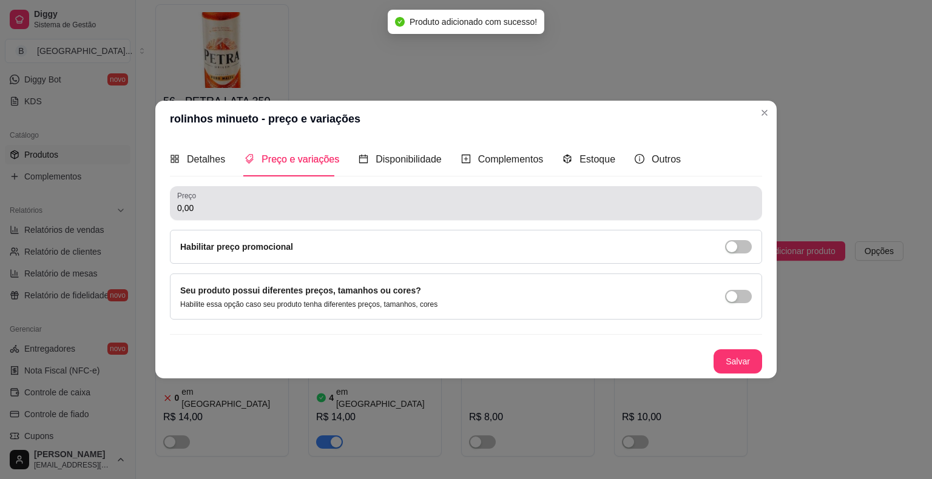
click at [298, 215] on div "0,00" at bounding box center [465, 203] width 577 height 24
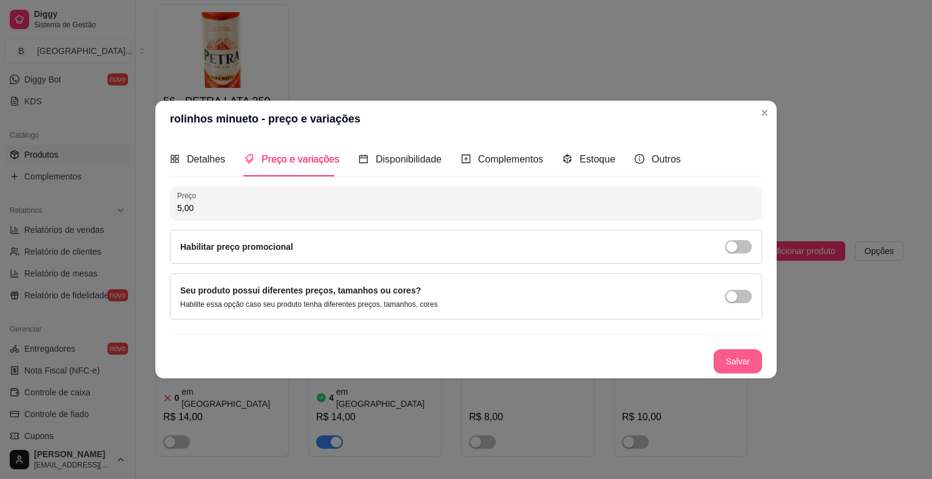
type input "5,00"
click at [752, 365] on button "Salvar" at bounding box center [737, 362] width 47 height 24
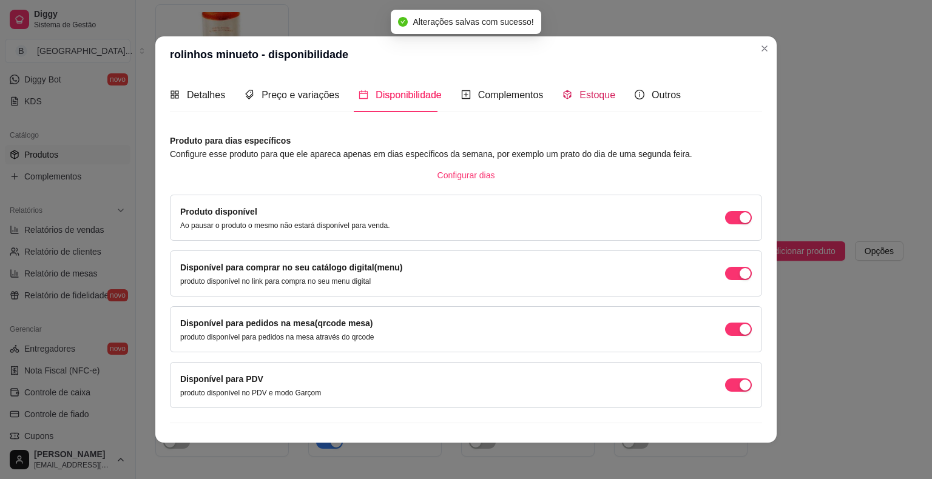
click at [562, 101] on div "Estoque" at bounding box center [588, 94] width 53 height 15
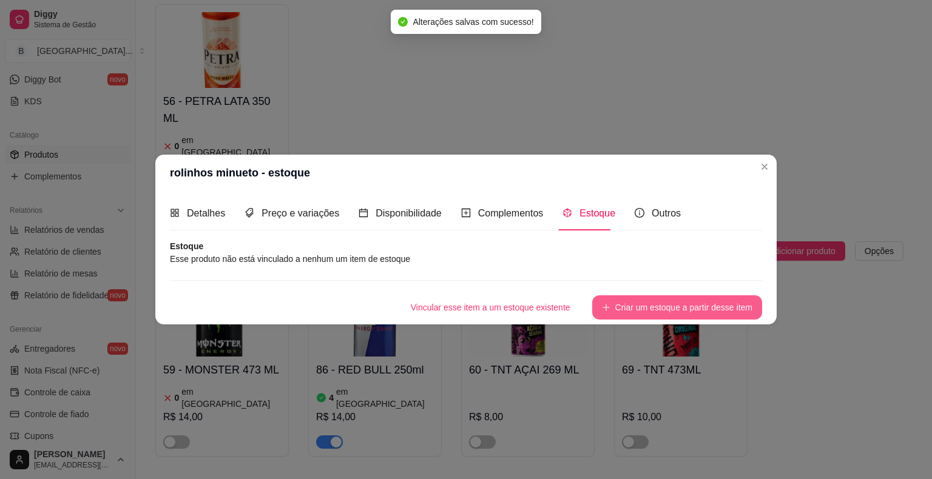
click at [622, 308] on button "Criar um estoque a partir desse item" at bounding box center [677, 307] width 170 height 24
click at [622, 308] on div "Vincular esse item a um estoque existente Criar um estoque a partir desse item" at bounding box center [466, 307] width 592 height 24
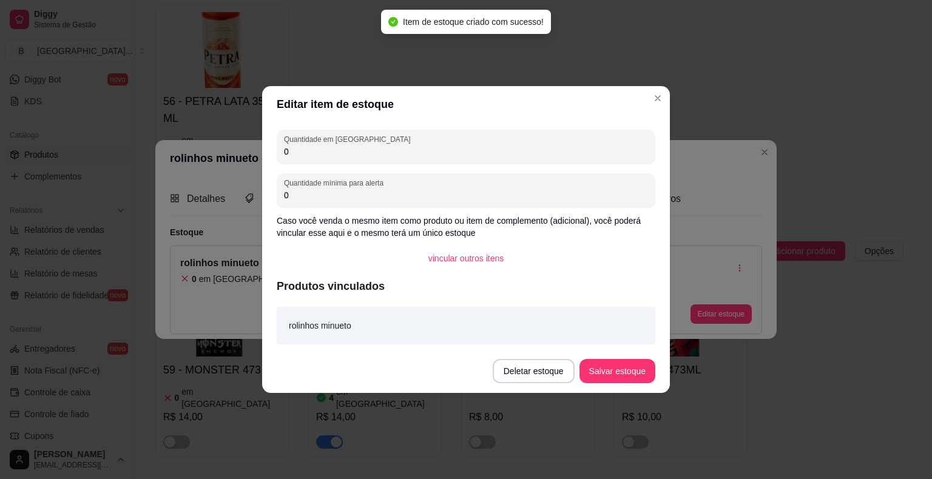
click at [476, 154] on input "0" at bounding box center [466, 152] width 364 height 12
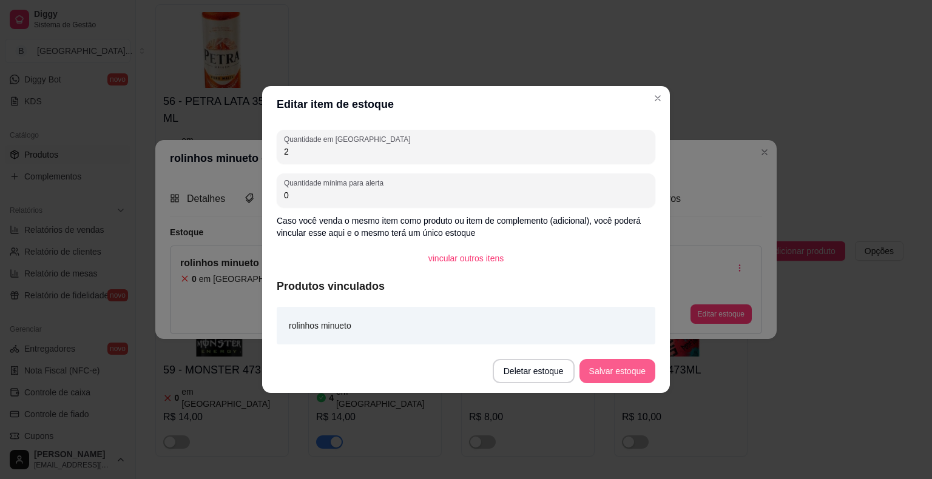
type input "2"
click at [625, 380] on button "Salvar estoque" at bounding box center [617, 372] width 74 height 24
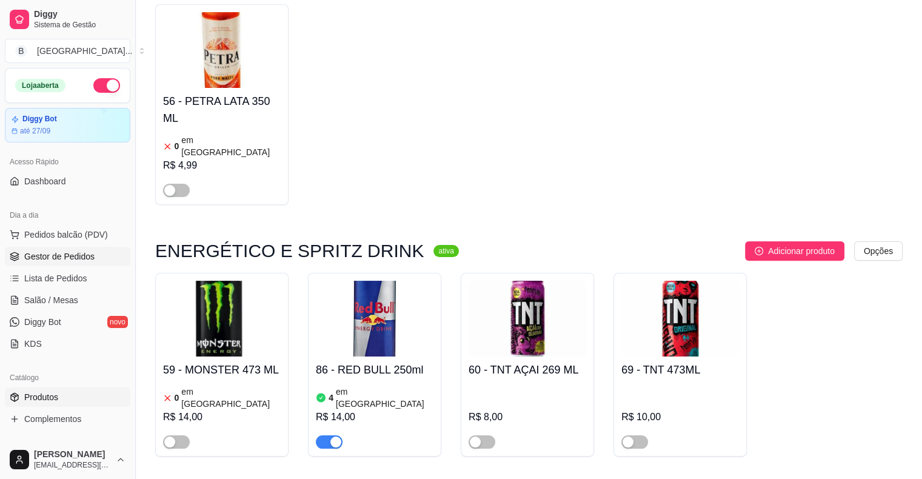
click at [29, 258] on span "Gestor de Pedidos" at bounding box center [59, 256] width 70 height 12
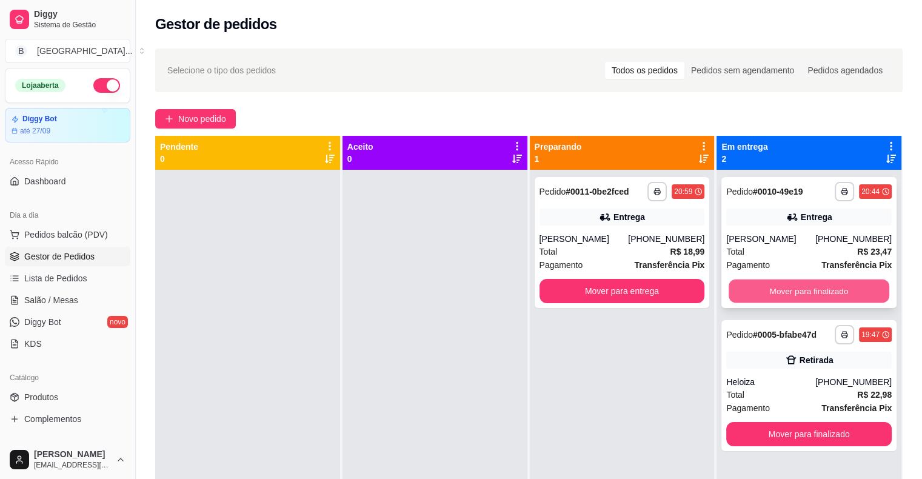
click at [761, 293] on button "Mover para finalizado" at bounding box center [809, 292] width 161 height 24
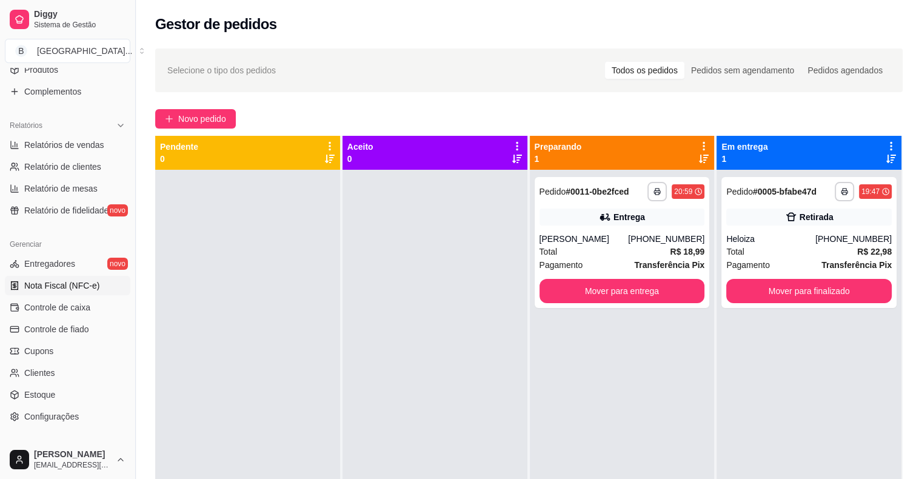
scroll to position [364, 0]
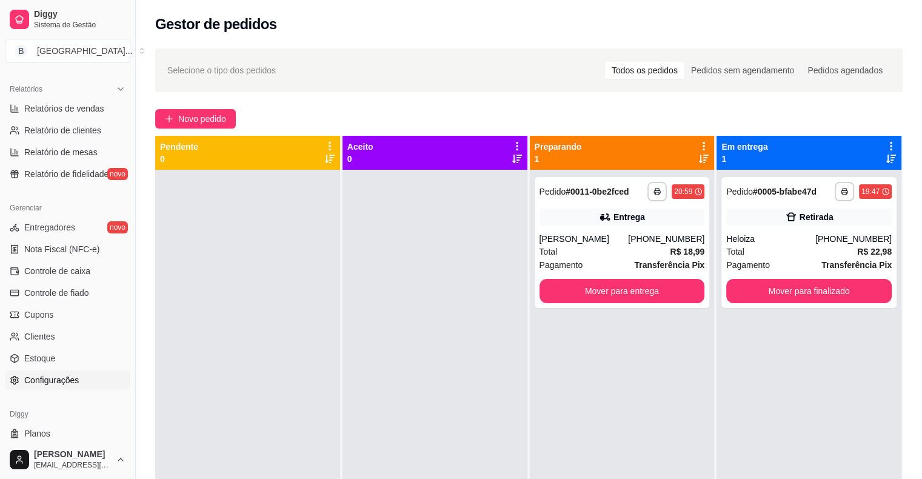
click at [53, 380] on span "Configurações" at bounding box center [51, 380] width 55 height 12
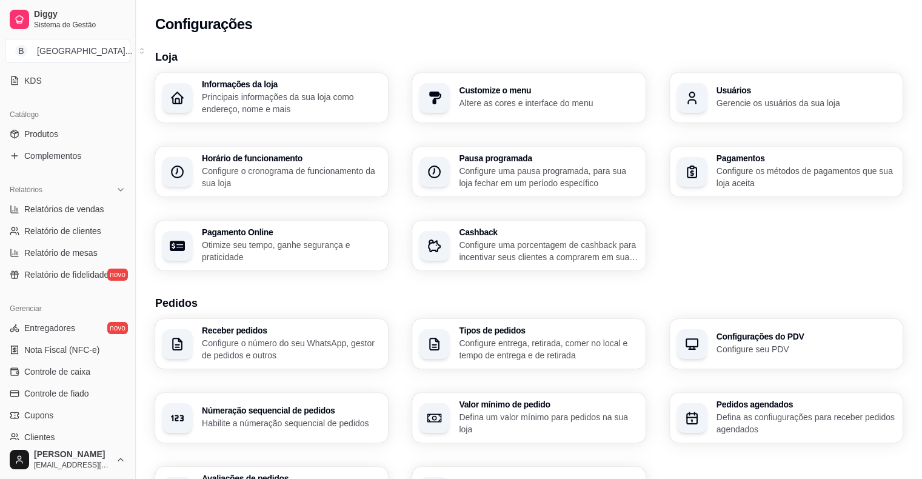
scroll to position [243, 0]
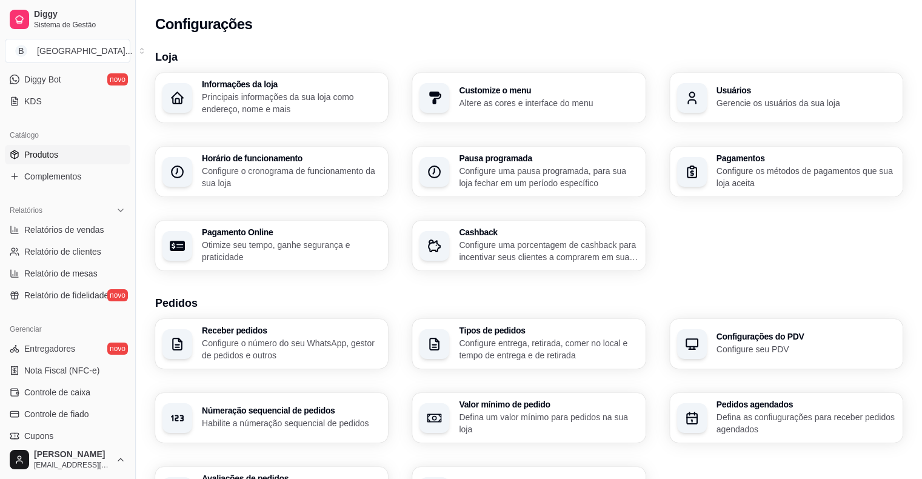
click at [120, 161] on link "Produtos" at bounding box center [68, 154] width 126 height 19
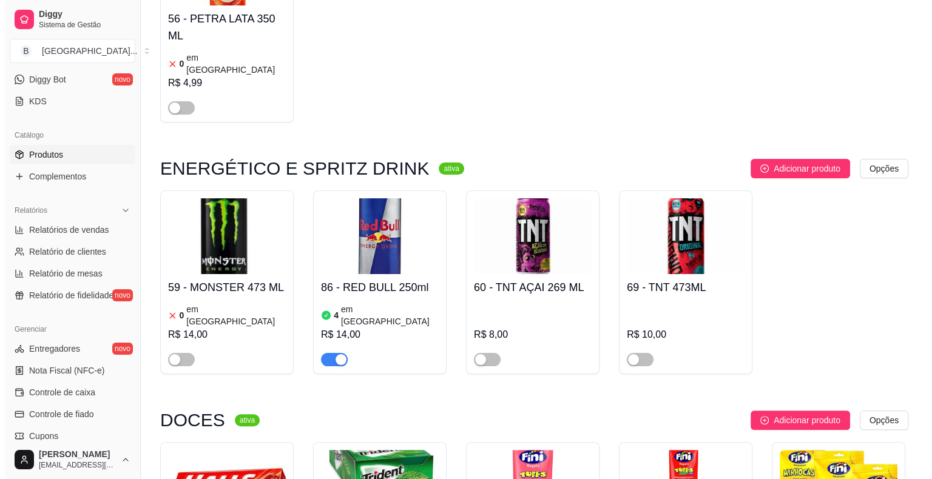
scroll to position [4791, 0]
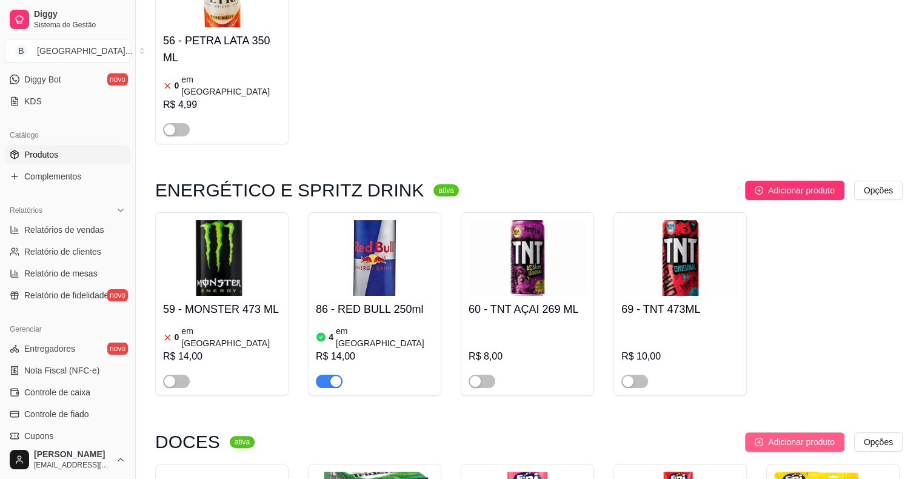
click at [793, 435] on span "Adicionar produto" at bounding box center [801, 441] width 67 height 13
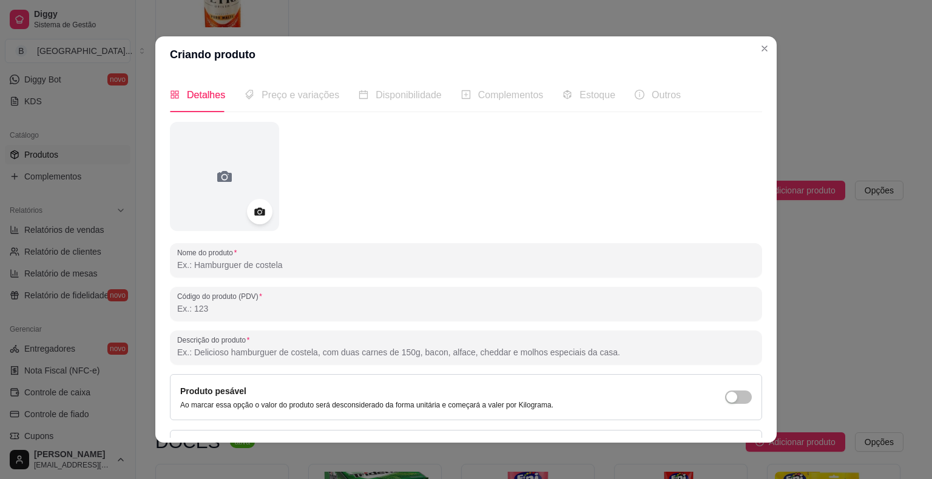
click at [252, 210] on icon at bounding box center [259, 212] width 14 height 14
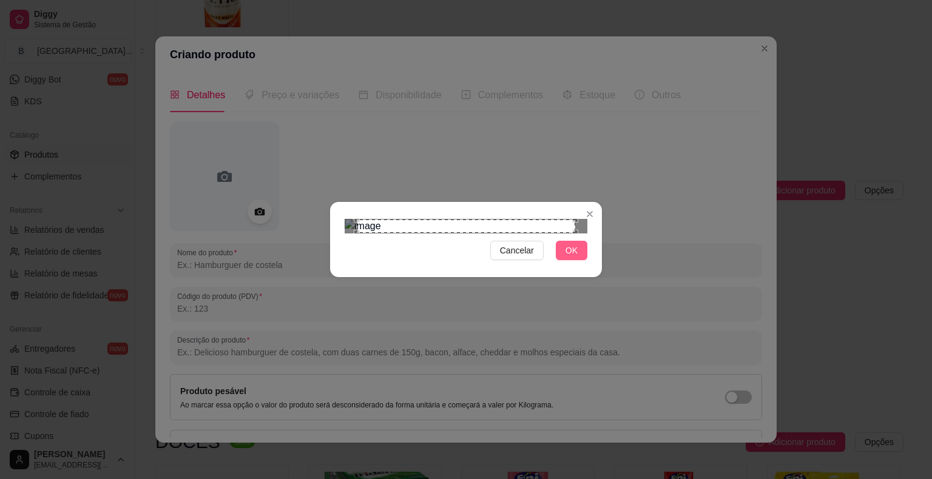
click at [565, 260] on button "OK" at bounding box center [572, 250] width 32 height 19
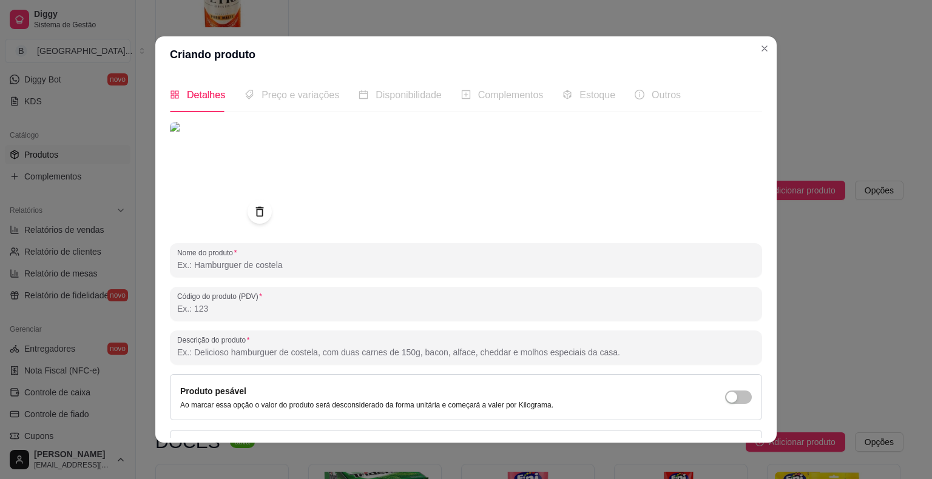
click at [382, 270] on input "Nome do produto" at bounding box center [465, 265] width 577 height 12
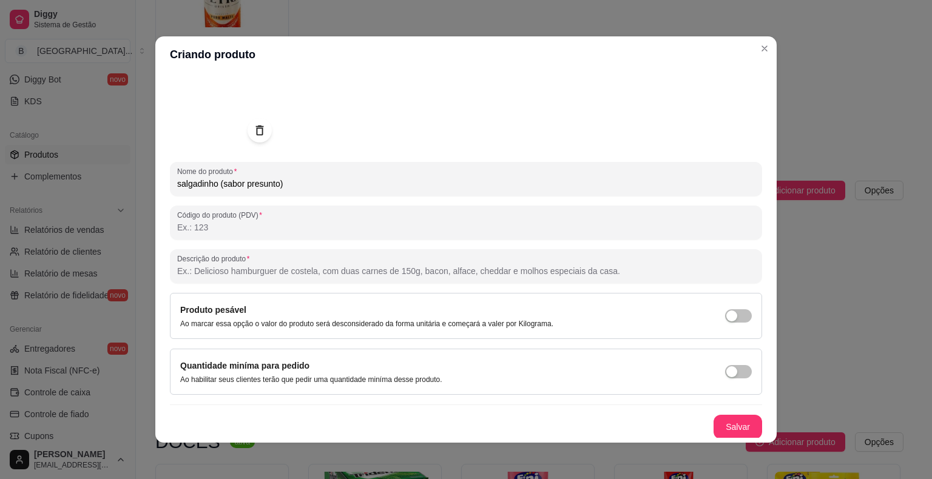
scroll to position [2, 0]
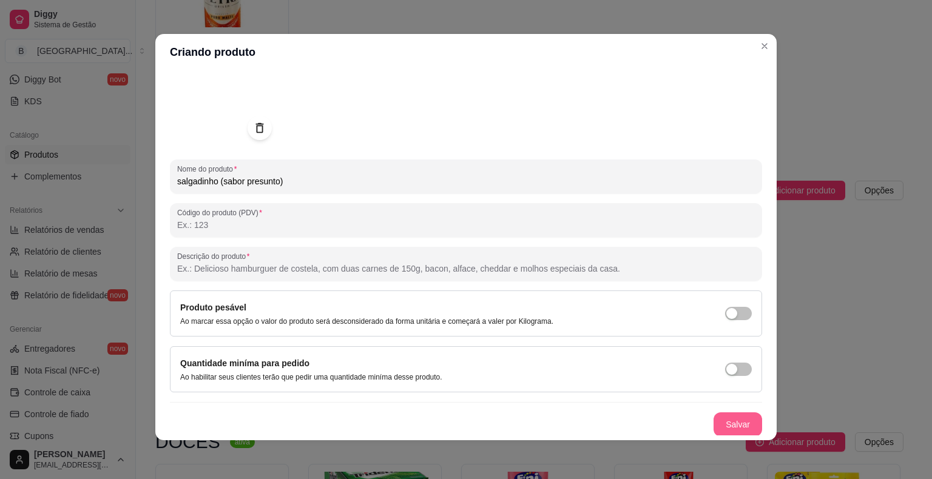
type input "salgadinho (sabor presunto)"
click at [723, 423] on button "Salvar" at bounding box center [737, 425] width 47 height 24
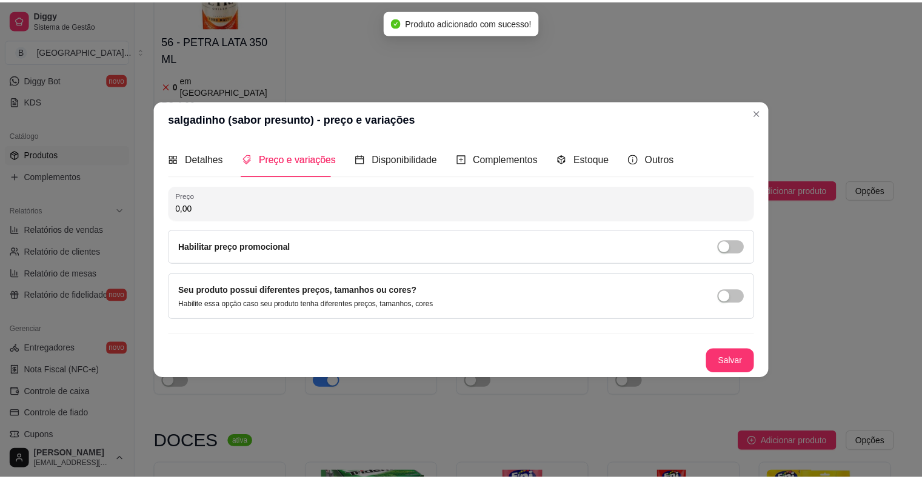
scroll to position [0, 0]
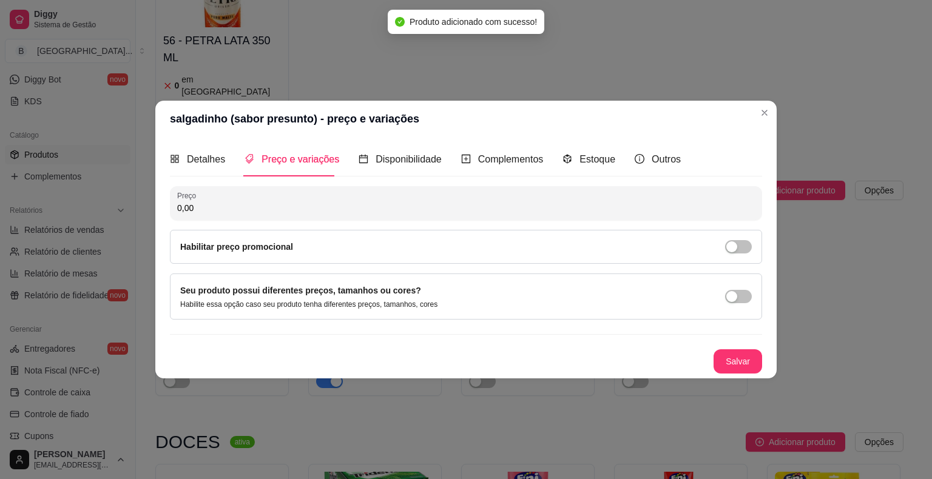
click at [381, 211] on input "0,00" at bounding box center [465, 208] width 577 height 12
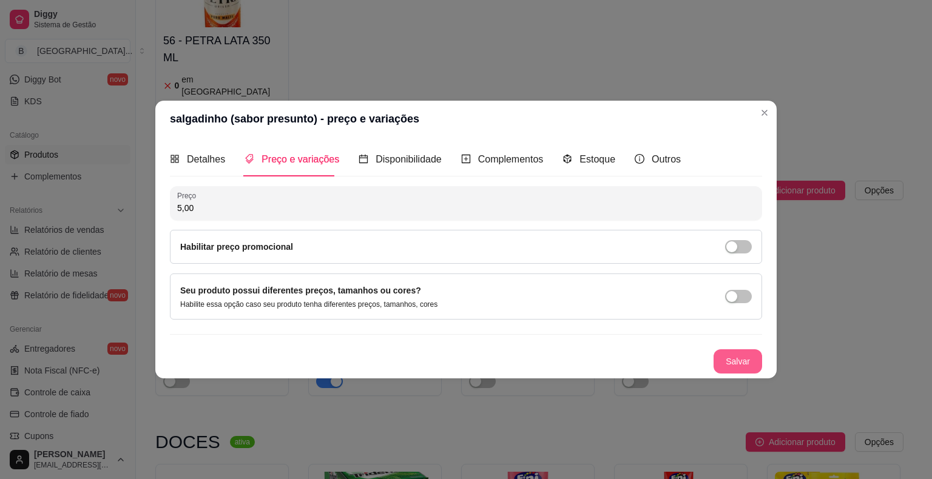
type input "5,00"
click at [719, 360] on button "Salvar" at bounding box center [737, 362] width 47 height 24
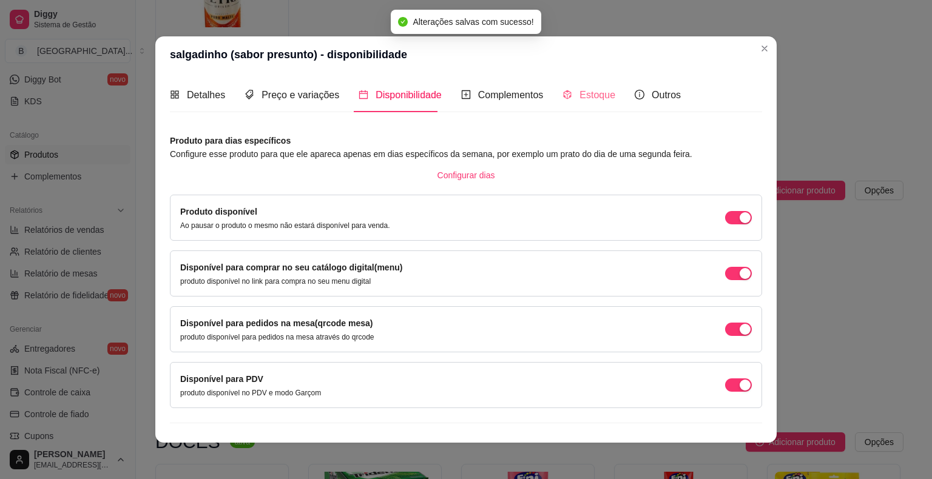
click at [576, 103] on div "Estoque" at bounding box center [588, 95] width 53 height 35
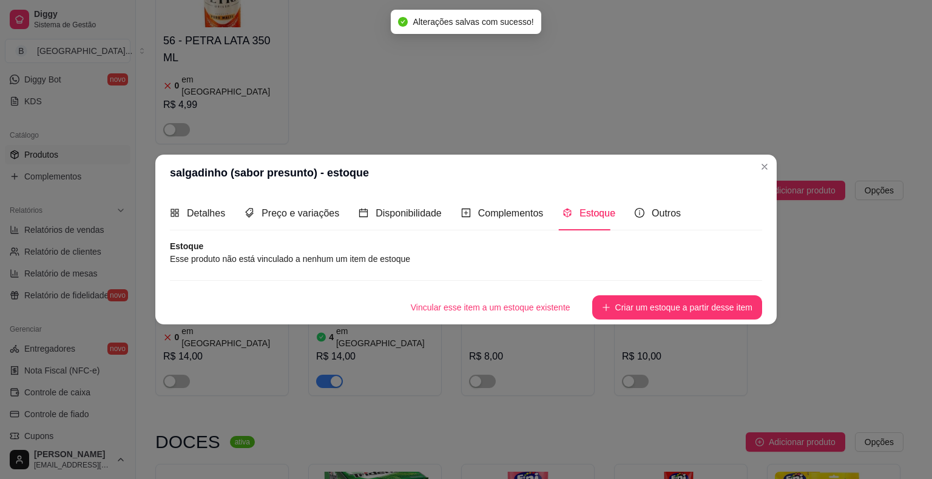
click at [651, 281] on div "Vincular esse item a um estoque existente Criar um estoque a partir desse item" at bounding box center [466, 299] width 592 height 39
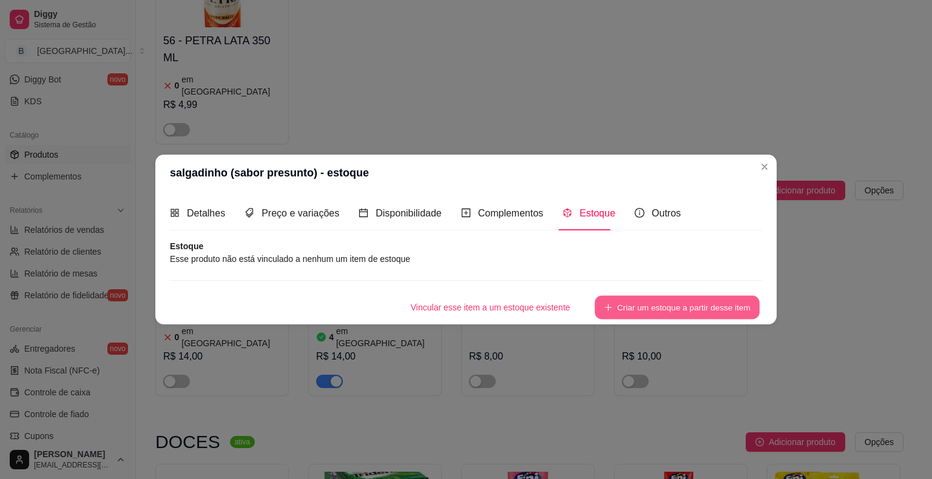
click at [642, 309] on button "Criar um estoque a partir desse item" at bounding box center [676, 308] width 165 height 24
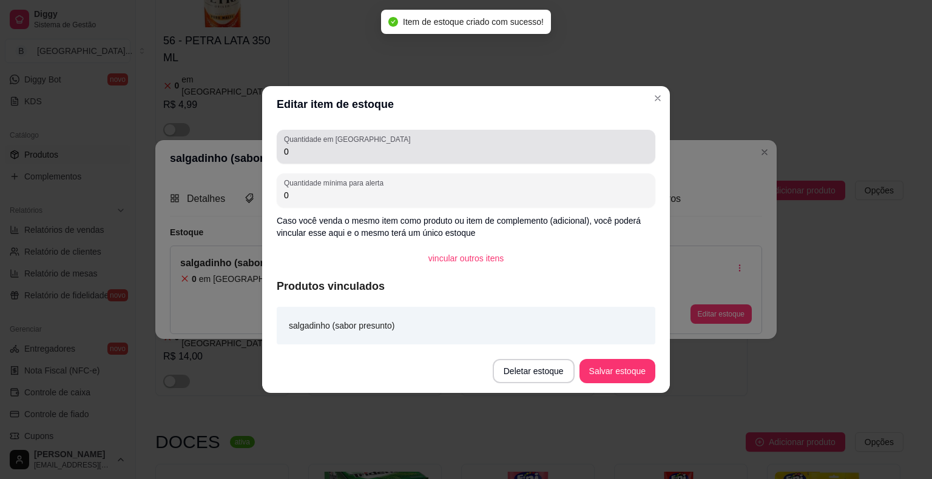
click at [441, 158] on div "0" at bounding box center [466, 147] width 364 height 24
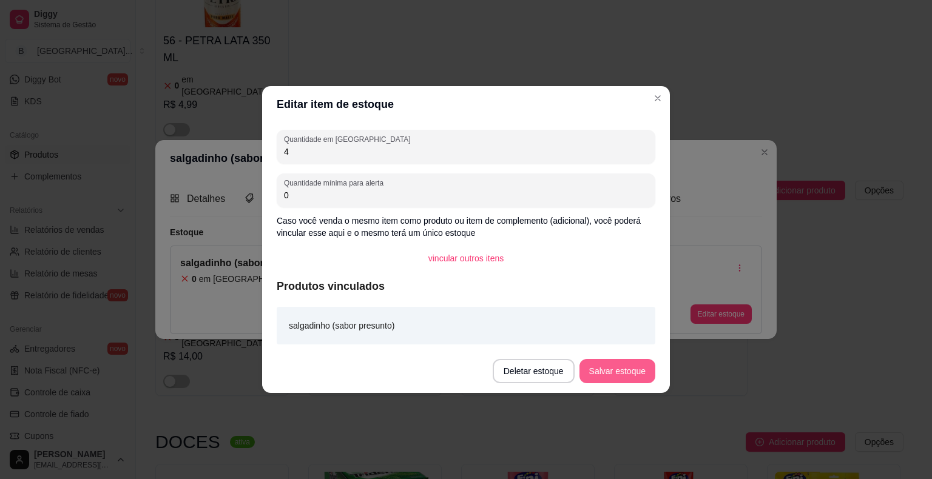
type input "4"
click at [634, 375] on button "Salvar estoque" at bounding box center [617, 371] width 76 height 24
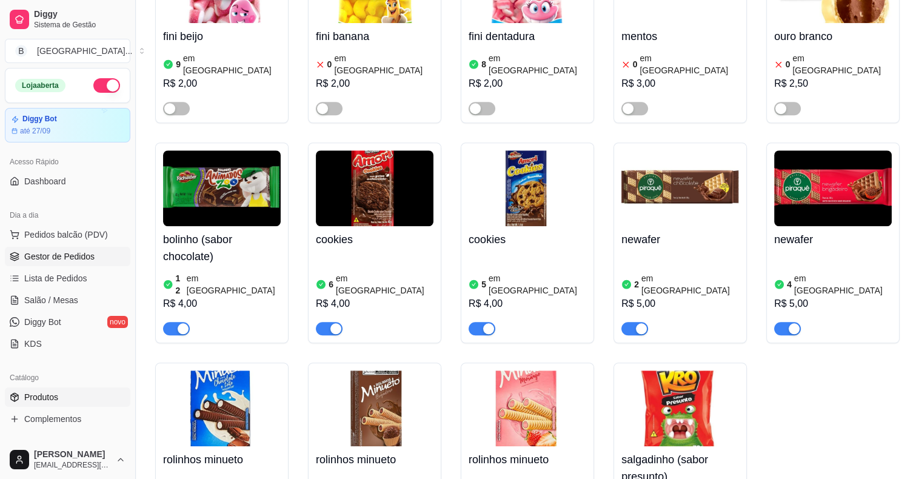
click at [91, 255] on span "Gestor de Pedidos" at bounding box center [59, 256] width 70 height 12
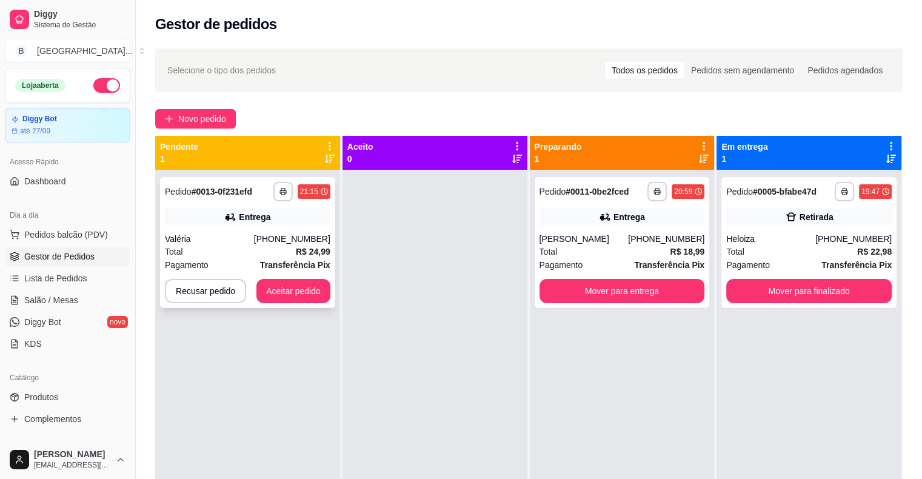
click at [278, 245] on div "Total R$ 24,99" at bounding box center [248, 251] width 166 height 13
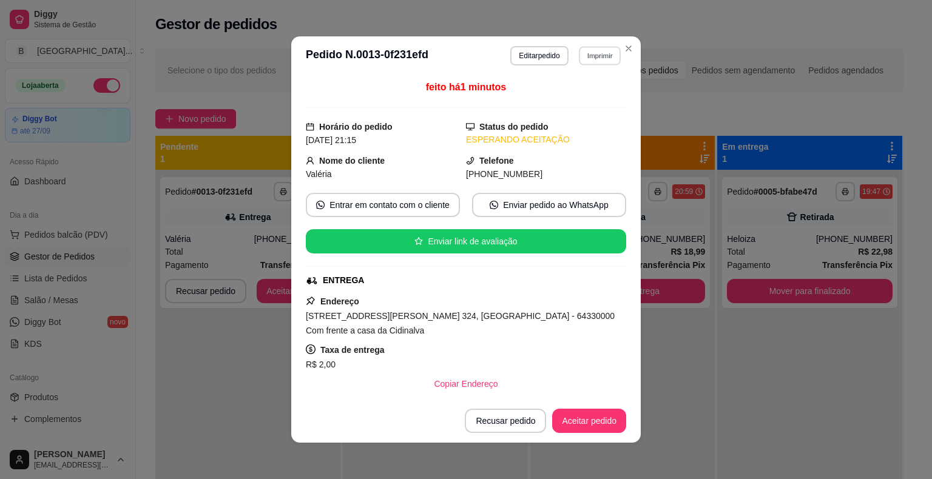
click at [586, 49] on button "Imprimir" at bounding box center [600, 55] width 42 height 19
click at [580, 106] on button "IMPRESSORA" at bounding box center [573, 98] width 85 height 19
click at [590, 419] on button "Aceitar pedido" at bounding box center [589, 421] width 74 height 24
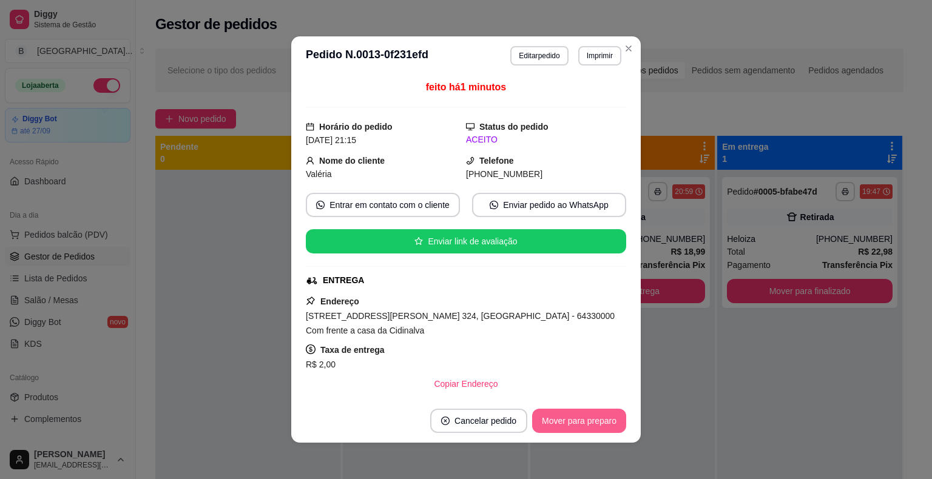
click at [590, 419] on button "Mover para preparo" at bounding box center [579, 421] width 94 height 24
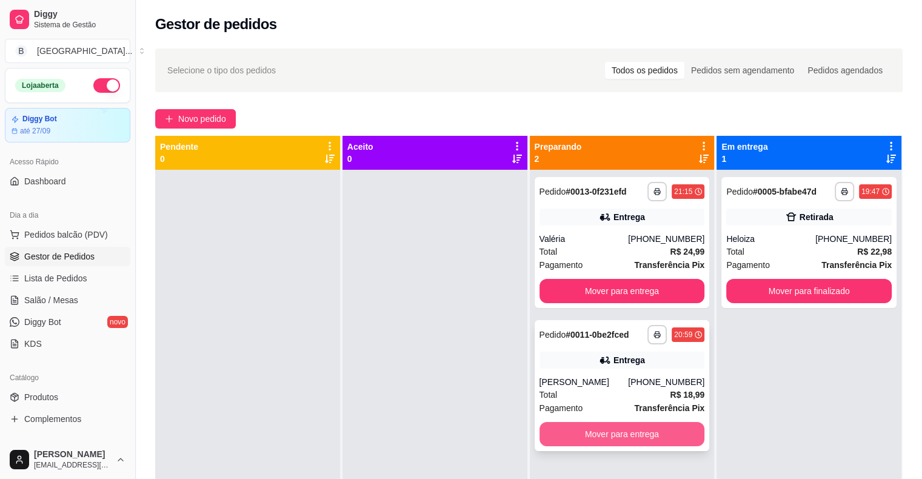
click at [688, 423] on button "Mover para entrega" at bounding box center [623, 434] width 166 height 24
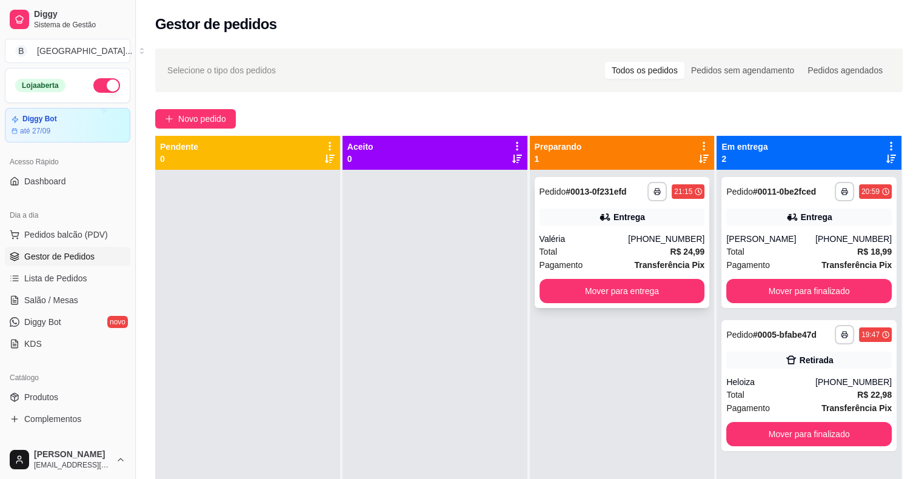
click at [627, 256] on div "Total R$ 24,99" at bounding box center [623, 251] width 166 height 13
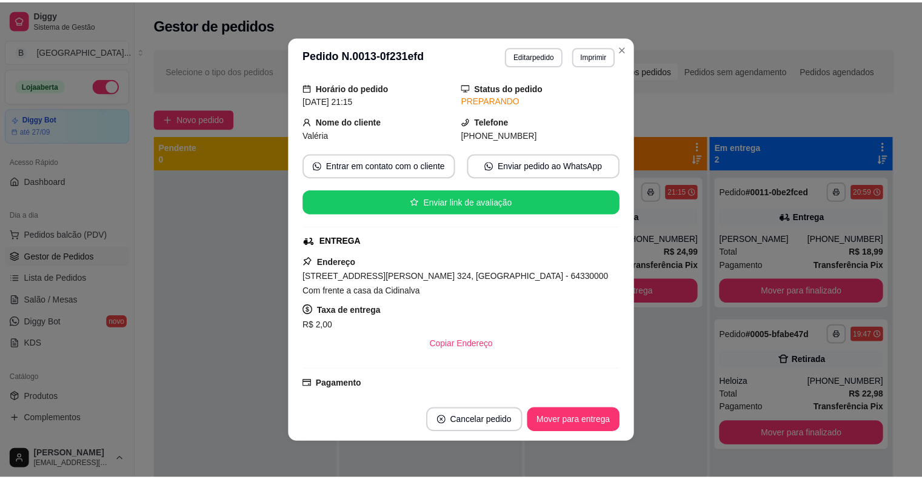
scroll to position [61, 0]
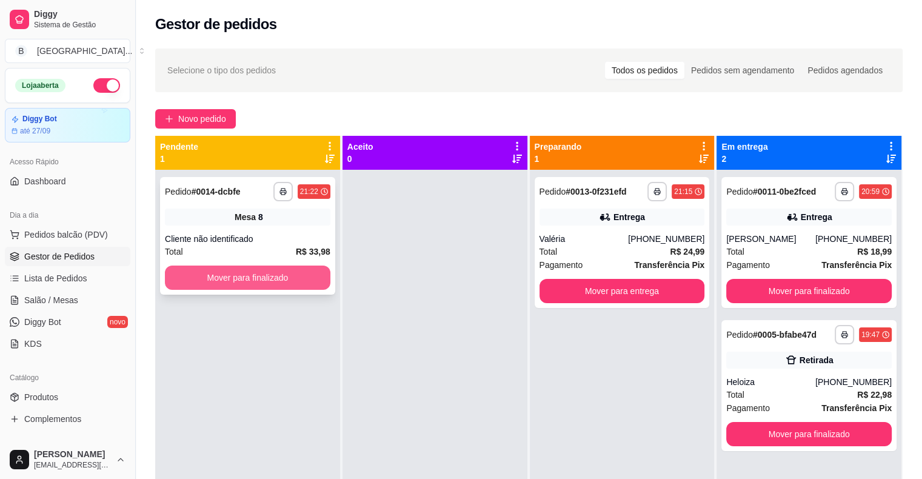
click at [239, 278] on button "Mover para finalizado" at bounding box center [248, 278] width 166 height 24
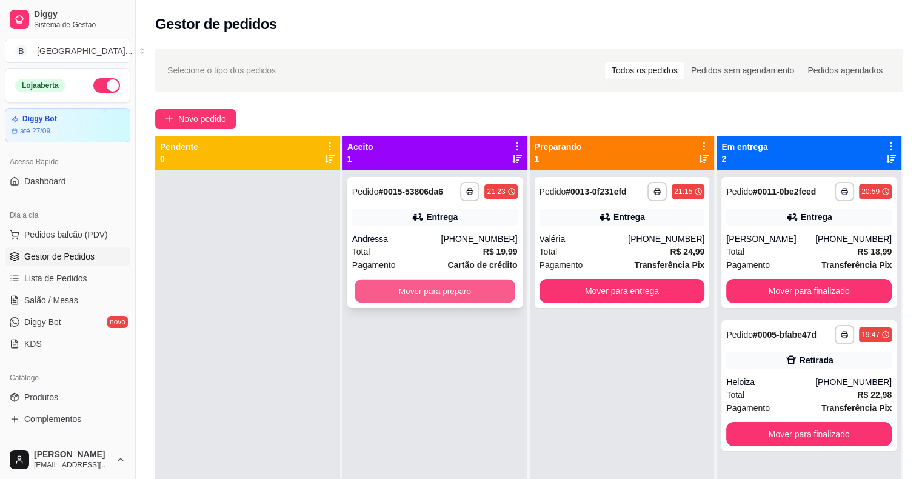
click at [469, 286] on button "Mover para preparo" at bounding box center [435, 292] width 161 height 24
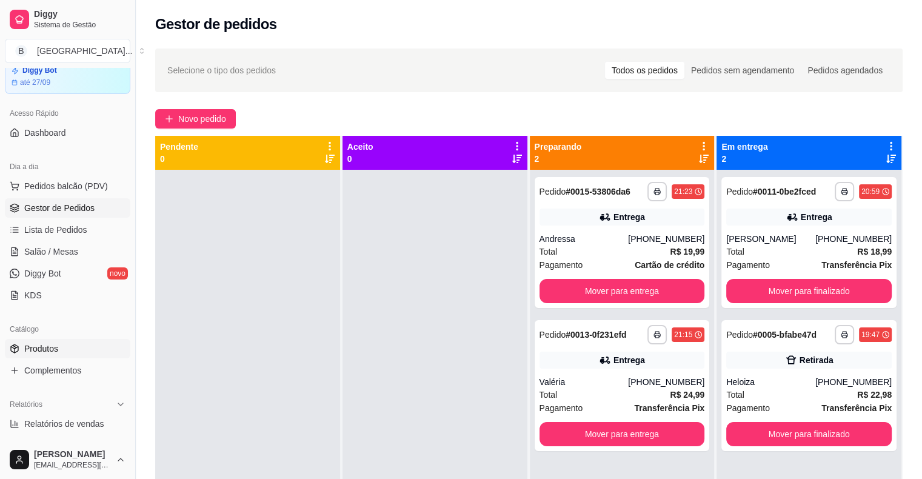
scroll to position [121, 0]
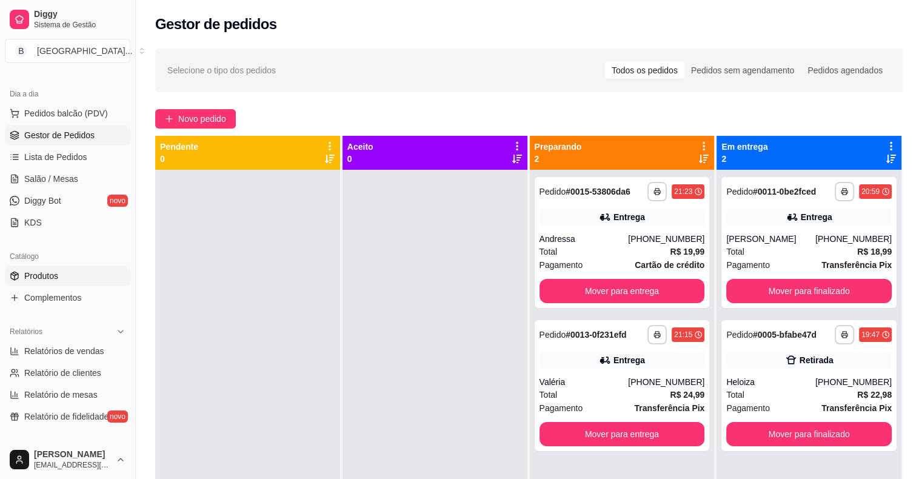
click at [66, 283] on link "Produtos" at bounding box center [68, 275] width 126 height 19
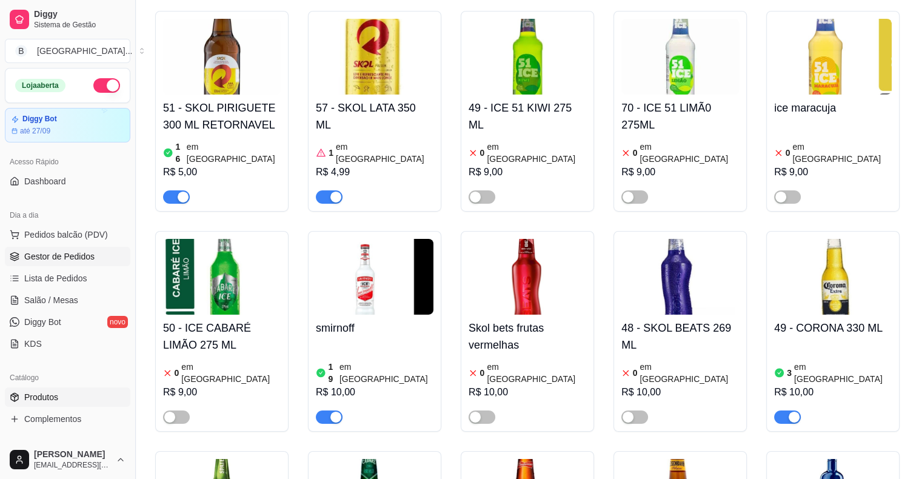
click at [42, 251] on span "Gestor de Pedidos" at bounding box center [59, 256] width 70 height 12
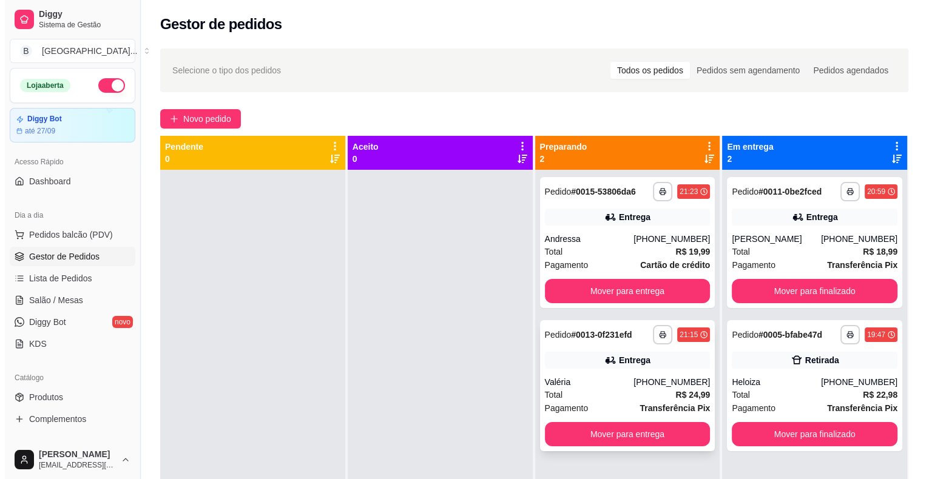
scroll to position [34, 0]
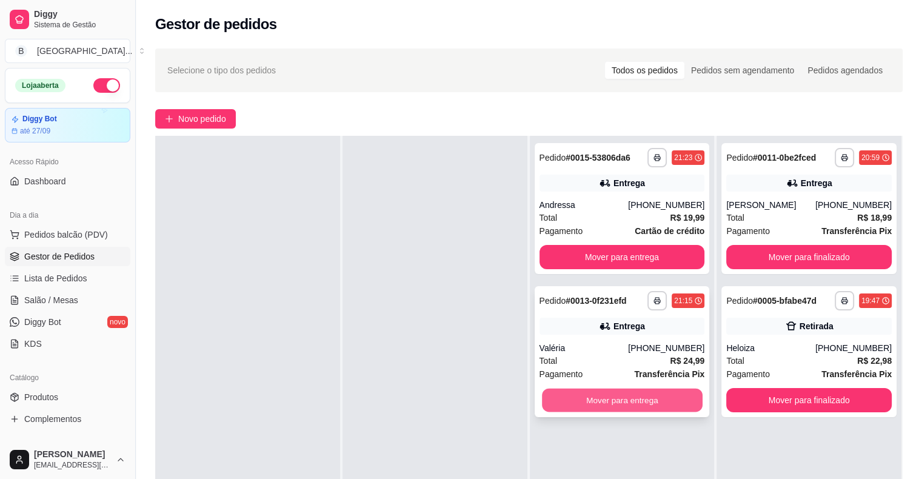
click at [549, 389] on button "Mover para entrega" at bounding box center [622, 401] width 161 height 24
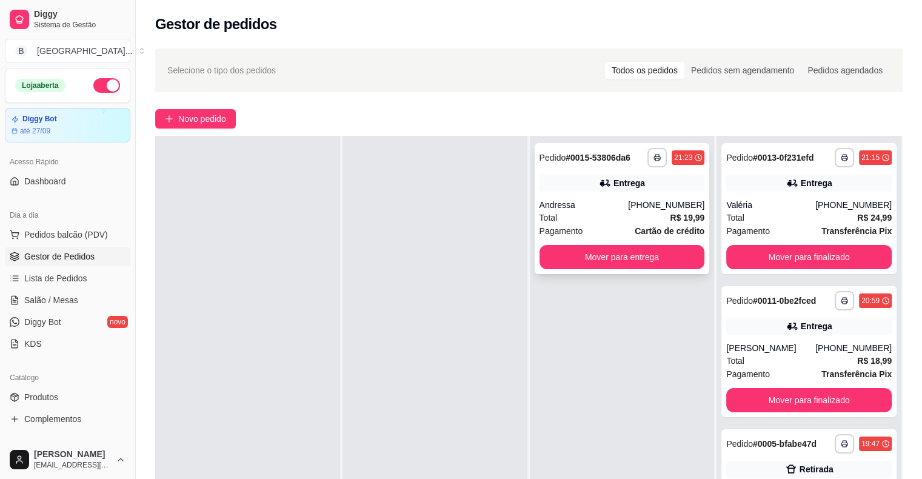
click at [666, 224] on span "Cartão de crédito" at bounding box center [670, 230] width 70 height 13
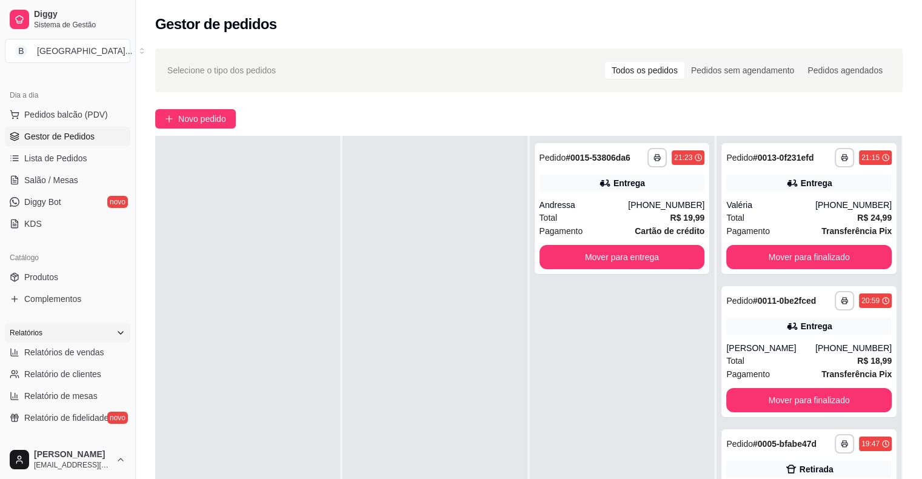
scroll to position [121, 0]
click at [56, 278] on span "Produtos" at bounding box center [41, 276] width 34 height 12
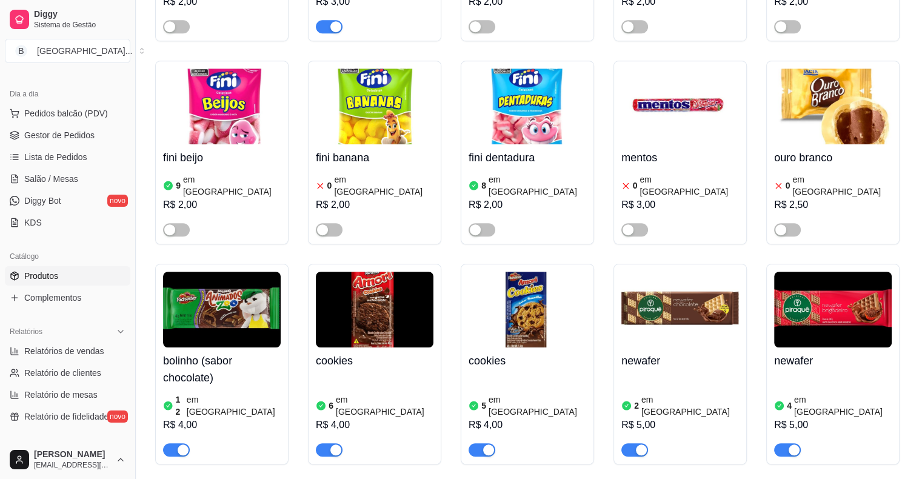
scroll to position [5580, 0]
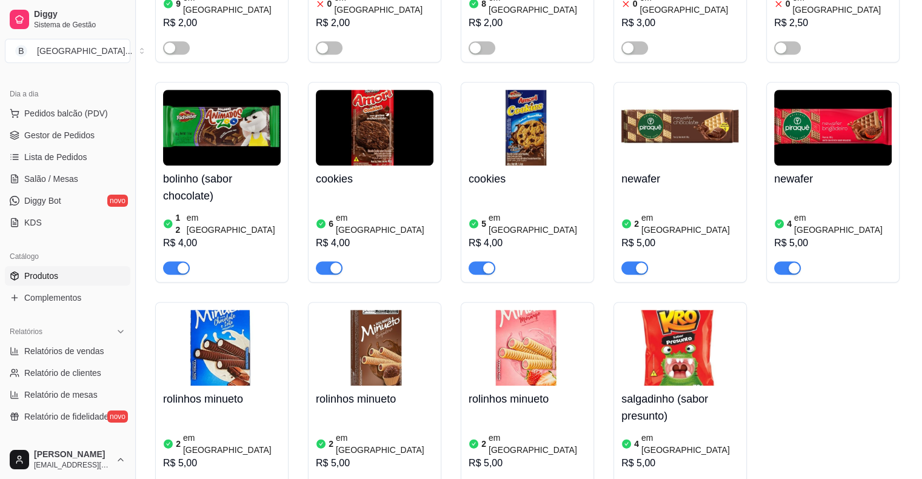
click at [677, 456] on div "R$ 5,00" at bounding box center [681, 463] width 118 height 15
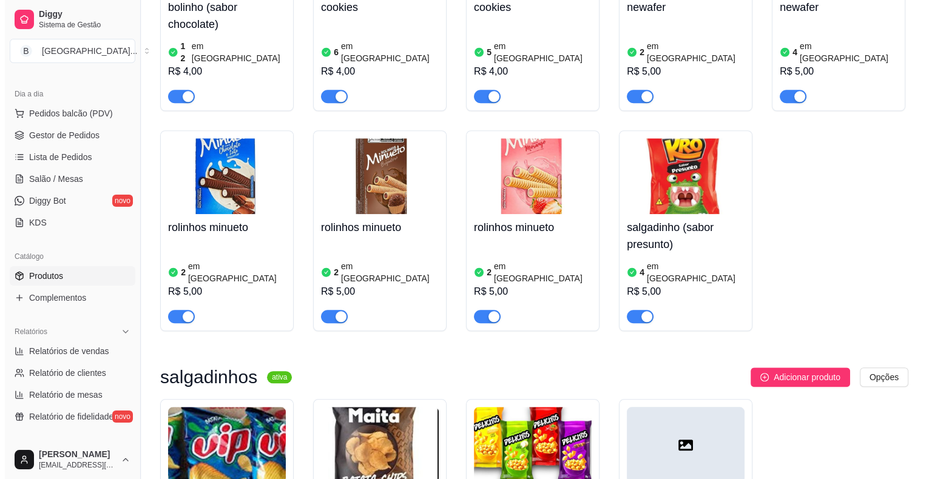
scroll to position [5762, 0]
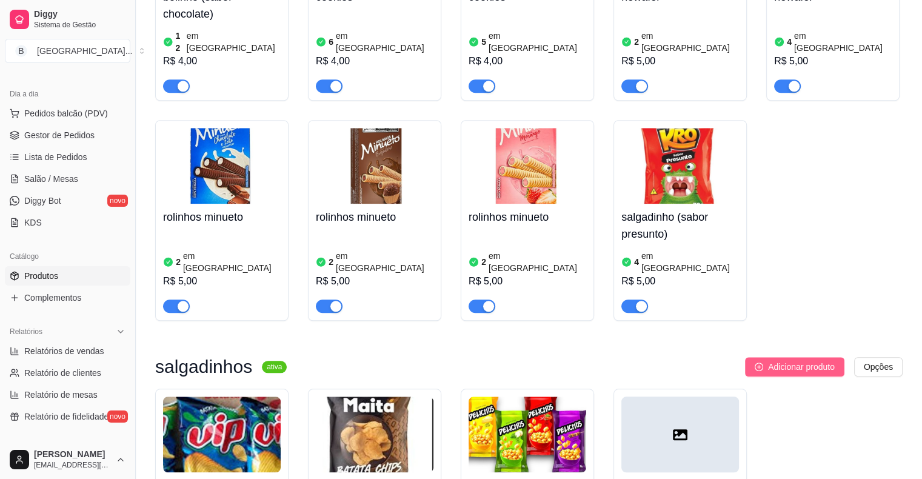
click at [811, 360] on span "Adicionar produto" at bounding box center [801, 366] width 67 height 13
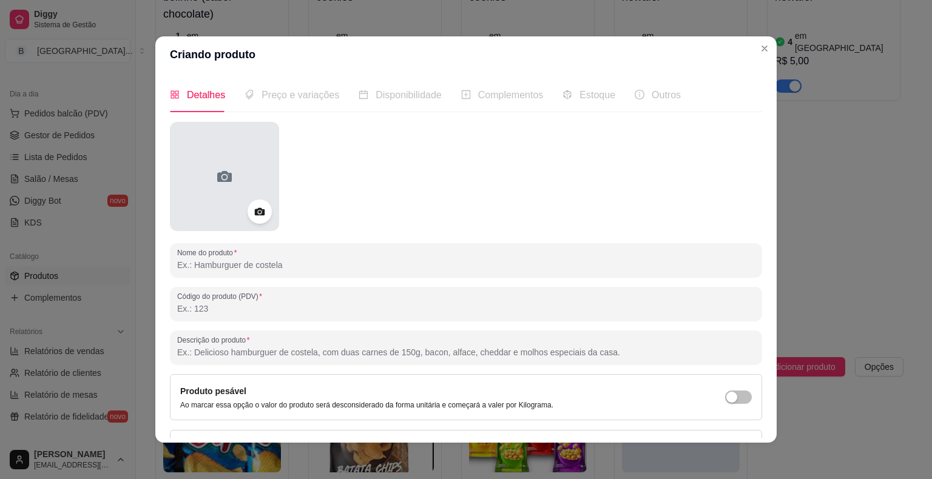
click at [261, 167] on div at bounding box center [224, 176] width 109 height 109
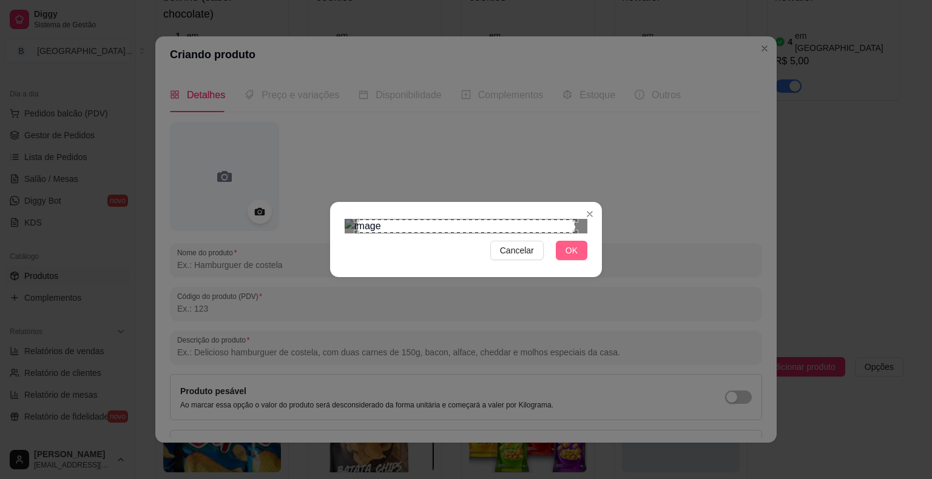
click at [578, 260] on button "OK" at bounding box center [572, 250] width 32 height 19
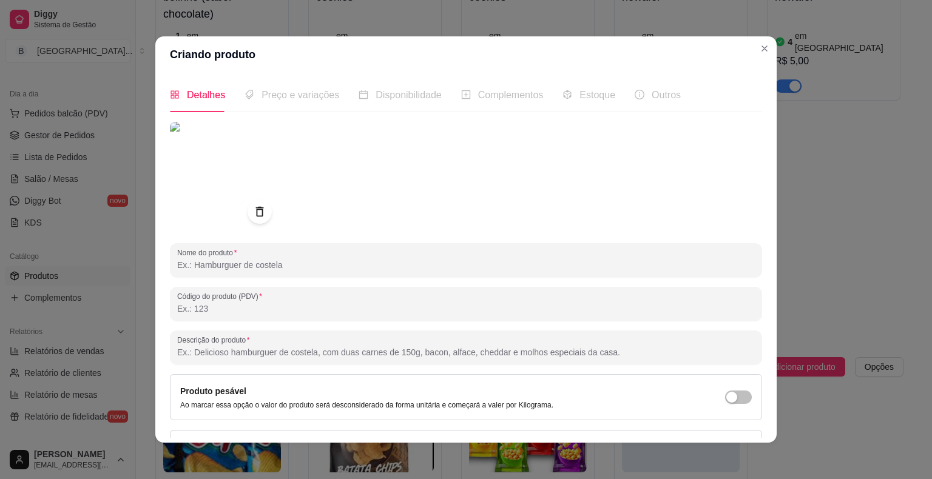
click at [335, 261] on input "Nome do produto" at bounding box center [465, 265] width 577 height 12
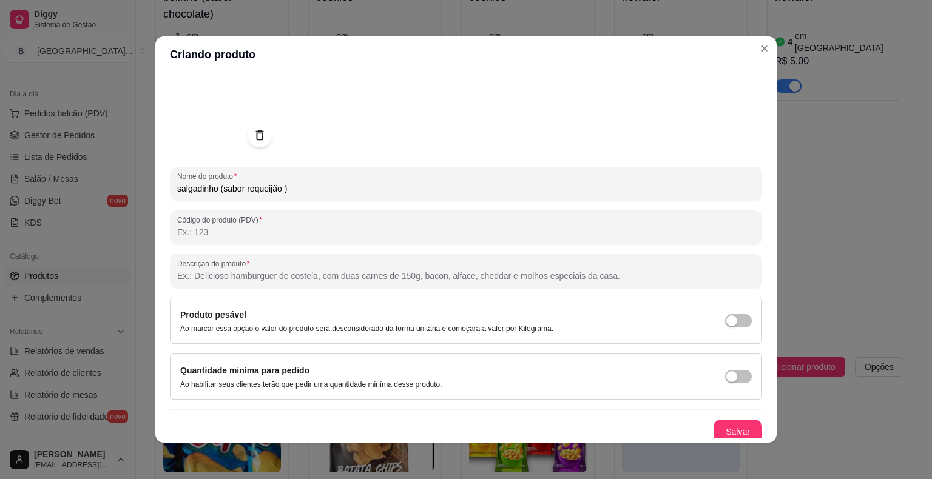
scroll to position [81, 0]
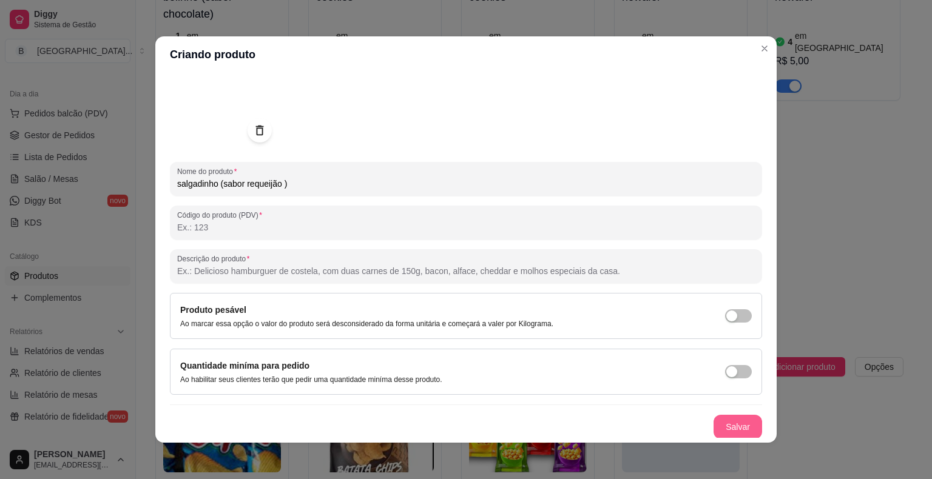
type input "salgadinho (sabor requeijão )"
click at [717, 426] on button "Salvar" at bounding box center [737, 427] width 49 height 24
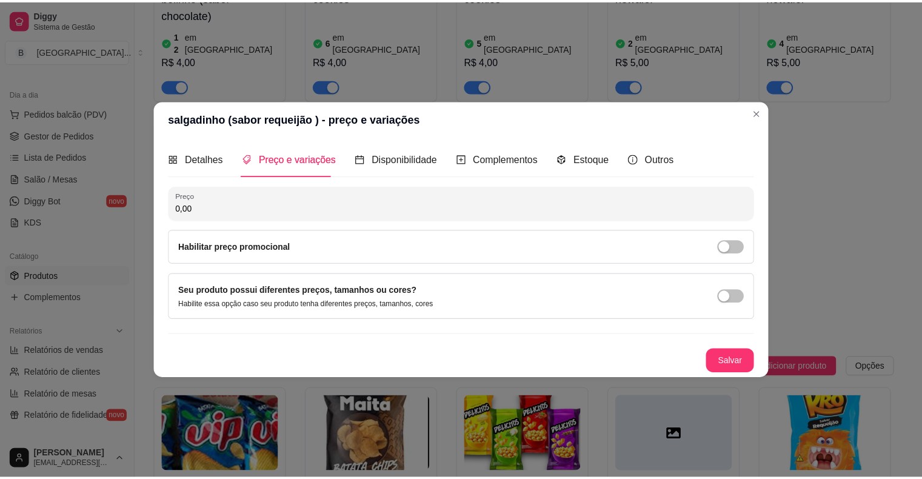
scroll to position [0, 0]
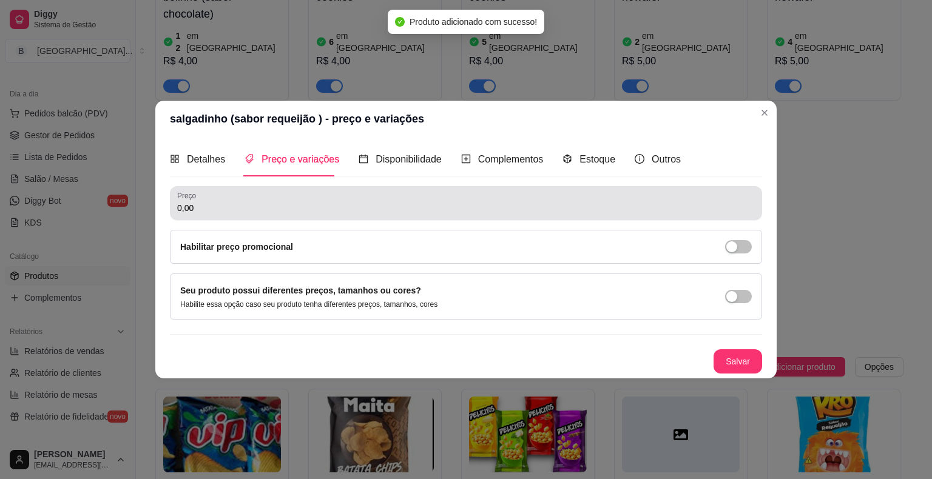
click at [366, 197] on div "0,00" at bounding box center [465, 203] width 577 height 24
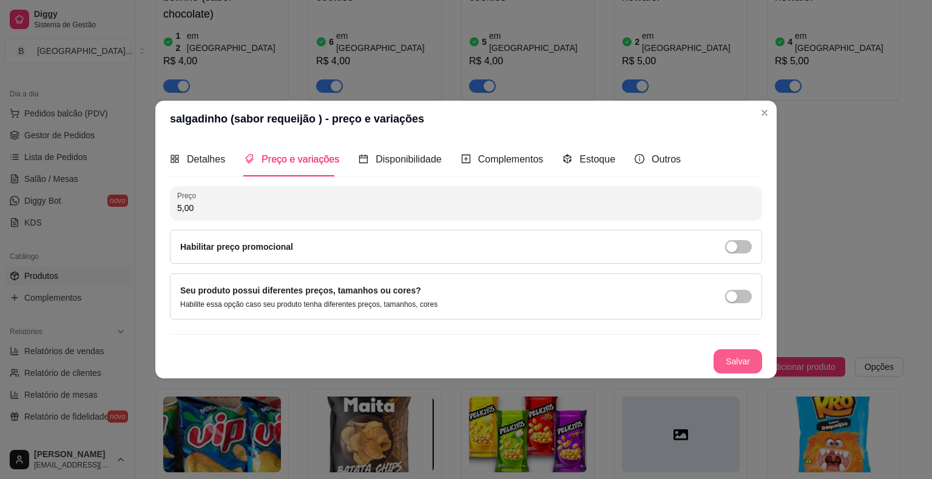
type input "5,00"
click at [740, 360] on button "Salvar" at bounding box center [737, 361] width 49 height 24
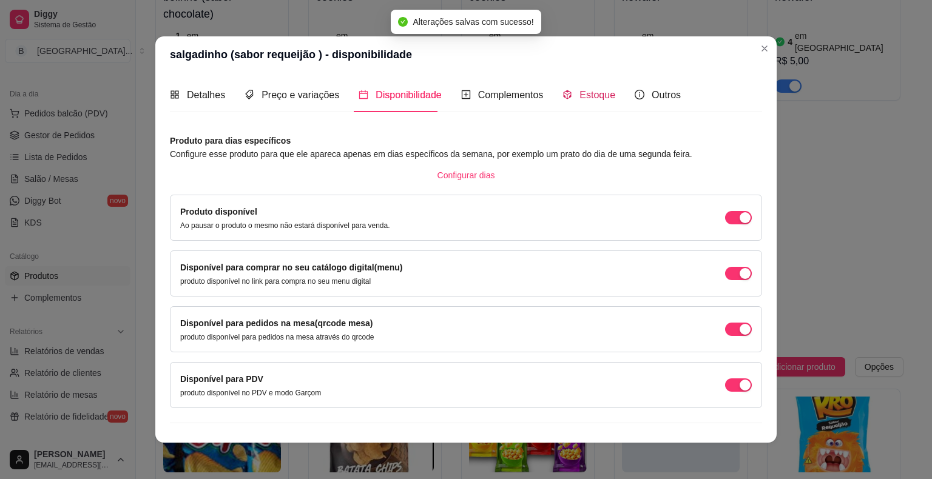
click at [579, 100] on span "Estoque" at bounding box center [597, 95] width 36 height 10
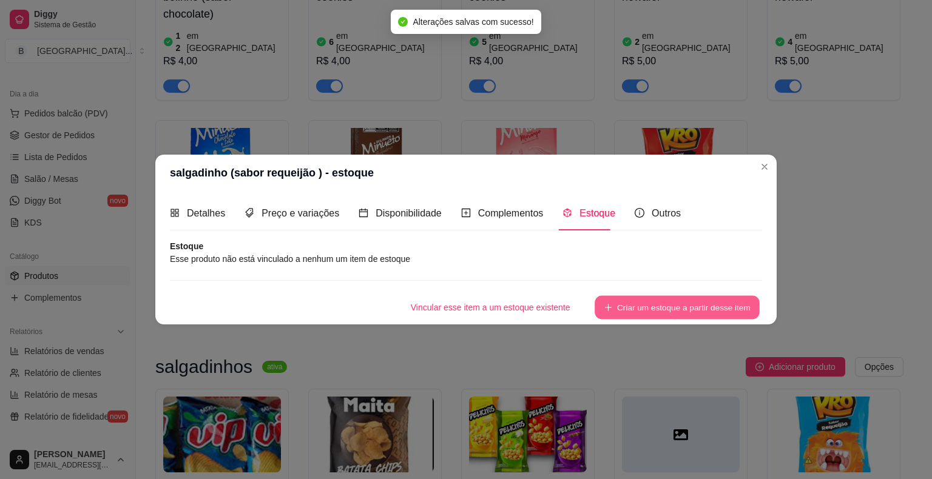
click at [654, 301] on button "Criar um estoque a partir desse item" at bounding box center [676, 308] width 165 height 24
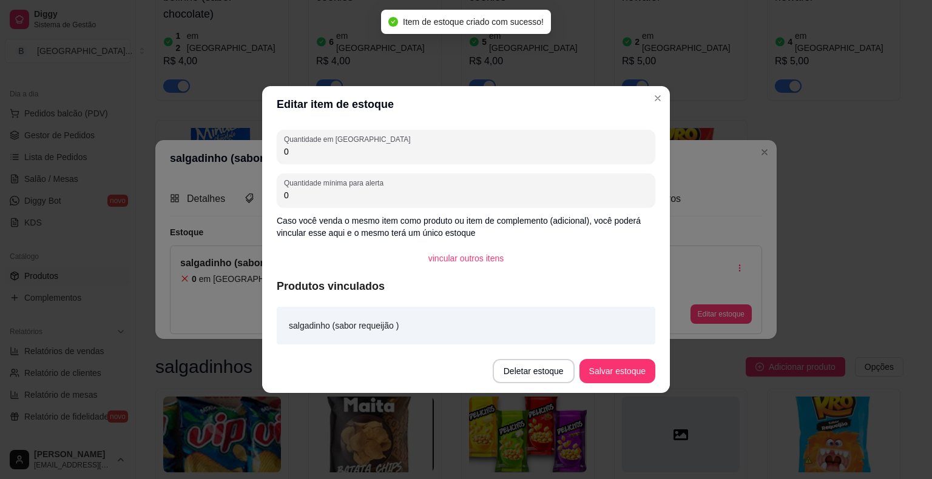
click at [418, 149] on input "0" at bounding box center [466, 152] width 364 height 12
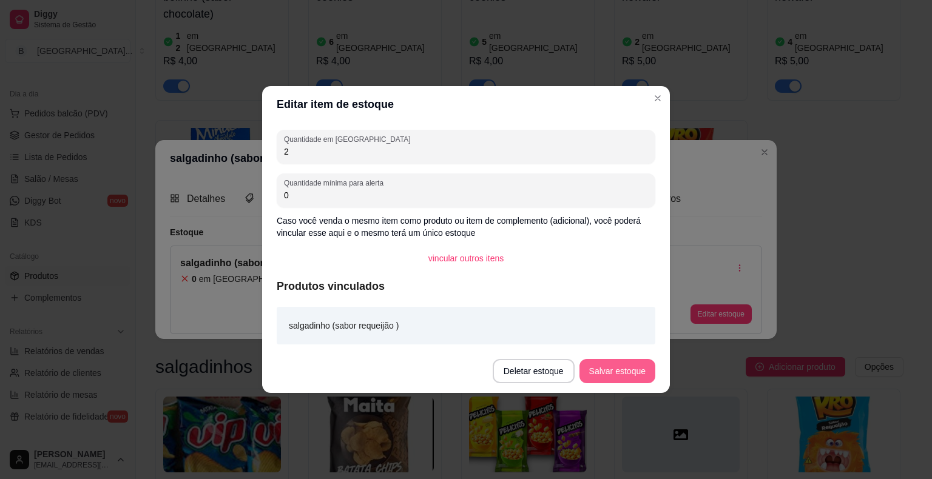
type input "2"
click at [609, 370] on button "Salvar estoque" at bounding box center [617, 371] width 76 height 24
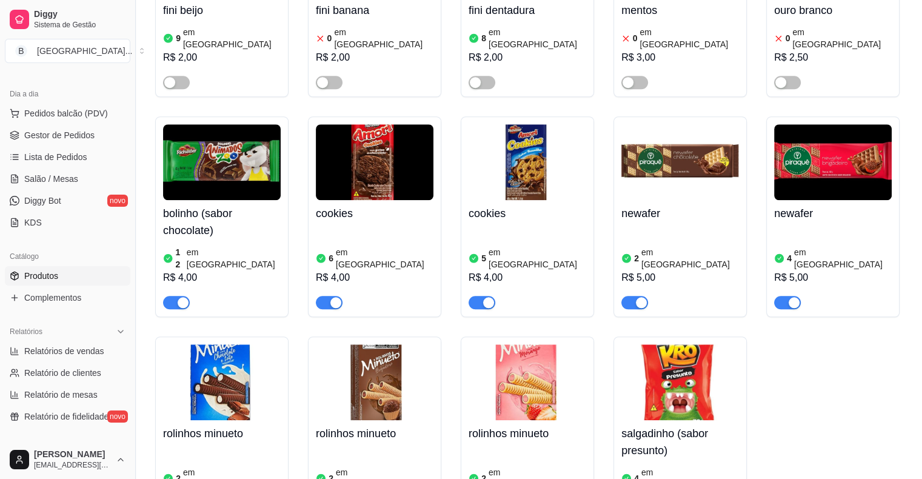
scroll to position [5519, 0]
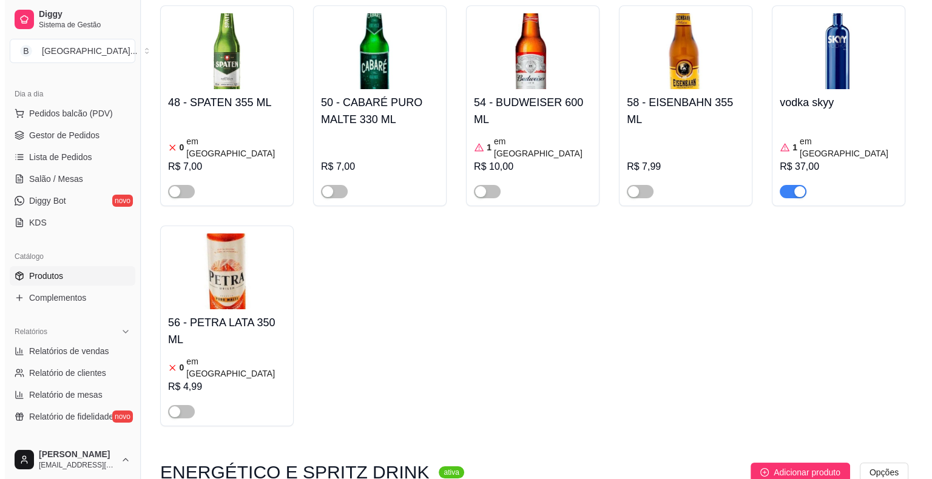
scroll to position [4670, 0]
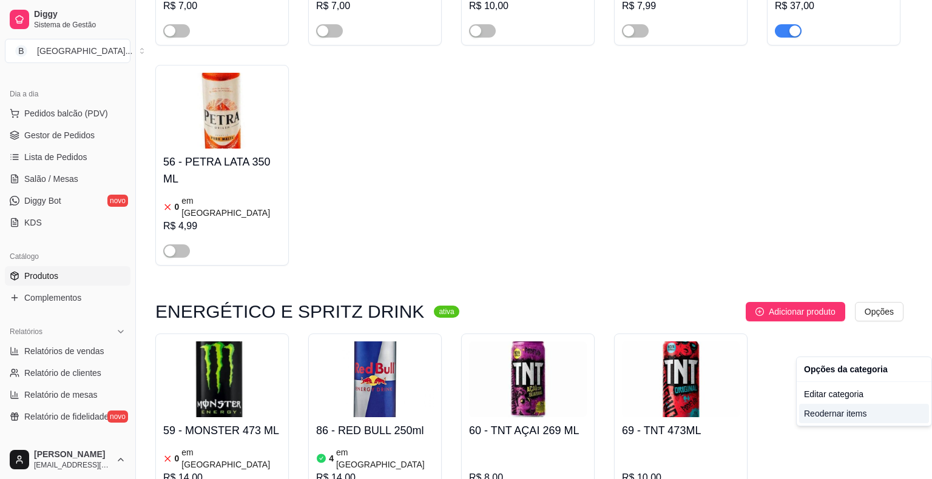
click at [849, 409] on div "Reodernar items" at bounding box center [864, 413] width 130 height 19
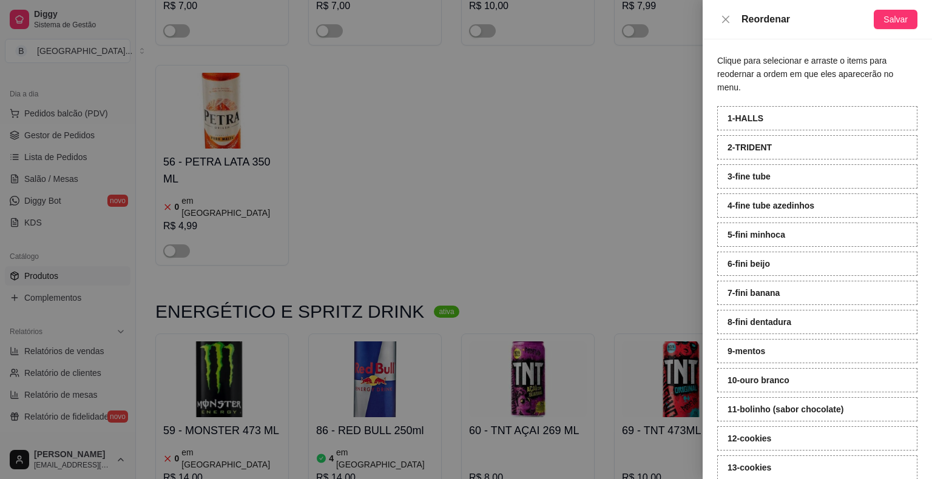
click at [636, 87] on div at bounding box center [466, 239] width 932 height 479
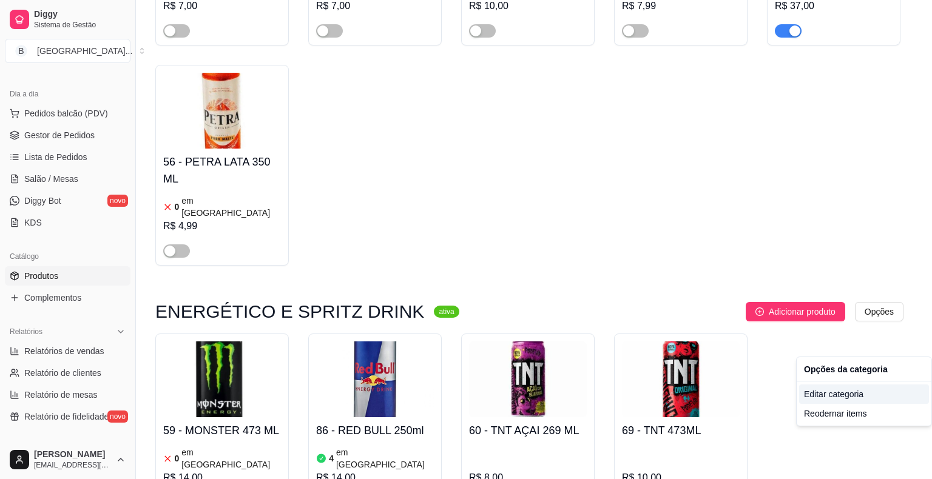
click at [843, 397] on div "Editar categoria" at bounding box center [864, 394] width 130 height 19
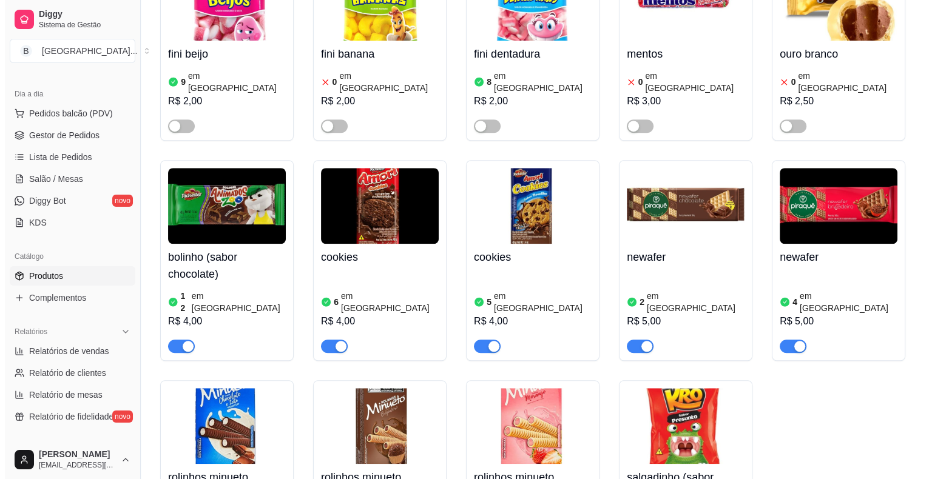
scroll to position [5563, 0]
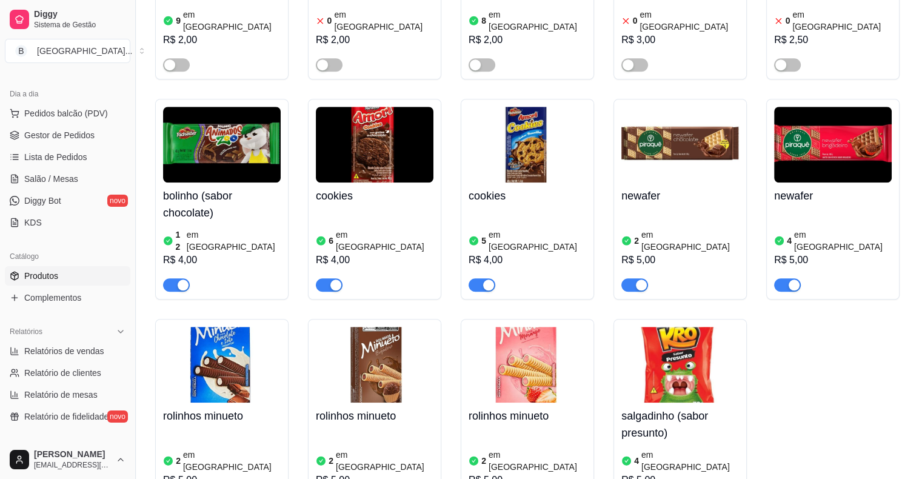
click at [704, 408] on h4 "salgadinho (sabor presunto)" at bounding box center [681, 425] width 118 height 34
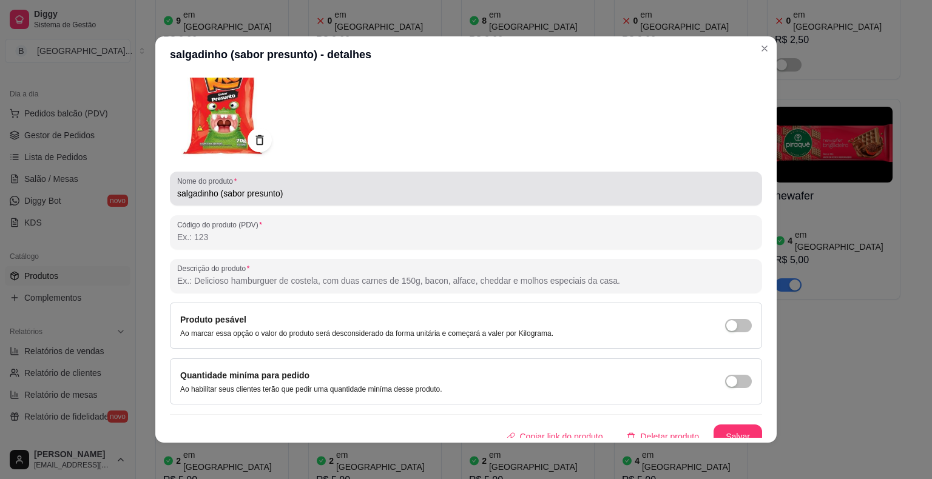
scroll to position [81, 0]
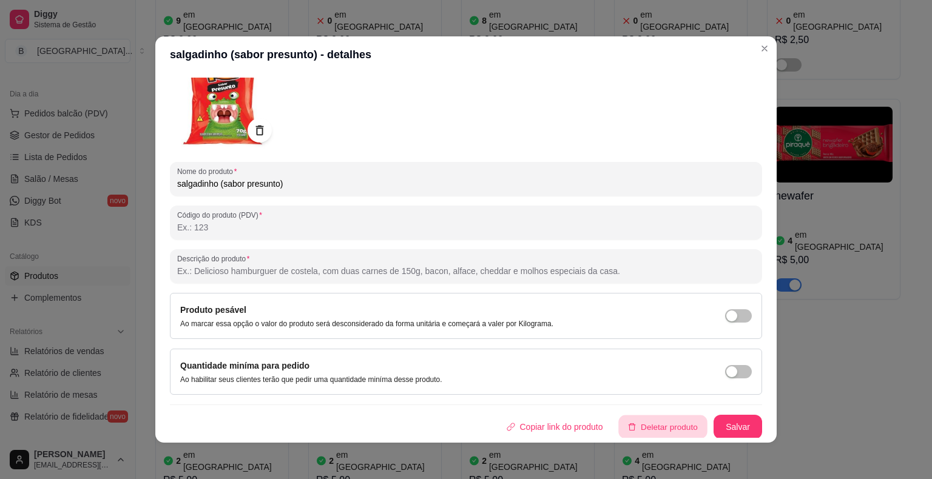
click at [640, 415] on button "Deletar produto" at bounding box center [663, 427] width 89 height 24
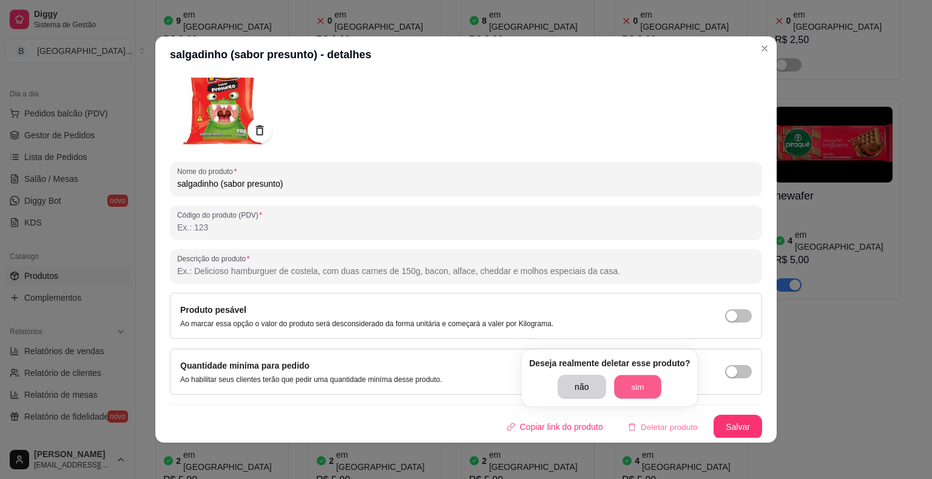
click at [645, 381] on button "sim" at bounding box center [637, 387] width 47 height 24
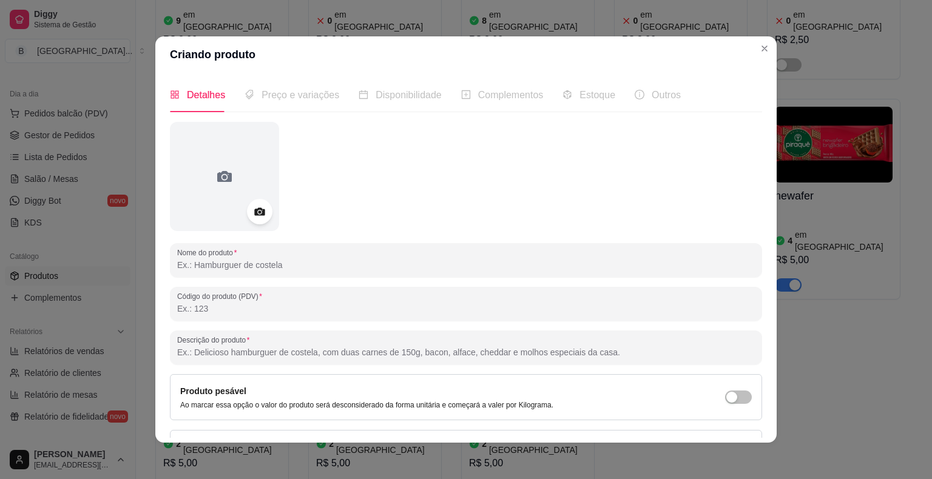
click at [254, 207] on icon at bounding box center [259, 212] width 14 height 14
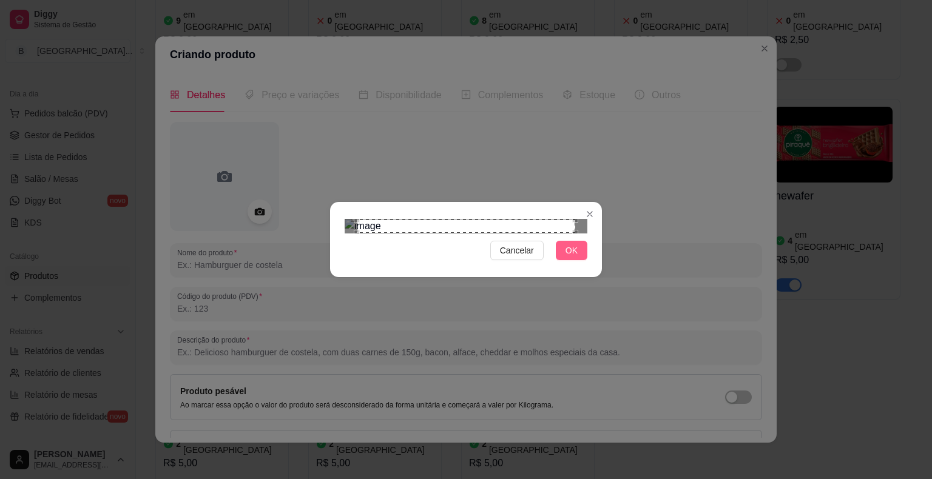
click at [585, 260] on button "OK" at bounding box center [572, 250] width 32 height 19
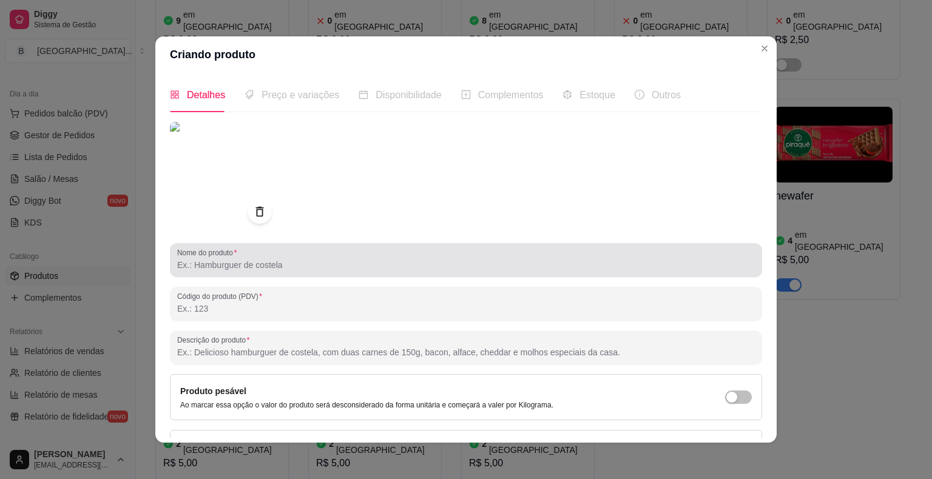
click at [463, 252] on div at bounding box center [465, 260] width 577 height 24
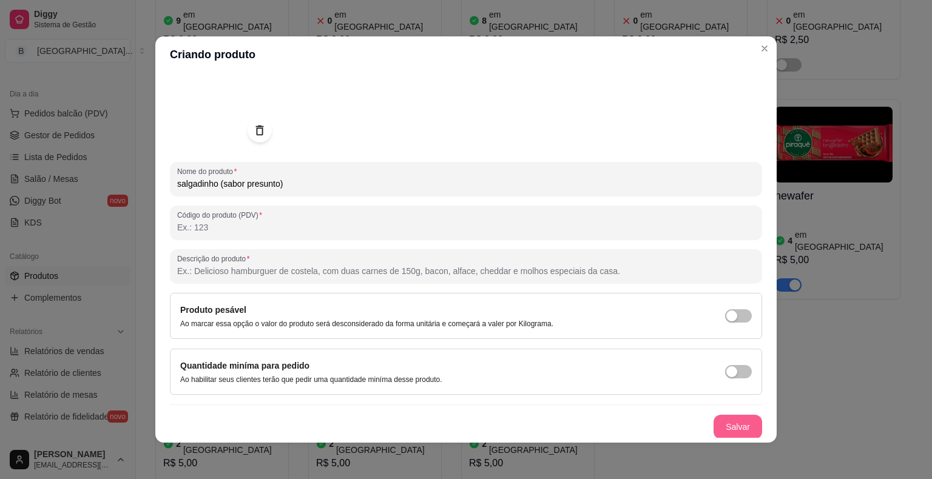
type input "salgadinho (sabor presunto)"
click at [725, 423] on button "Salvar" at bounding box center [737, 427] width 47 height 24
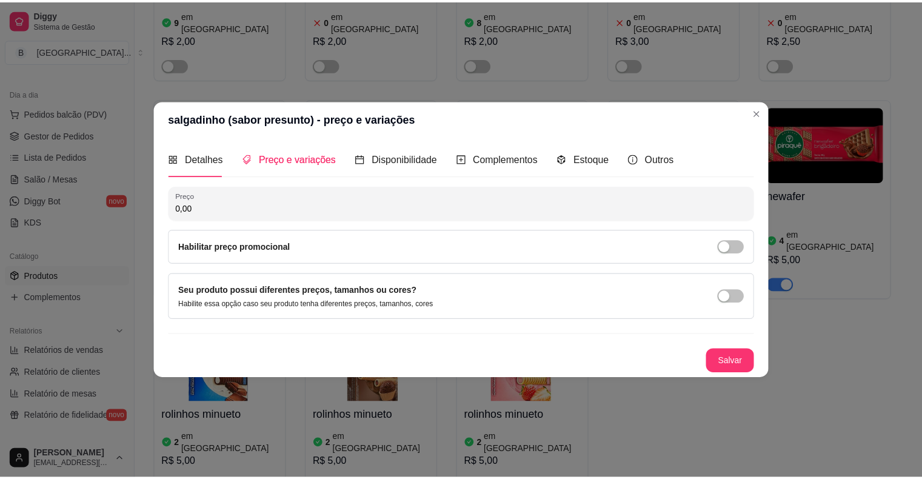
scroll to position [0, 0]
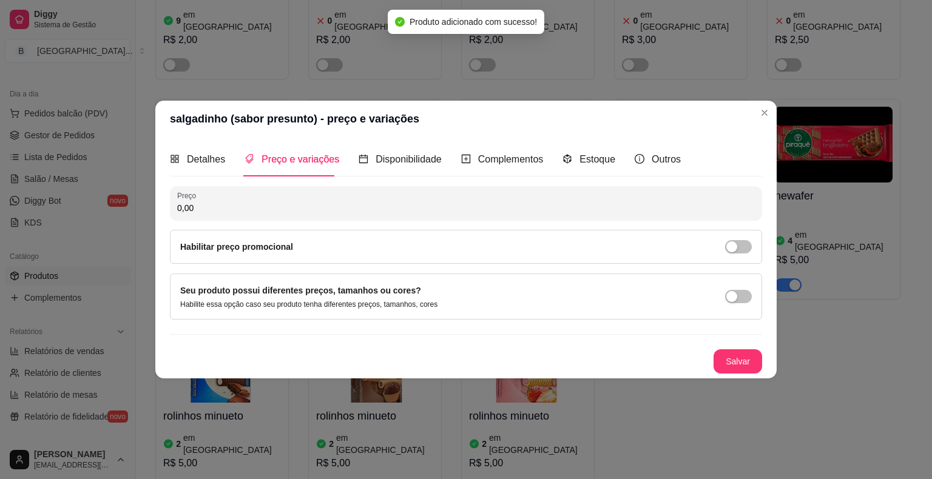
click at [496, 205] on input "0,00" at bounding box center [465, 208] width 577 height 12
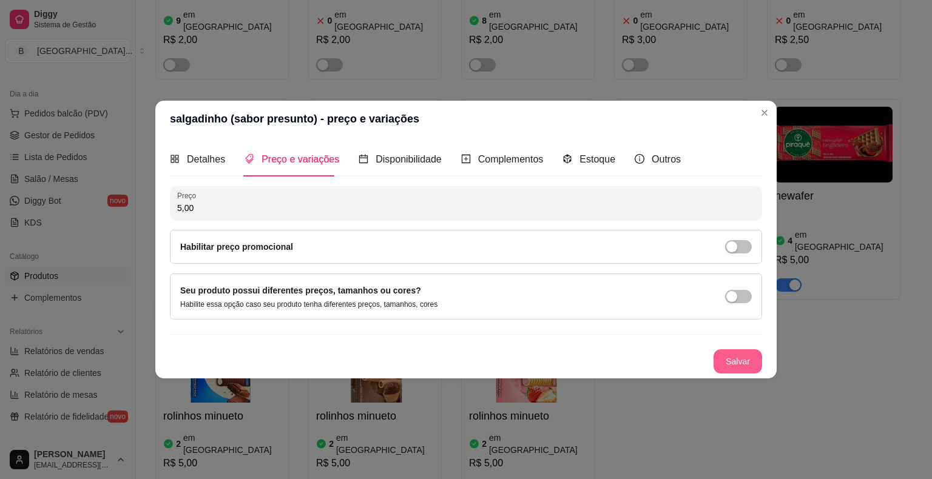
type input "5,00"
click at [752, 358] on button "Salvar" at bounding box center [737, 362] width 47 height 24
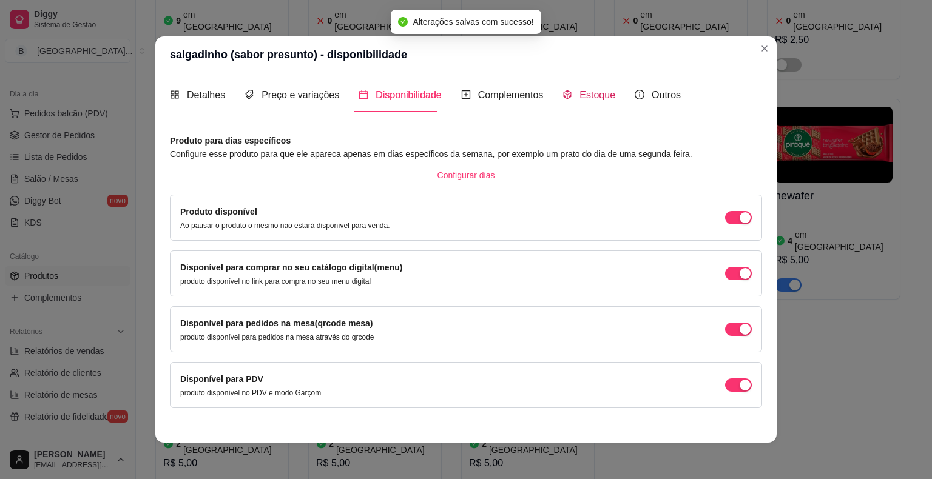
click at [583, 90] on span "Estoque" at bounding box center [597, 95] width 36 height 10
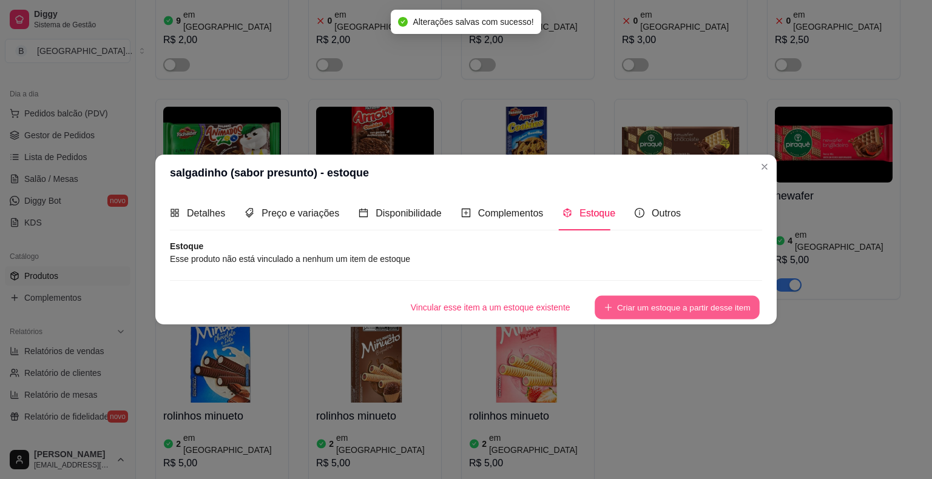
click at [636, 309] on button "Criar um estoque a partir desse item" at bounding box center [676, 308] width 165 height 24
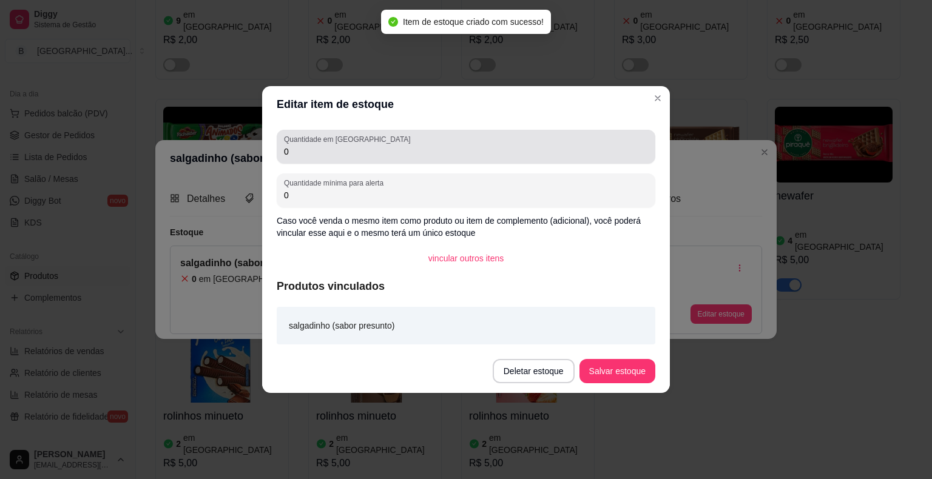
click at [503, 154] on input "0" at bounding box center [466, 152] width 364 height 12
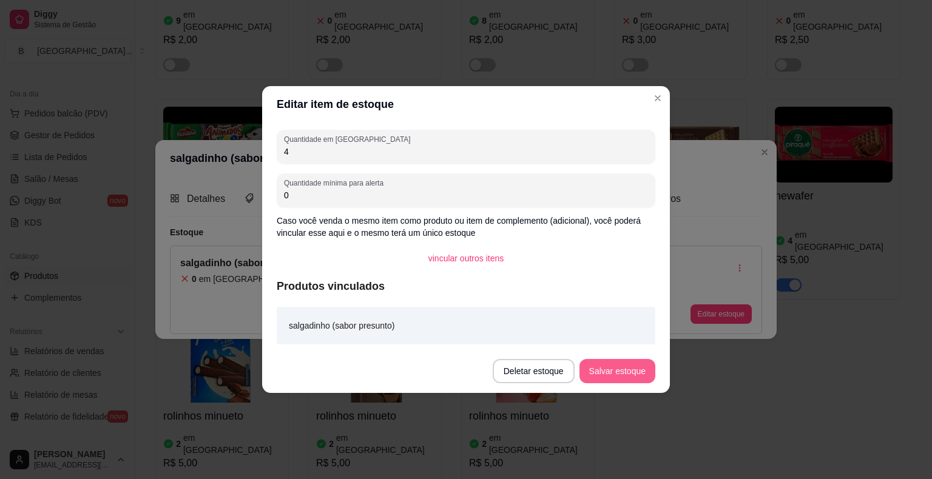
type input "4"
click at [591, 376] on button "Salvar estoque" at bounding box center [617, 372] width 74 height 24
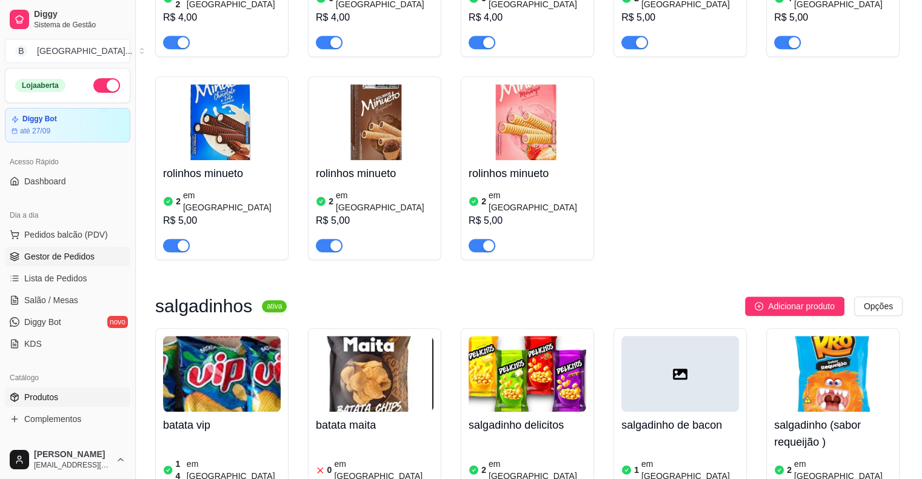
click at [110, 259] on link "Gestor de Pedidos" at bounding box center [68, 256] width 126 height 19
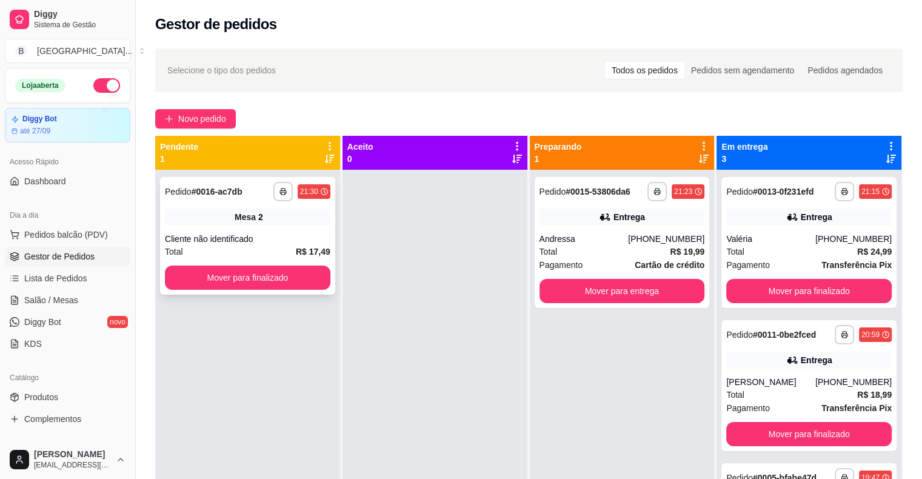
click at [262, 235] on div "Cliente não identificado" at bounding box center [248, 239] width 166 height 12
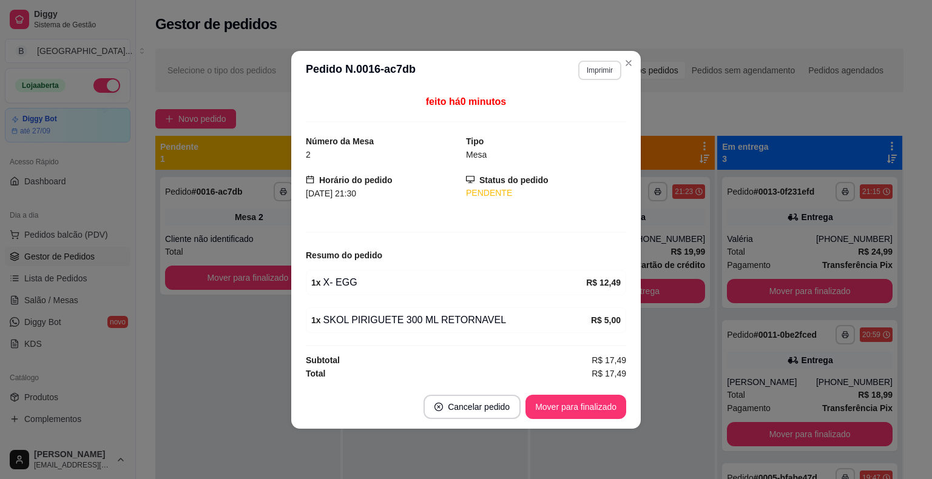
click at [588, 73] on button "Imprimir" at bounding box center [599, 70] width 43 height 19
click at [580, 116] on button "IMPRESSORA" at bounding box center [578, 113] width 85 height 19
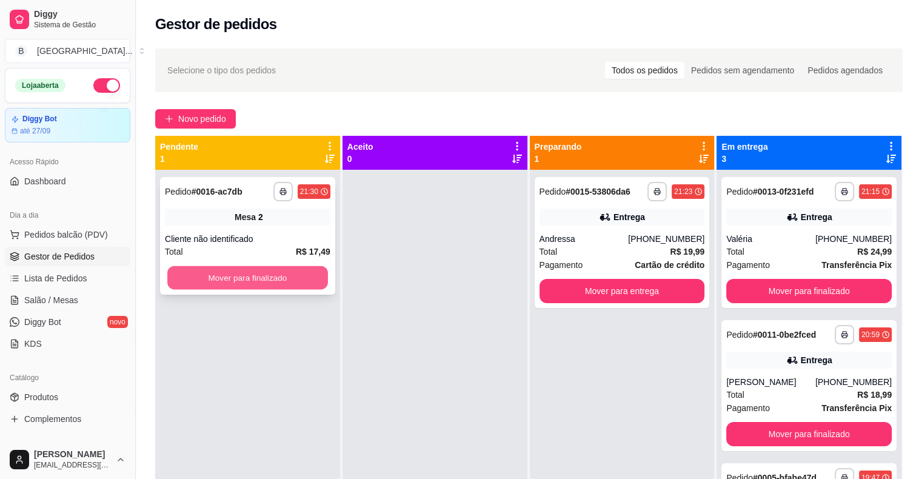
click at [216, 272] on button "Mover para finalizado" at bounding box center [247, 278] width 161 height 24
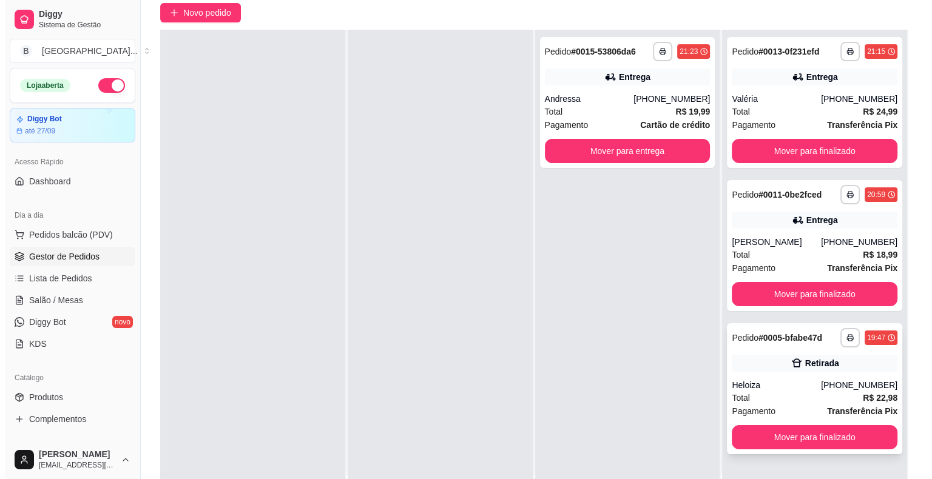
scroll to position [121, 0]
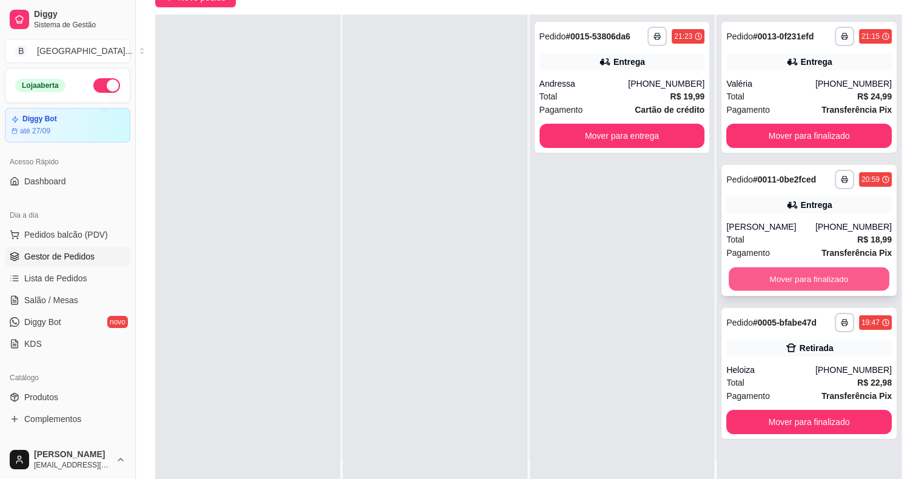
click at [832, 280] on button "Mover para finalizado" at bounding box center [809, 279] width 161 height 24
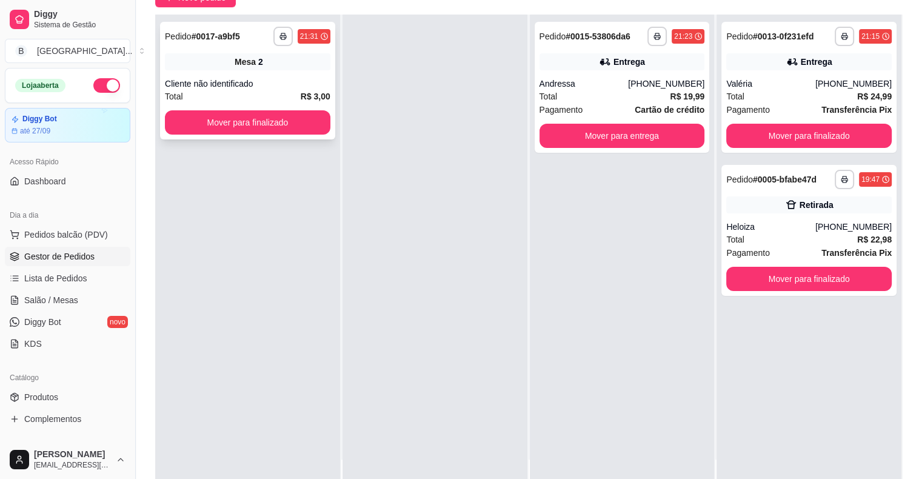
click at [287, 86] on div "Cliente não identificado" at bounding box center [248, 84] width 166 height 12
click at [186, 121] on button "Mover para finalizado" at bounding box center [247, 123] width 161 height 24
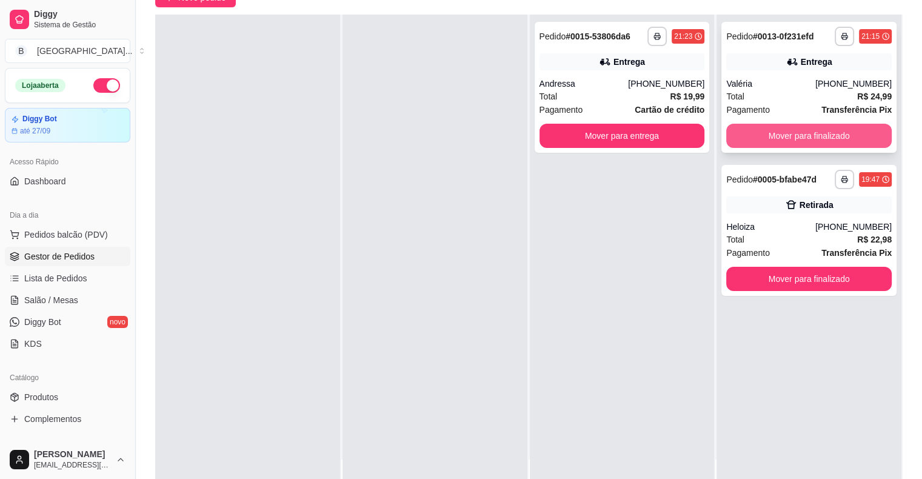
click at [776, 143] on button "Mover para finalizado" at bounding box center [810, 136] width 166 height 24
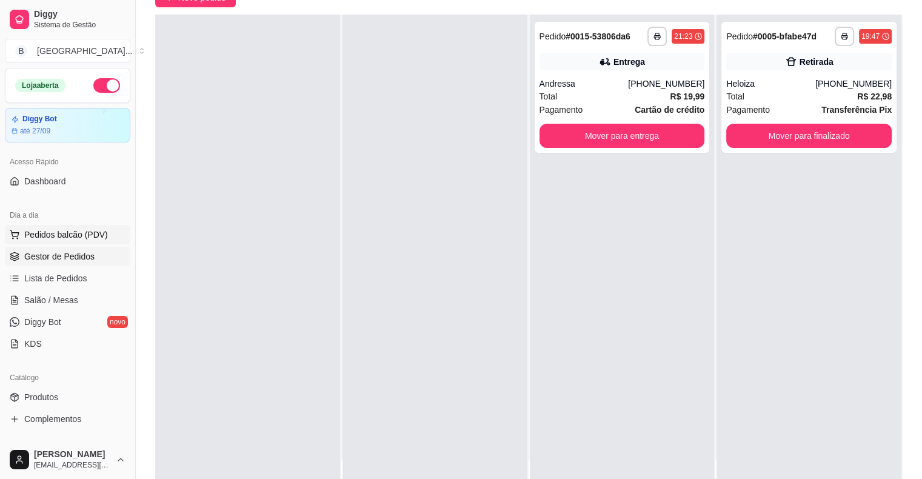
click at [75, 229] on span "Pedidos balcão (PDV)" at bounding box center [66, 235] width 84 height 12
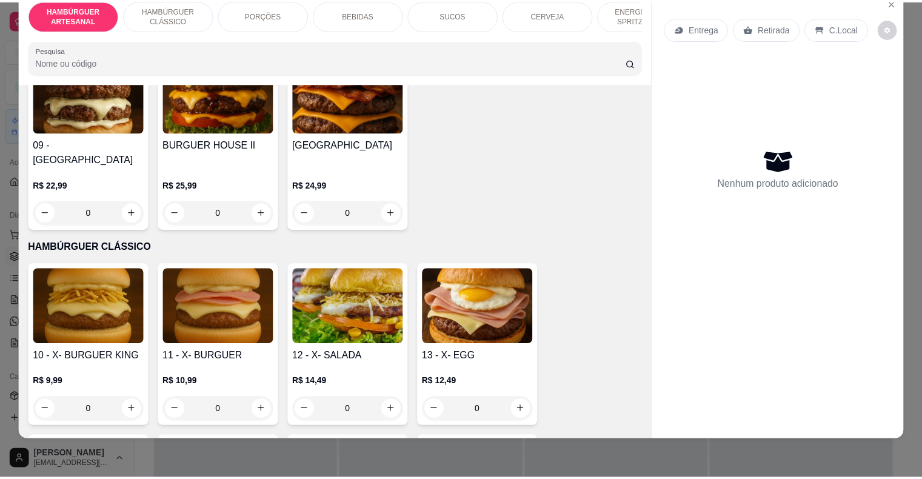
scroll to position [667, 0]
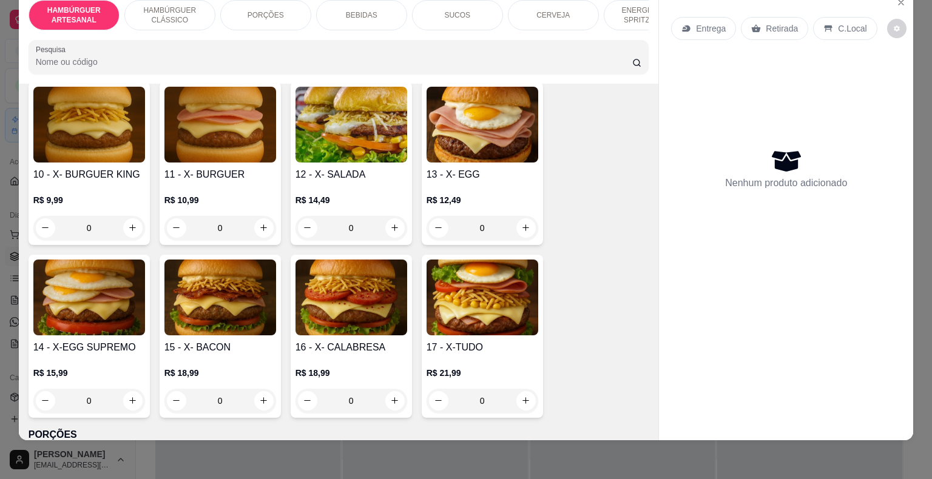
click at [391, 216] on div "0" at bounding box center [351, 228] width 112 height 24
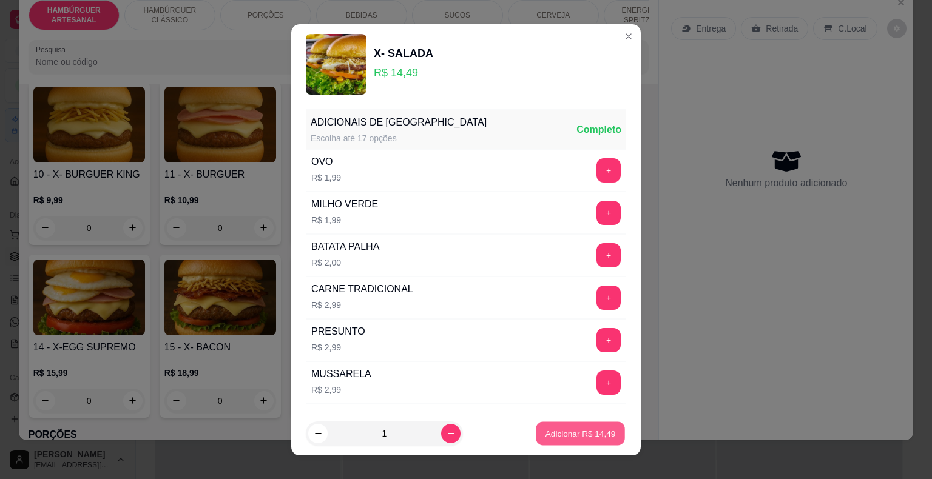
click at [552, 431] on p "Adicionar R$ 14,49" at bounding box center [580, 434] width 70 height 12
type input "1"
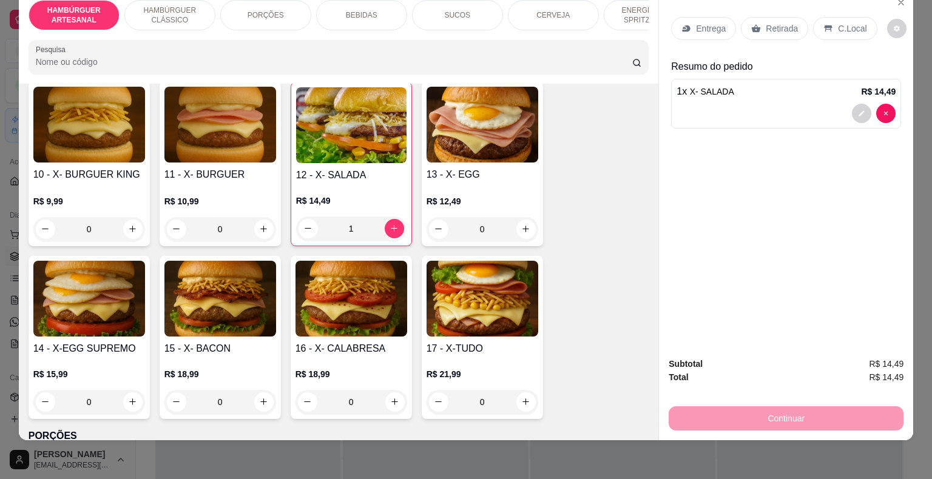
click at [794, 17] on div "Retirada" at bounding box center [774, 28] width 67 height 23
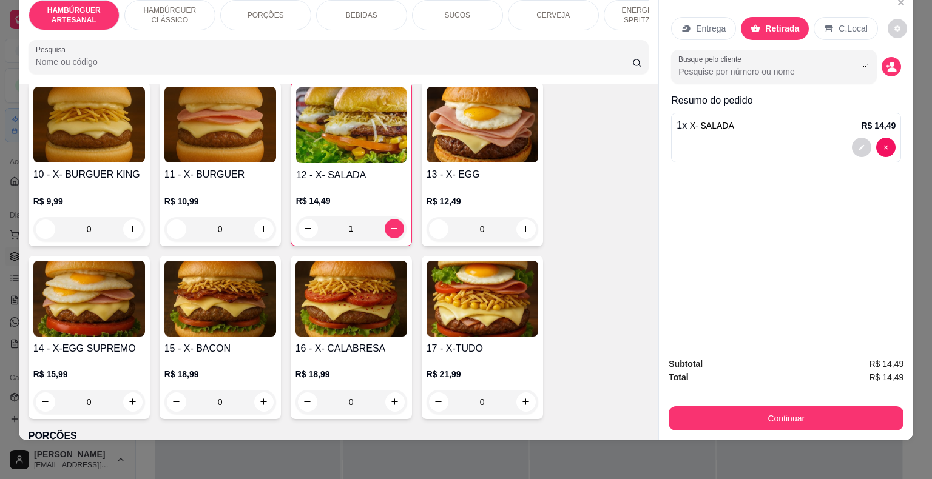
click at [842, 22] on p "C.Local" at bounding box center [852, 28] width 29 height 12
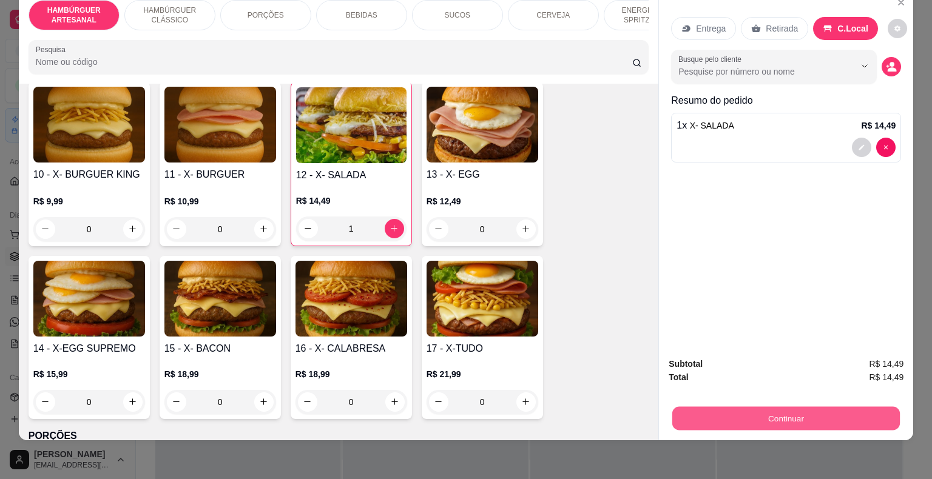
click at [788, 407] on button "Continuar" at bounding box center [785, 419] width 227 height 24
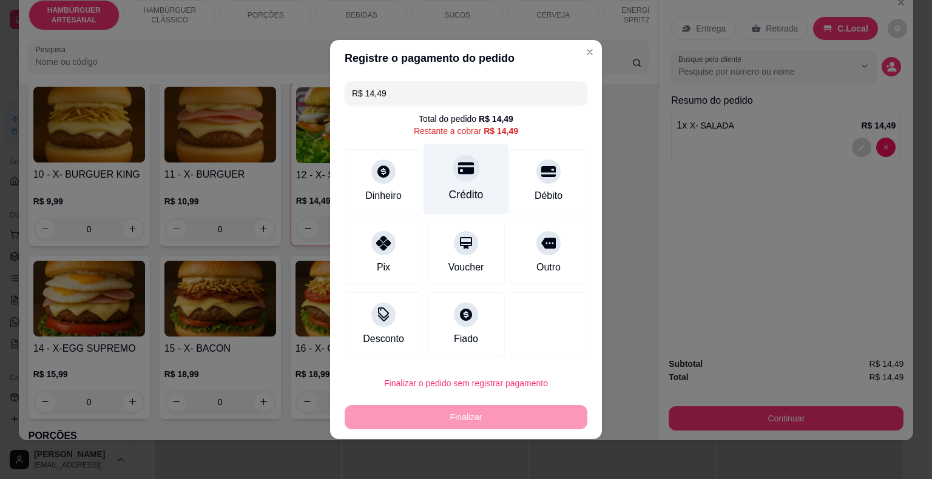
click at [485, 197] on div "Crédito" at bounding box center [466, 179] width 86 height 71
type input "R$ 0,00"
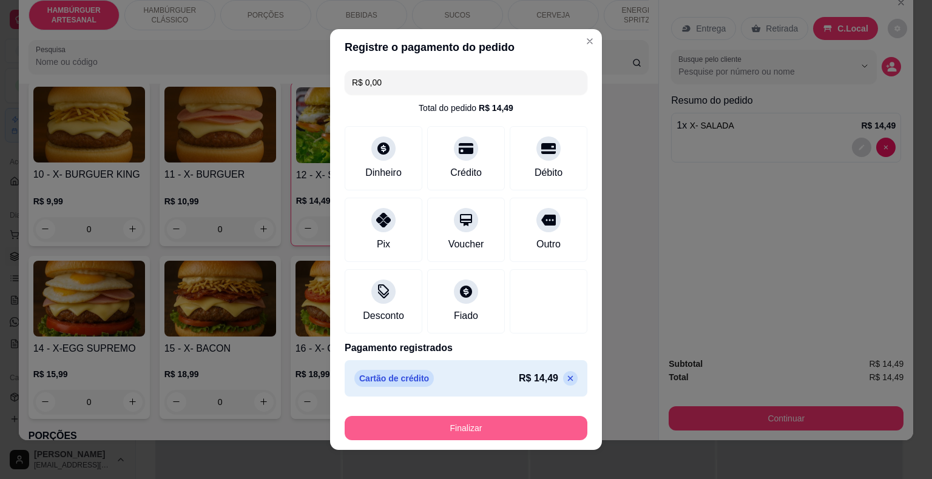
click at [449, 417] on button "Finalizar" at bounding box center [465, 428] width 243 height 24
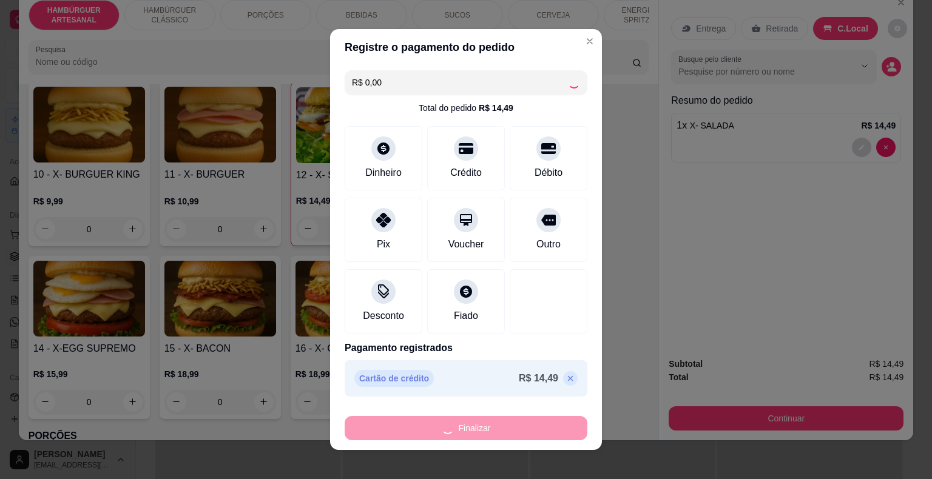
type input "0"
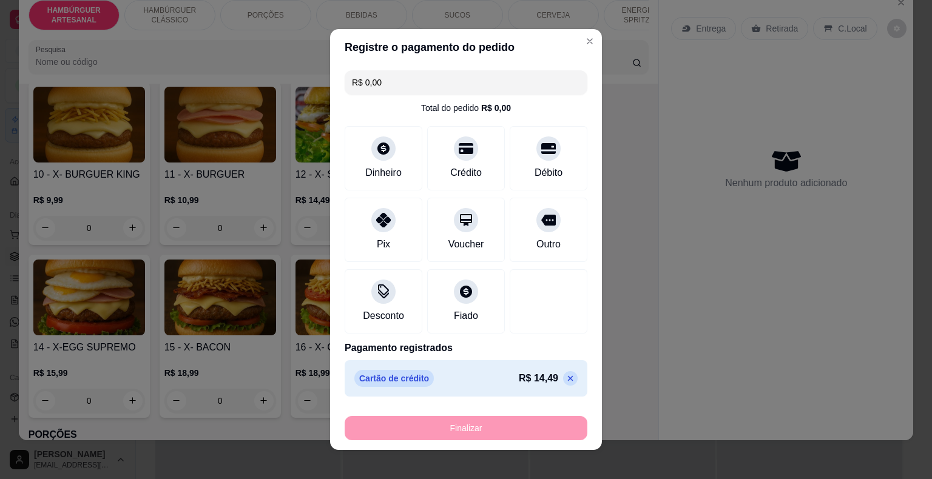
type input "-R$ 14,49"
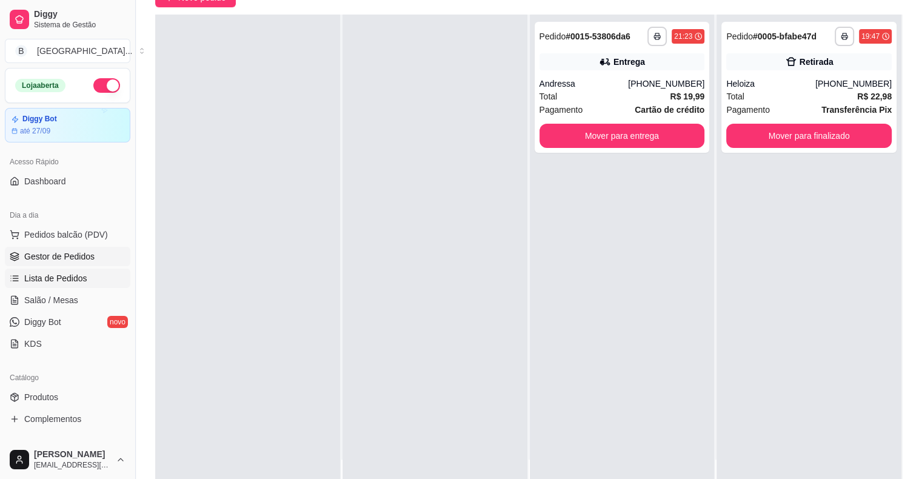
click at [117, 278] on link "Lista de Pedidos" at bounding box center [68, 278] width 126 height 19
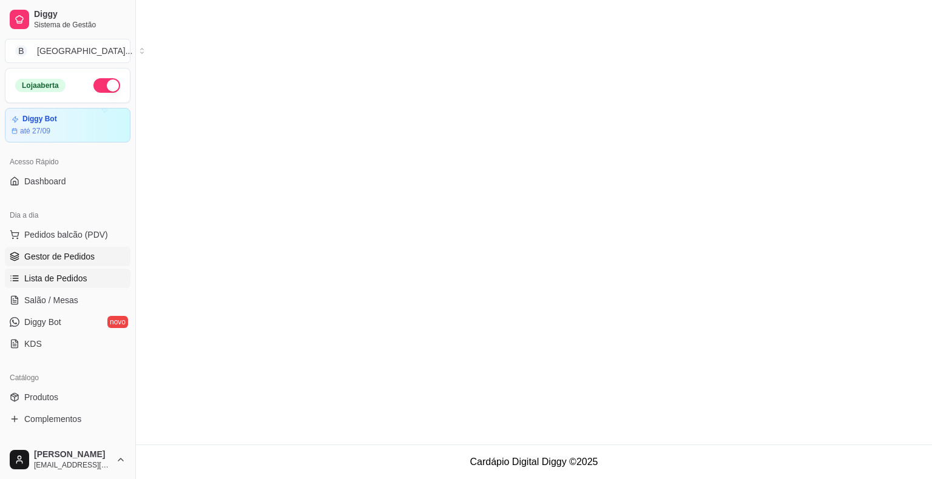
click at [115, 257] on link "Gestor de Pedidos" at bounding box center [68, 256] width 126 height 19
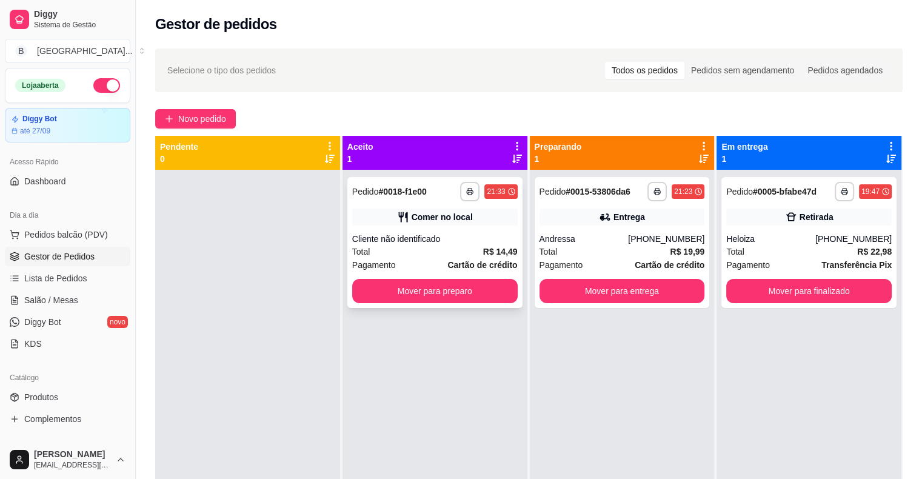
click at [401, 227] on div "**********" at bounding box center [435, 242] width 175 height 131
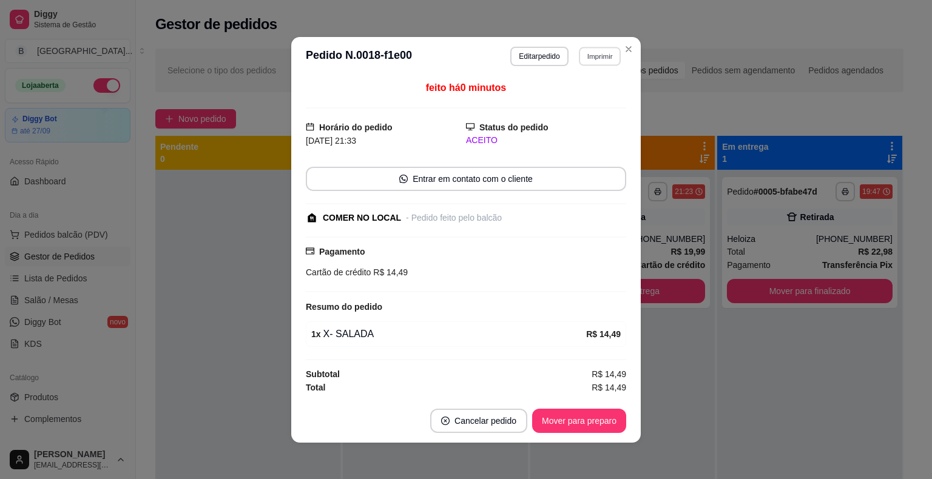
click at [604, 61] on button "Imprimir" at bounding box center [600, 56] width 42 height 19
click at [591, 91] on button "IMPRESSORA" at bounding box center [573, 99] width 85 height 19
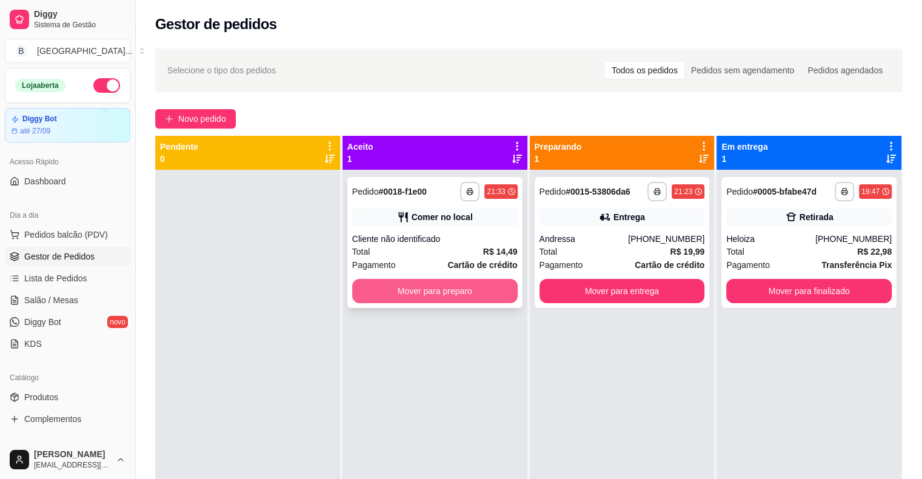
click at [474, 290] on button "Mover para preparo" at bounding box center [435, 291] width 166 height 24
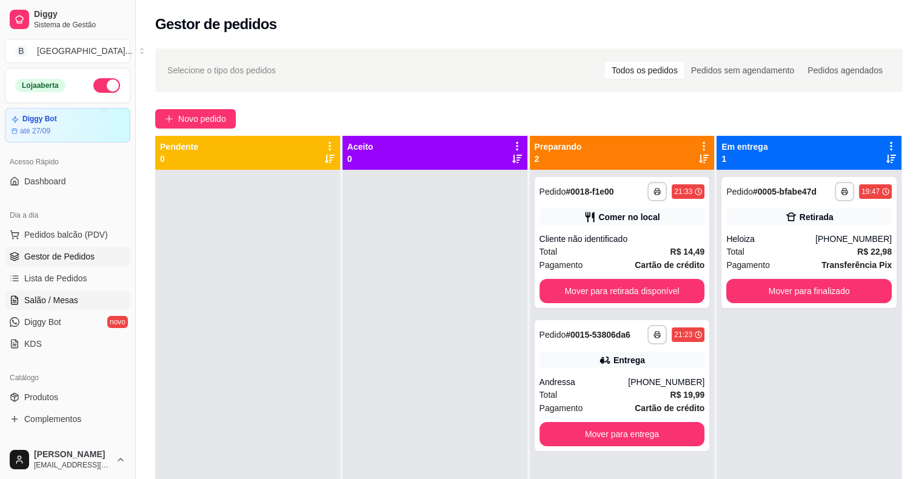
click at [35, 298] on span "Salão / Mesas" at bounding box center [51, 300] width 54 height 12
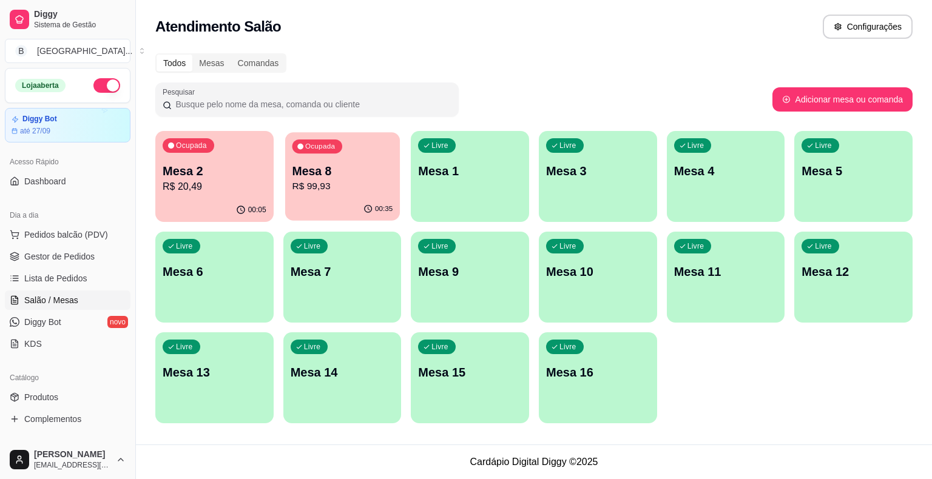
click at [303, 180] on p "R$ 99,93" at bounding box center [342, 187] width 101 height 14
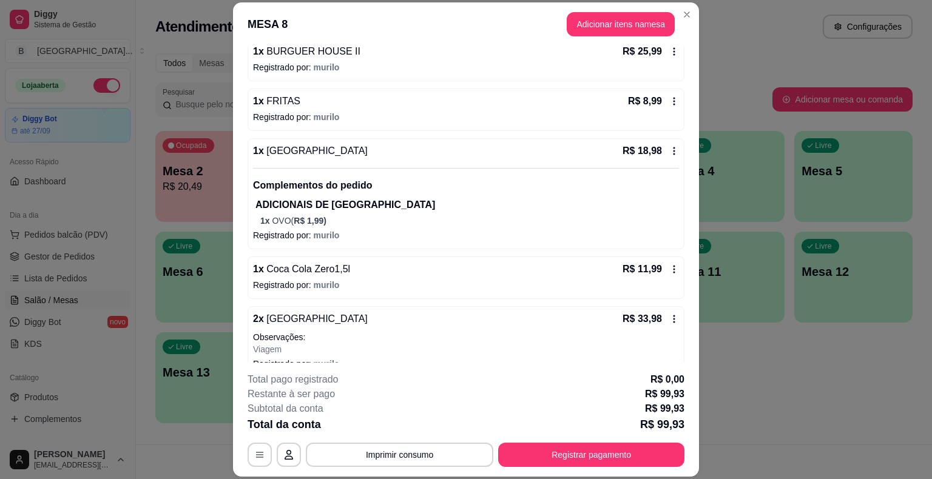
scroll to position [140, 0]
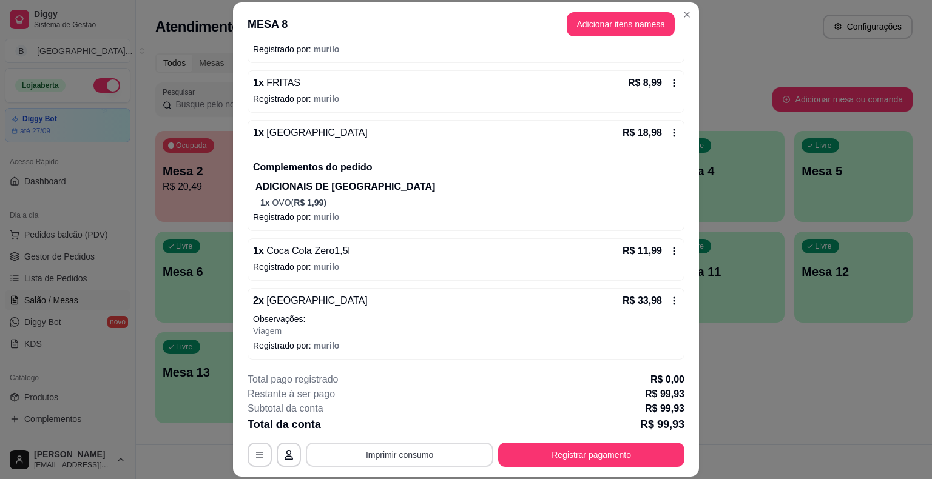
click at [385, 464] on button "Imprimir consumo" at bounding box center [399, 455] width 187 height 24
click at [391, 403] on button "IMPRESSORA" at bounding box center [398, 403] width 85 height 19
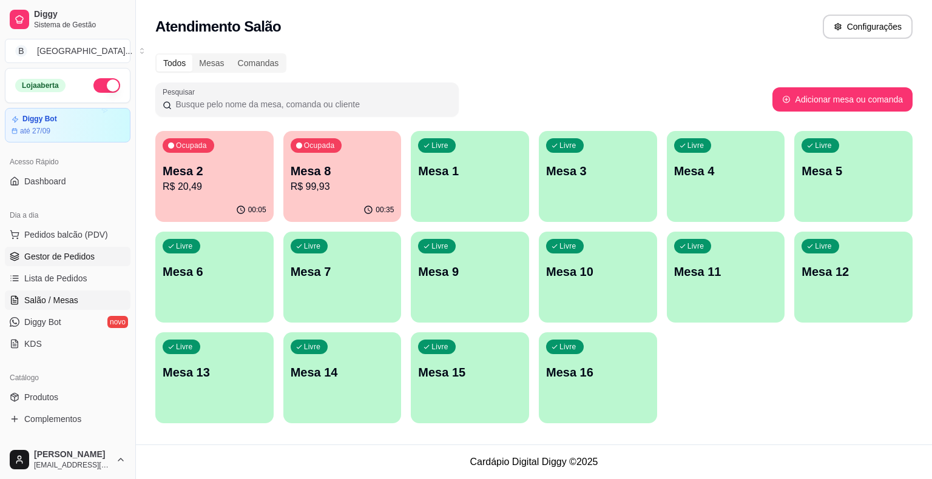
click at [41, 252] on span "Gestor de Pedidos" at bounding box center [59, 256] width 70 height 12
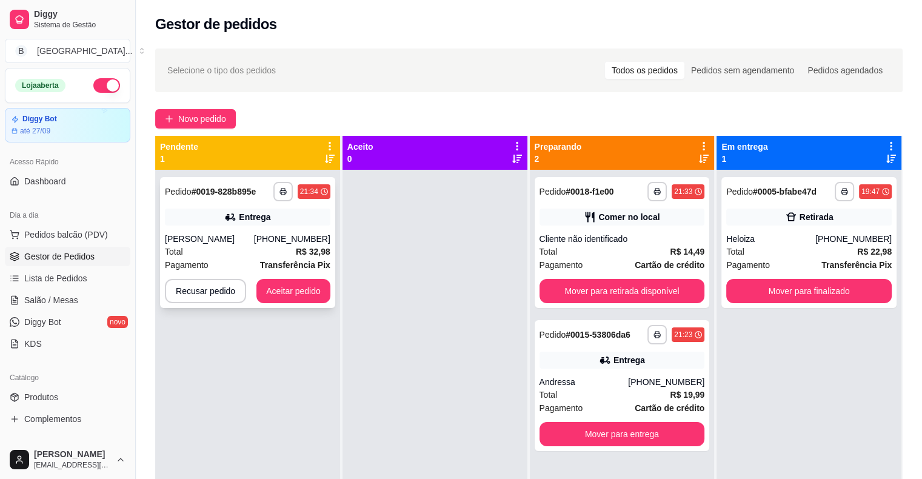
click at [163, 241] on div "**********" at bounding box center [247, 242] width 175 height 131
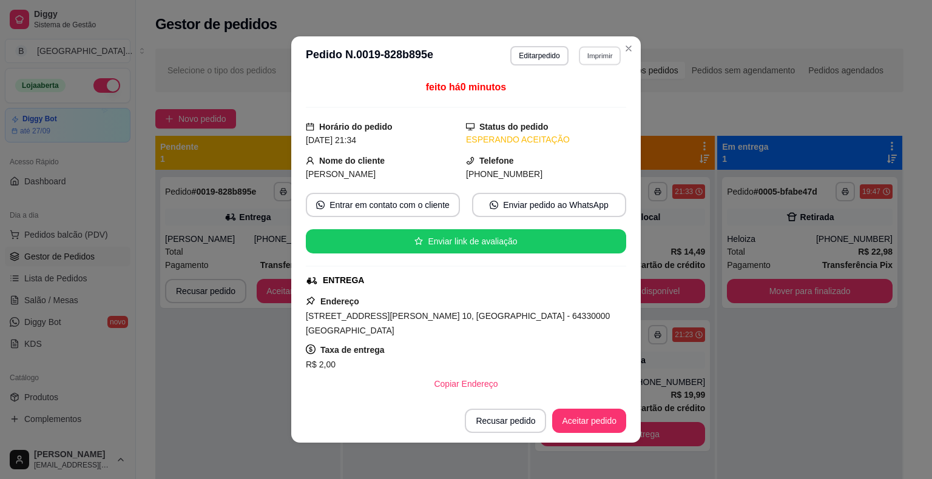
click at [590, 56] on button "Imprimir" at bounding box center [600, 55] width 42 height 19
click at [578, 92] on button "IMPRESSORA" at bounding box center [573, 98] width 85 height 19
click at [216, 110] on button "Novo pedido" at bounding box center [195, 118] width 81 height 19
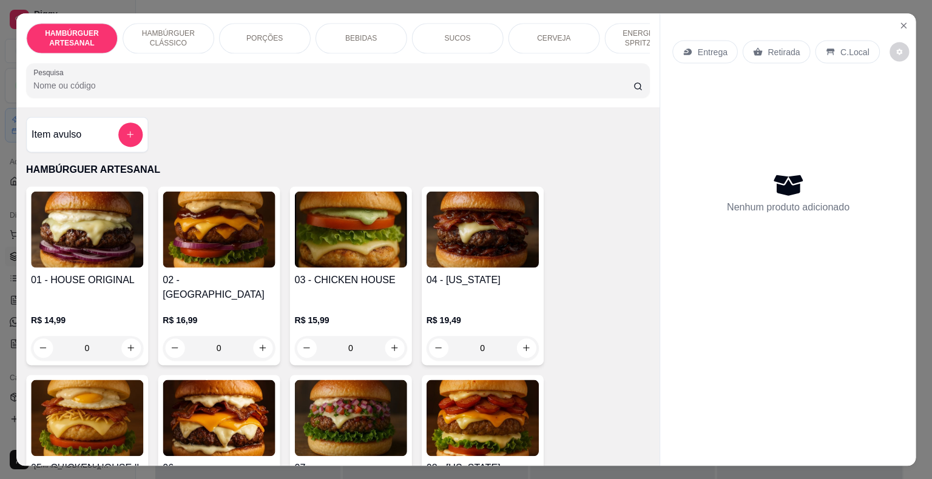
click at [267, 301] on div "R$ 16,99 0" at bounding box center [219, 330] width 112 height 59
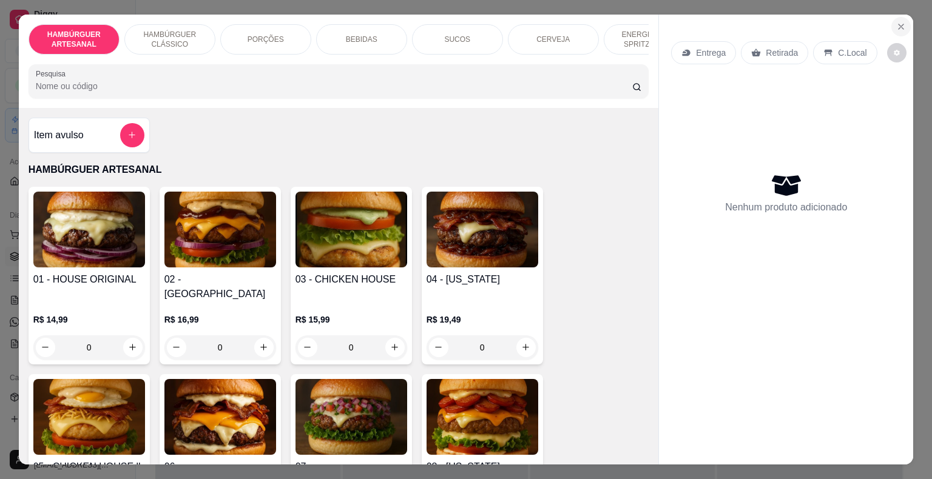
click at [891, 19] on button "Close" at bounding box center [900, 26] width 19 height 19
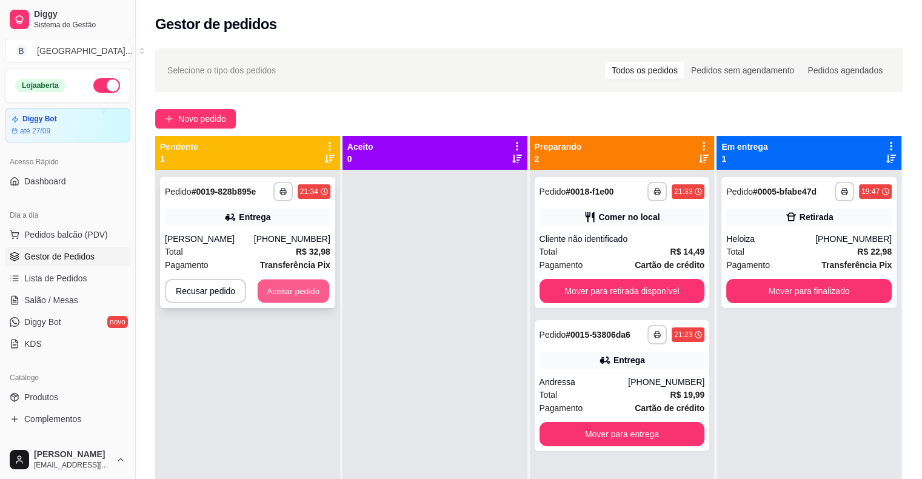
click at [303, 292] on button "Aceitar pedido" at bounding box center [294, 292] width 72 height 24
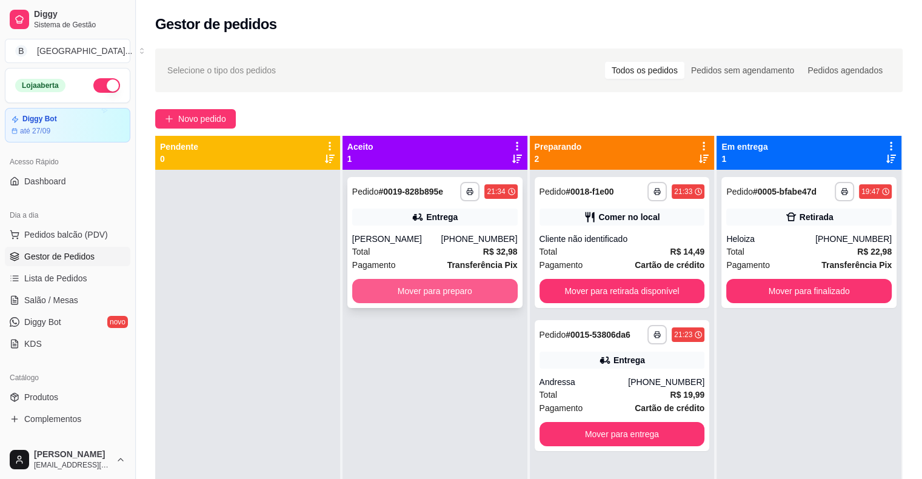
click at [415, 285] on button "Mover para preparo" at bounding box center [435, 291] width 166 height 24
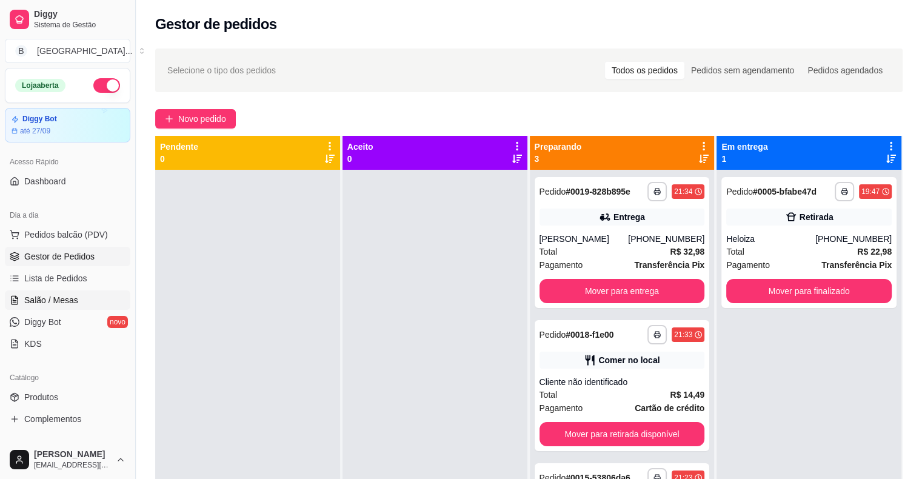
click at [59, 294] on span "Salão / Mesas" at bounding box center [51, 300] width 54 height 12
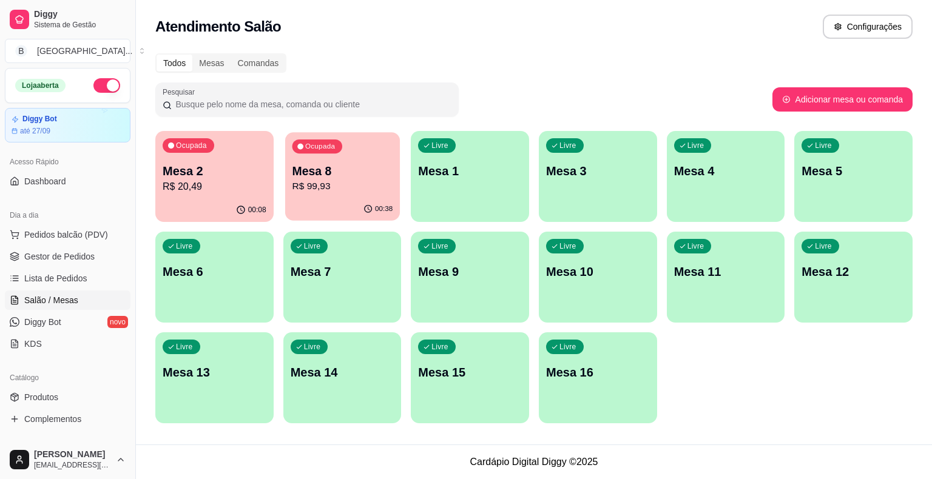
click at [318, 173] on p "Mesa 8" at bounding box center [342, 171] width 101 height 16
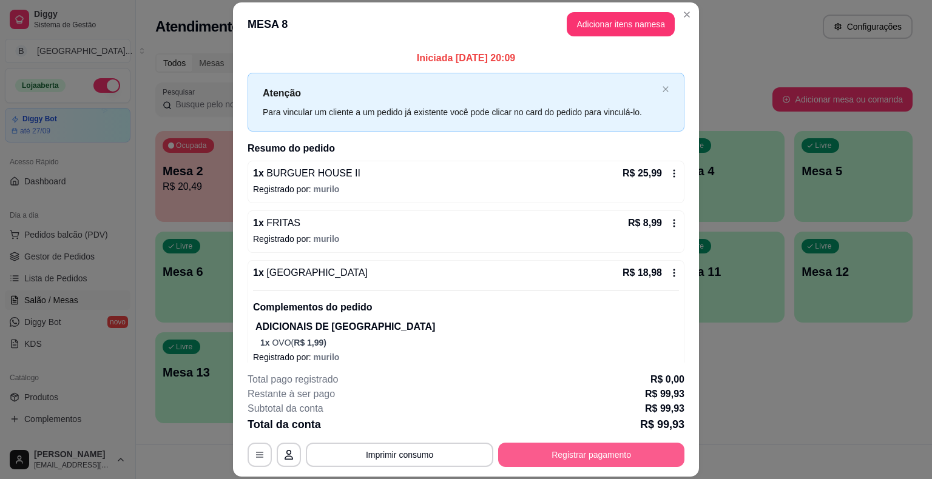
click at [604, 452] on button "Registrar pagamento" at bounding box center [591, 455] width 186 height 24
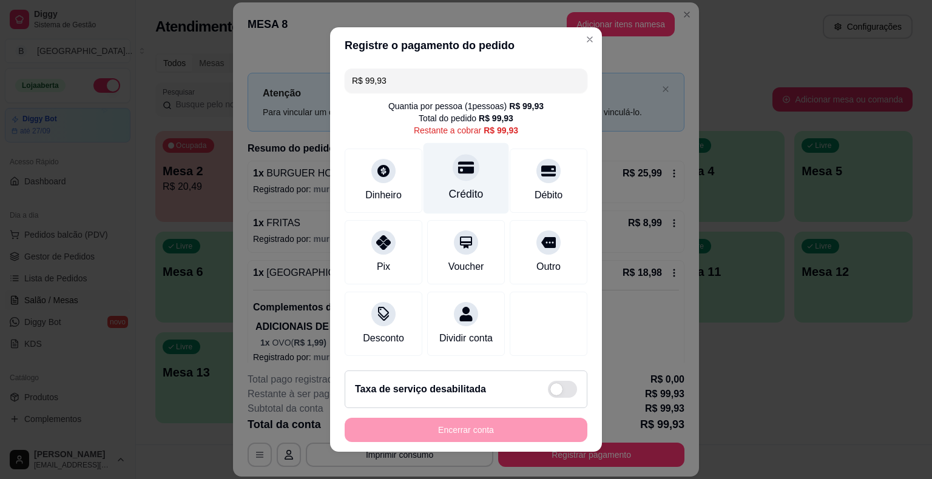
click at [478, 181] on div "Crédito" at bounding box center [466, 178] width 86 height 71
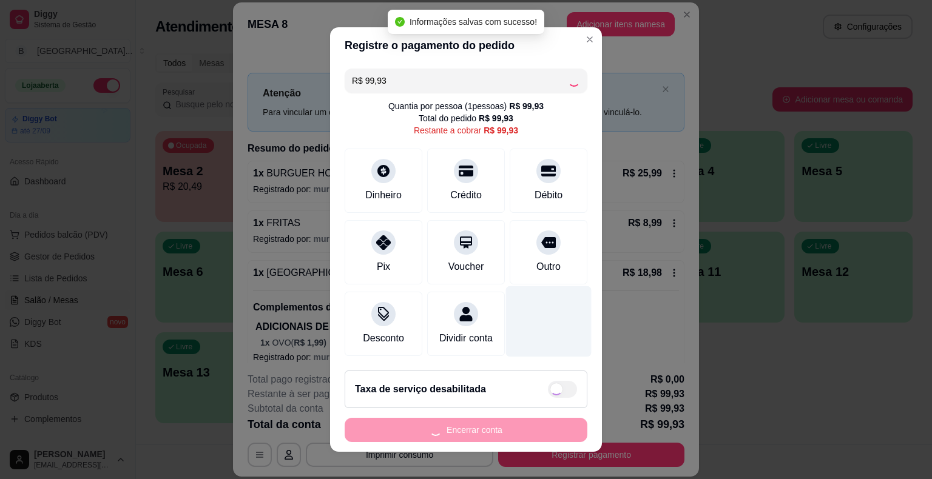
type input "R$ 0,00"
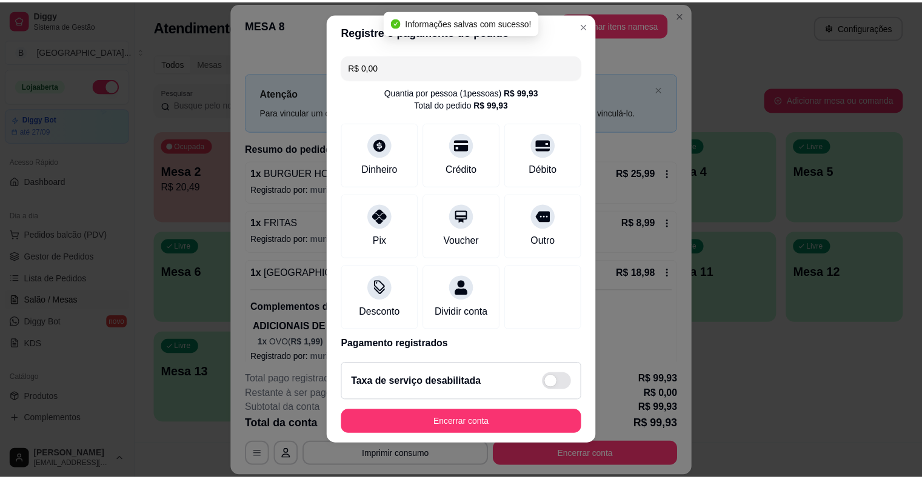
scroll to position [57, 0]
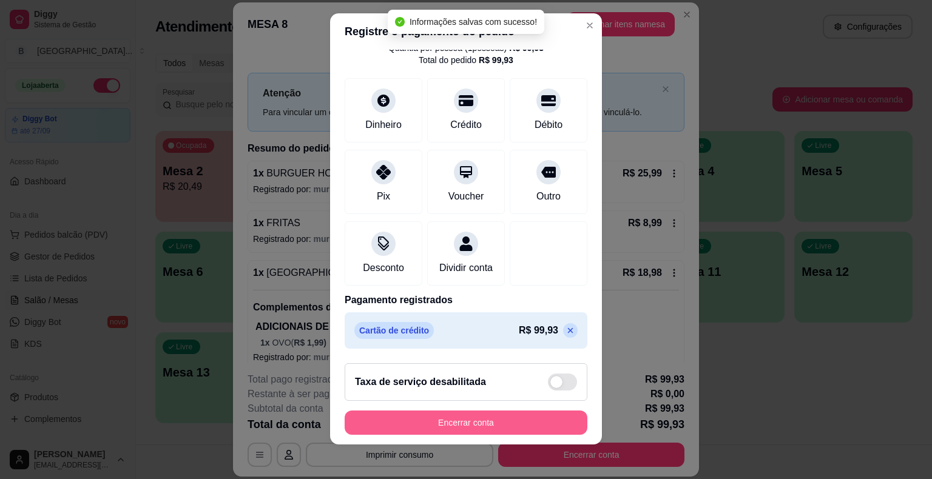
click at [491, 411] on button "Encerrar conta" at bounding box center [465, 423] width 243 height 24
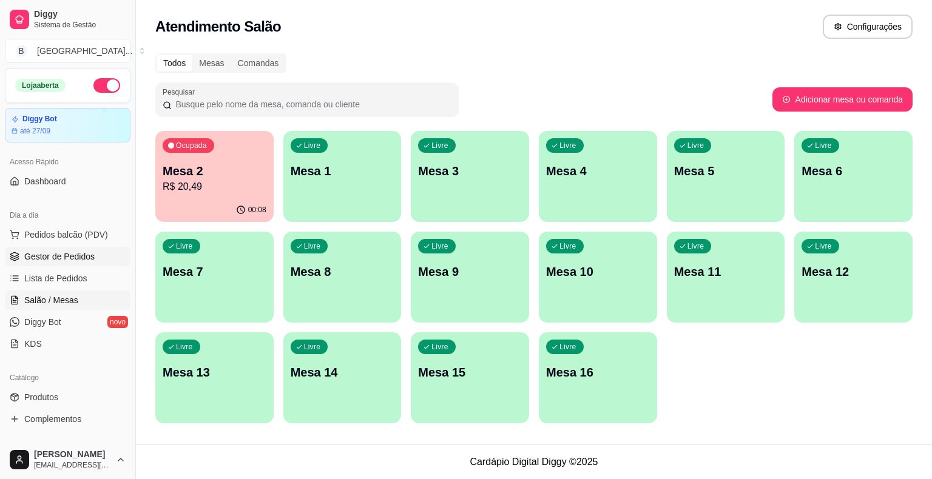
click at [25, 259] on span "Gestor de Pedidos" at bounding box center [59, 256] width 70 height 12
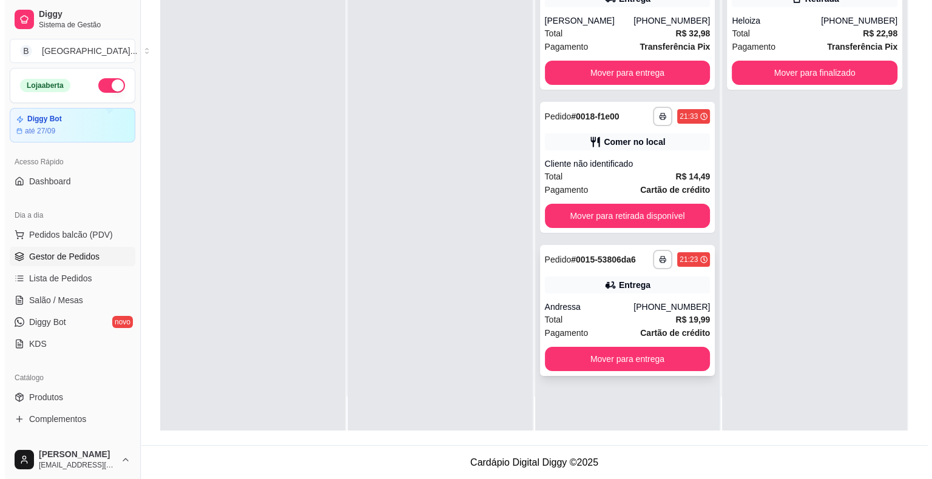
scroll to position [184, 0]
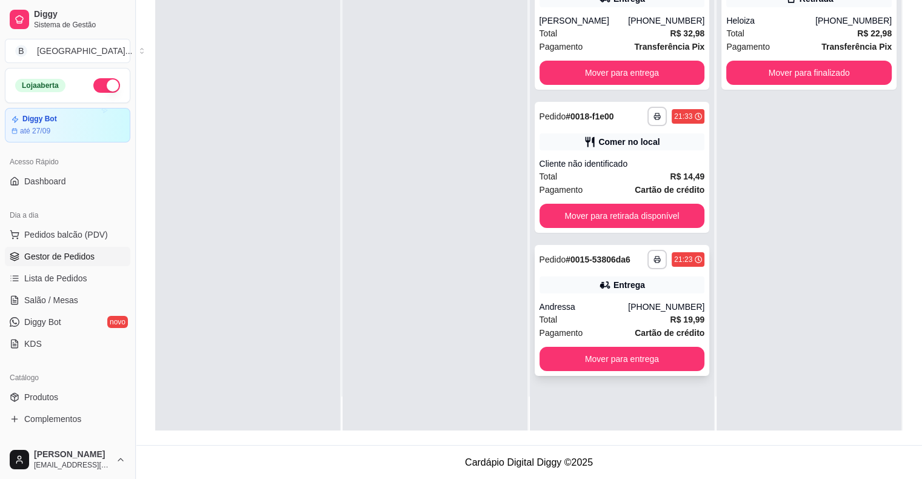
click at [641, 319] on div "Total R$ 19,99" at bounding box center [623, 319] width 166 height 13
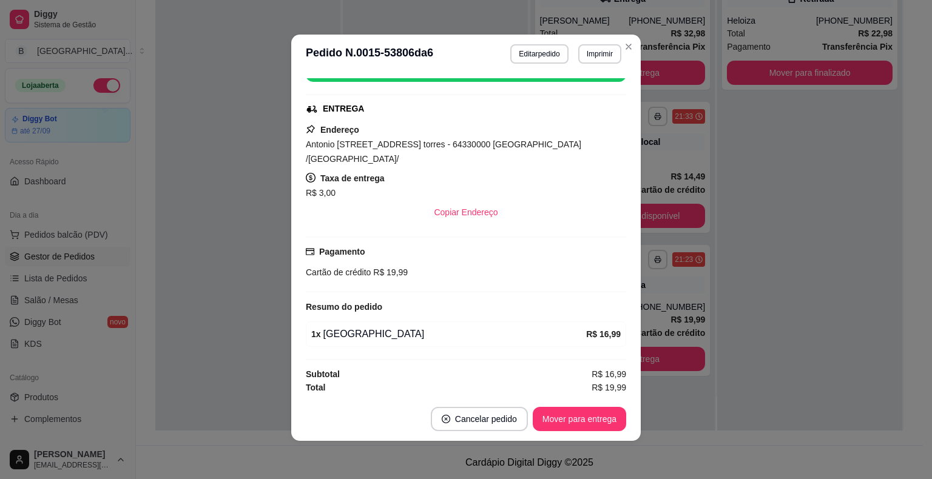
scroll to position [2, 0]
click at [519, 48] on button "Editar pedido" at bounding box center [539, 53] width 56 height 19
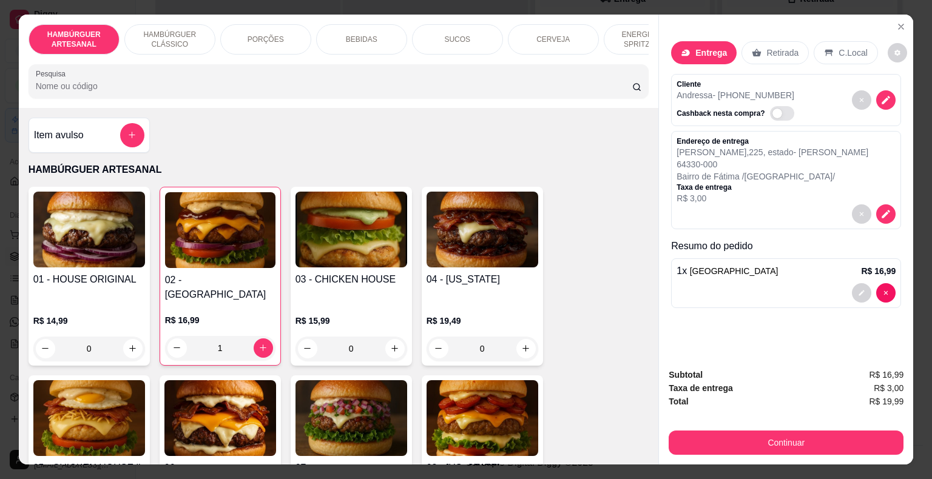
click at [266, 336] on div "1" at bounding box center [220, 348] width 110 height 24
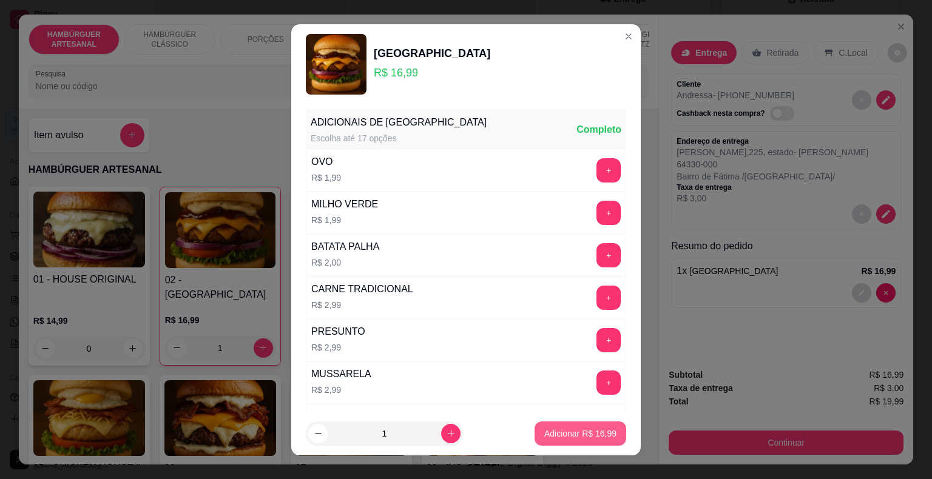
click at [560, 434] on p "Adicionar R$ 16,99" at bounding box center [580, 434] width 72 height 12
type input "2"
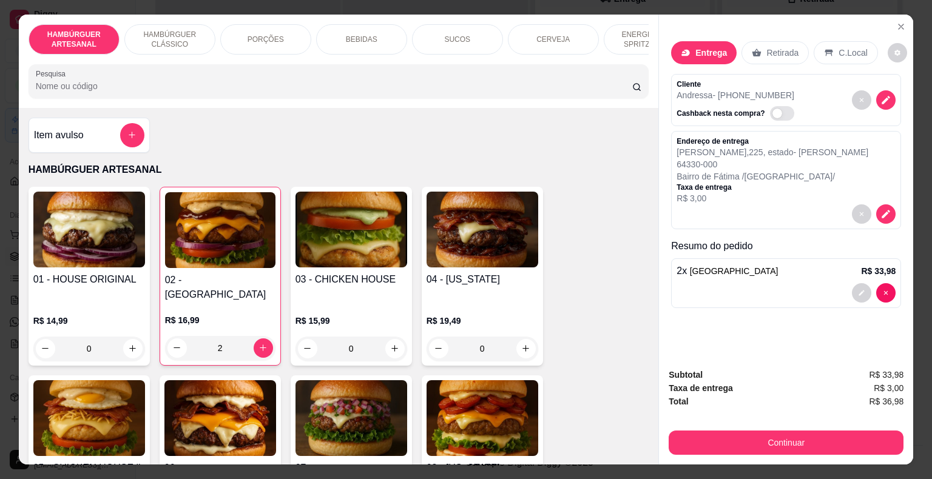
scroll to position [29, 0]
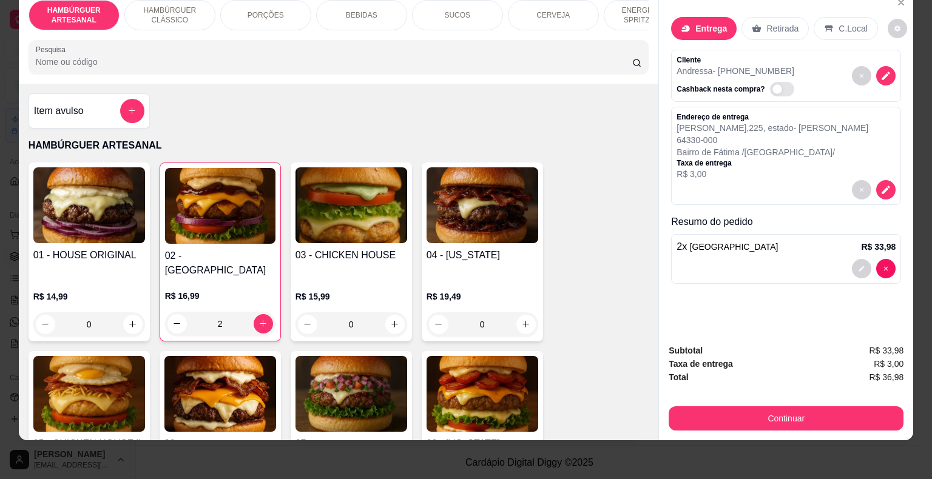
click at [354, 10] on p "BEBIDAS" at bounding box center [362, 15] width 32 height 10
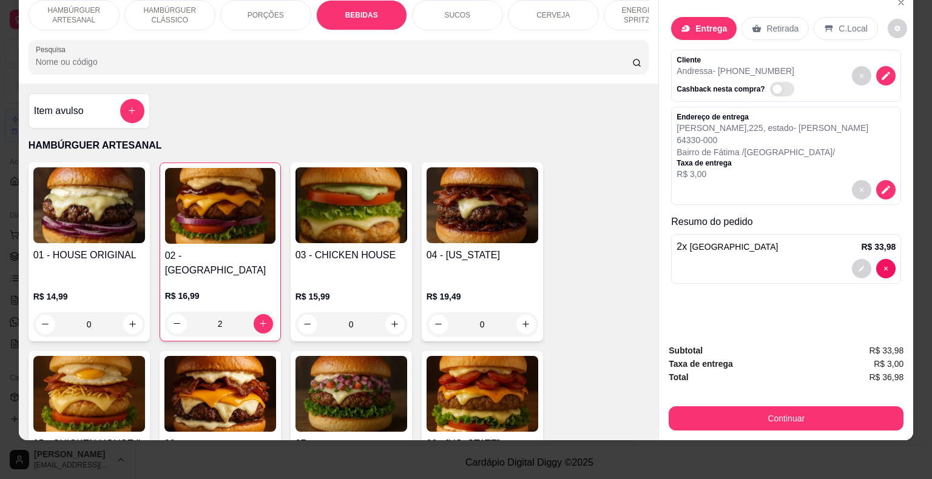
scroll to position [1367, 0]
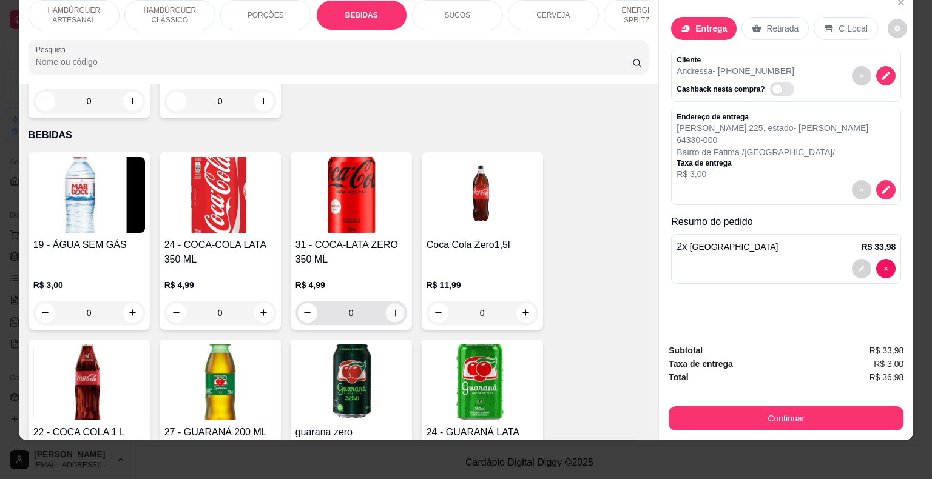
click at [389, 303] on button "increase-product-quantity" at bounding box center [394, 312] width 19 height 19
type input "1"
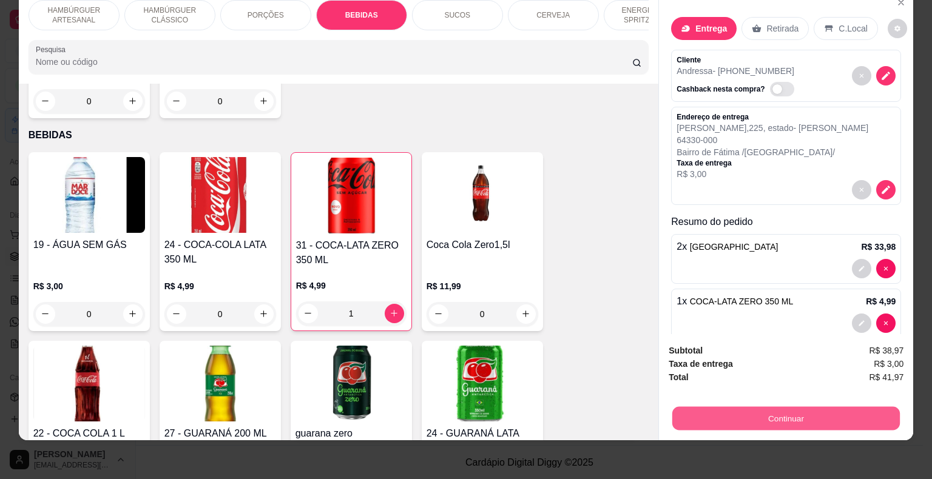
click at [691, 408] on button "Continuar" at bounding box center [785, 419] width 227 height 24
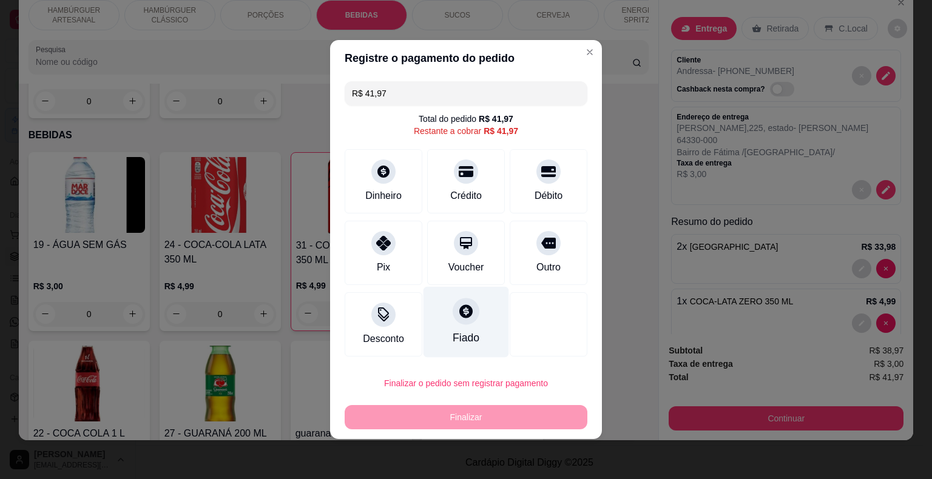
drag, startPoint x: 471, startPoint y: 192, endPoint x: 477, endPoint y: 288, distance: 96.7
click at [471, 192] on div "Crédito" at bounding box center [466, 196] width 32 height 15
type input "R$ 0,00"
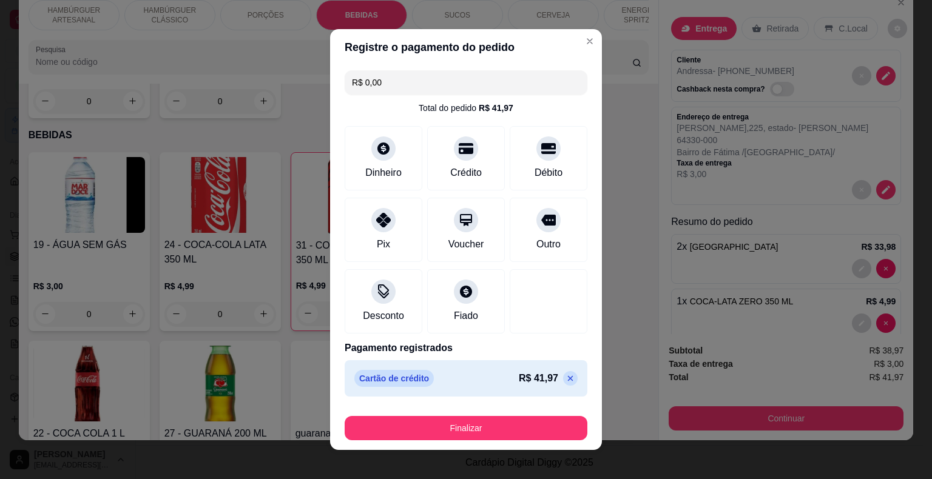
click at [472, 443] on footer "Finalizar" at bounding box center [466, 426] width 272 height 49
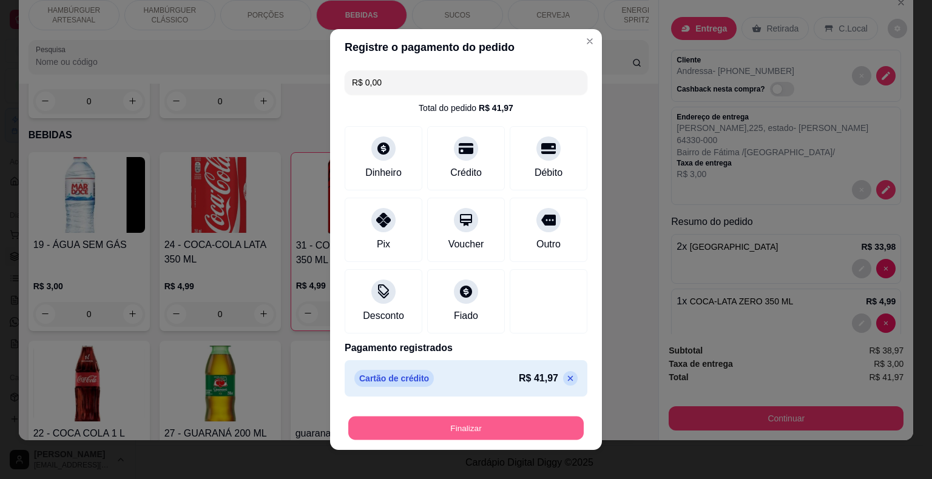
click at [472, 438] on button "Finalizar" at bounding box center [465, 429] width 235 height 24
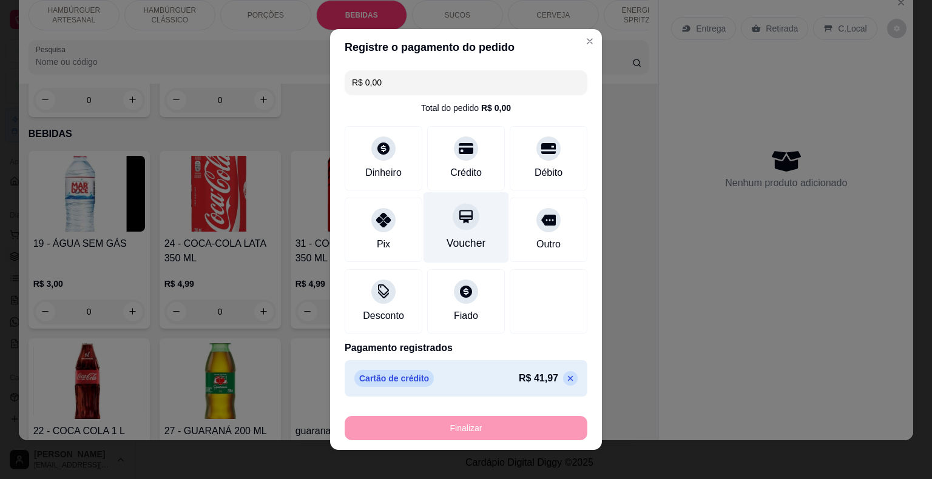
type input "0"
type input "-R$ 41,97"
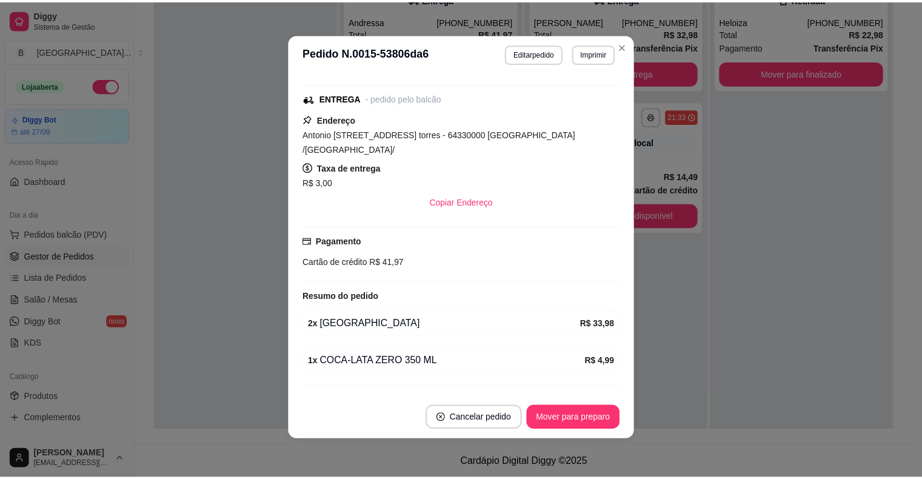
scroll to position [160, 0]
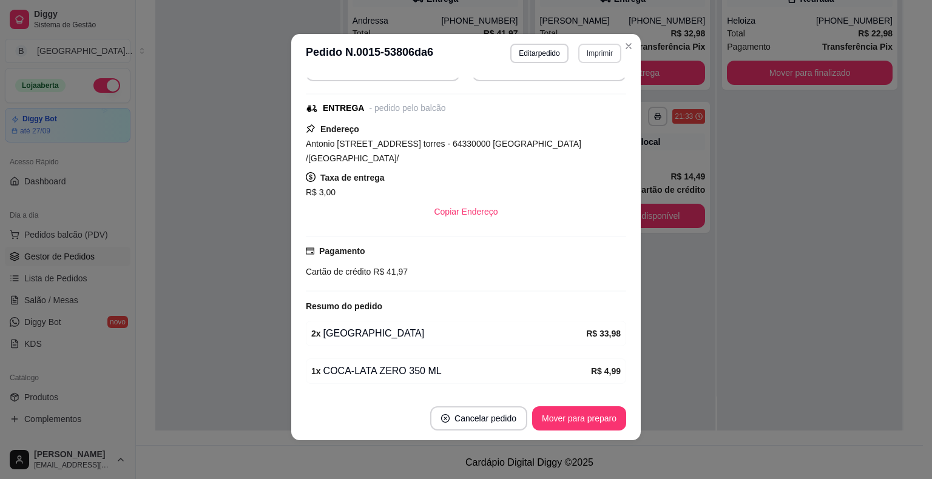
click at [585, 53] on button "Imprimir" at bounding box center [599, 53] width 43 height 19
click at [579, 96] on button "IMPRESSORA" at bounding box center [573, 96] width 88 height 19
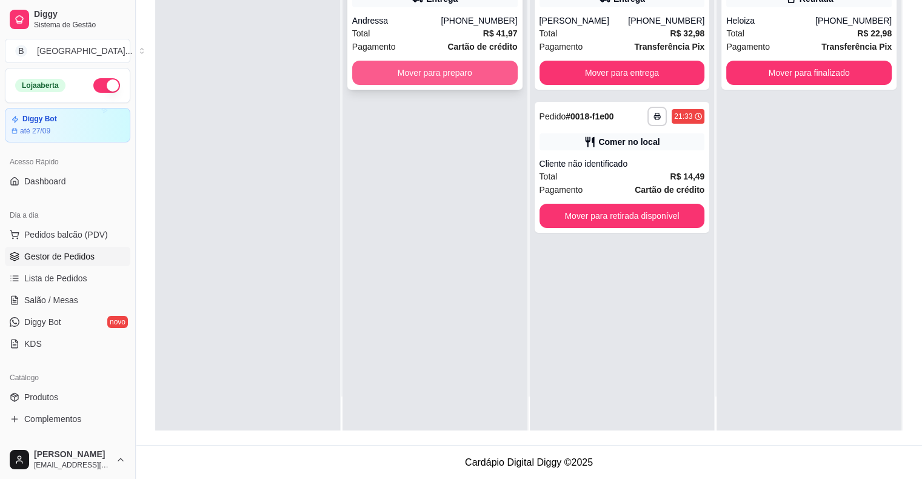
click at [381, 62] on button "Mover para preparo" at bounding box center [435, 73] width 166 height 24
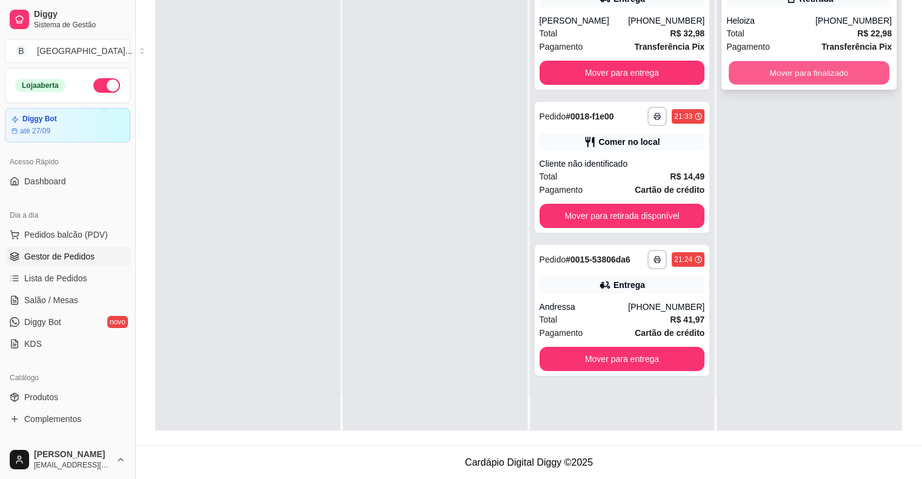
click at [820, 67] on button "Mover para finalizado" at bounding box center [809, 73] width 161 height 24
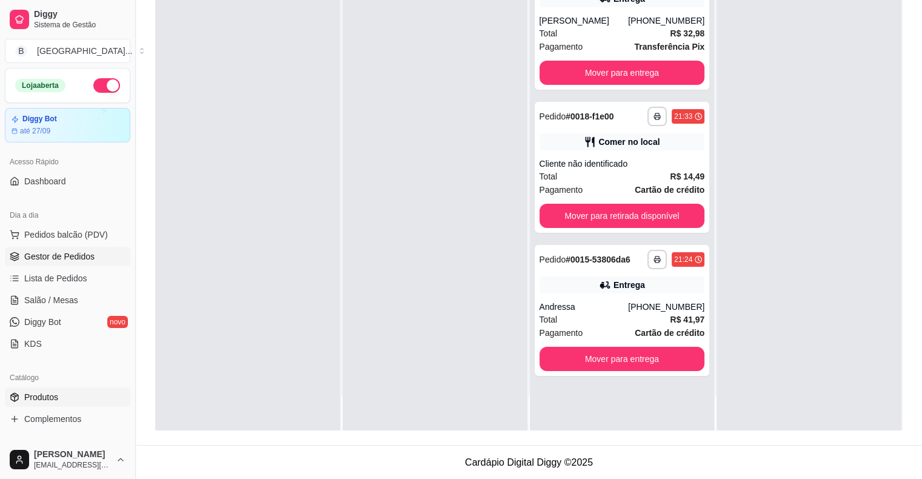
click at [39, 399] on span "Produtos" at bounding box center [41, 397] width 34 height 12
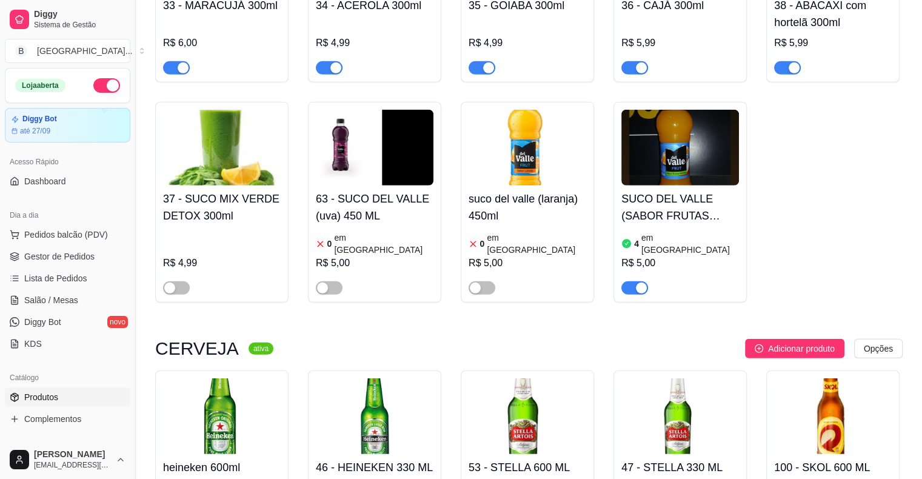
scroll to position [3457, 0]
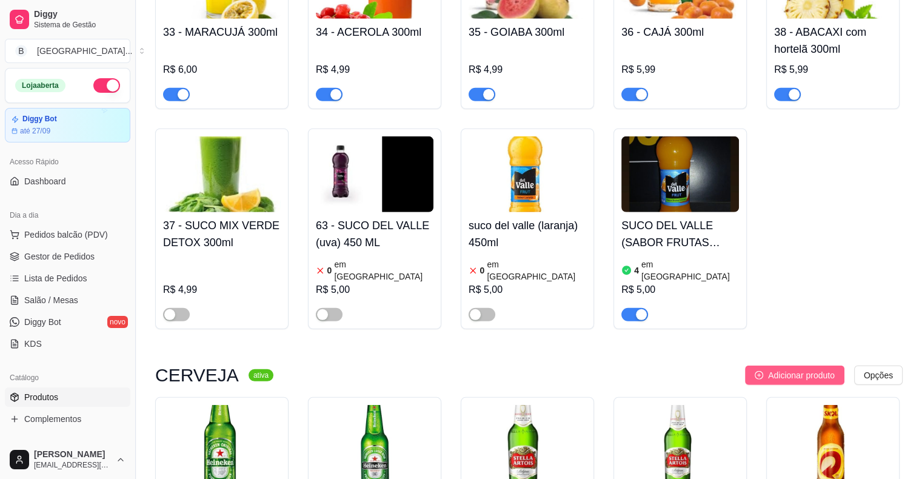
click at [765, 366] on button "Adicionar produto" at bounding box center [794, 375] width 99 height 19
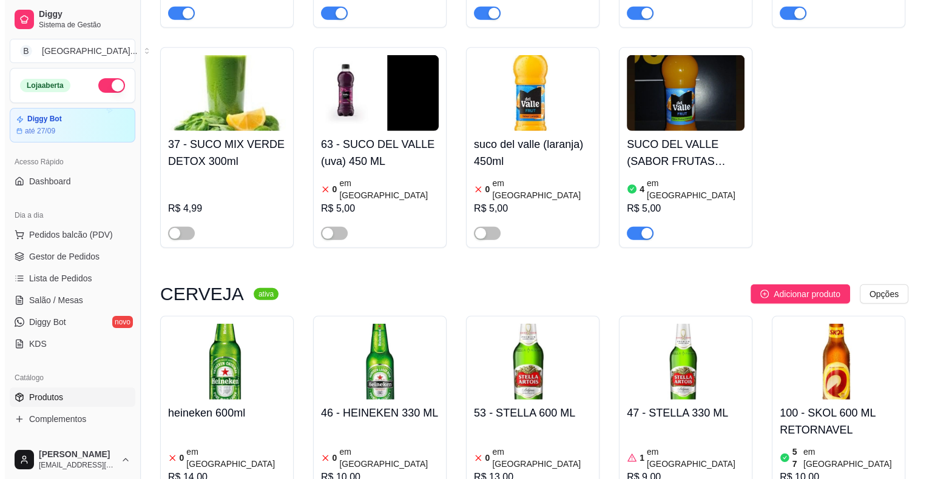
scroll to position [3518, 0]
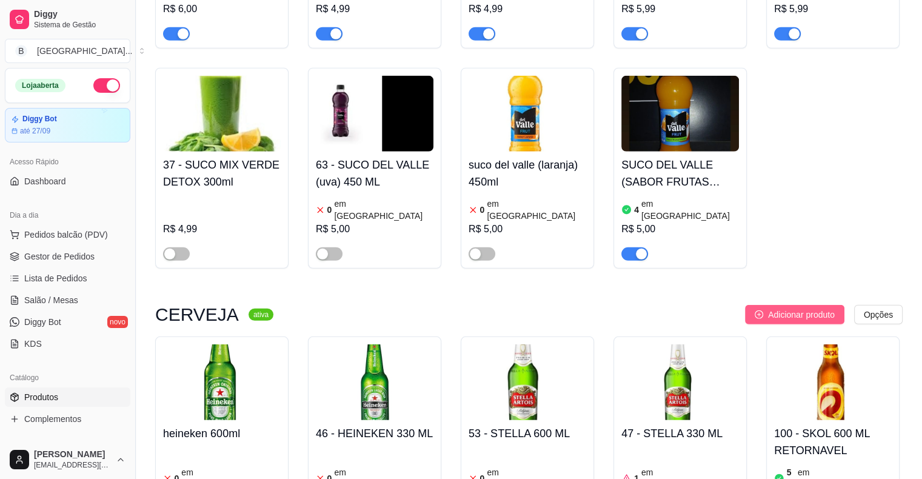
click at [837, 305] on button "Adicionar produto" at bounding box center [794, 314] width 99 height 19
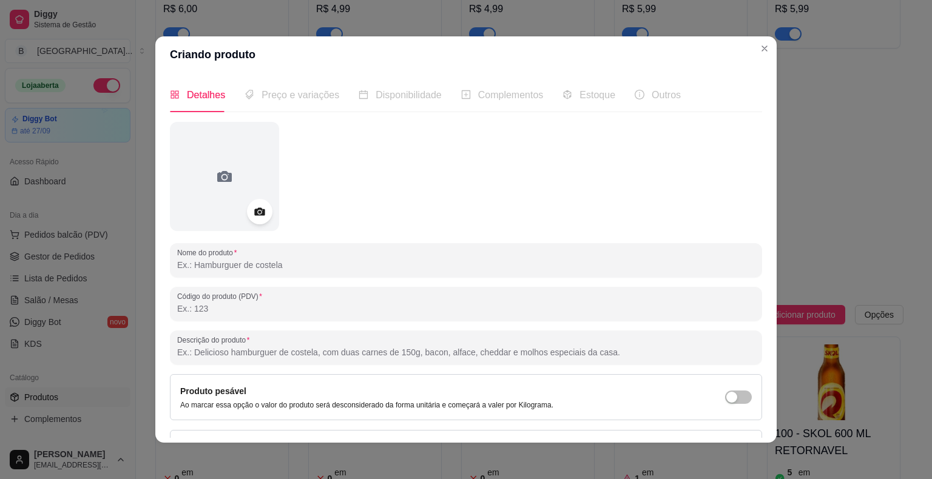
click at [252, 205] on icon at bounding box center [259, 212] width 14 height 14
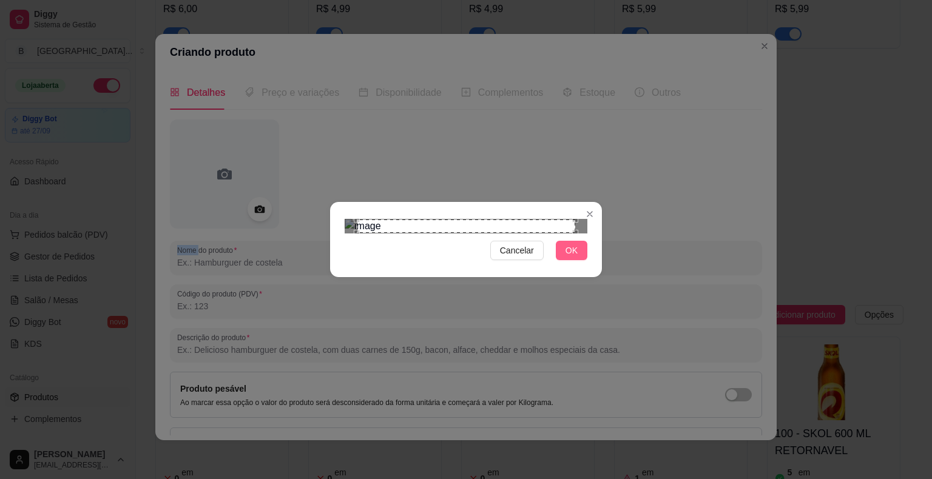
click at [572, 257] on span "OK" at bounding box center [571, 250] width 12 height 13
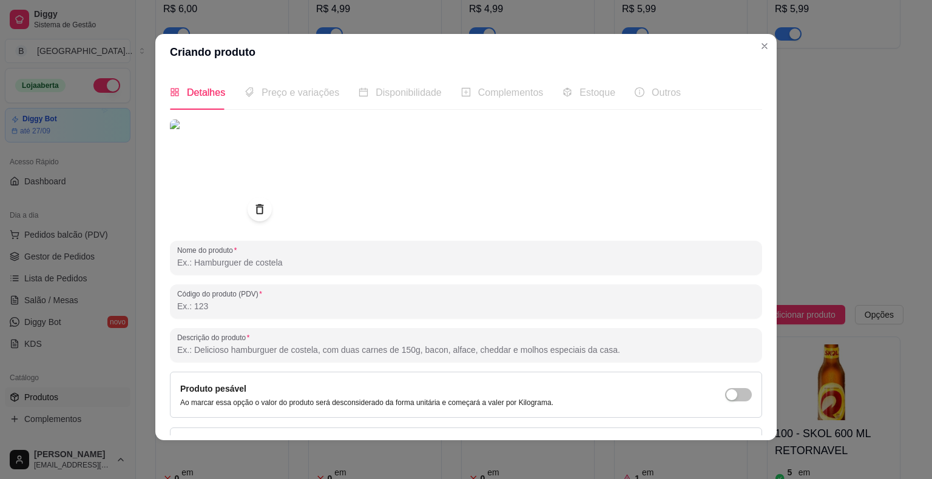
click at [279, 95] on span "Preço e variações" at bounding box center [300, 92] width 78 height 10
click at [307, 99] on div "Preço e variações" at bounding box center [291, 92] width 95 height 15
click at [270, 91] on span "Preço e variações" at bounding box center [300, 92] width 78 height 10
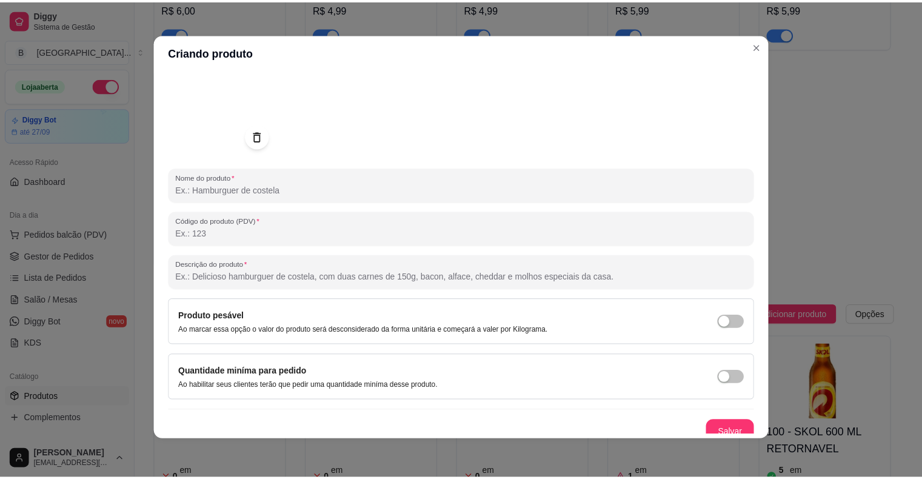
scroll to position [81, 0]
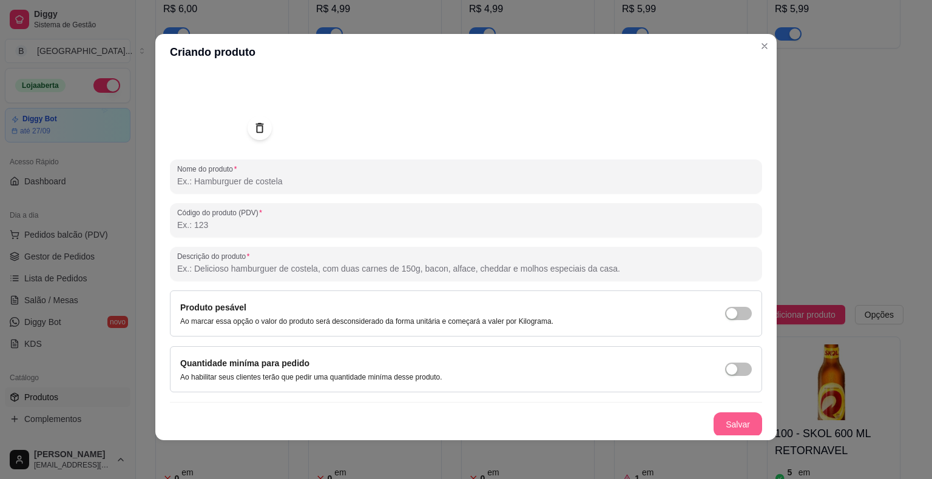
click at [732, 423] on button "Salvar" at bounding box center [737, 424] width 49 height 24
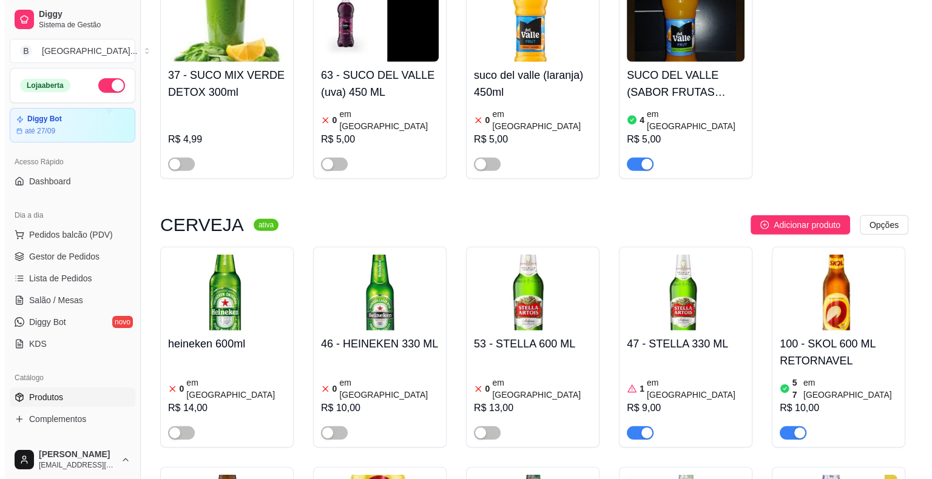
scroll to position [3578, 0]
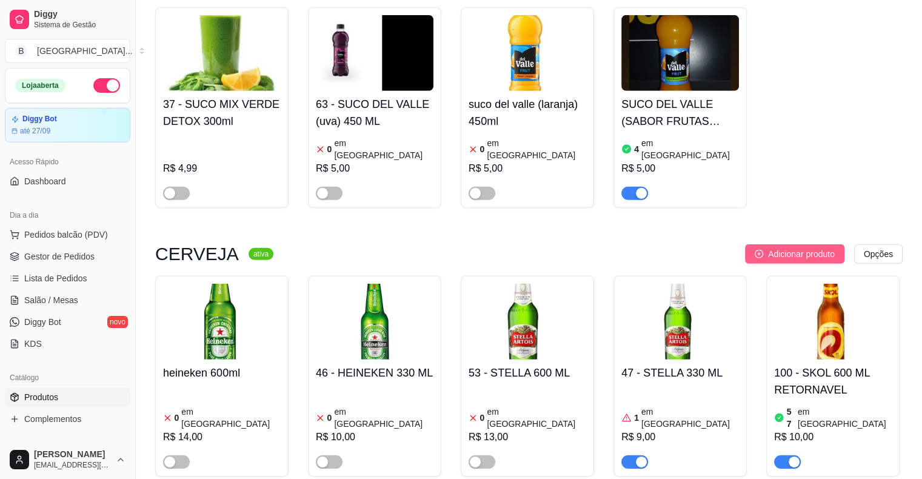
click at [777, 247] on span "Adicionar produto" at bounding box center [801, 253] width 67 height 13
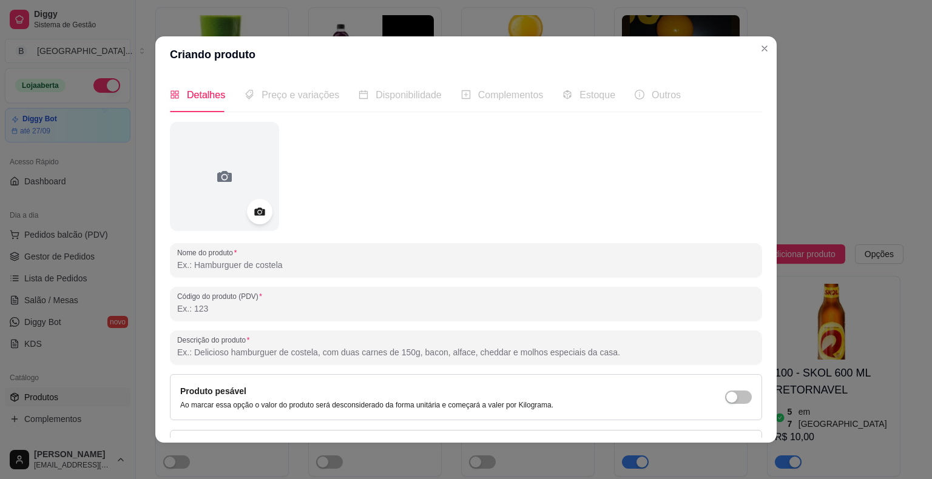
click at [252, 210] on icon at bounding box center [259, 212] width 14 height 14
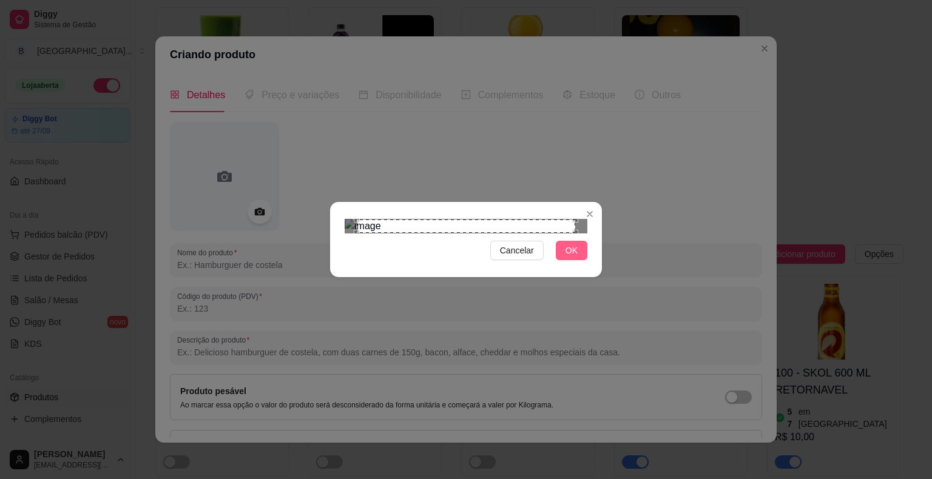
click at [562, 260] on button "OK" at bounding box center [572, 250] width 32 height 19
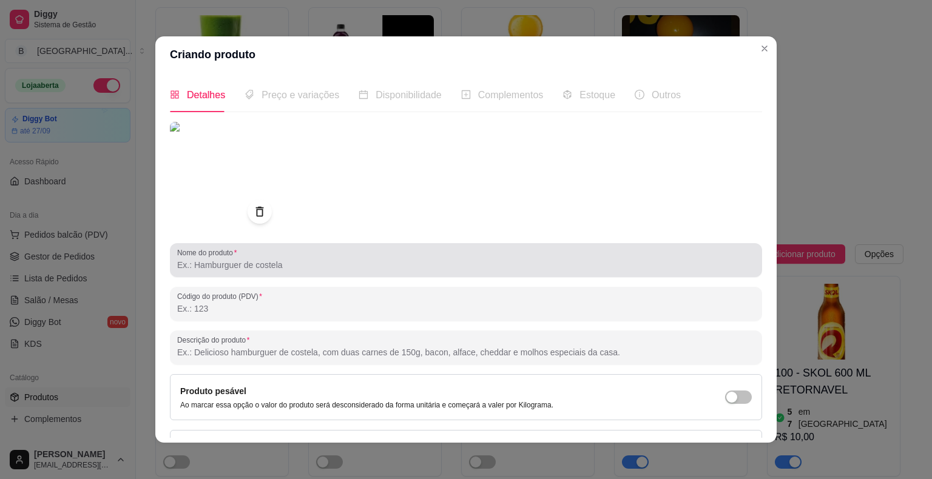
click at [452, 274] on div "Nome do produto" at bounding box center [466, 260] width 592 height 34
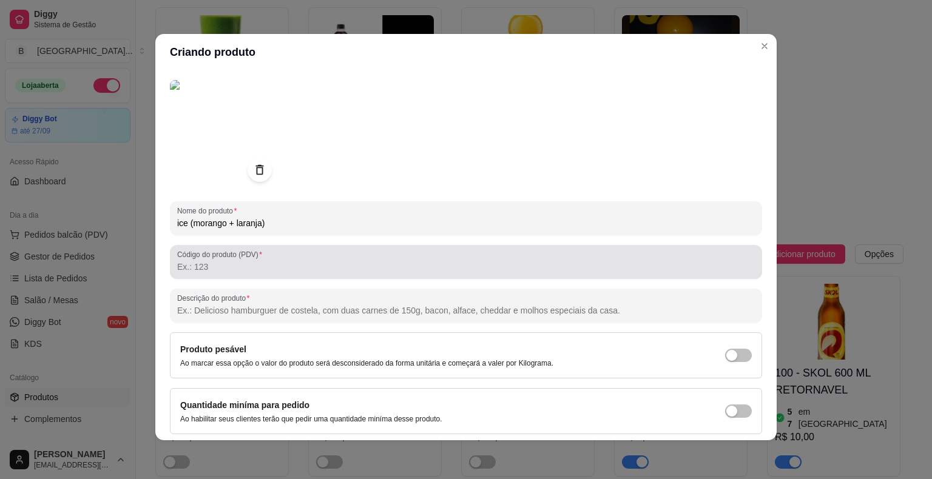
scroll to position [81, 0]
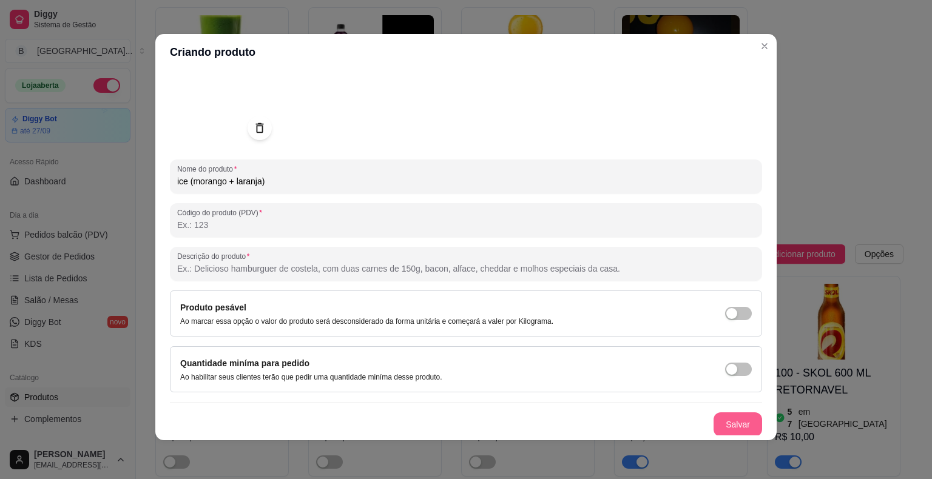
type input "ice (morango + laranja)"
click at [714, 422] on button "Salvar" at bounding box center [737, 425] width 47 height 24
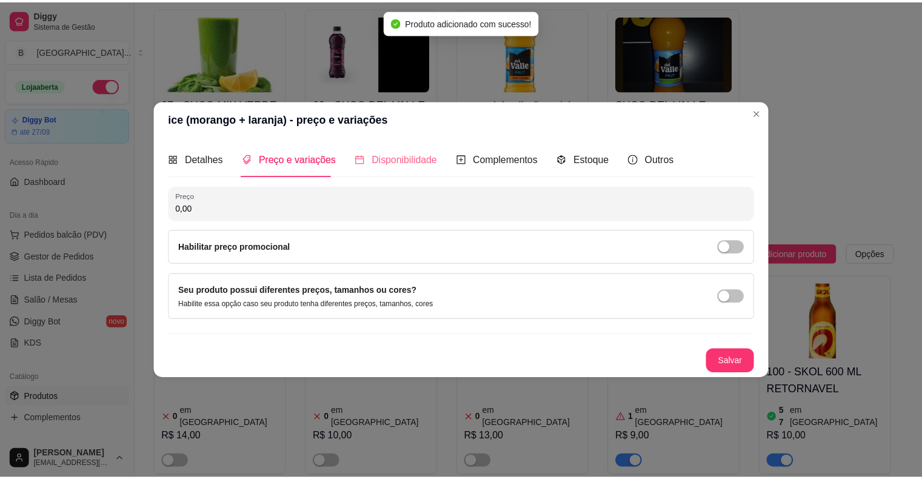
scroll to position [0, 0]
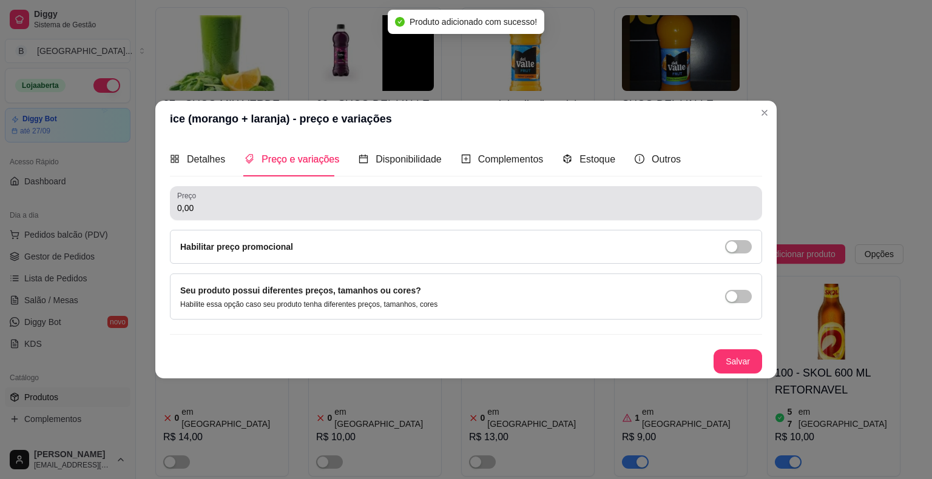
click at [345, 205] on input "0,00" at bounding box center [465, 208] width 577 height 12
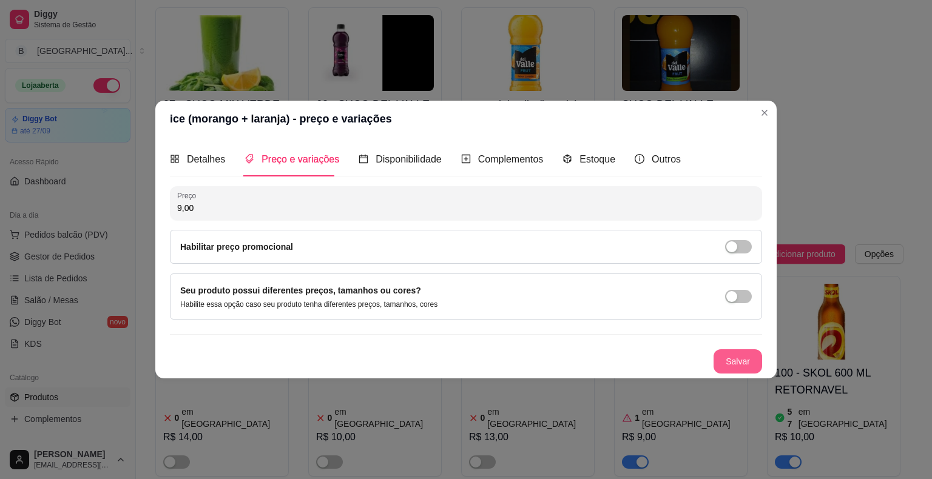
type input "9,00"
click at [752, 364] on button "Salvar" at bounding box center [737, 362] width 47 height 24
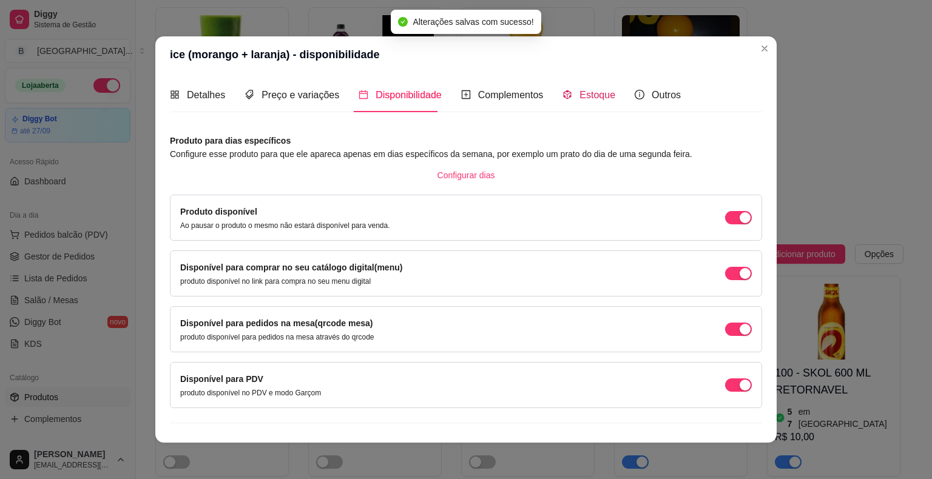
click at [588, 90] on span "Estoque" at bounding box center [597, 95] width 36 height 10
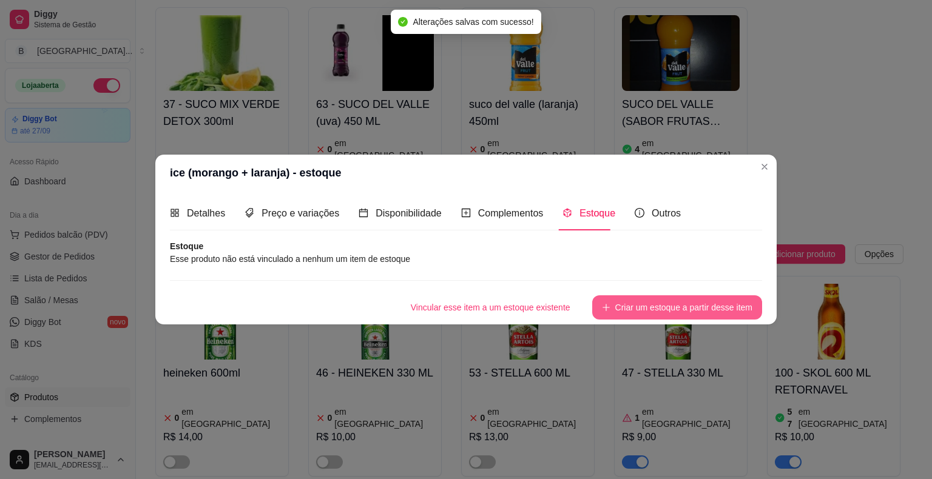
click at [631, 317] on button "Criar um estoque a partir desse item" at bounding box center [677, 307] width 170 height 24
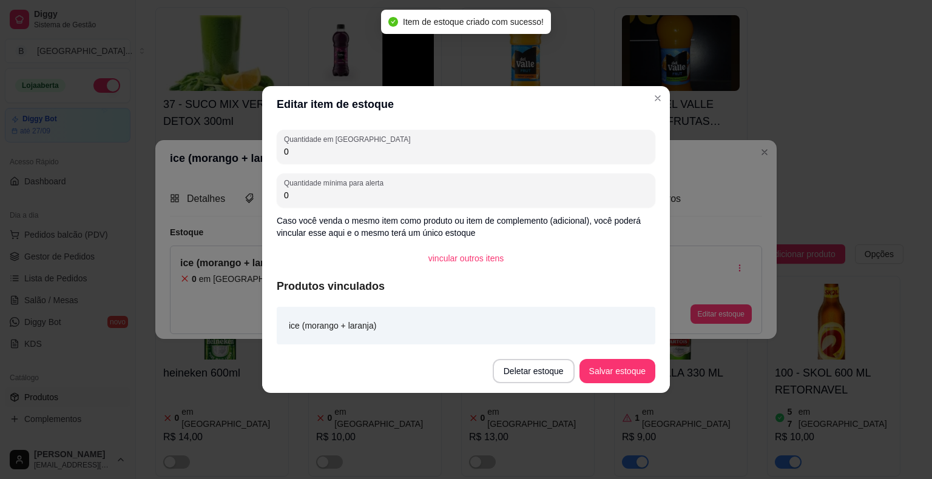
click at [580, 146] on input "0" at bounding box center [466, 152] width 364 height 12
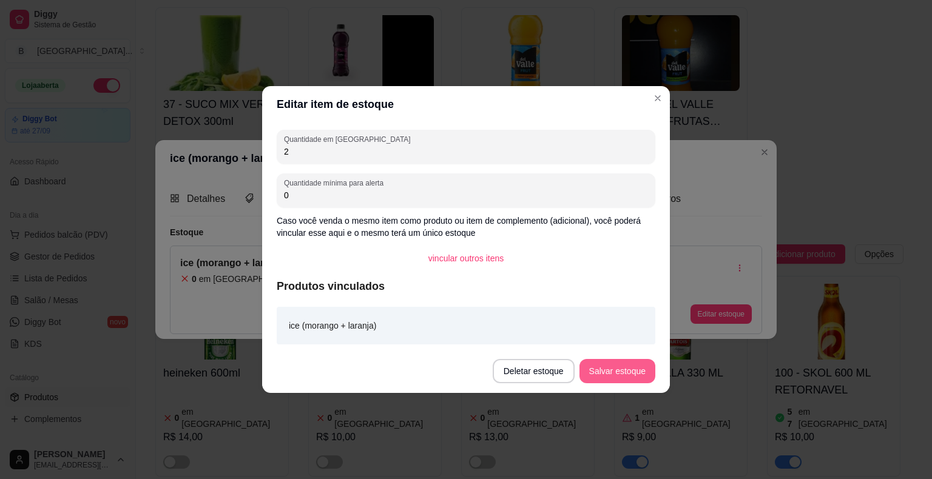
type input "2"
click at [642, 375] on button "Salvar estoque" at bounding box center [617, 371] width 76 height 24
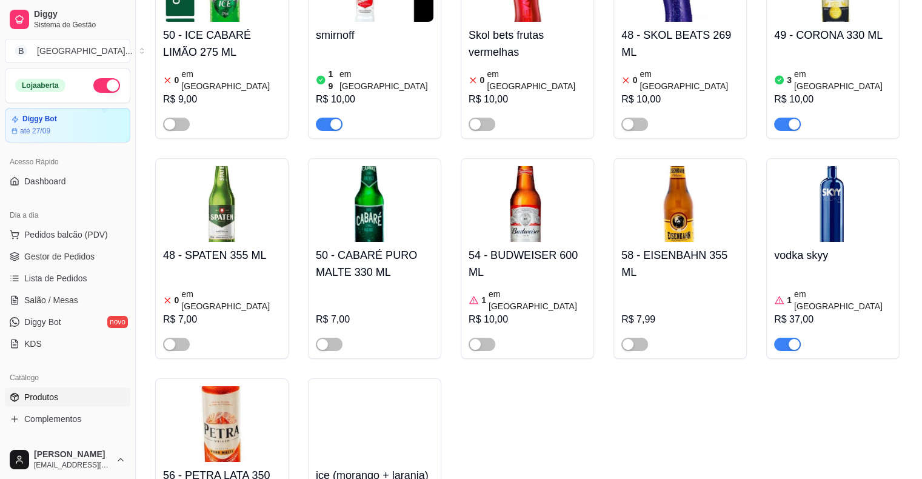
scroll to position [4367, 0]
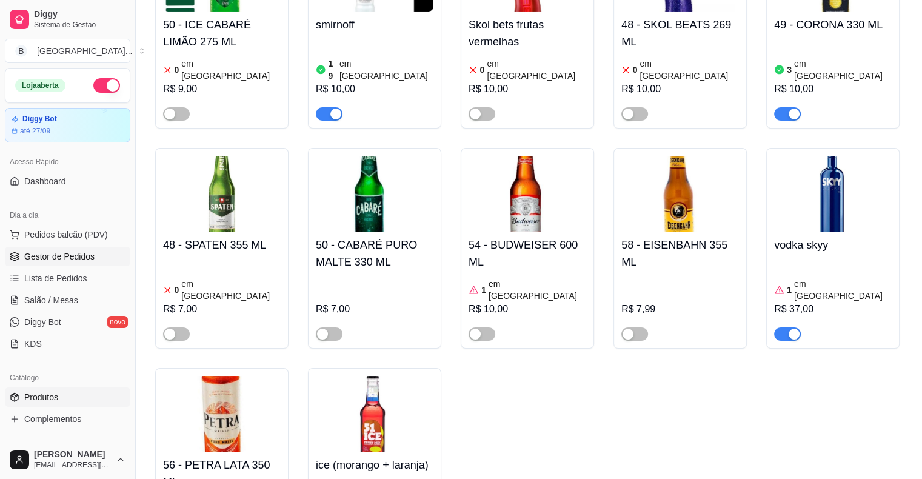
click at [78, 260] on span "Gestor de Pedidos" at bounding box center [59, 256] width 70 height 12
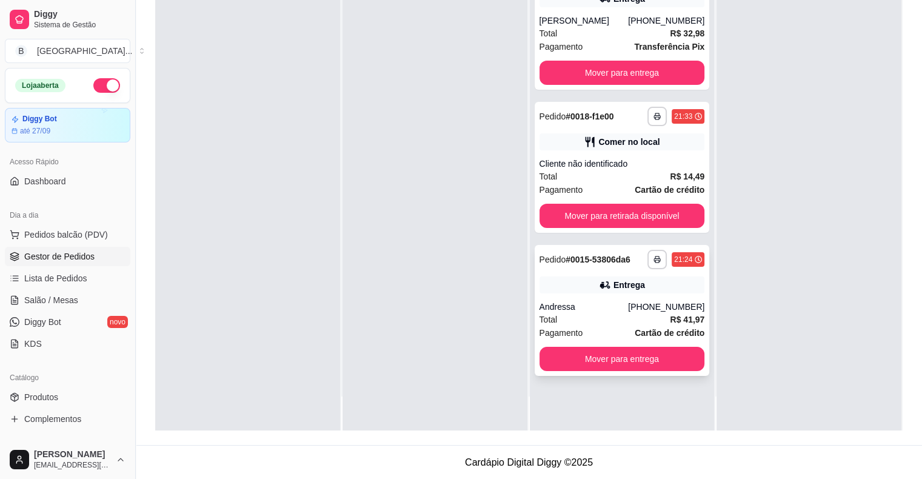
scroll to position [184, 0]
click at [553, 362] on button "Mover para entrega" at bounding box center [622, 360] width 161 height 24
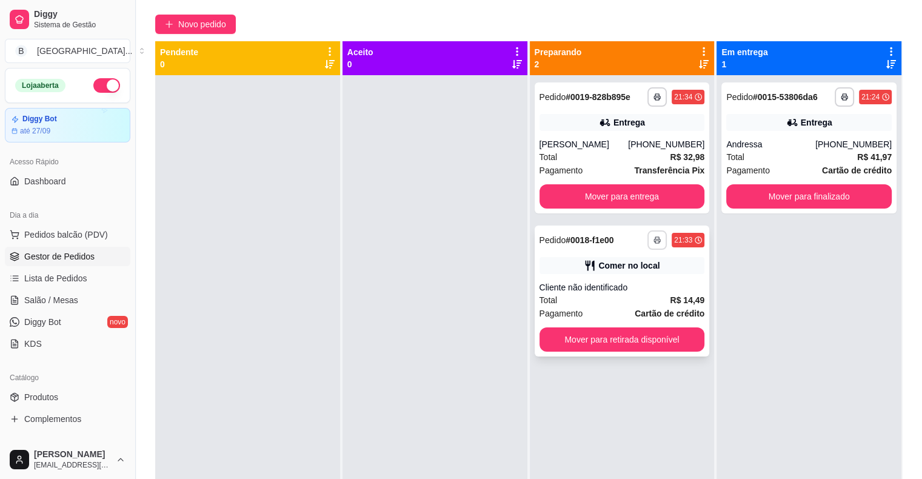
scroll to position [63, 0]
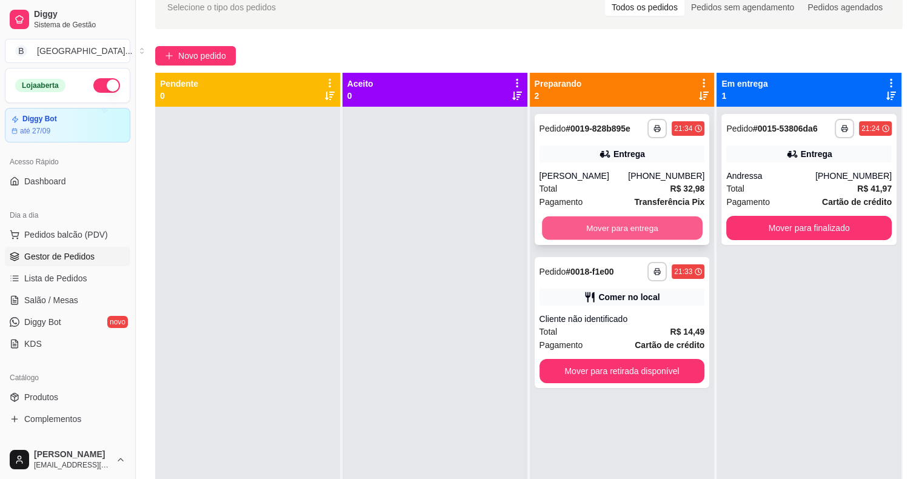
click at [673, 221] on button "Mover para entrega" at bounding box center [622, 229] width 161 height 24
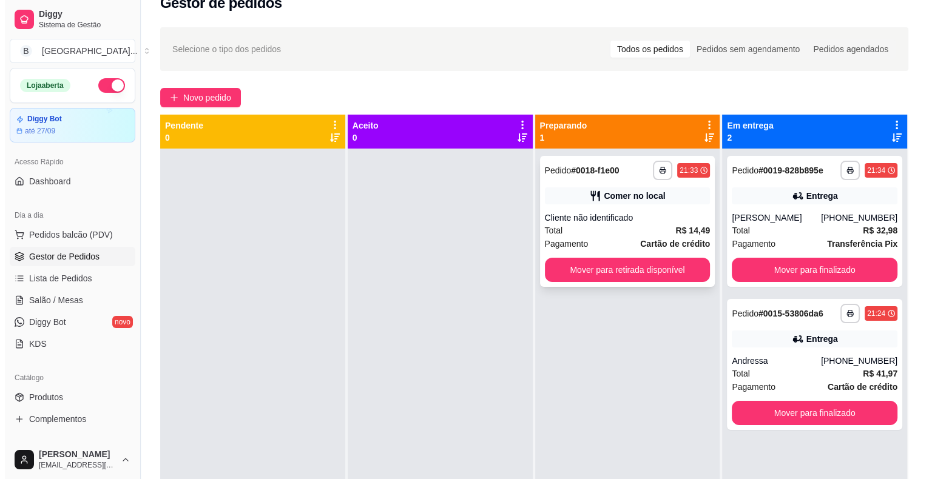
scroll to position [2, 0]
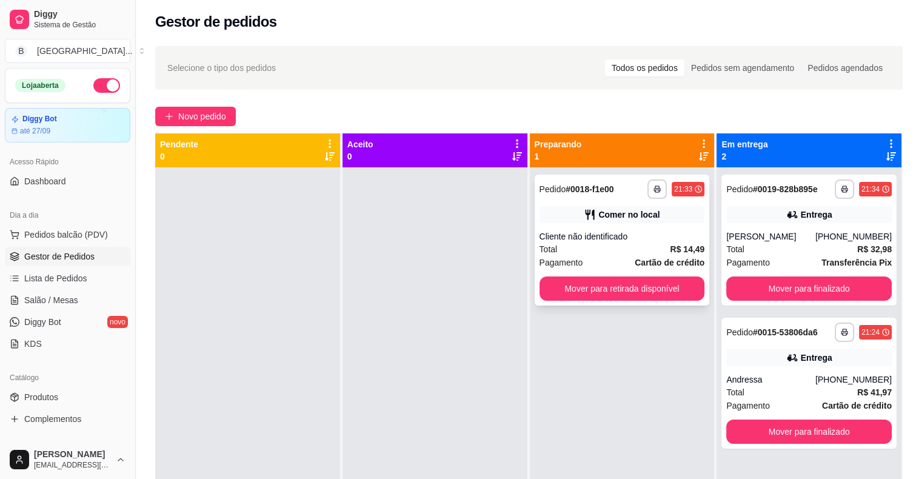
click at [633, 187] on div "**********" at bounding box center [623, 189] width 166 height 19
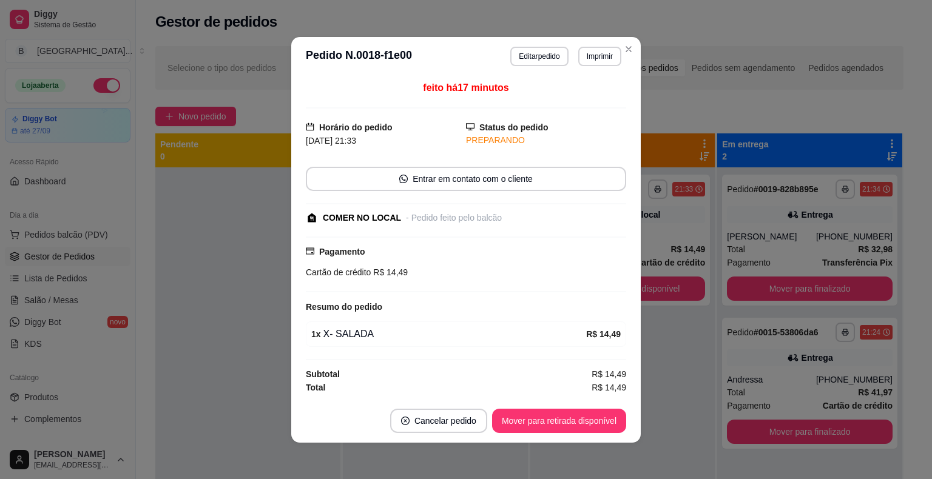
scroll to position [1, 0]
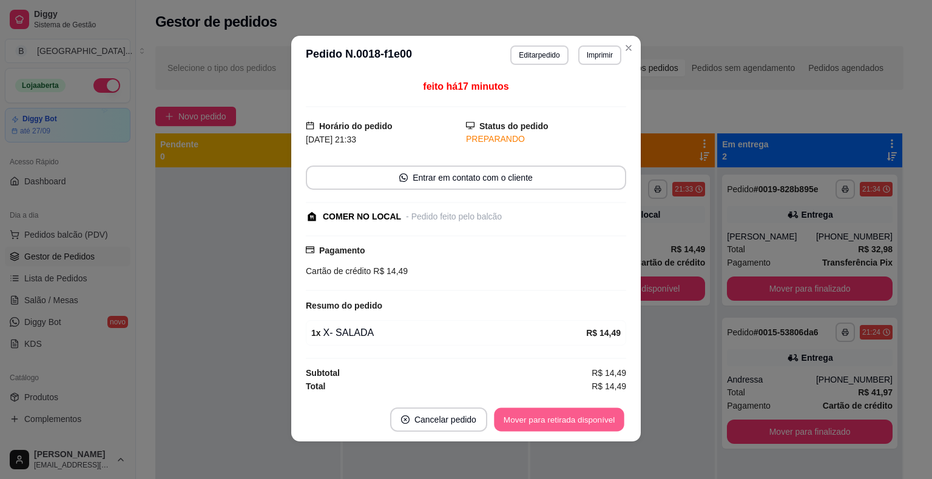
click at [559, 418] on button "Mover para retirada disponível" at bounding box center [559, 420] width 130 height 24
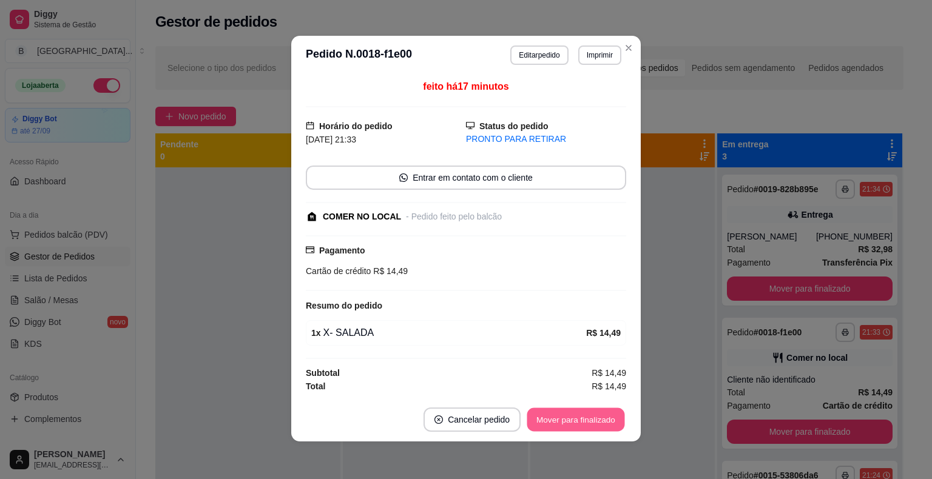
click at [559, 418] on button "Mover para finalizado" at bounding box center [576, 420] width 98 height 24
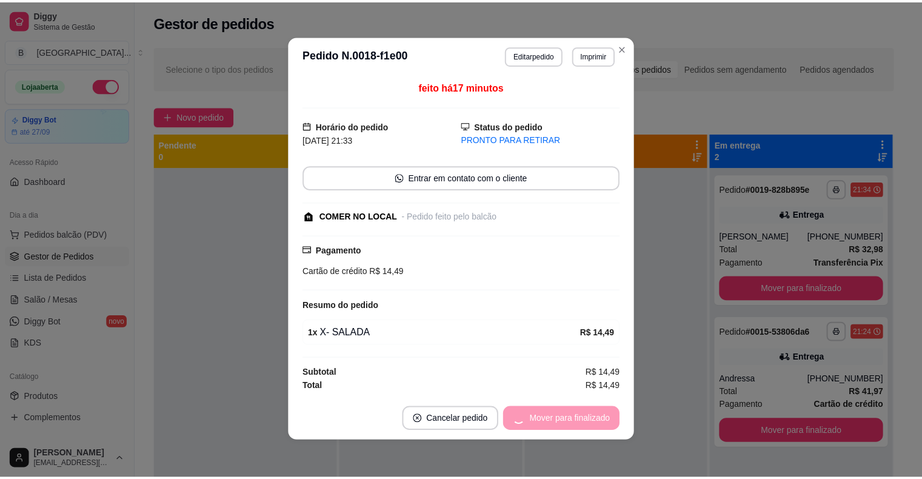
scroll to position [0, 0]
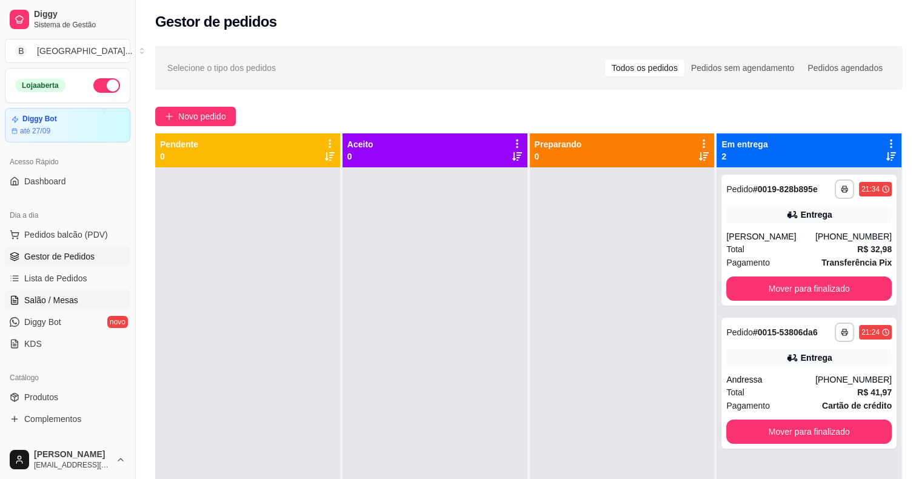
click at [61, 302] on span "Salão / Mesas" at bounding box center [51, 300] width 54 height 12
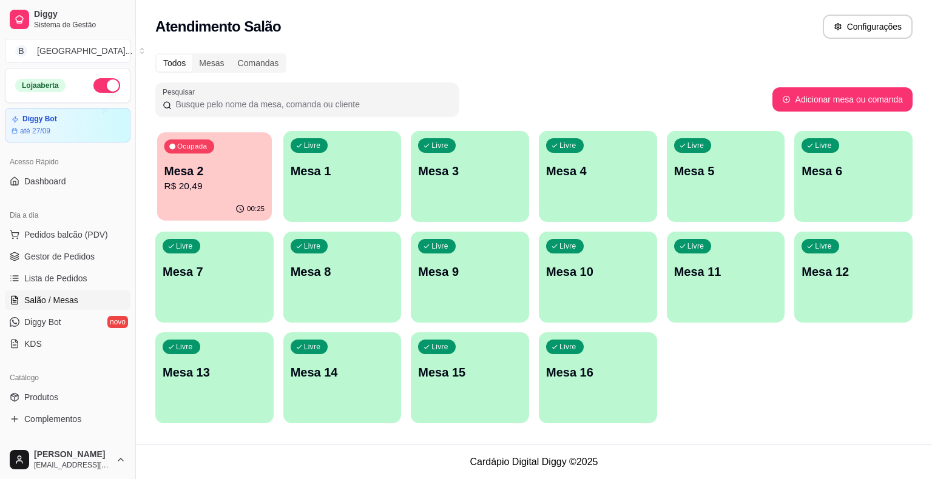
click at [198, 186] on p "R$ 20,49" at bounding box center [214, 187] width 101 height 14
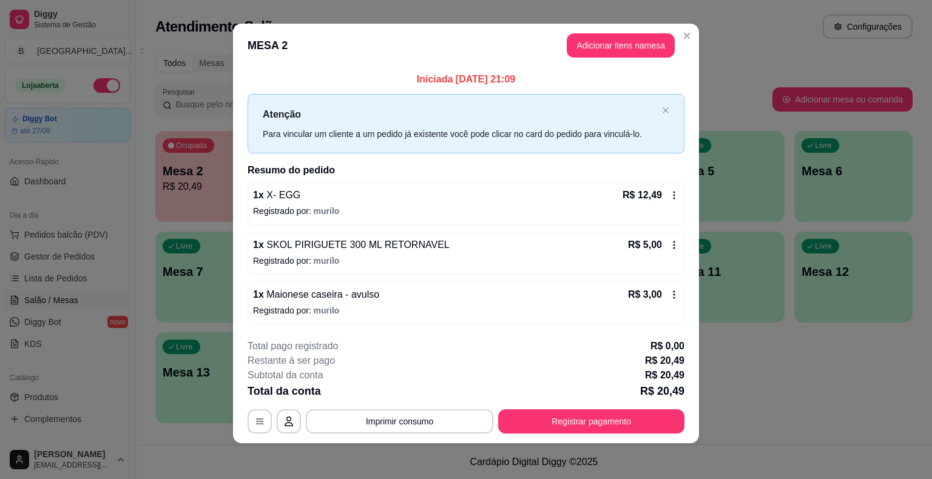
scroll to position [8, 0]
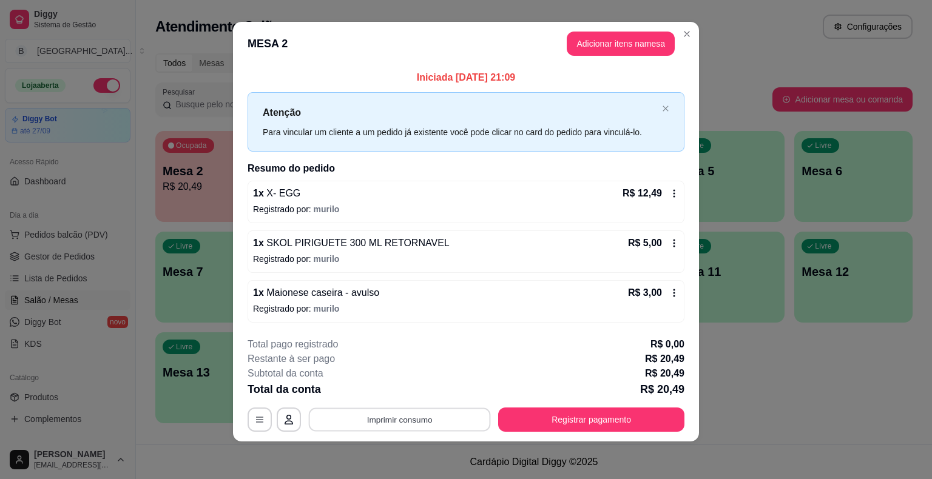
click at [392, 417] on button "Imprimir consumo" at bounding box center [400, 420] width 182 height 24
click at [400, 369] on button "IMPRESSORA" at bounding box center [399, 366] width 88 height 19
click at [118, 304] on link "Salão / Mesas" at bounding box center [68, 300] width 126 height 19
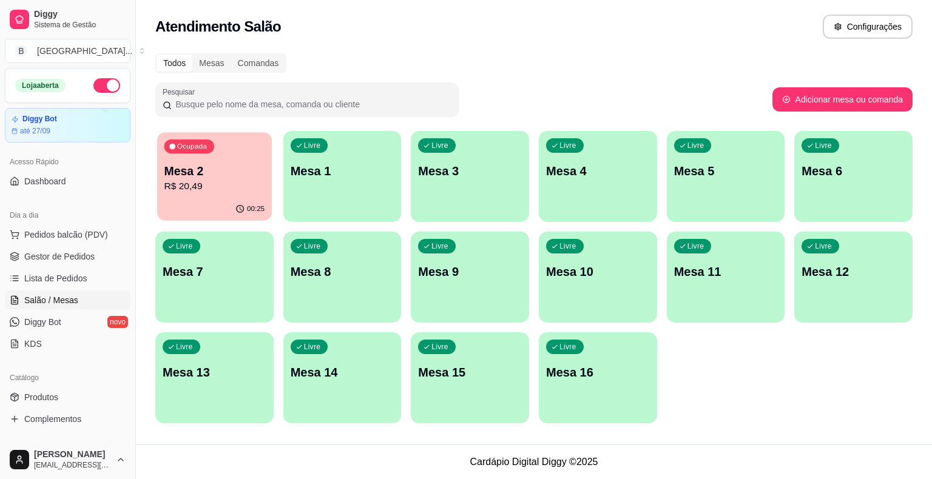
click at [255, 154] on div "Ocupada Mesa 2 R$ 20,49" at bounding box center [214, 165] width 115 height 66
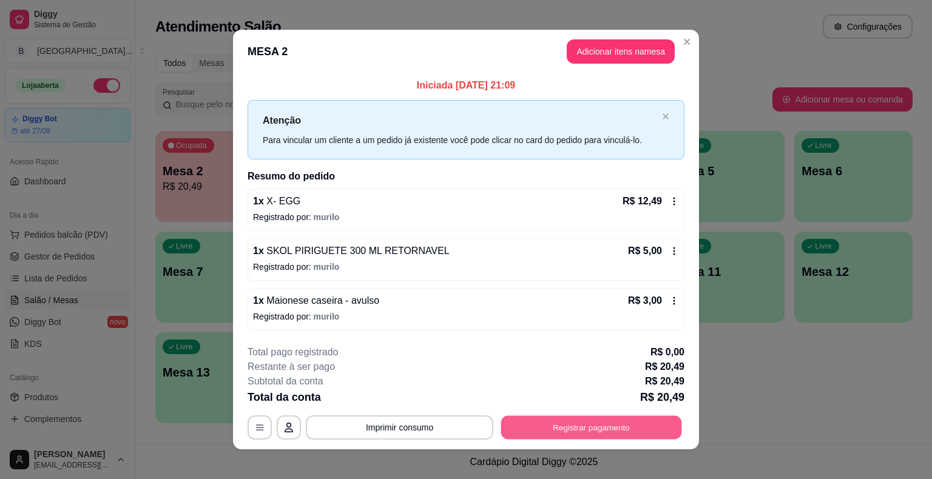
click at [637, 424] on button "Registrar pagamento" at bounding box center [591, 427] width 181 height 24
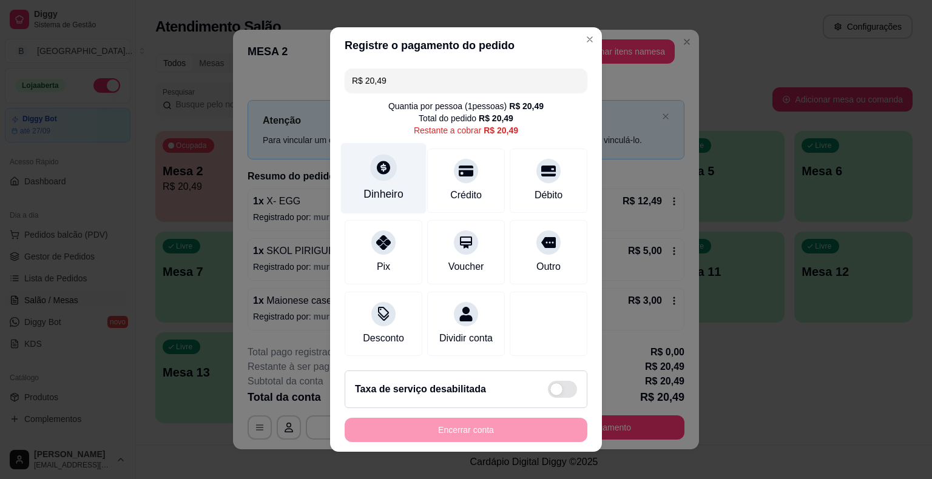
click at [398, 193] on div "Dinheiro" at bounding box center [384, 178] width 86 height 71
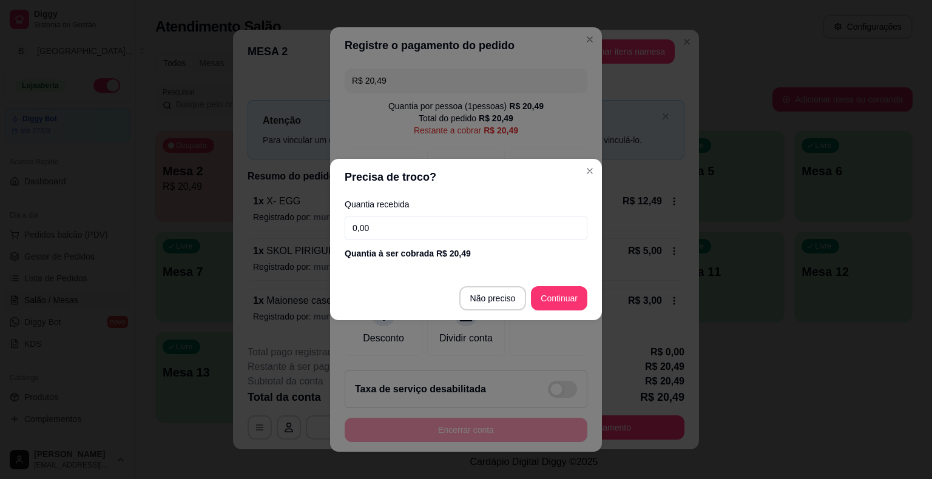
click at [433, 232] on input "0,00" at bounding box center [465, 228] width 243 height 24
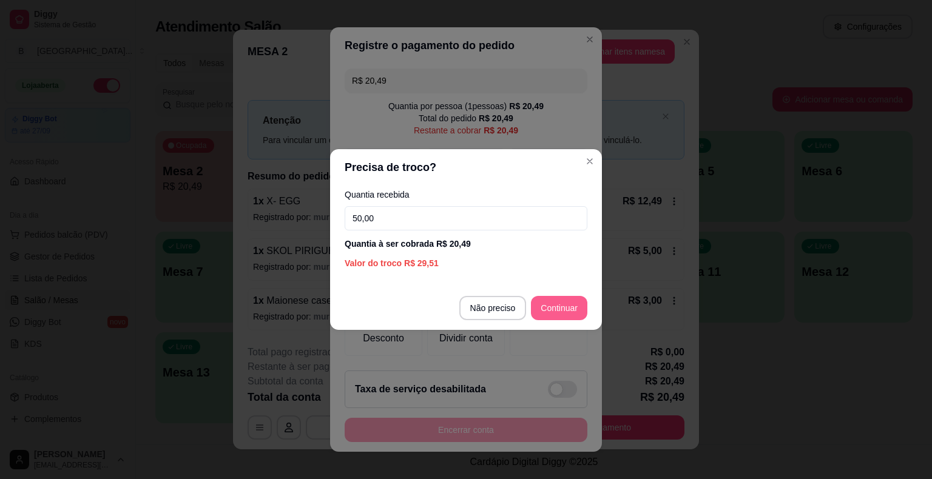
type input "50,00"
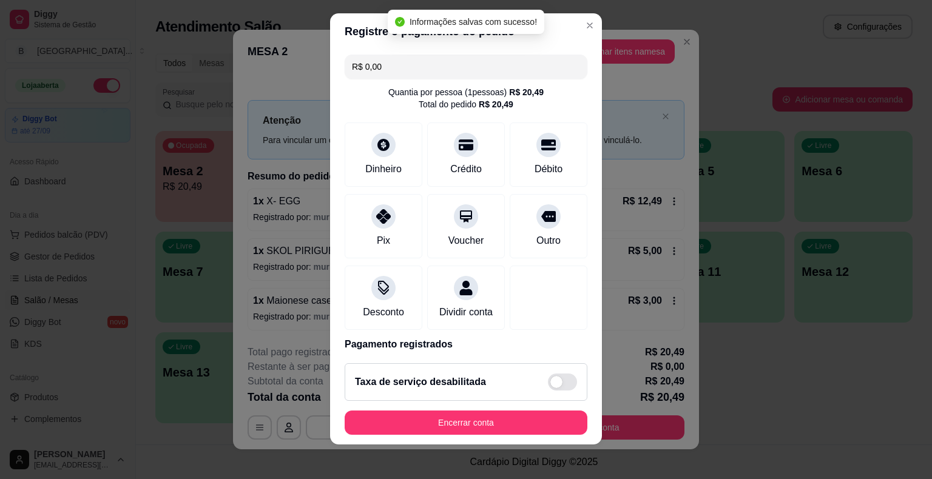
type input "R$ 0,00"
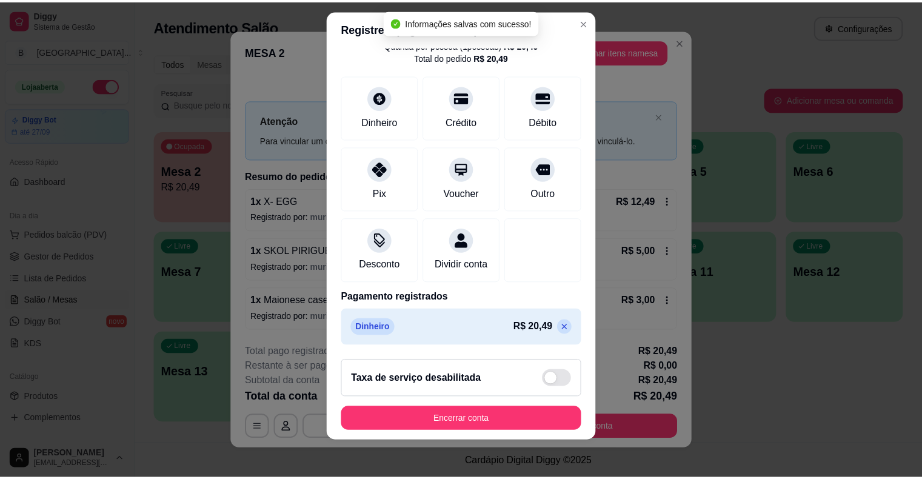
scroll to position [15, 0]
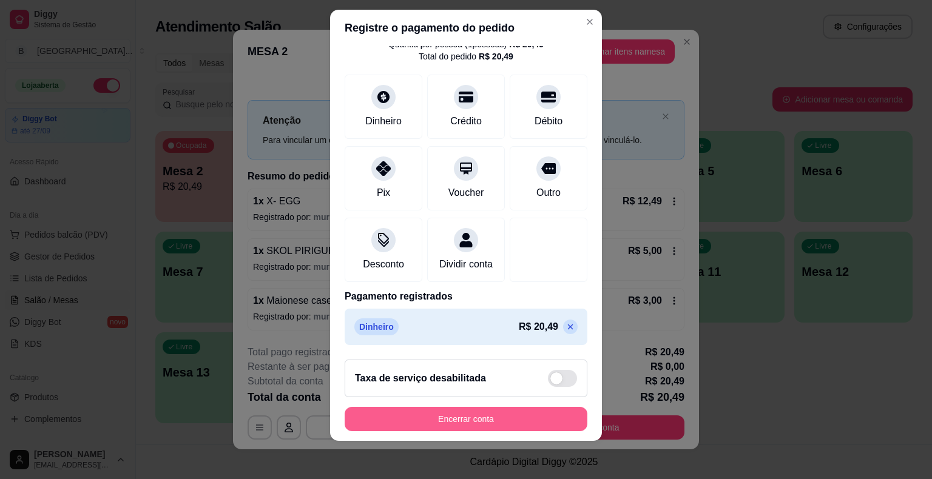
click at [398, 409] on button "Encerrar conta" at bounding box center [465, 419] width 243 height 24
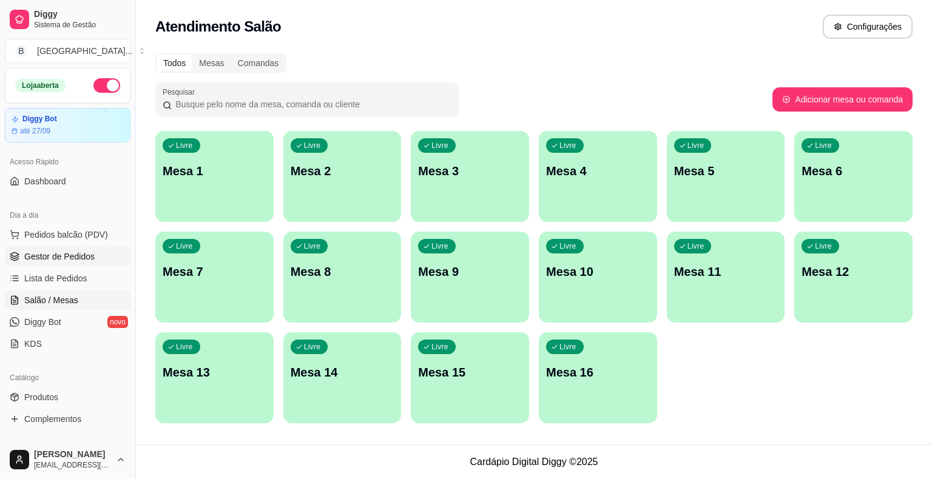
click at [104, 260] on link "Gestor de Pedidos" at bounding box center [68, 256] width 126 height 19
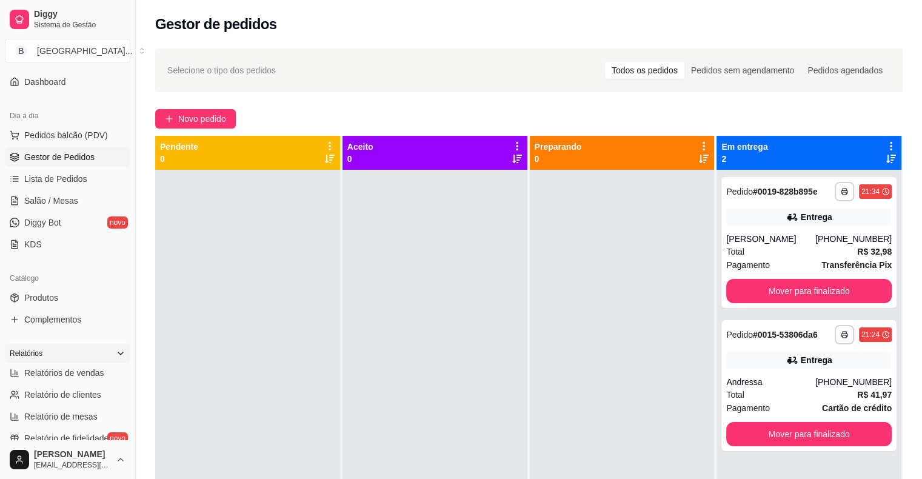
scroll to position [121, 0]
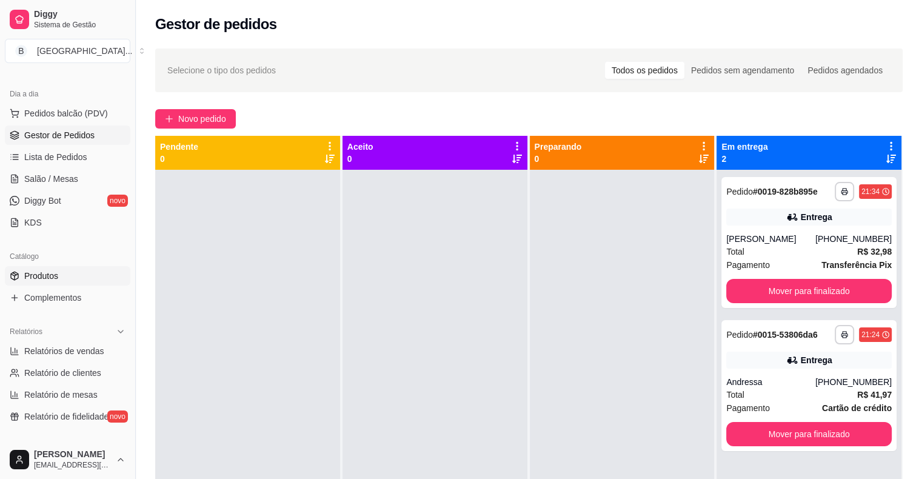
click at [23, 278] on link "Produtos" at bounding box center [68, 275] width 126 height 19
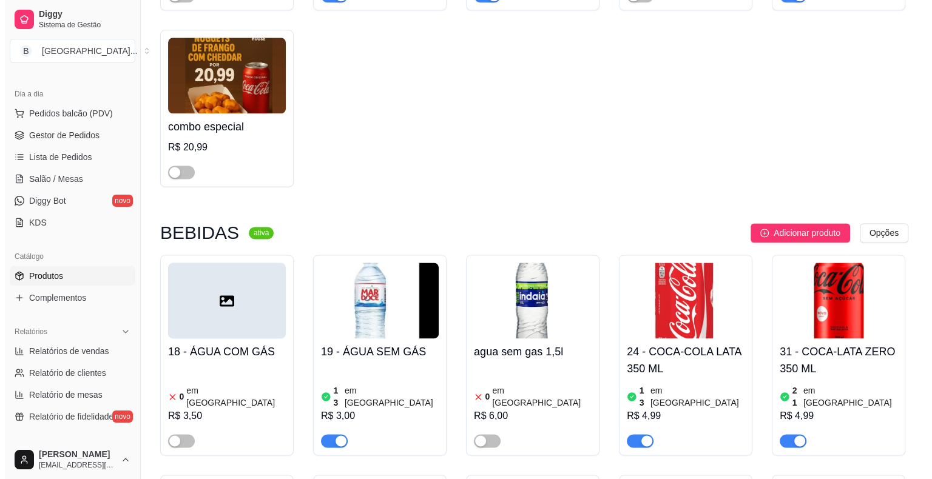
scroll to position [1577, 0]
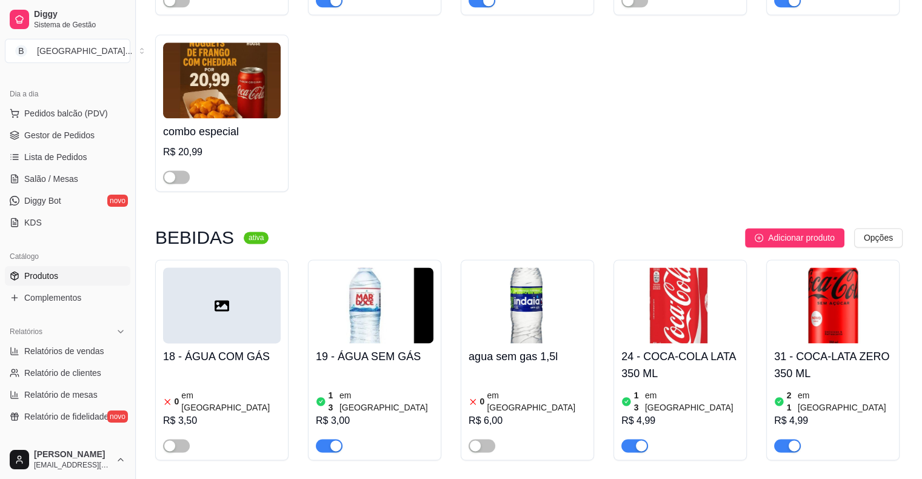
click at [778, 231] on span "Adicionar produto" at bounding box center [801, 237] width 67 height 13
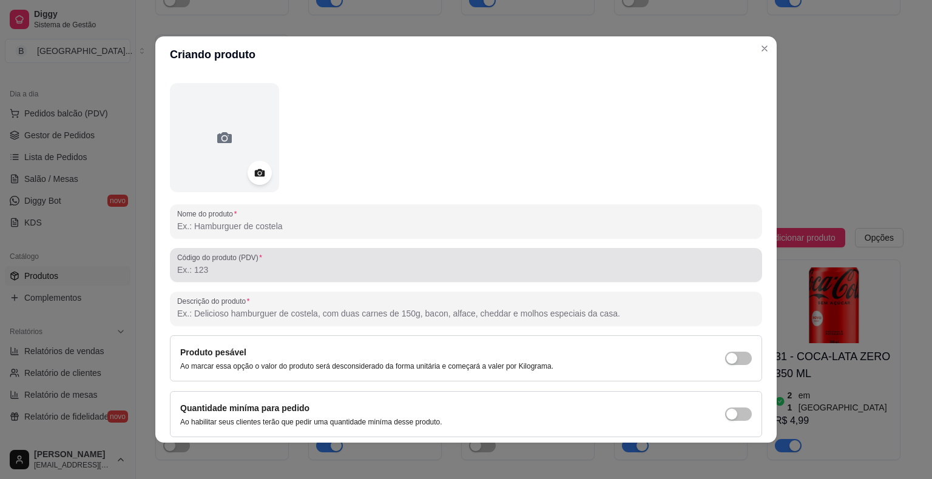
scroll to position [81, 0]
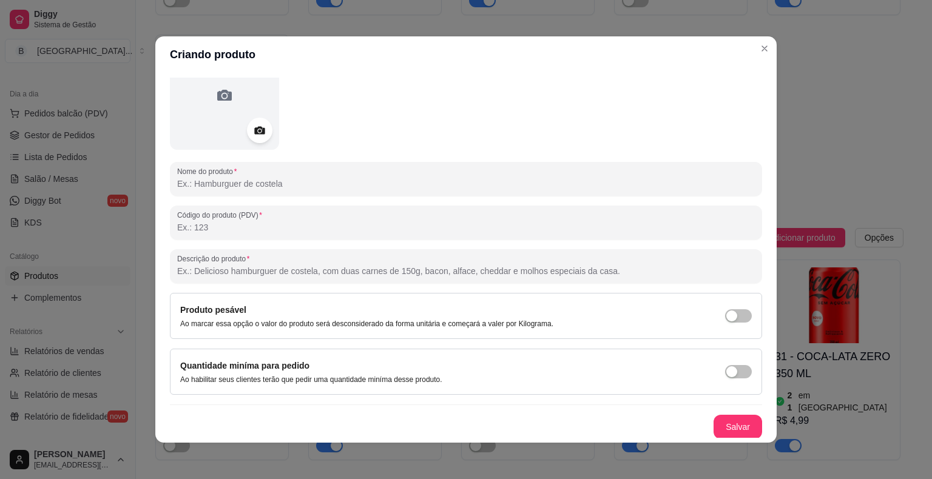
click at [253, 126] on icon at bounding box center [259, 131] width 14 height 14
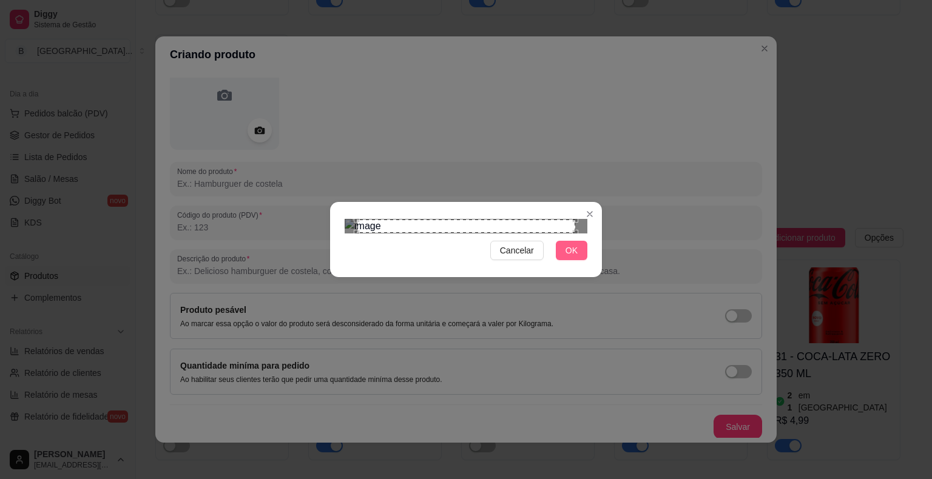
click at [560, 260] on button "OK" at bounding box center [572, 250] width 32 height 19
click at [563, 260] on button "OK" at bounding box center [572, 250] width 32 height 19
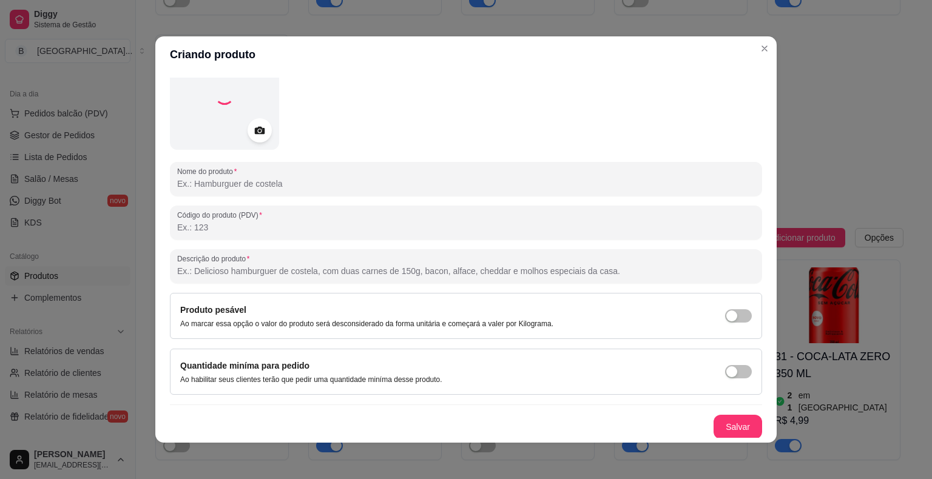
click at [574, 363] on div "Quantidade miníma para pedido Ao habilitar seus clientes terão que pedir uma qu…" at bounding box center [465, 371] width 571 height 25
click at [280, 188] on input "Nome do produto" at bounding box center [465, 184] width 577 height 12
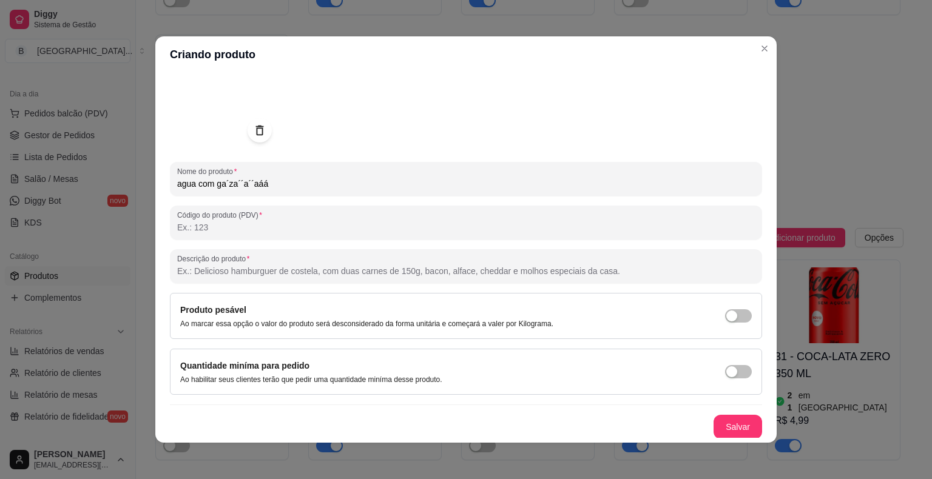
click at [254, 185] on input "agua com ga´za´´a´´aáá" at bounding box center [465, 184] width 577 height 12
click at [254, 185] on input "agua com gá" at bounding box center [465, 184] width 577 height 12
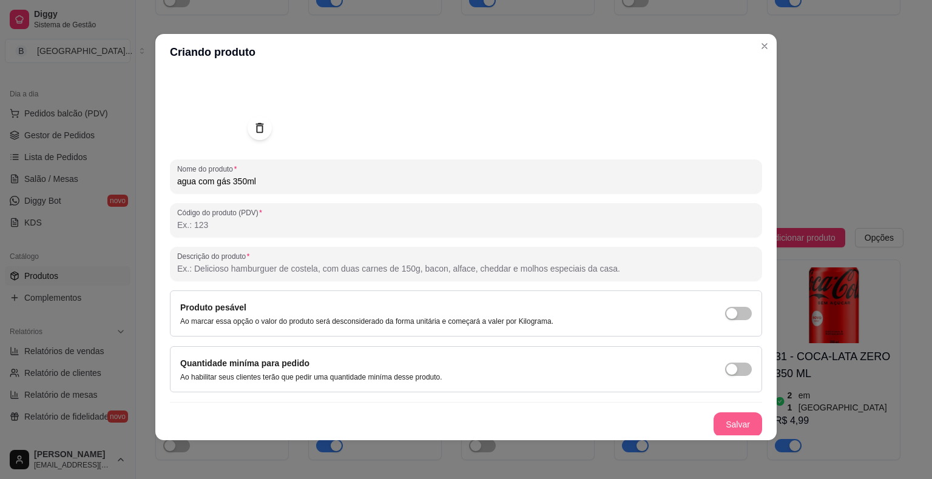
type input "agua com gás 350ml"
click at [728, 425] on button "Salvar" at bounding box center [737, 424] width 49 height 24
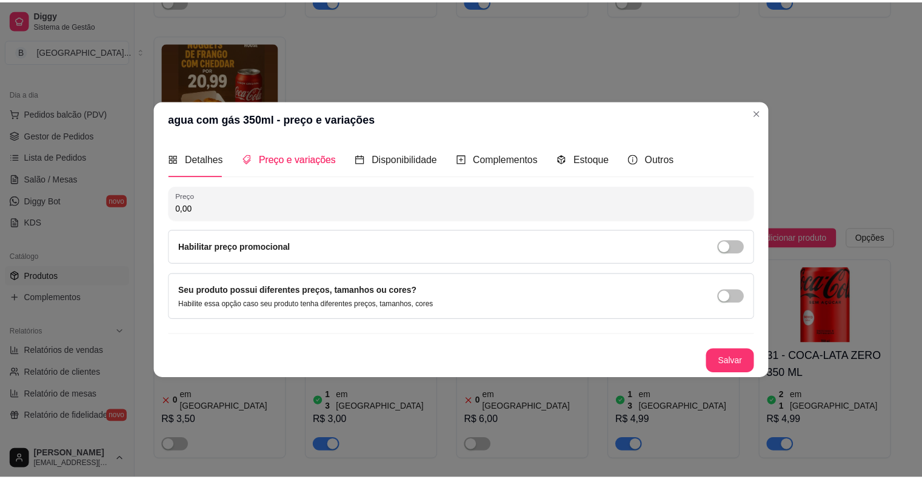
scroll to position [0, 0]
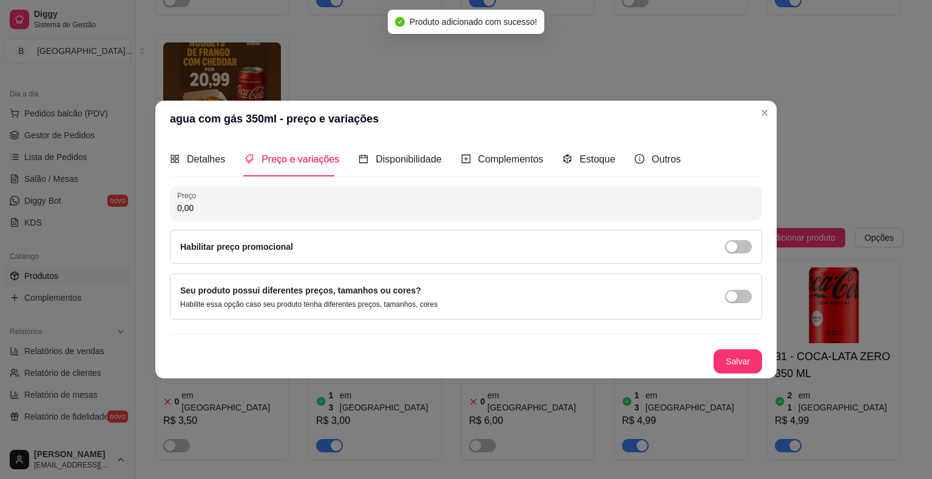
click at [484, 203] on input "0,00" at bounding box center [465, 208] width 577 height 12
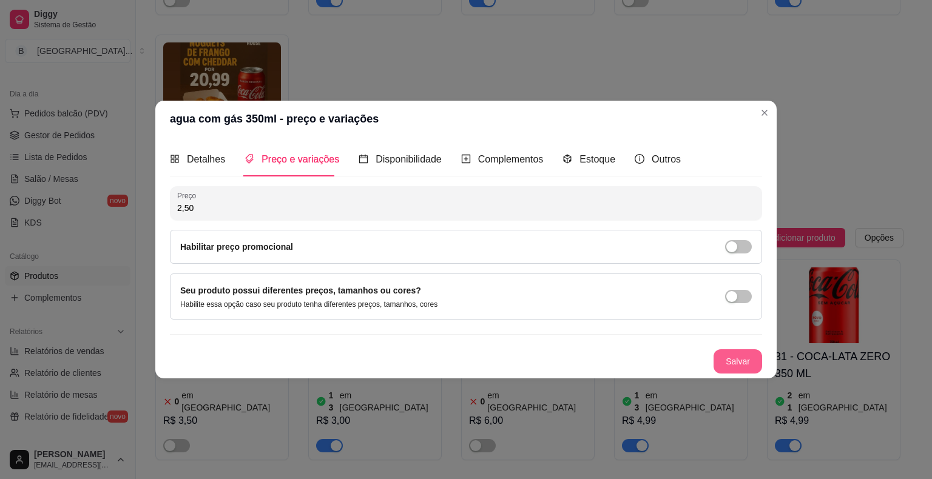
type input "2,50"
click at [750, 369] on button "Salvar" at bounding box center [737, 362] width 47 height 24
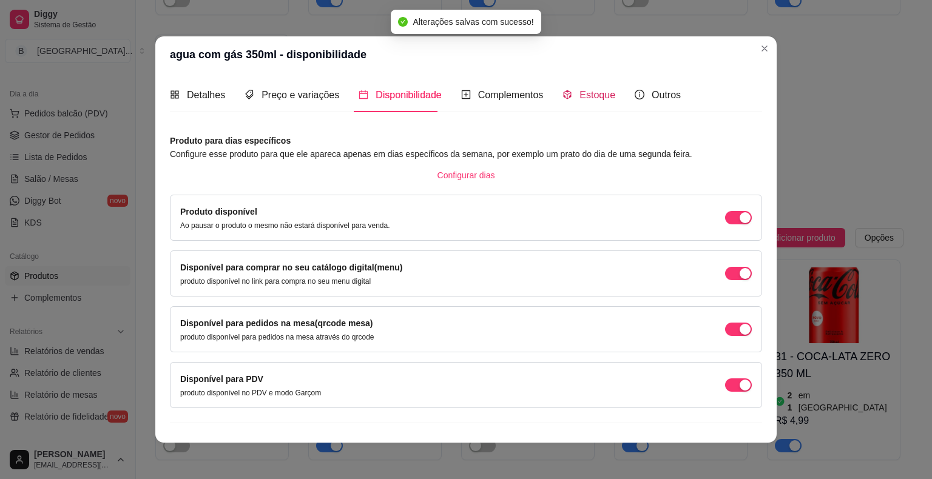
click at [599, 98] on span "Estoque" at bounding box center [597, 95] width 36 height 10
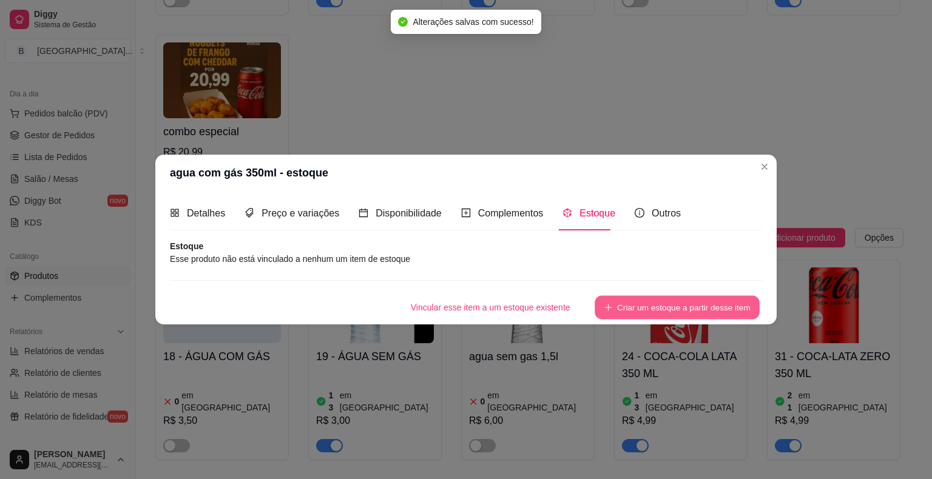
click at [671, 319] on div "Vincular esse item a um estoque existente Criar um estoque a partir desse item" at bounding box center [466, 307] width 592 height 24
click at [671, 308] on button "Criar um estoque a partir desse item" at bounding box center [676, 308] width 165 height 24
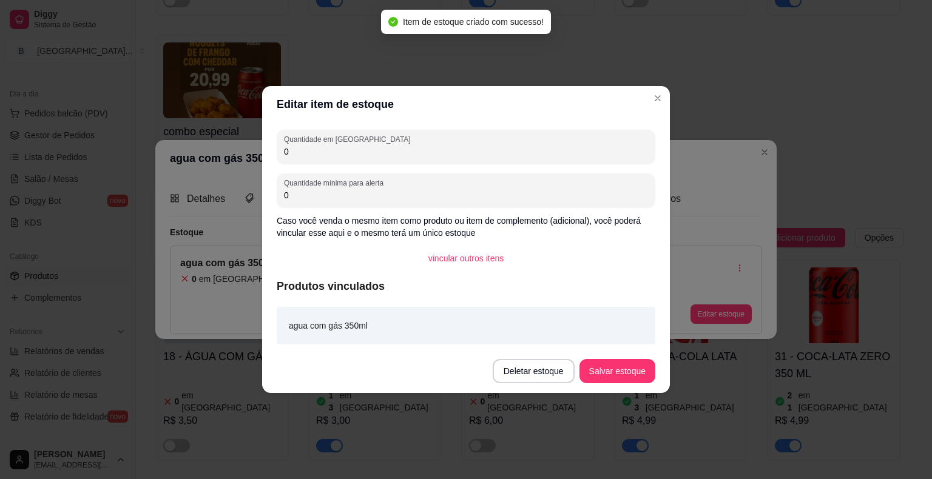
click at [523, 148] on input "0" at bounding box center [466, 152] width 364 height 12
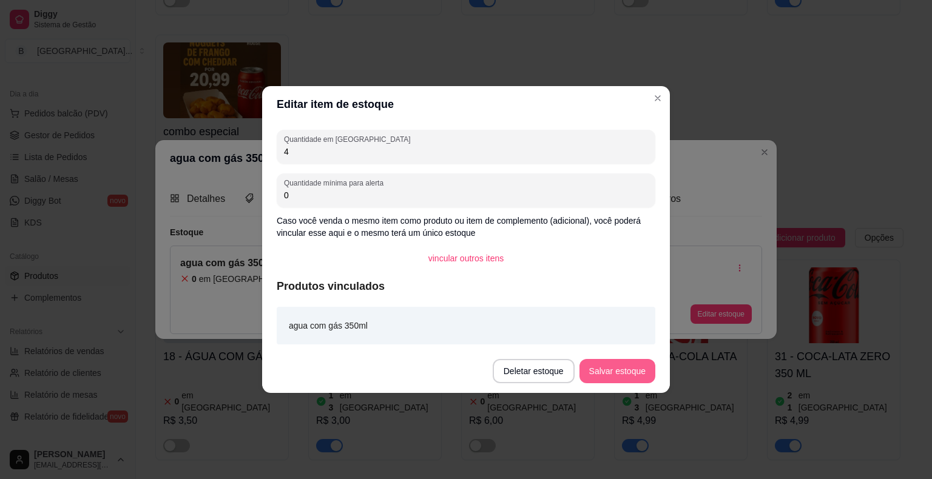
type input "4"
click at [605, 373] on button "Salvar estoque" at bounding box center [617, 372] width 74 height 24
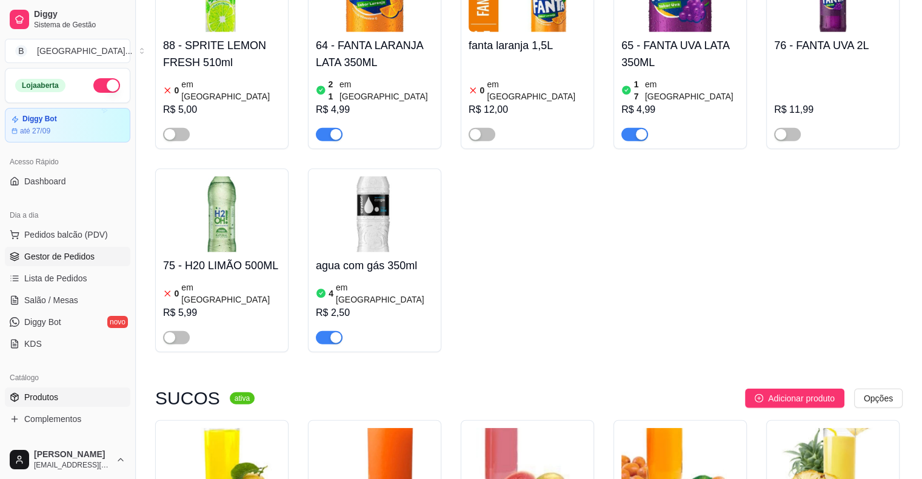
click at [29, 250] on span "Gestor de Pedidos" at bounding box center [59, 256] width 70 height 12
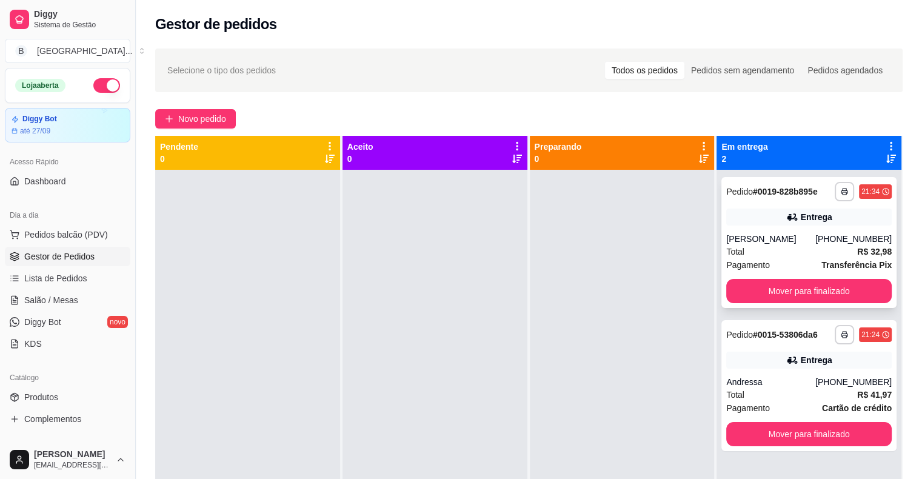
click at [754, 218] on div "Entrega" at bounding box center [810, 217] width 166 height 17
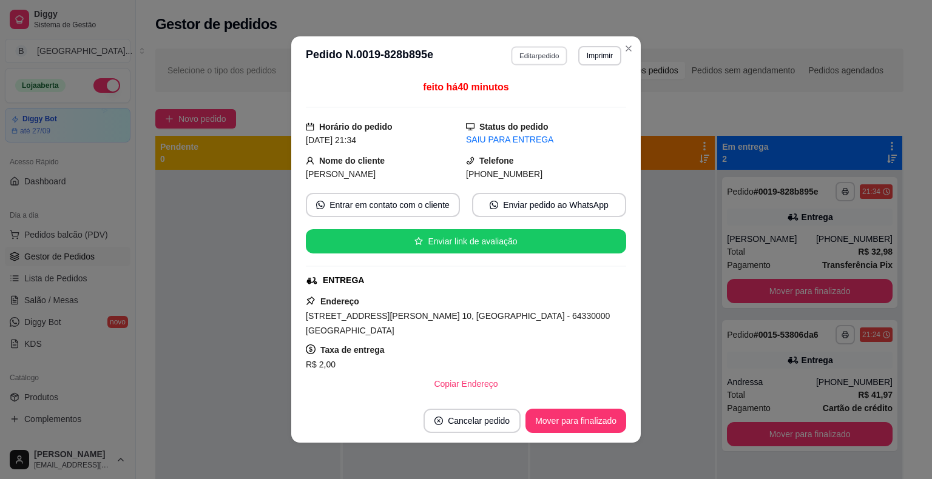
click at [537, 46] on button "Editar pedido" at bounding box center [539, 55] width 56 height 19
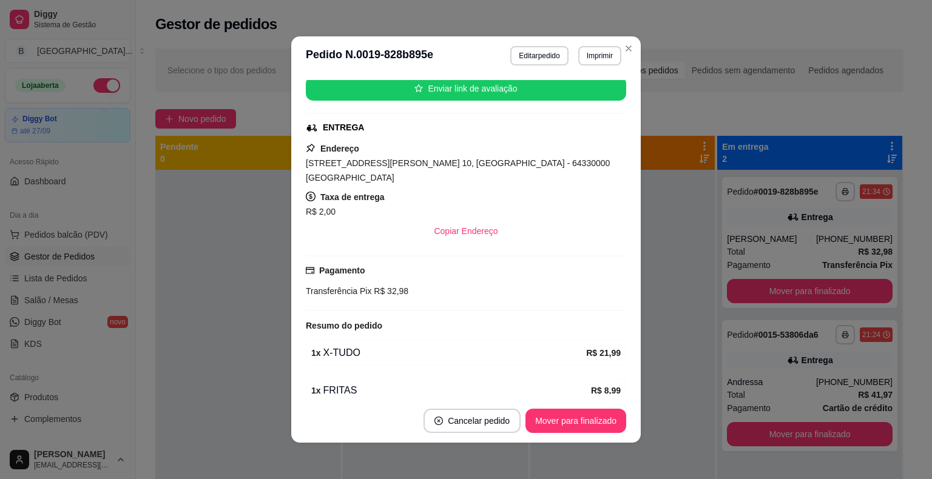
scroll to position [182, 0]
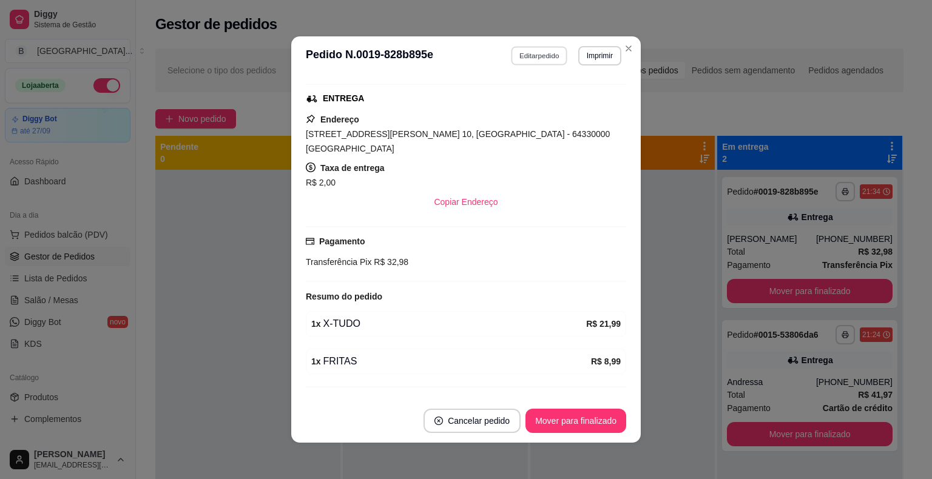
click at [544, 58] on button "Editar pedido" at bounding box center [539, 55] width 56 height 19
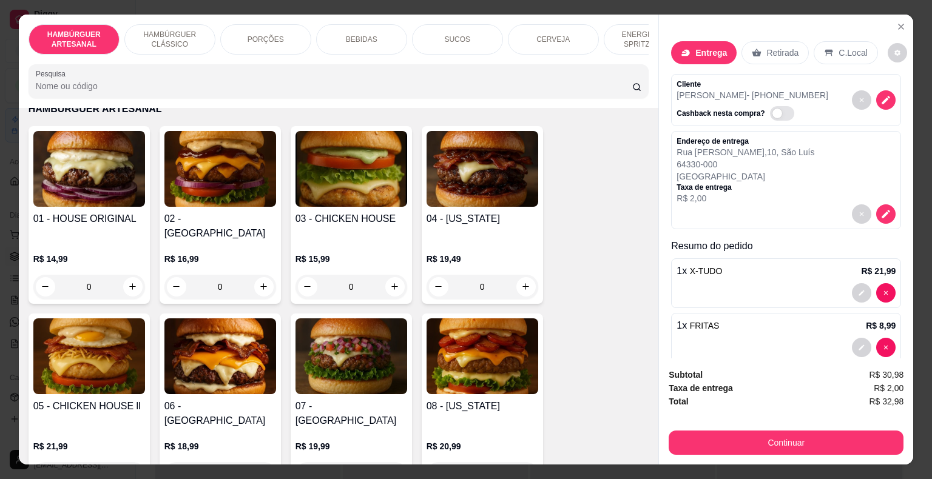
scroll to position [121, 0]
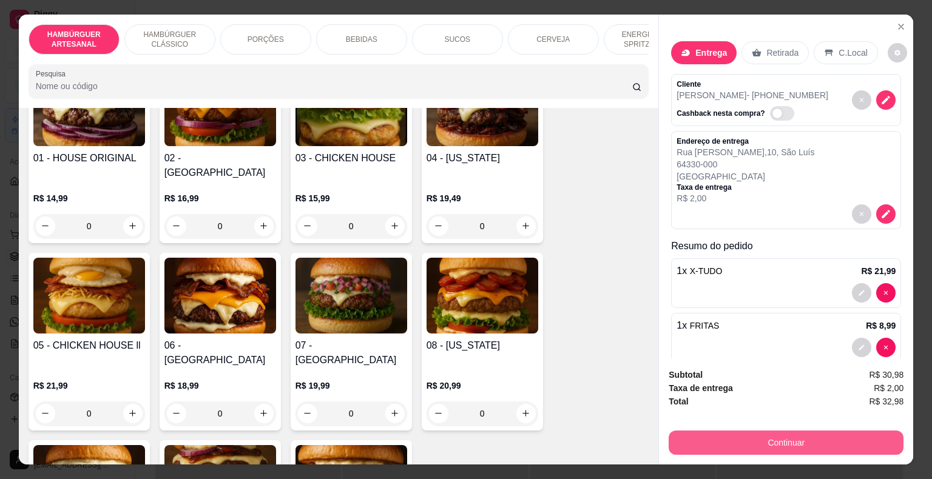
click at [668, 432] on button "Continuar" at bounding box center [785, 443] width 235 height 24
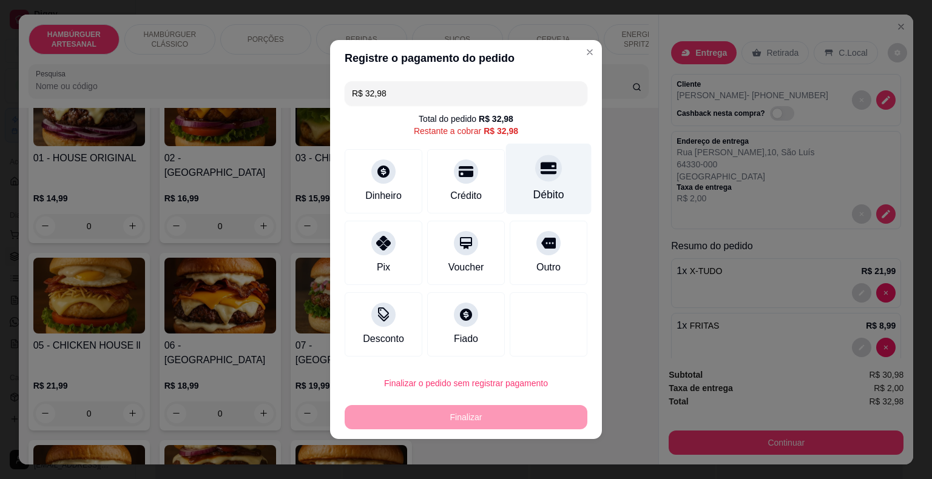
click at [539, 207] on div "Débito" at bounding box center [549, 179] width 86 height 71
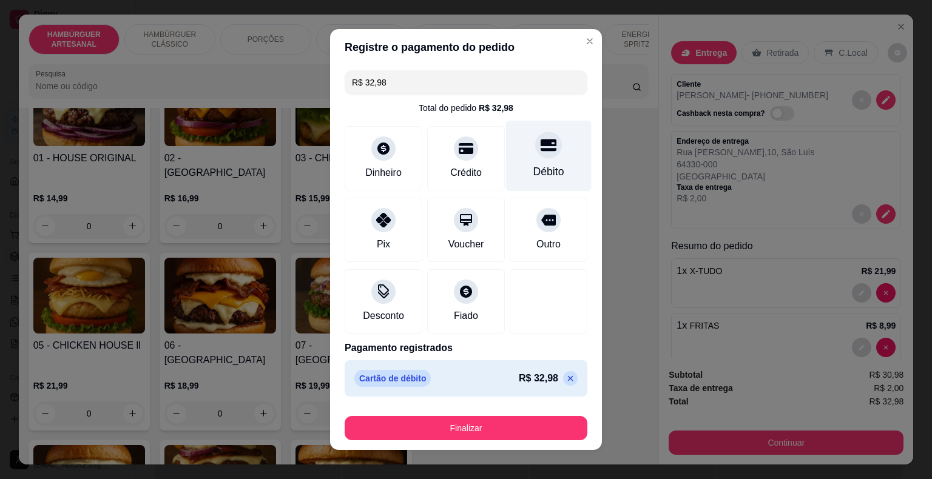
type input "R$ 0,00"
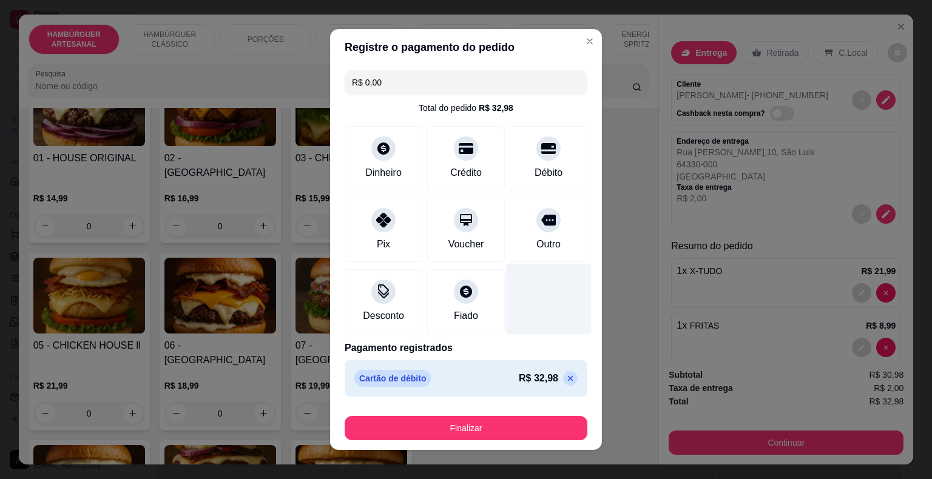
scroll to position [9, 0]
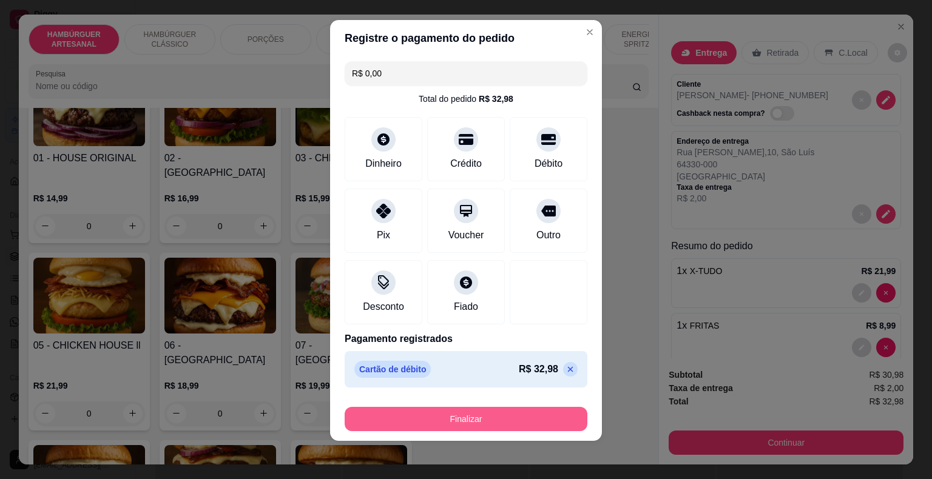
click at [384, 407] on div "Finalizar" at bounding box center [465, 419] width 243 height 24
click at [417, 426] on button "Finalizar" at bounding box center [465, 419] width 243 height 24
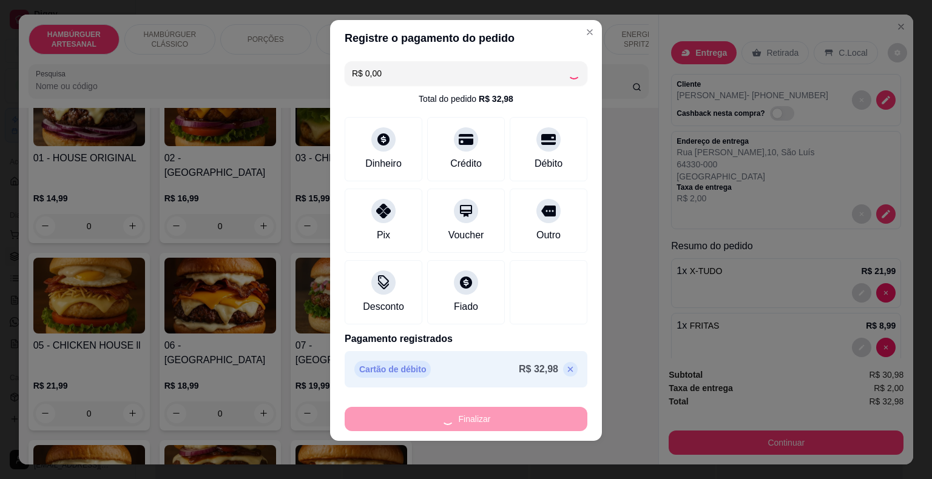
click at [417, 426] on div "Finalizar" at bounding box center [465, 419] width 243 height 24
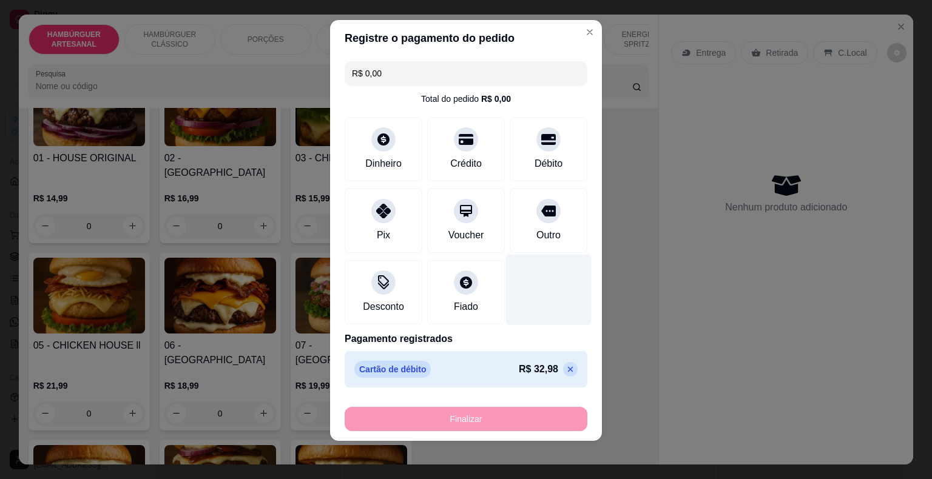
type input "0"
type input "-R$ 32,98"
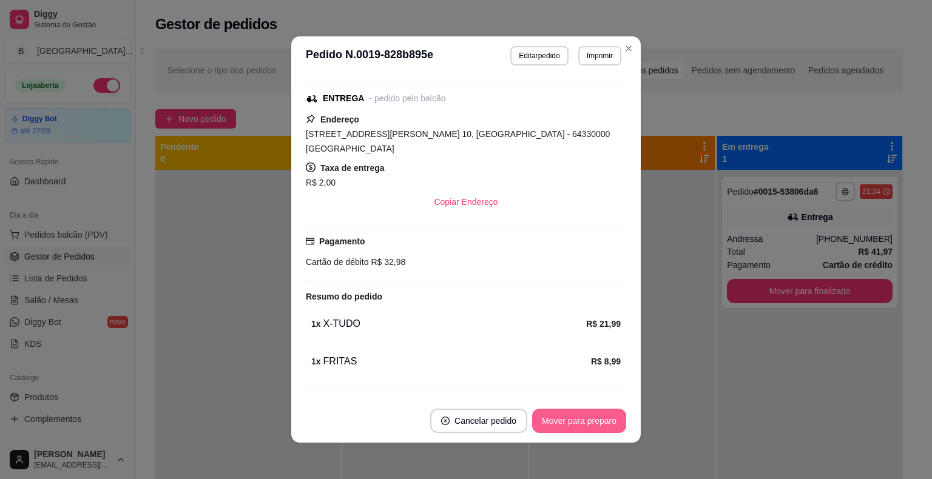
scroll to position [183, 0]
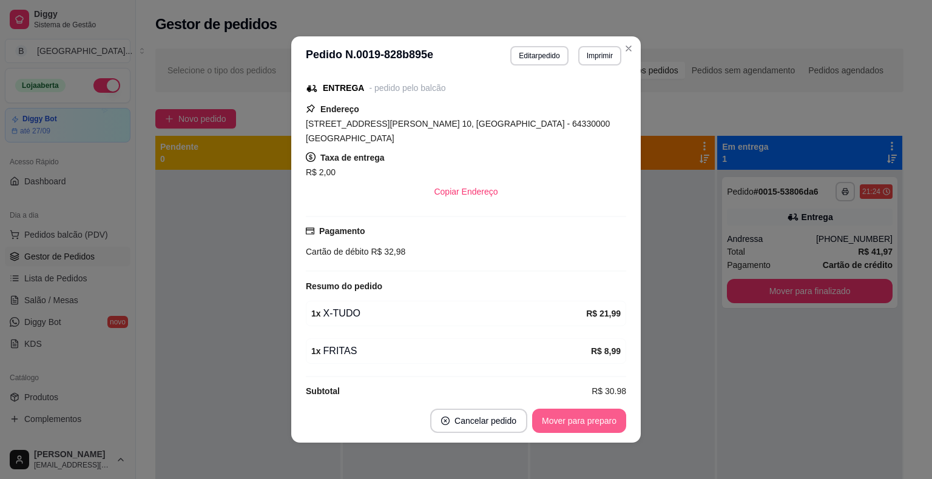
click at [577, 431] on button "Mover para preparo" at bounding box center [579, 421] width 94 height 24
click at [577, 431] on div "Mover para preparo" at bounding box center [579, 421] width 94 height 24
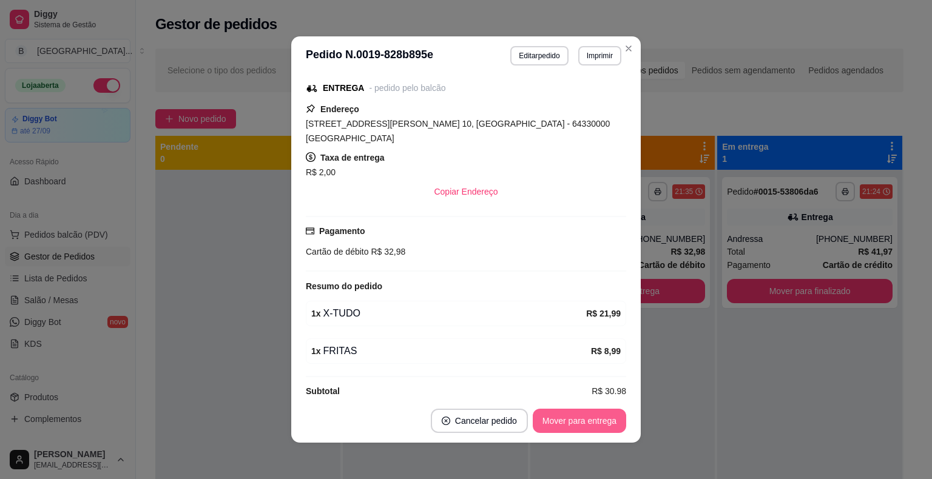
click at [577, 428] on button "Mover para entrega" at bounding box center [579, 421] width 93 height 24
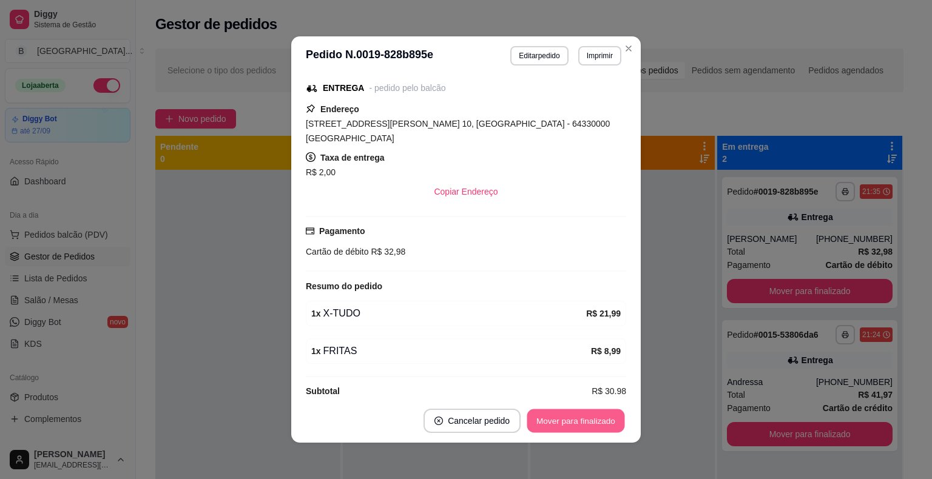
click at [577, 418] on button "Mover para finalizado" at bounding box center [576, 421] width 98 height 24
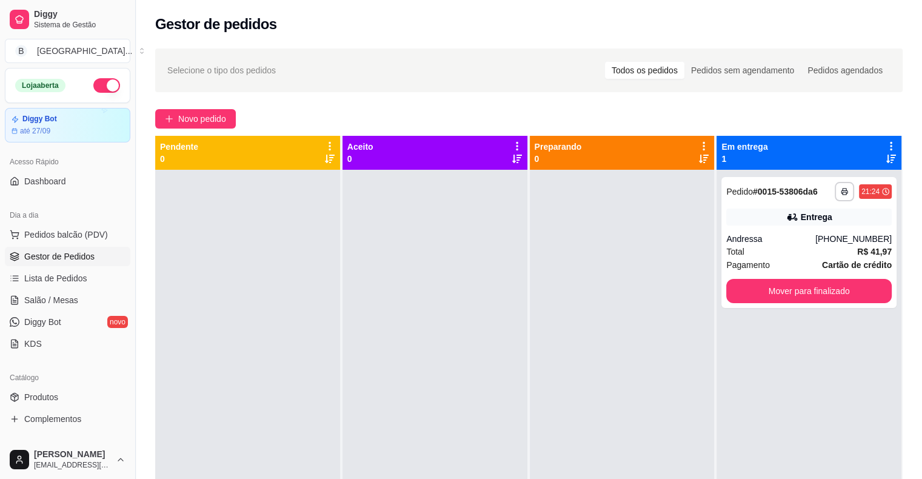
scroll to position [34, 0]
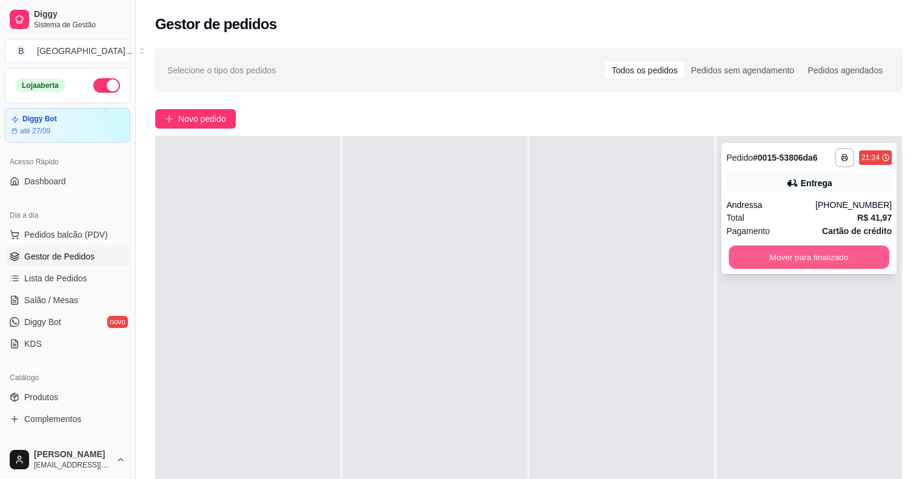
click at [781, 264] on button "Mover para finalizado" at bounding box center [809, 258] width 161 height 24
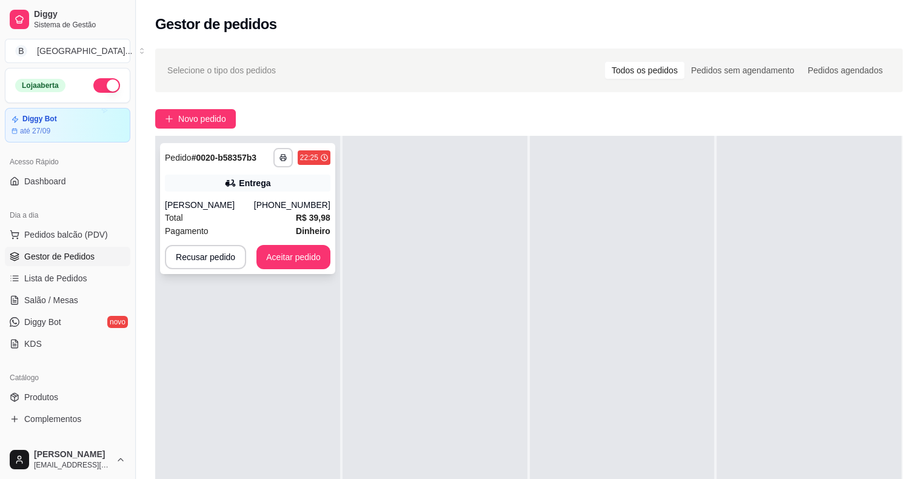
click at [223, 229] on div "Pagamento Dinheiro" at bounding box center [248, 230] width 166 height 13
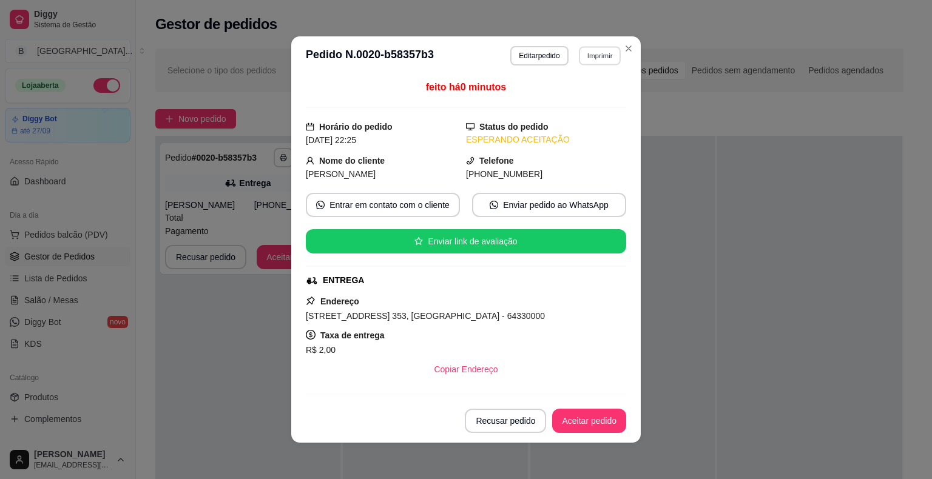
click at [586, 55] on button "Imprimir" at bounding box center [600, 55] width 42 height 19
click at [576, 101] on button "IMPRESSORA" at bounding box center [573, 98] width 85 height 19
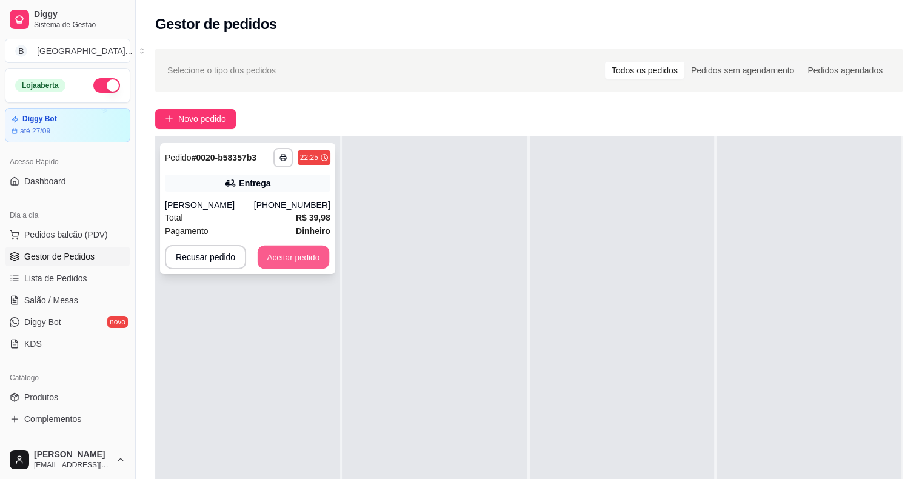
click at [319, 250] on button "Aceitar pedido" at bounding box center [294, 258] width 72 height 24
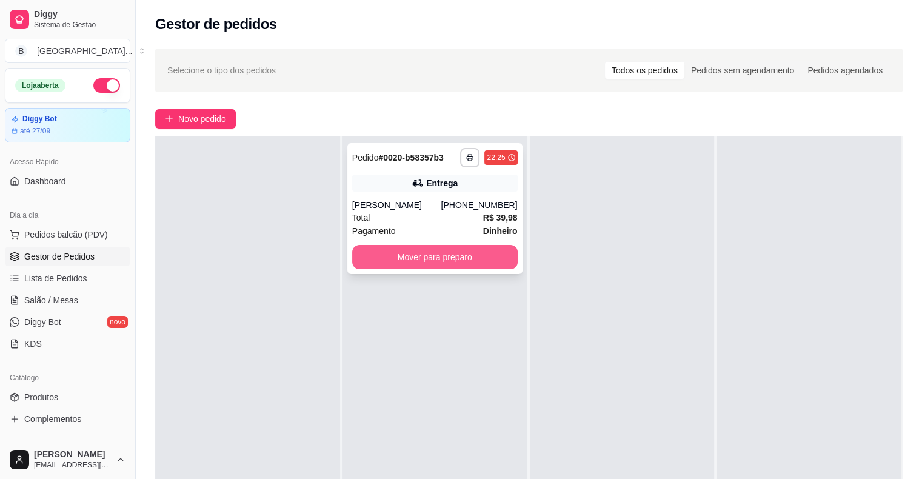
click at [468, 258] on button "Mover para preparo" at bounding box center [435, 257] width 166 height 24
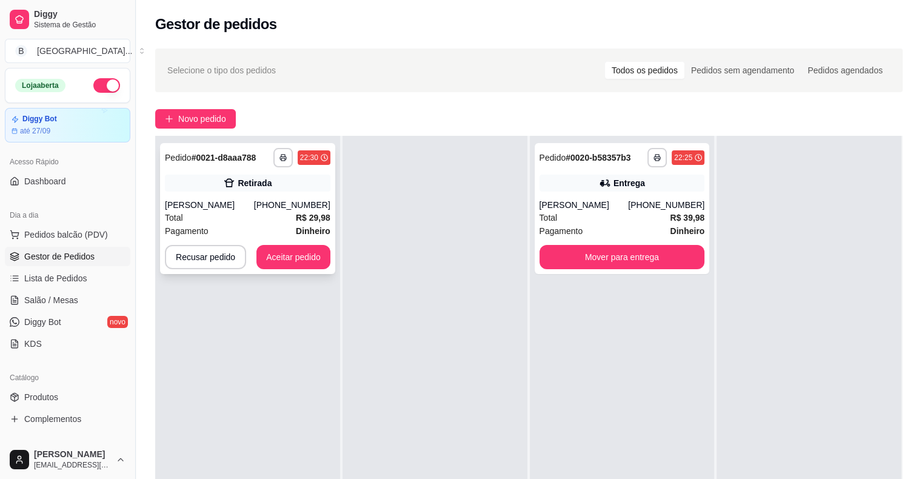
click at [224, 175] on div "Retirada" at bounding box center [248, 183] width 166 height 17
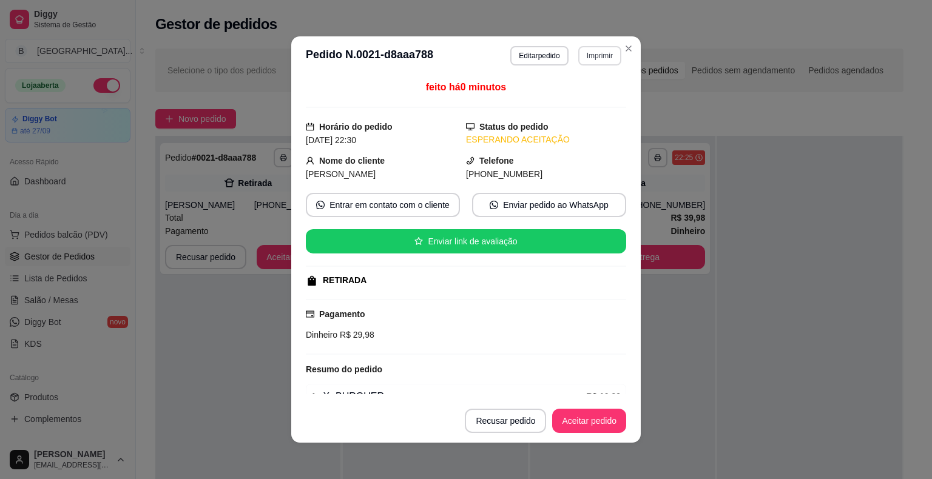
click at [578, 56] on button "Imprimir" at bounding box center [599, 55] width 43 height 19
click at [568, 103] on button "IMPRESSORA" at bounding box center [573, 98] width 85 height 19
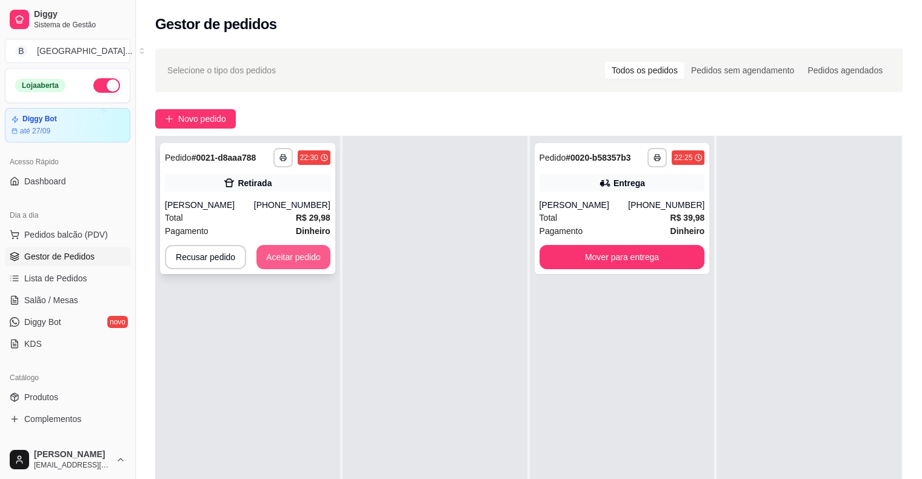
click at [272, 264] on button "Aceitar pedido" at bounding box center [294, 257] width 74 height 24
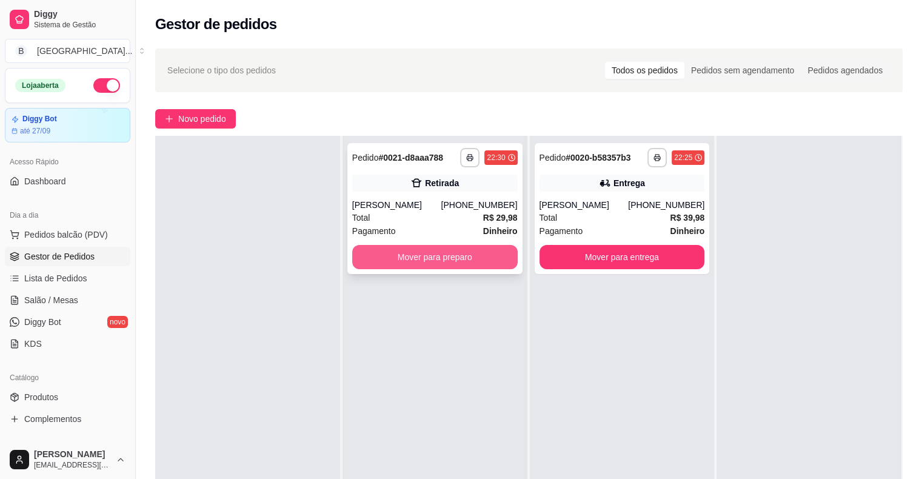
click at [391, 262] on button "Mover para preparo" at bounding box center [435, 257] width 166 height 24
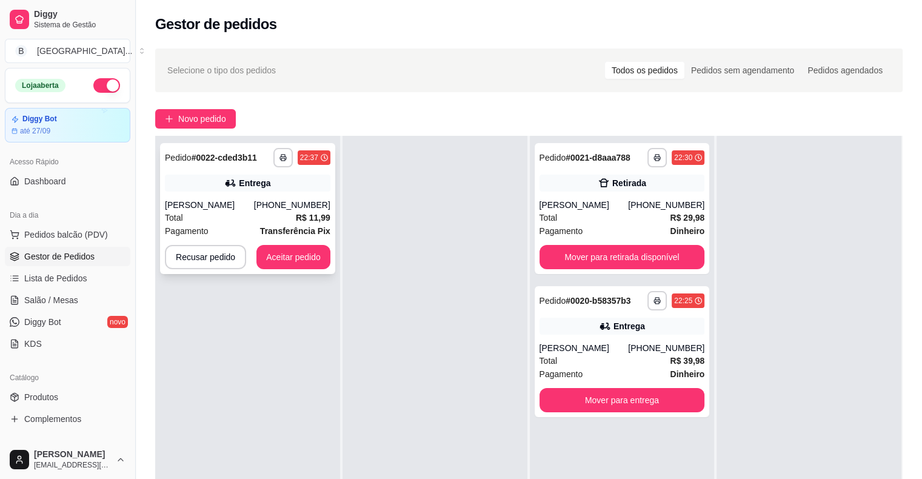
click at [267, 218] on div "Total R$ 11,99" at bounding box center [248, 217] width 166 height 13
click at [245, 205] on div "[PERSON_NAME]" at bounding box center [209, 205] width 89 height 12
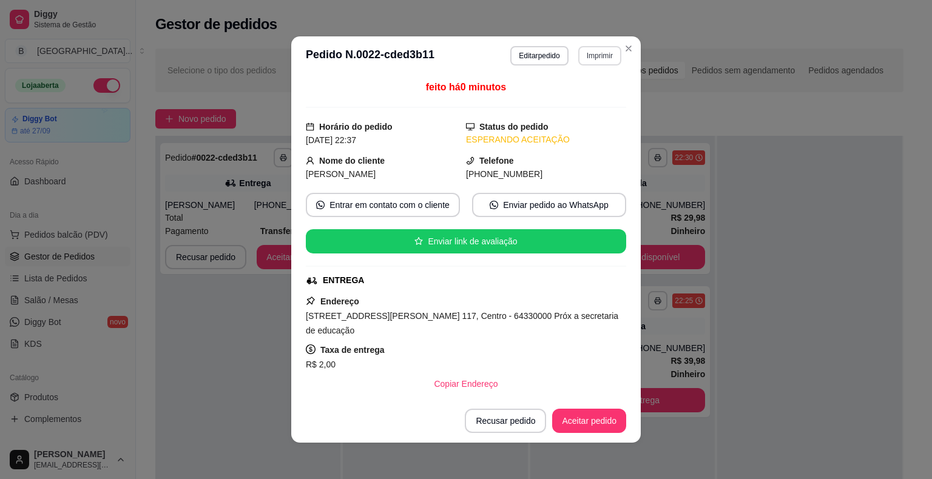
click at [605, 62] on button "Imprimir" at bounding box center [599, 55] width 43 height 19
click at [586, 102] on button "IMPRESSORA" at bounding box center [573, 98] width 88 height 19
click at [577, 415] on button "Aceitar pedido" at bounding box center [589, 421] width 74 height 24
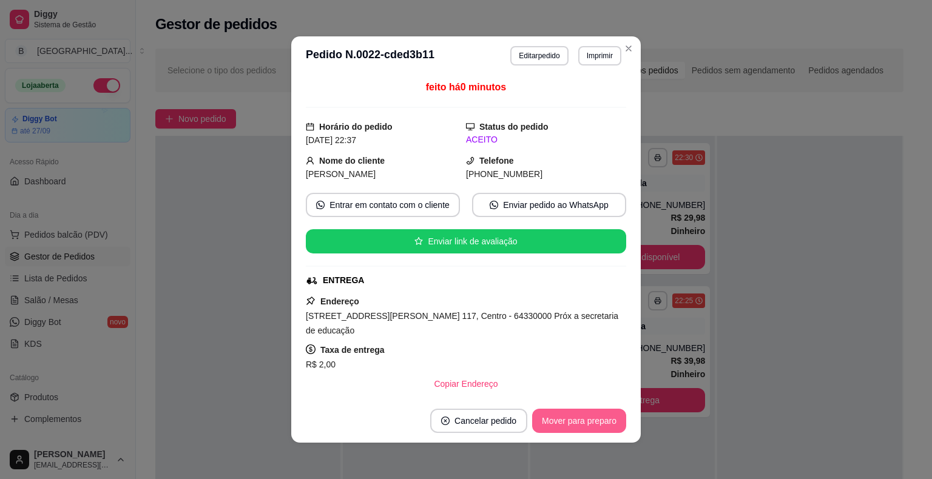
click at [577, 425] on button "Mover para preparo" at bounding box center [579, 421] width 94 height 24
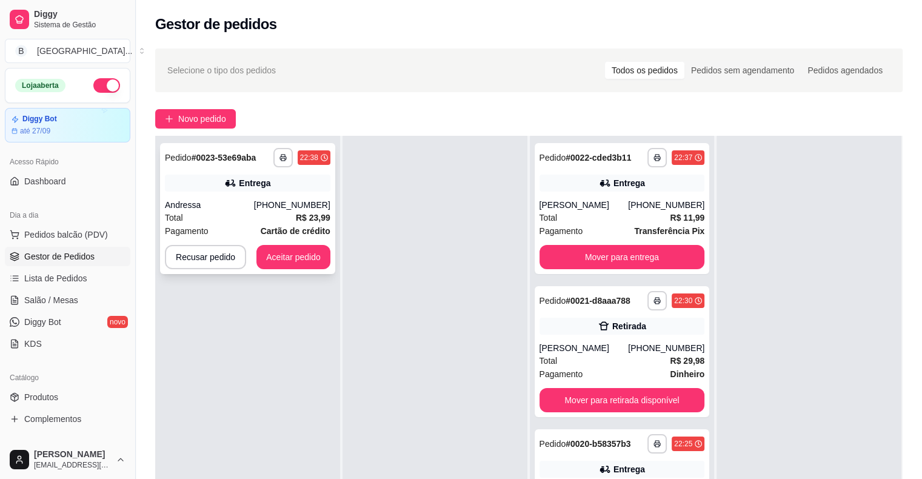
click at [303, 215] on strong "R$ 23,99" at bounding box center [313, 218] width 35 height 10
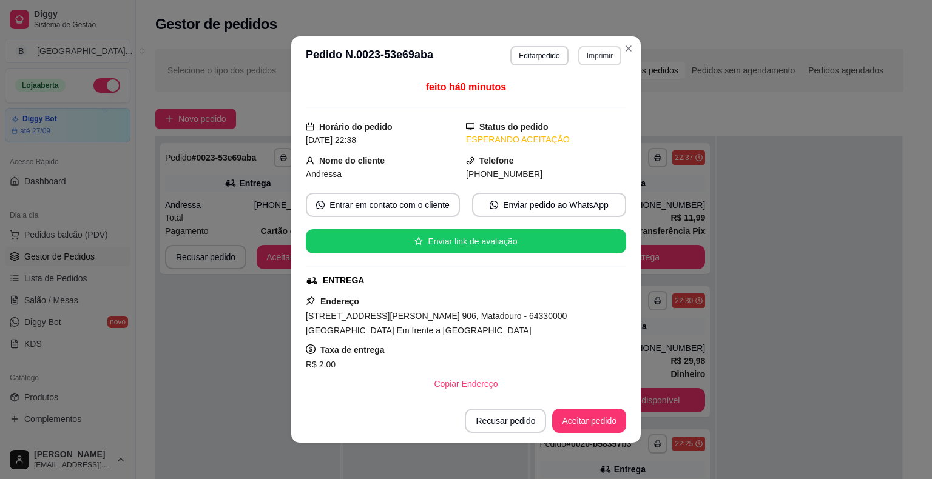
click at [603, 50] on button "Imprimir" at bounding box center [599, 55] width 43 height 19
click at [561, 91] on button "IMPRESSORA" at bounding box center [573, 98] width 85 height 19
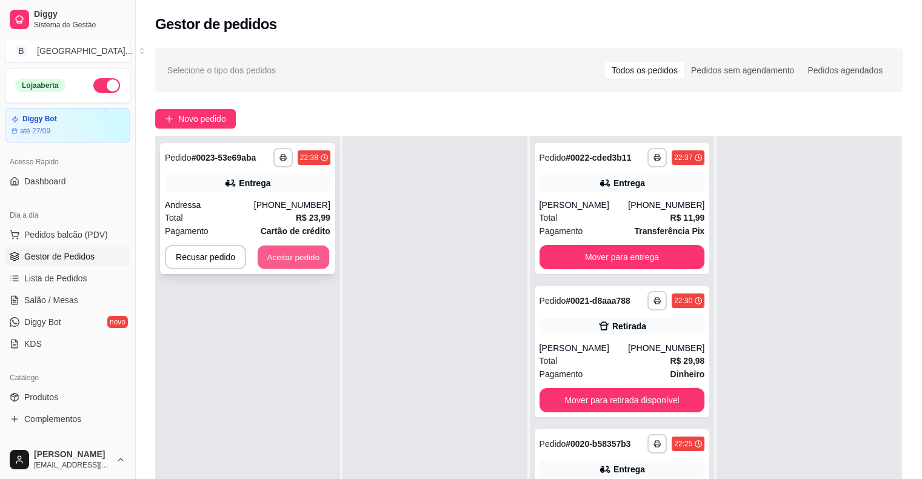
click at [300, 249] on button "Aceitar pedido" at bounding box center [294, 258] width 72 height 24
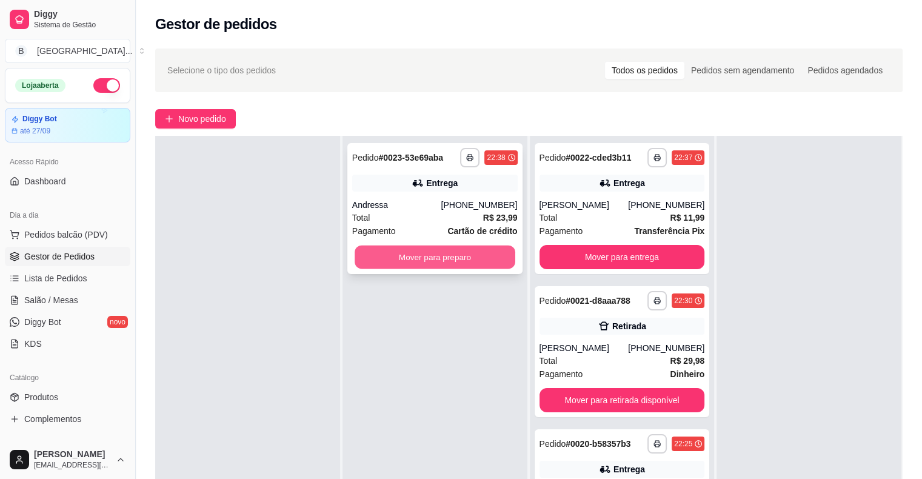
click at [403, 261] on button "Mover para preparo" at bounding box center [435, 258] width 161 height 24
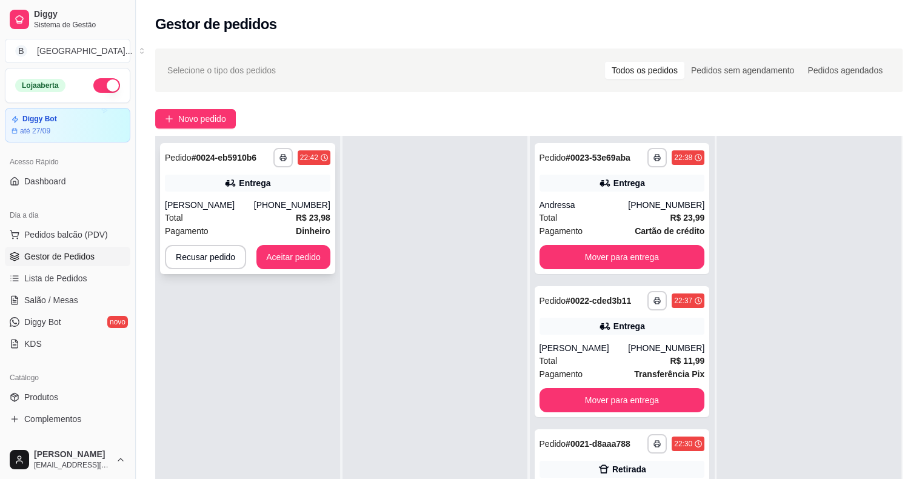
click at [189, 214] on div "Total R$ 23,98" at bounding box center [248, 217] width 166 height 13
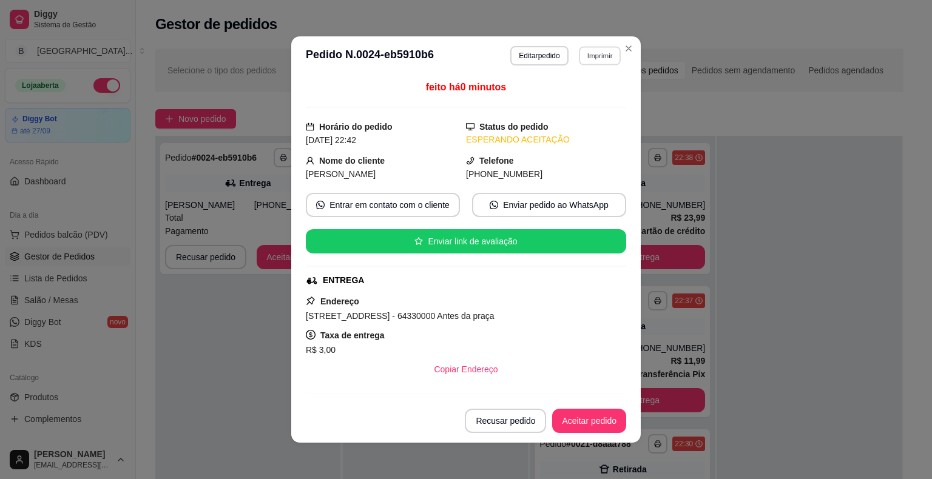
click at [573, 51] on div "**********" at bounding box center [565, 55] width 111 height 19
click at [585, 54] on button "Imprimir" at bounding box center [599, 55] width 43 height 19
click at [576, 89] on button "IMPRESSORA" at bounding box center [573, 98] width 88 height 19
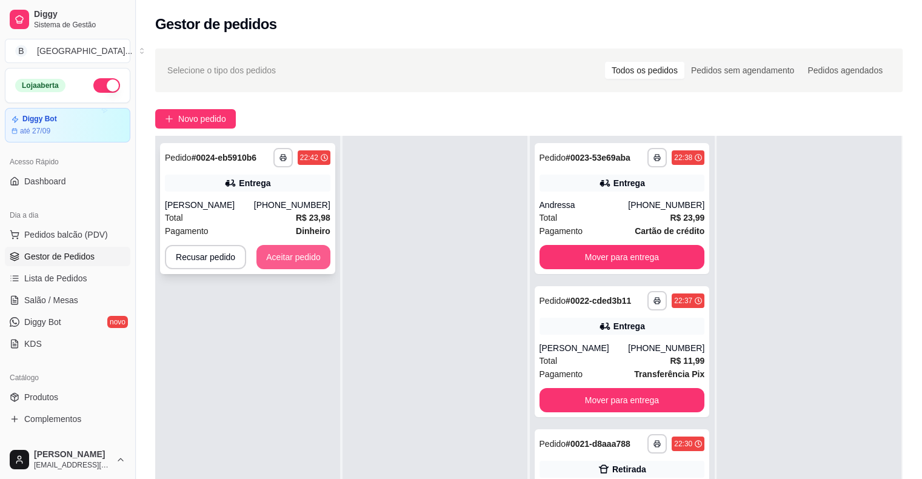
click at [312, 260] on button "Aceitar pedido" at bounding box center [294, 257] width 74 height 24
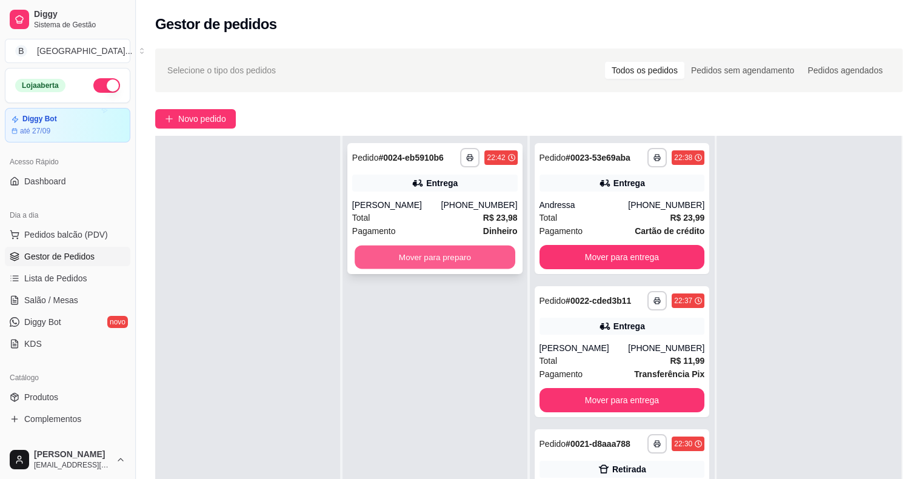
click at [471, 257] on button "Mover para preparo" at bounding box center [435, 258] width 161 height 24
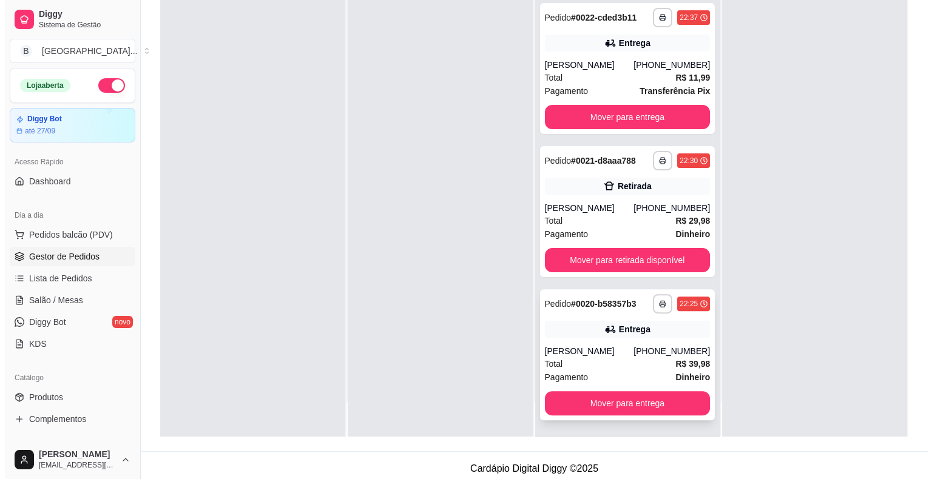
scroll to position [184, 0]
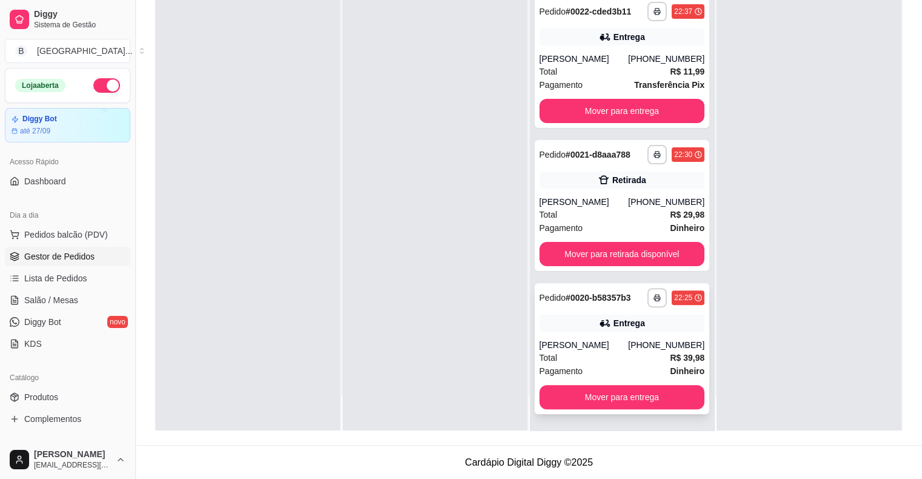
click at [621, 368] on div "Pagamento Dinheiro" at bounding box center [623, 371] width 166 height 13
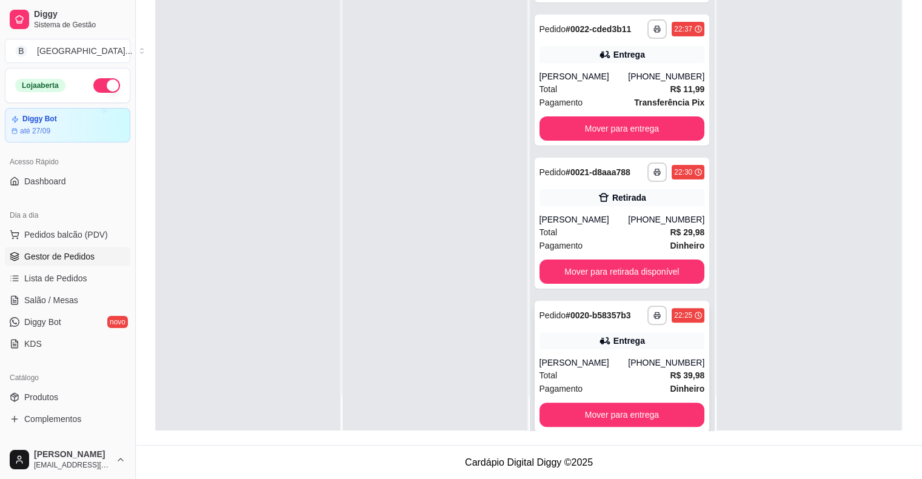
scroll to position [248, 0]
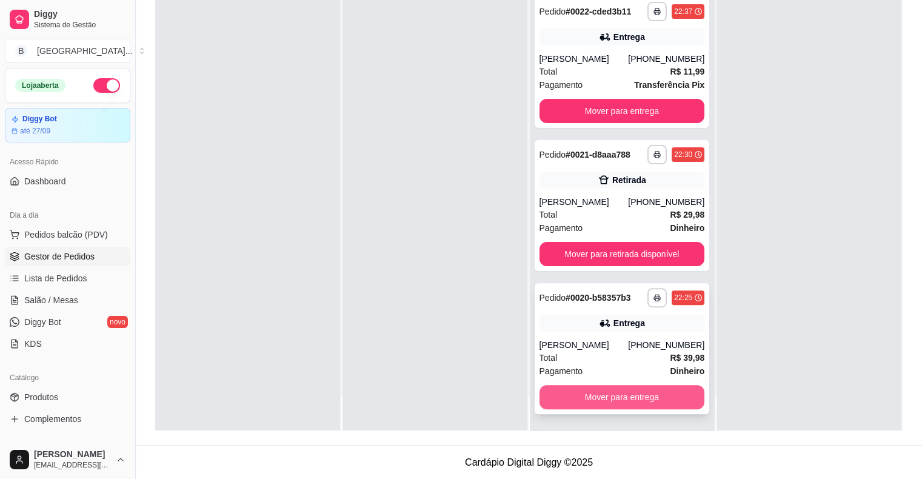
click at [558, 391] on button "Mover para entrega" at bounding box center [623, 397] width 166 height 24
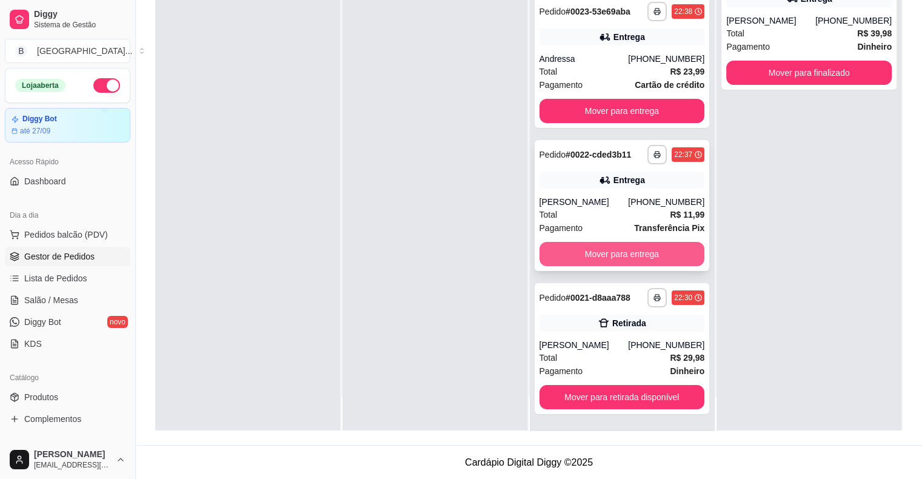
click at [599, 264] on button "Mover para entrega" at bounding box center [623, 254] width 166 height 24
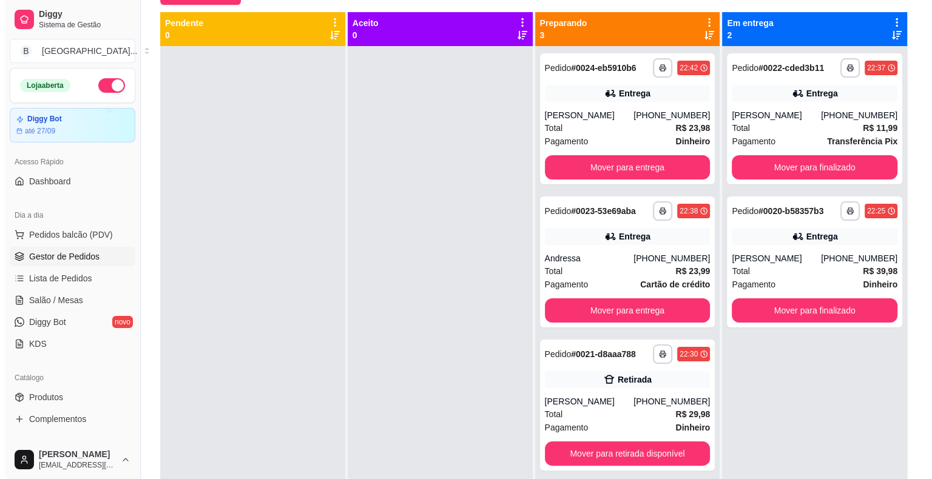
scroll to position [34, 0]
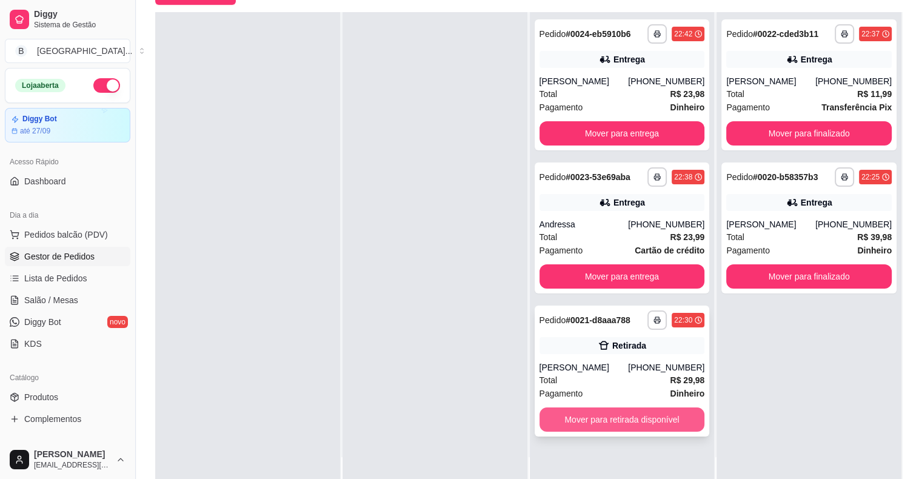
click at [585, 417] on button "Mover para retirada disponível" at bounding box center [623, 420] width 166 height 24
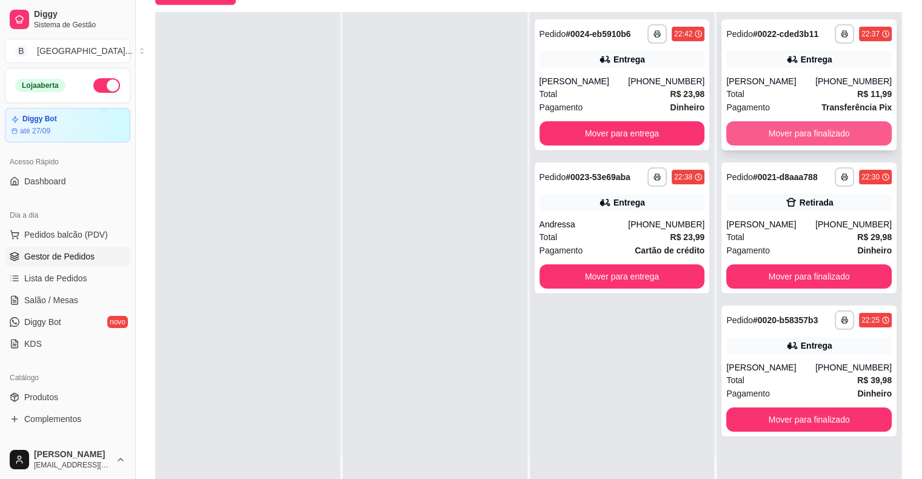
click at [804, 129] on button "Mover para finalizado" at bounding box center [810, 133] width 166 height 24
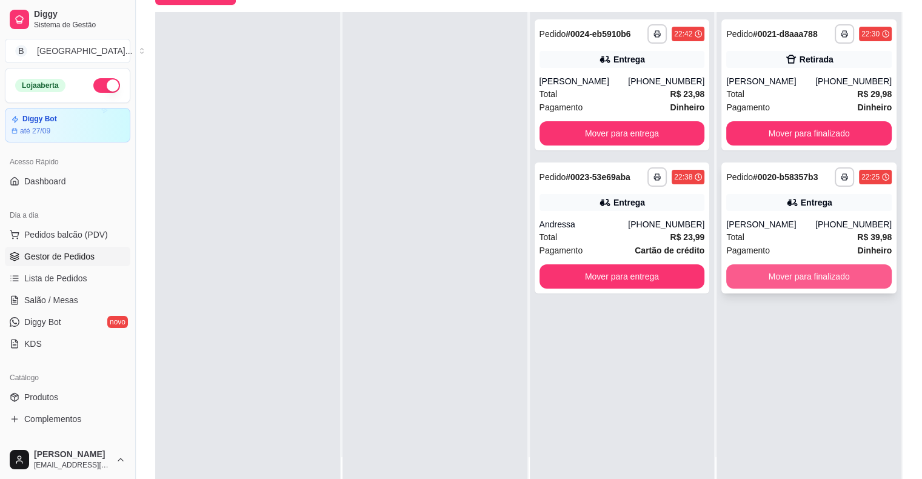
click at [810, 283] on button "Mover para finalizado" at bounding box center [810, 276] width 166 height 24
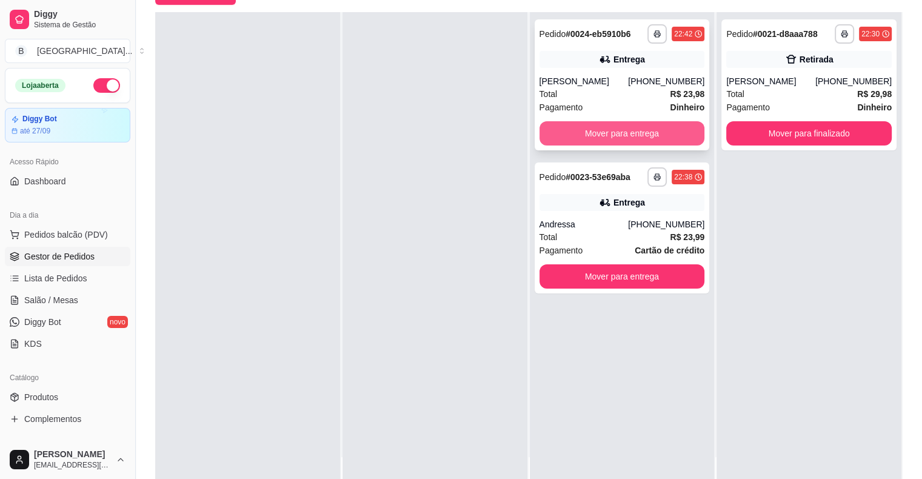
click at [582, 137] on button "Mover para entrega" at bounding box center [623, 133] width 166 height 24
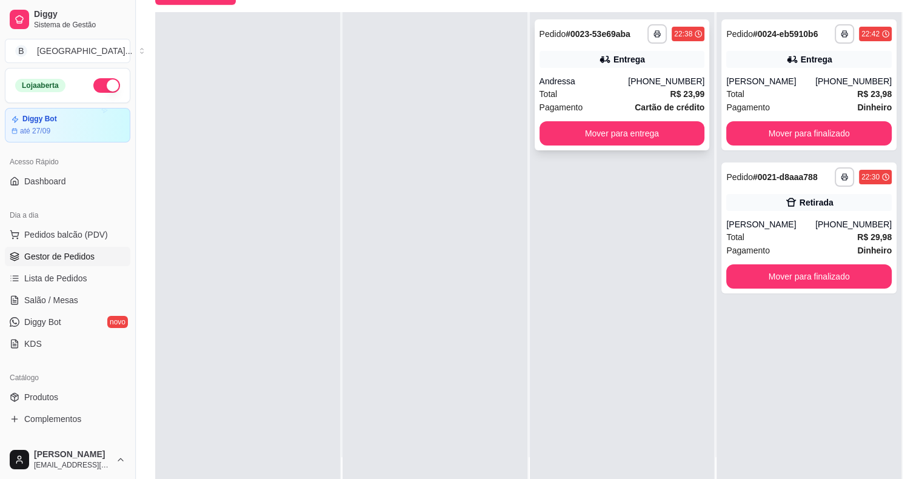
click at [593, 112] on div "Pagamento Cartão de crédito" at bounding box center [623, 107] width 166 height 13
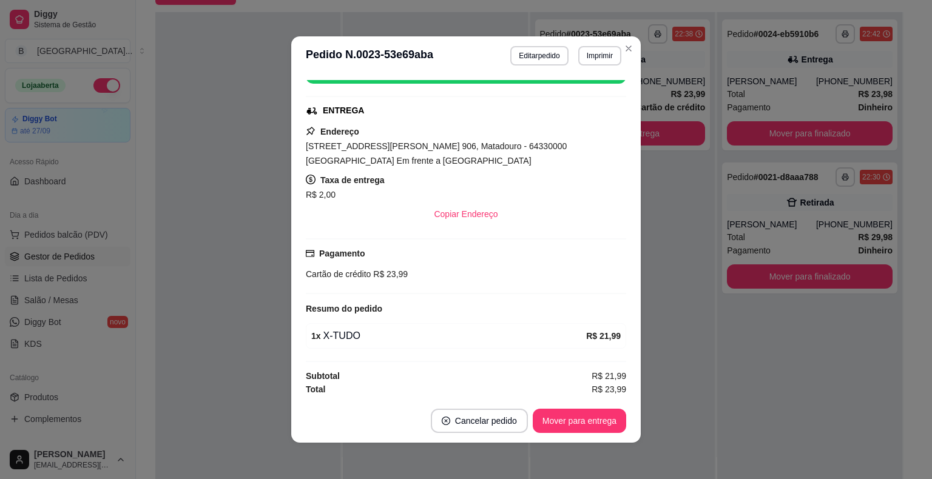
scroll to position [2, 0]
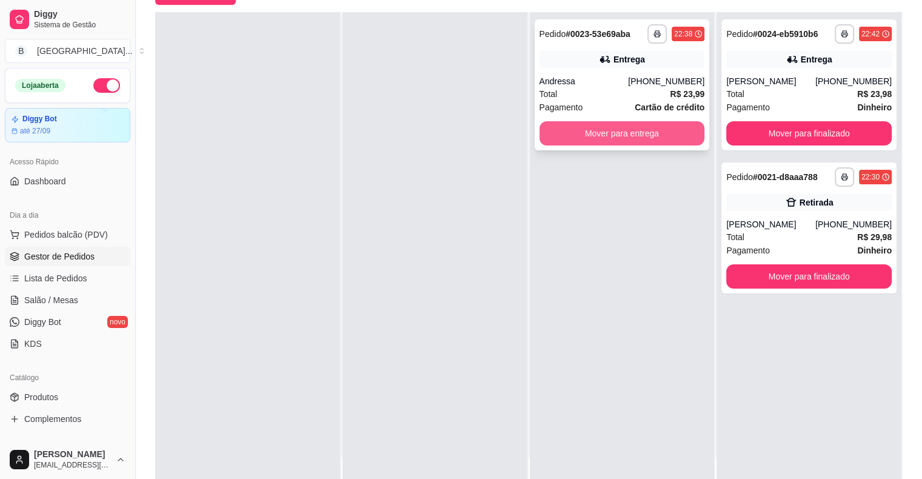
click at [626, 132] on button "Mover para entrega" at bounding box center [623, 133] width 166 height 24
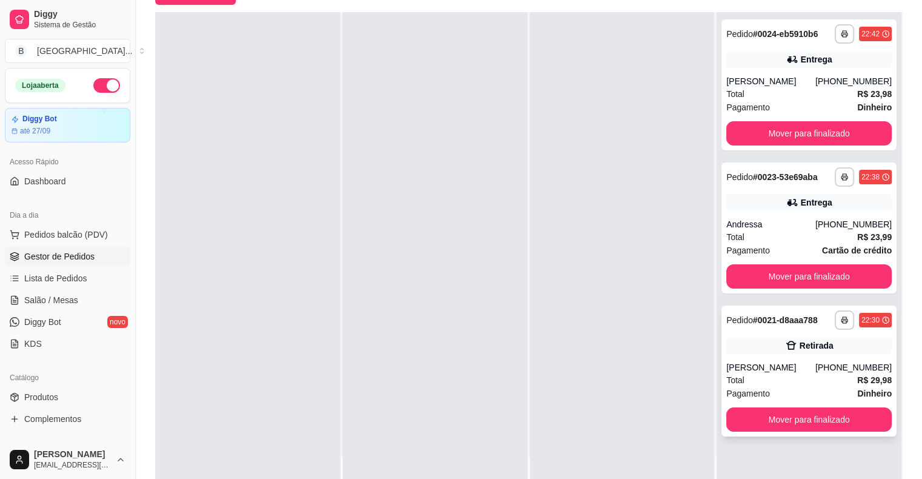
click at [727, 346] on div "Retirada" at bounding box center [810, 345] width 166 height 17
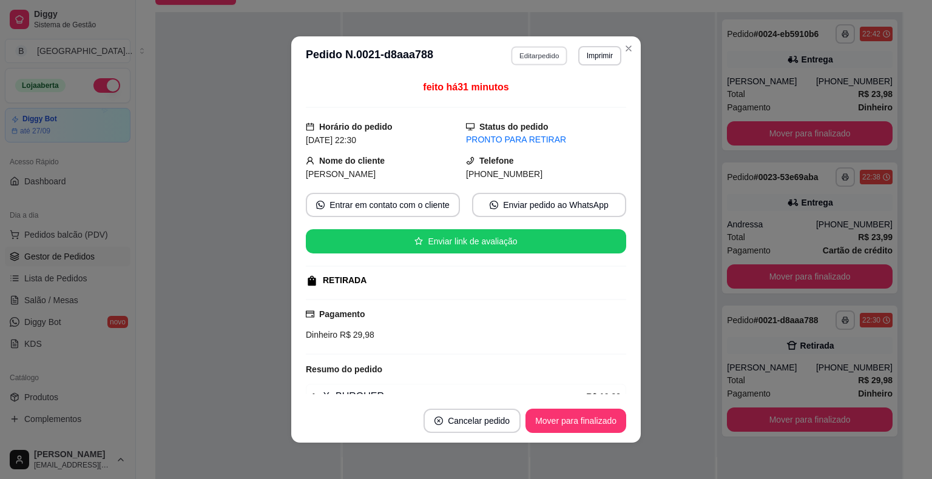
click at [537, 63] on button "Editar pedido" at bounding box center [539, 55] width 56 height 19
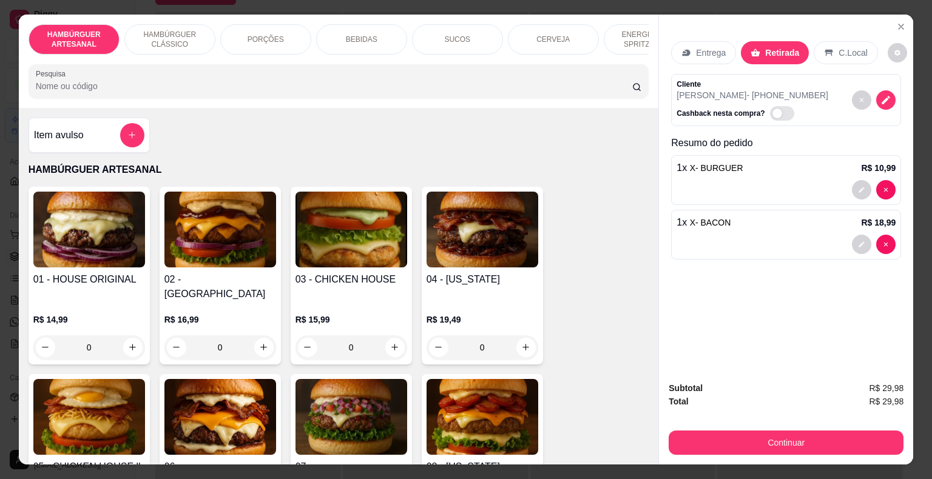
scroll to position [61, 0]
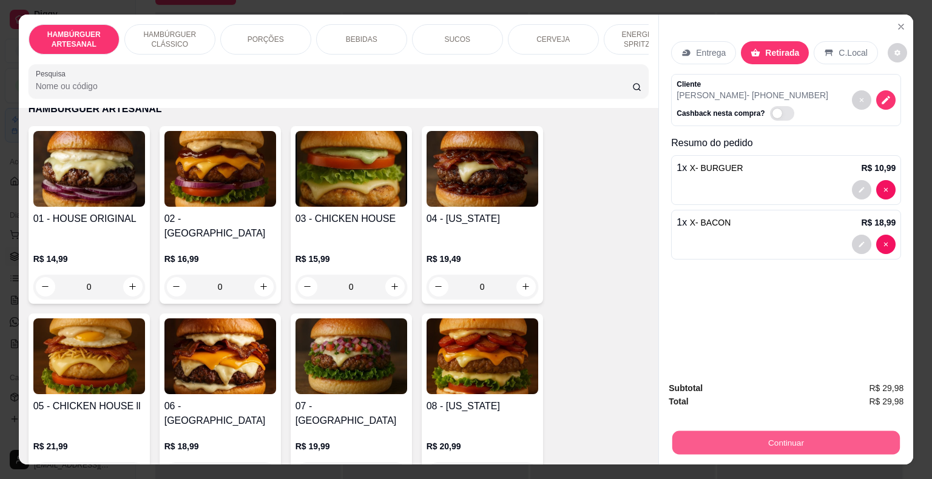
click at [711, 431] on button "Continuar" at bounding box center [785, 443] width 227 height 24
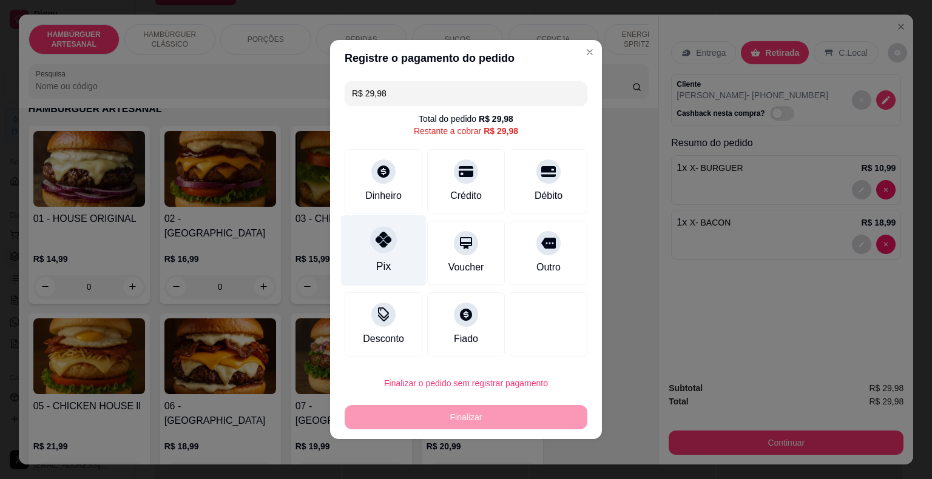
click at [387, 263] on div "Pix" at bounding box center [383, 266] width 15 height 16
type input "R$ 0,00"
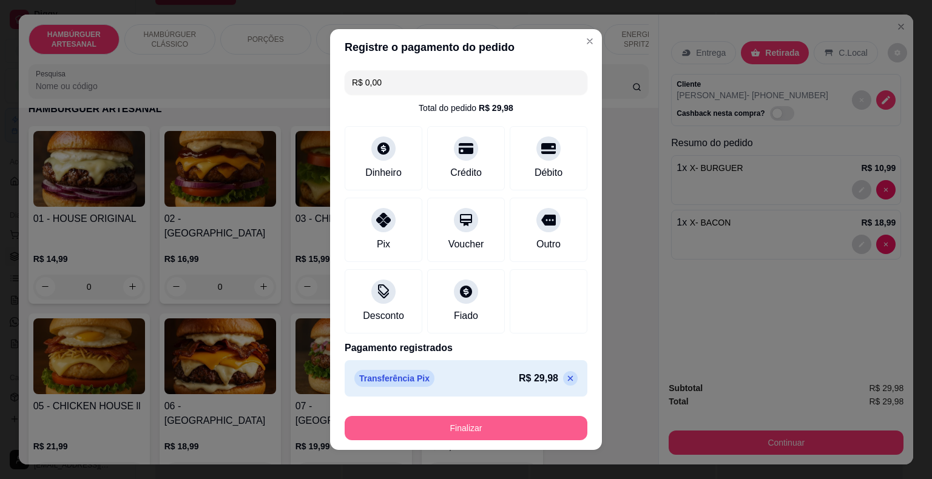
click at [474, 426] on button "Finalizar" at bounding box center [465, 428] width 243 height 24
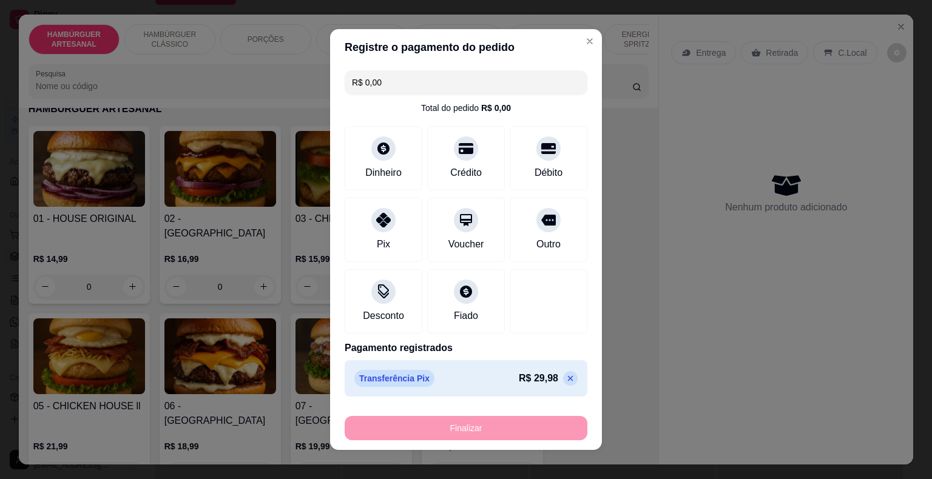
type input "0"
type input "-R$ 29,98"
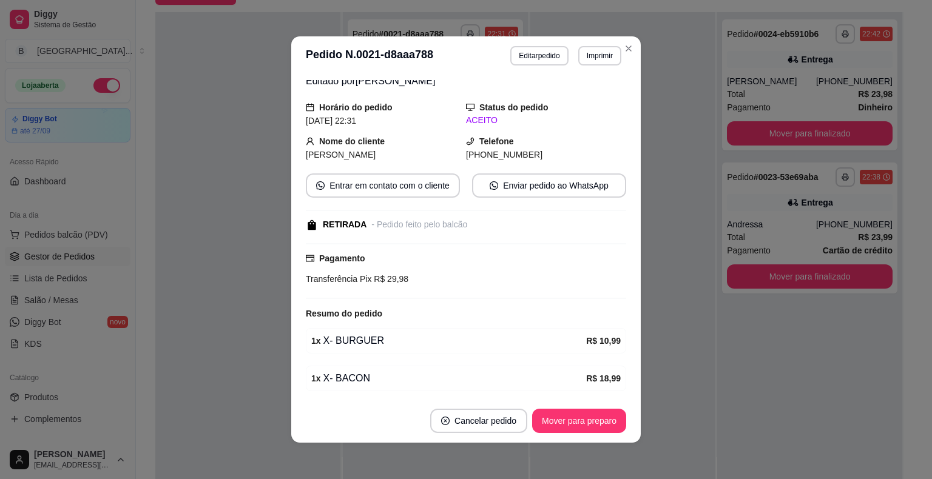
scroll to position [88, 0]
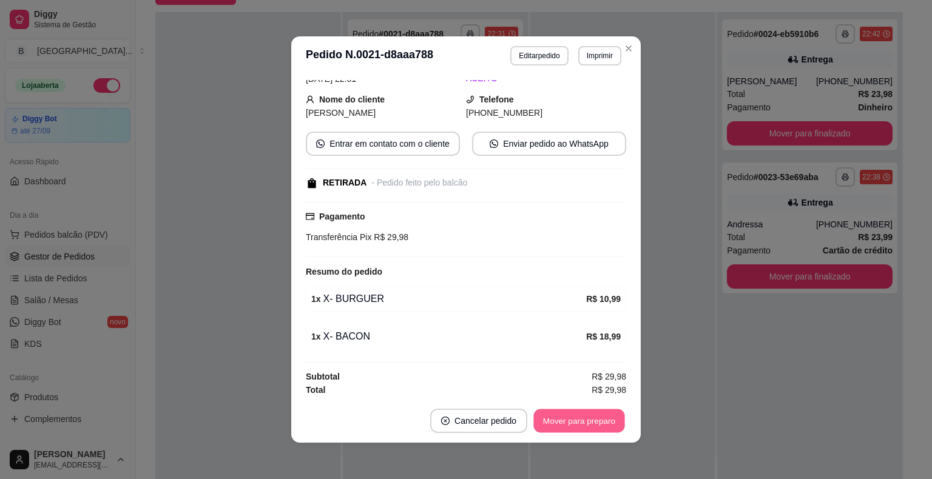
click at [553, 428] on button "Mover para preparo" at bounding box center [578, 421] width 91 height 24
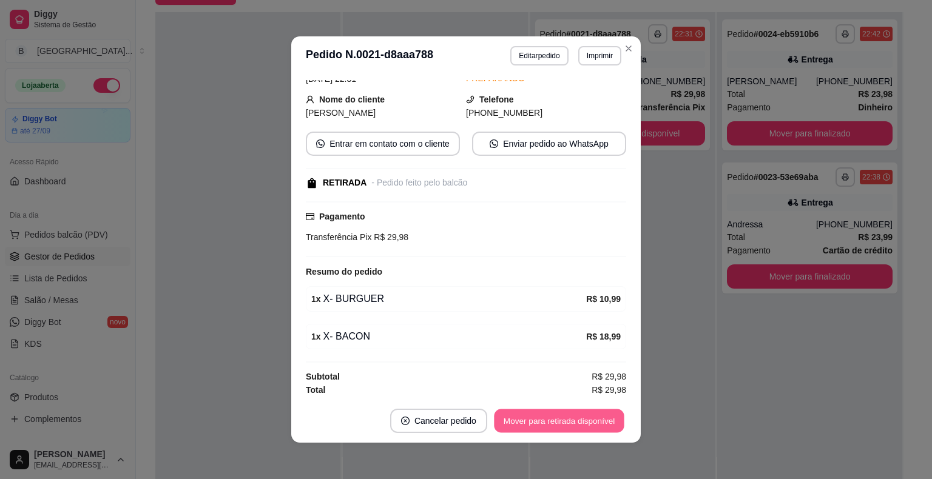
click at [553, 428] on button "Mover para retirada disponível" at bounding box center [559, 421] width 130 height 24
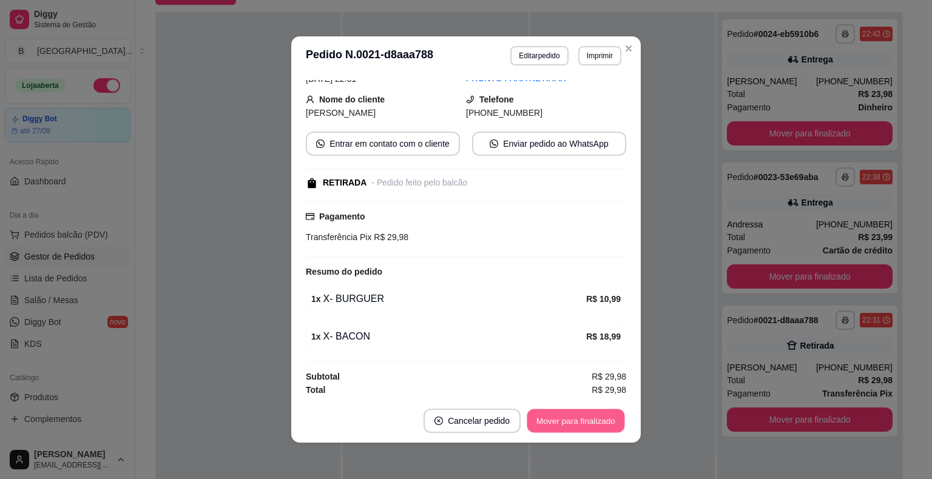
click at [559, 417] on button "Mover para finalizado" at bounding box center [576, 421] width 98 height 24
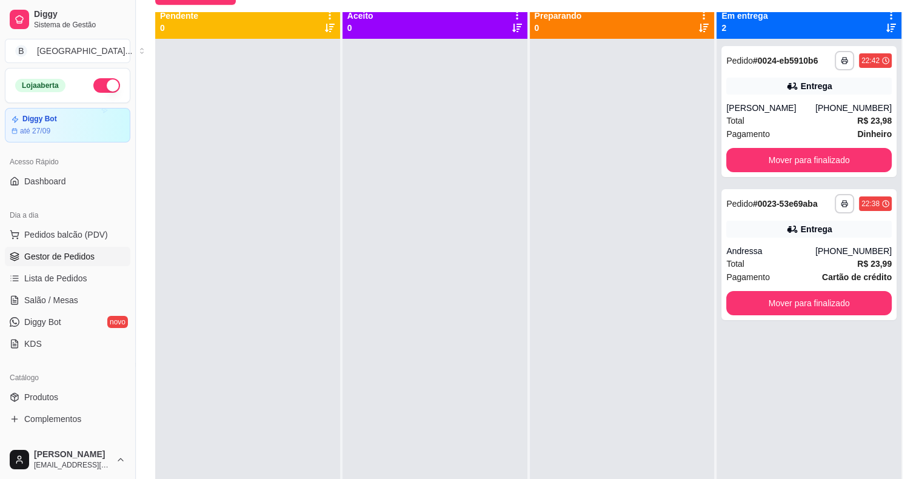
scroll to position [0, 0]
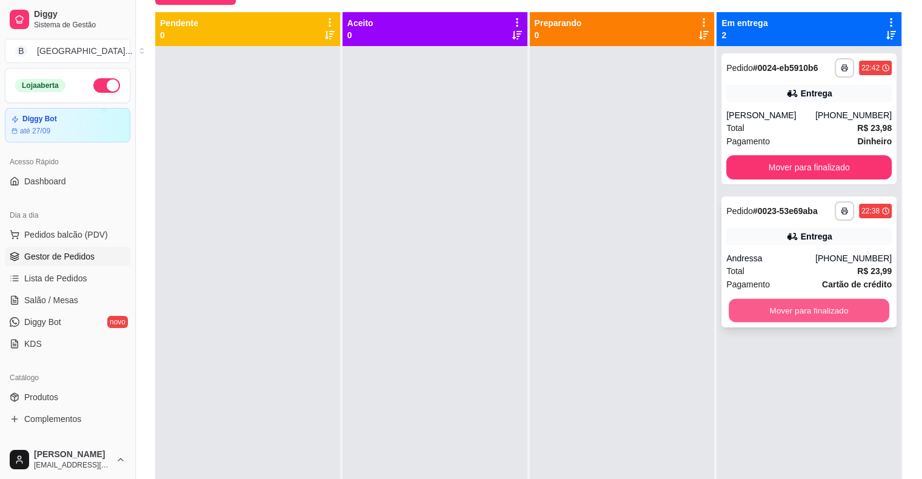
click at [810, 314] on button "Mover para finalizado" at bounding box center [809, 311] width 161 height 24
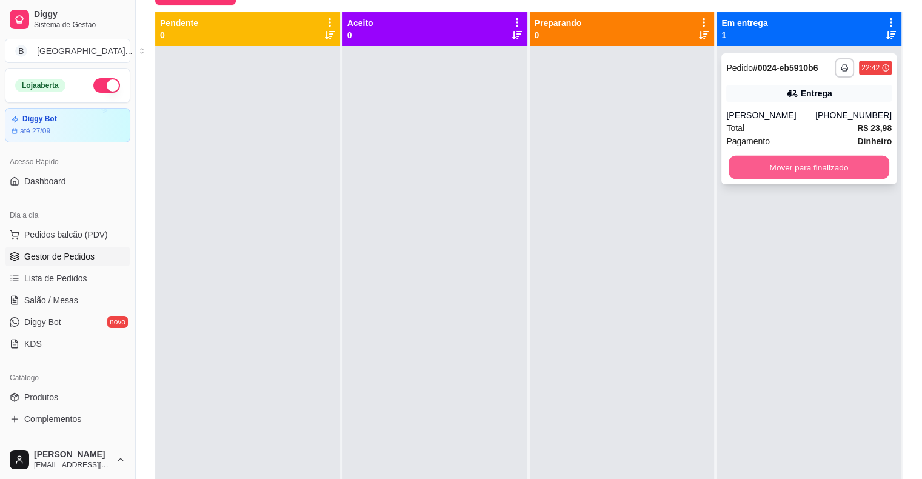
click at [729, 164] on button "Mover para finalizado" at bounding box center [809, 168] width 161 height 24
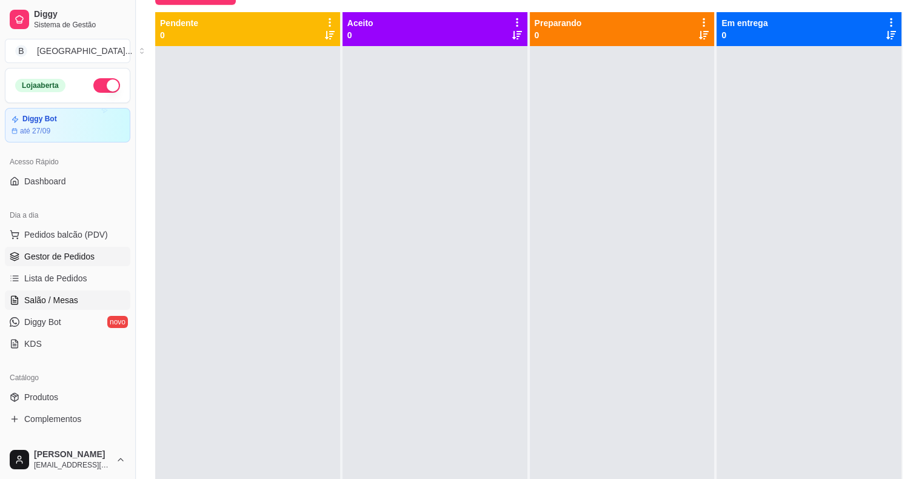
click at [23, 305] on link "Salão / Mesas" at bounding box center [68, 300] width 126 height 19
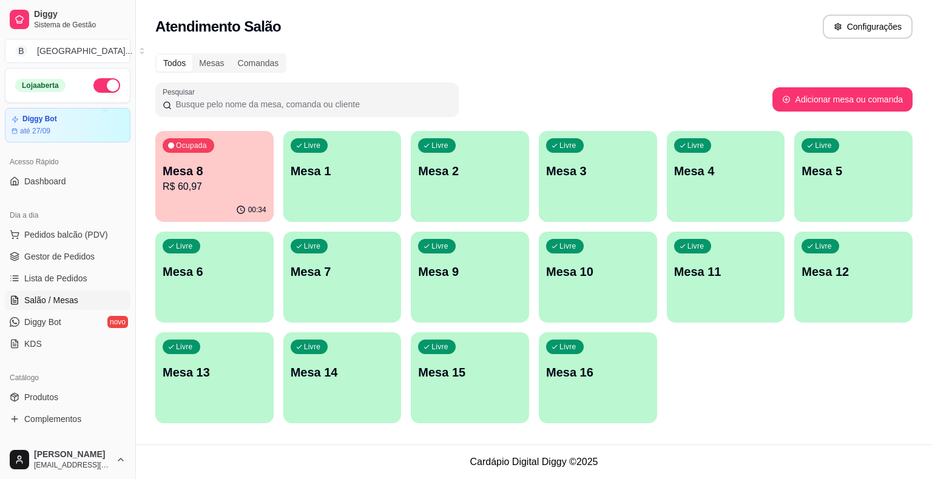
click at [255, 200] on div "00:34" at bounding box center [214, 210] width 118 height 24
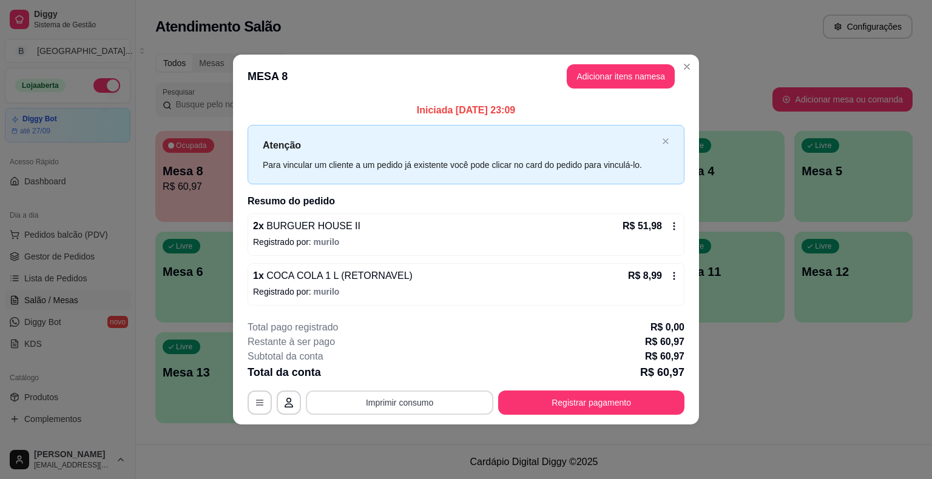
click at [448, 389] on div "**********" at bounding box center [465, 367] width 437 height 95
click at [418, 398] on button "Imprimir consumo" at bounding box center [400, 403] width 182 height 24
click at [418, 349] on button "IMPRESSORA" at bounding box center [403, 349] width 88 height 19
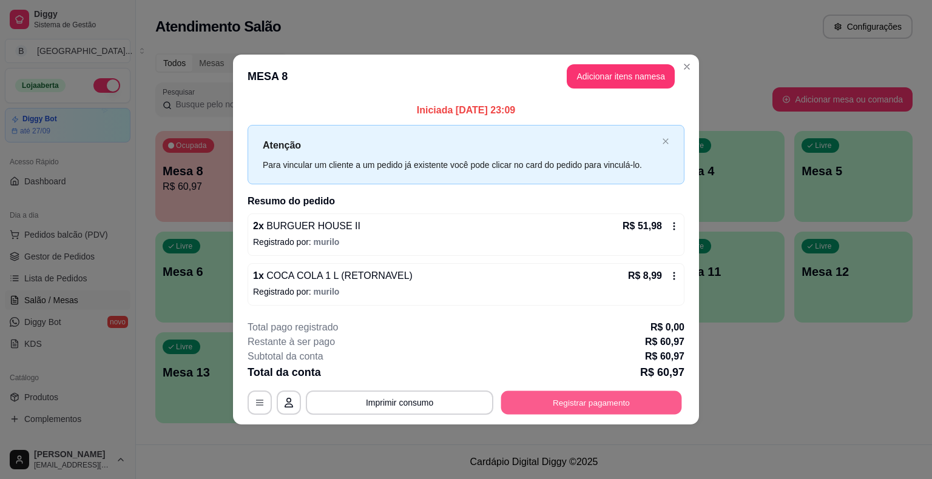
click at [580, 404] on button "Registrar pagamento" at bounding box center [591, 403] width 181 height 24
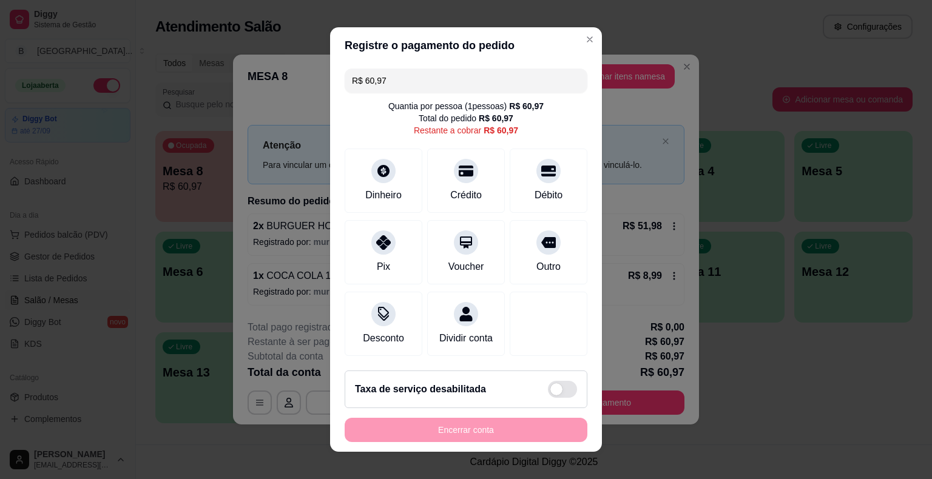
click at [476, 76] on input "R$ 60,97" at bounding box center [466, 81] width 228 height 24
click at [554, 183] on div "Débito" at bounding box center [549, 178] width 86 height 71
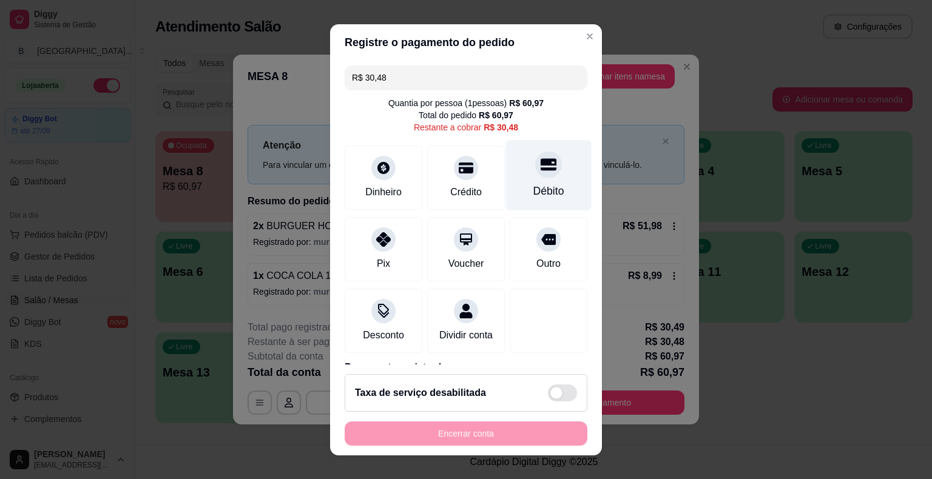
click at [545, 176] on div "Débito" at bounding box center [549, 174] width 86 height 71
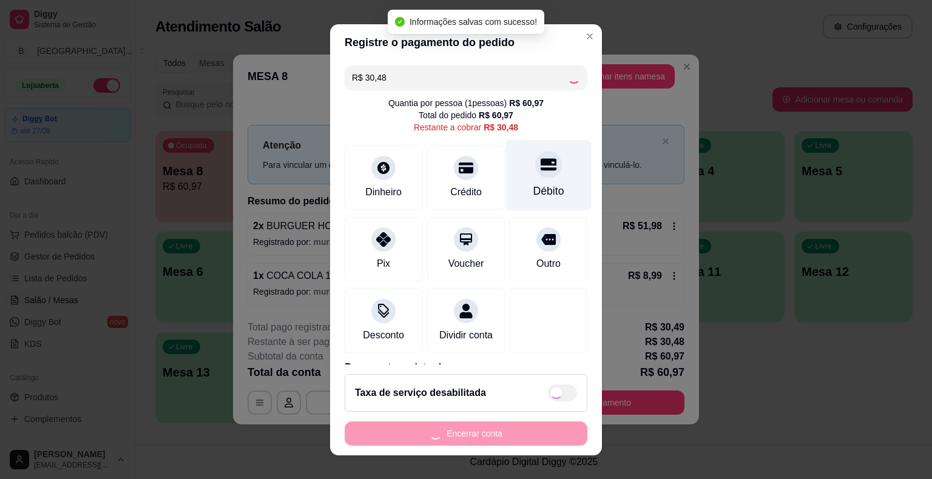
type input "R$ 0,00"
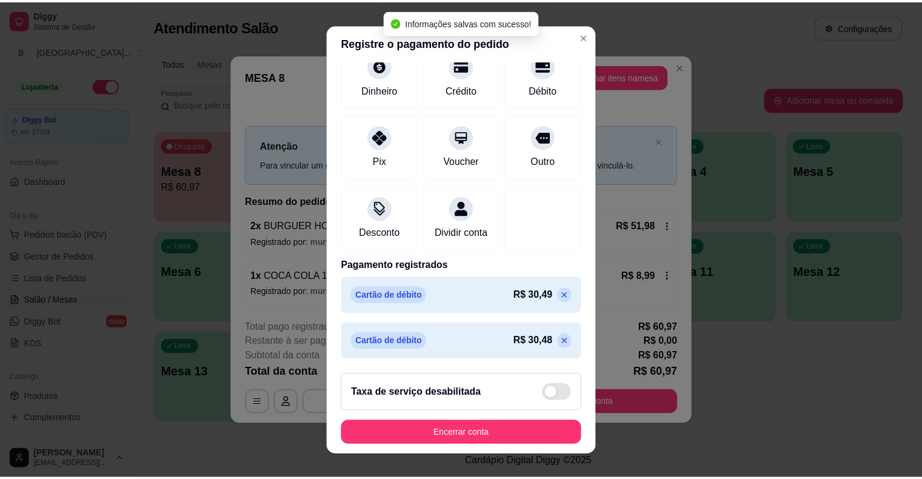
scroll to position [15, 0]
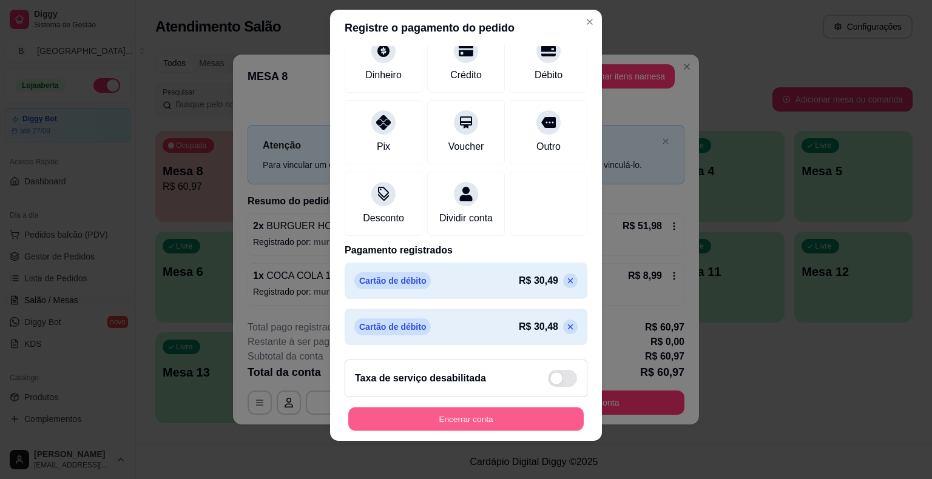
click at [456, 415] on button "Encerrar conta" at bounding box center [465, 419] width 235 height 24
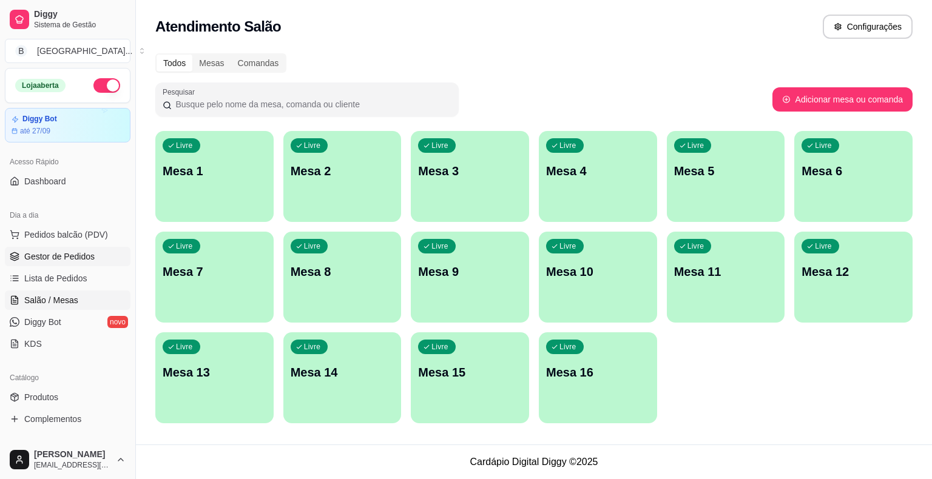
click at [112, 257] on link "Gestor de Pedidos" at bounding box center [68, 256] width 126 height 19
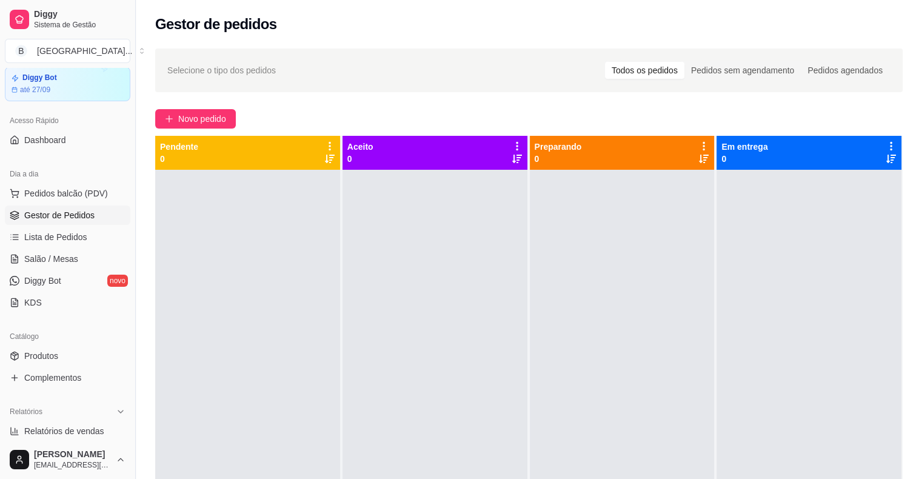
scroll to position [121, 0]
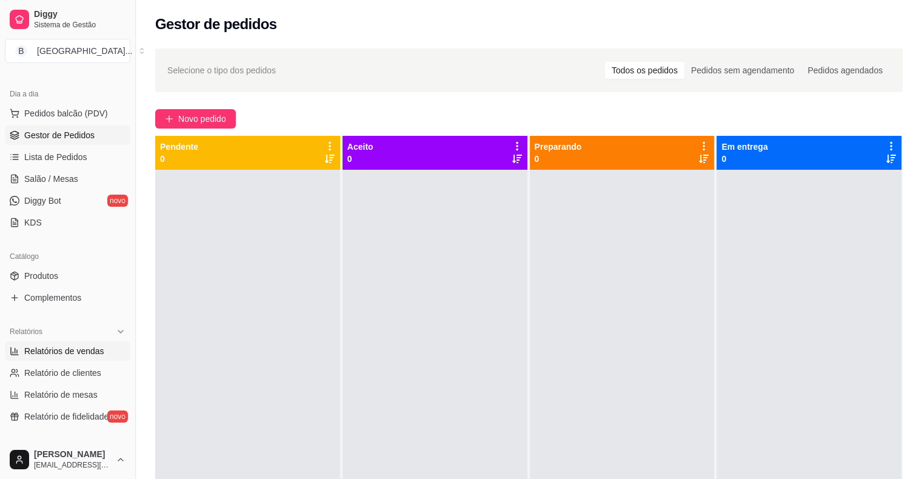
click at [73, 345] on span "Relatórios de vendas" at bounding box center [64, 351] width 80 height 12
select select "ALL"
select select "0"
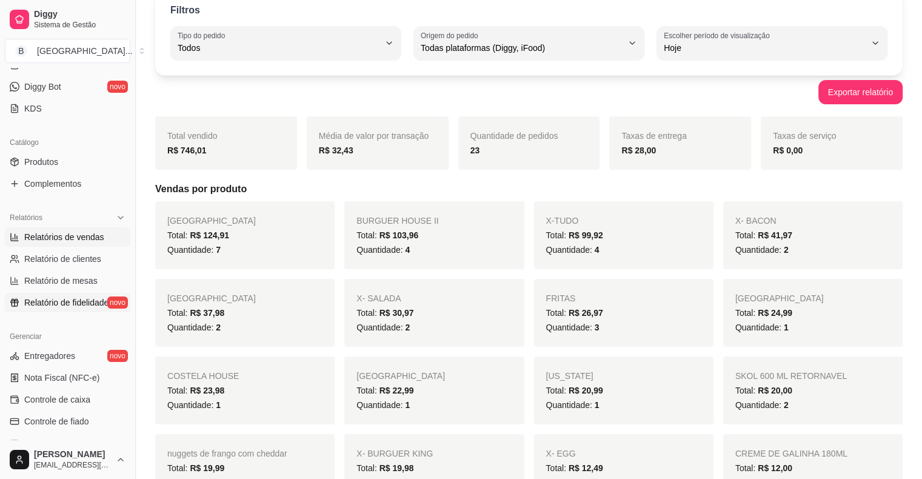
scroll to position [243, 0]
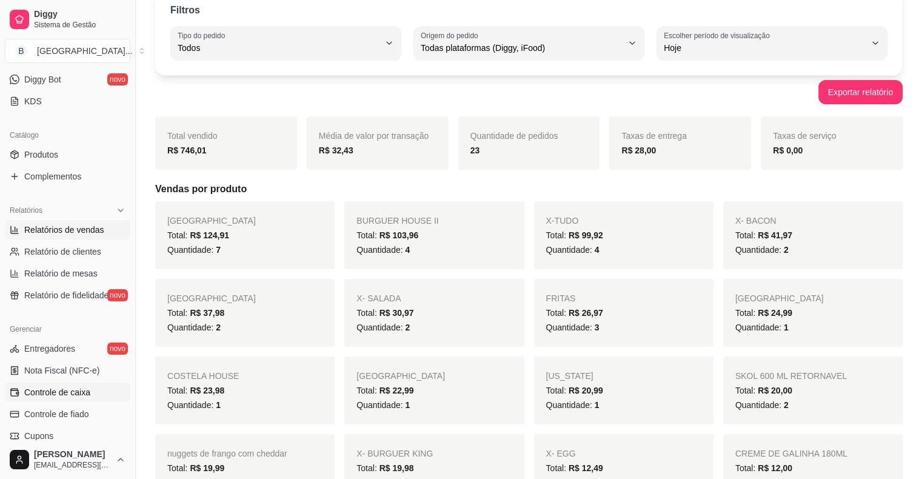
click at [75, 387] on span "Controle de caixa" at bounding box center [57, 392] width 66 height 12
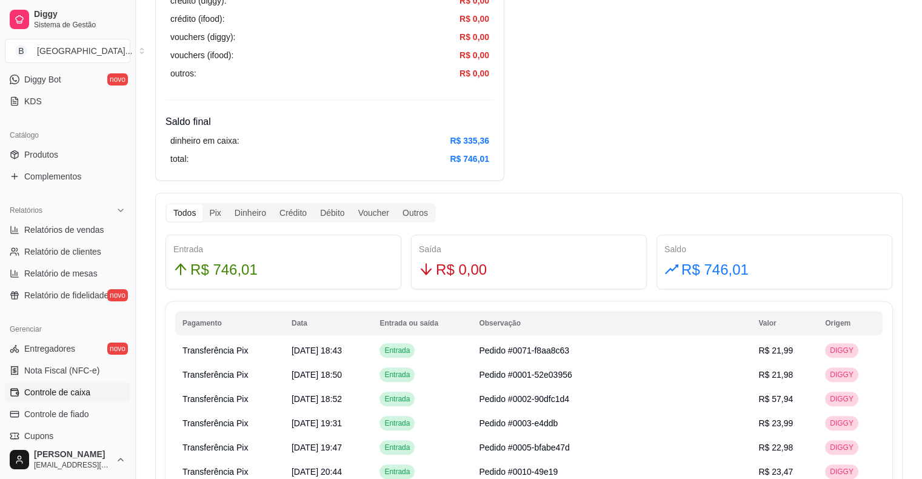
scroll to position [546, 0]
